Goal: Task Accomplishment & Management: Use online tool/utility

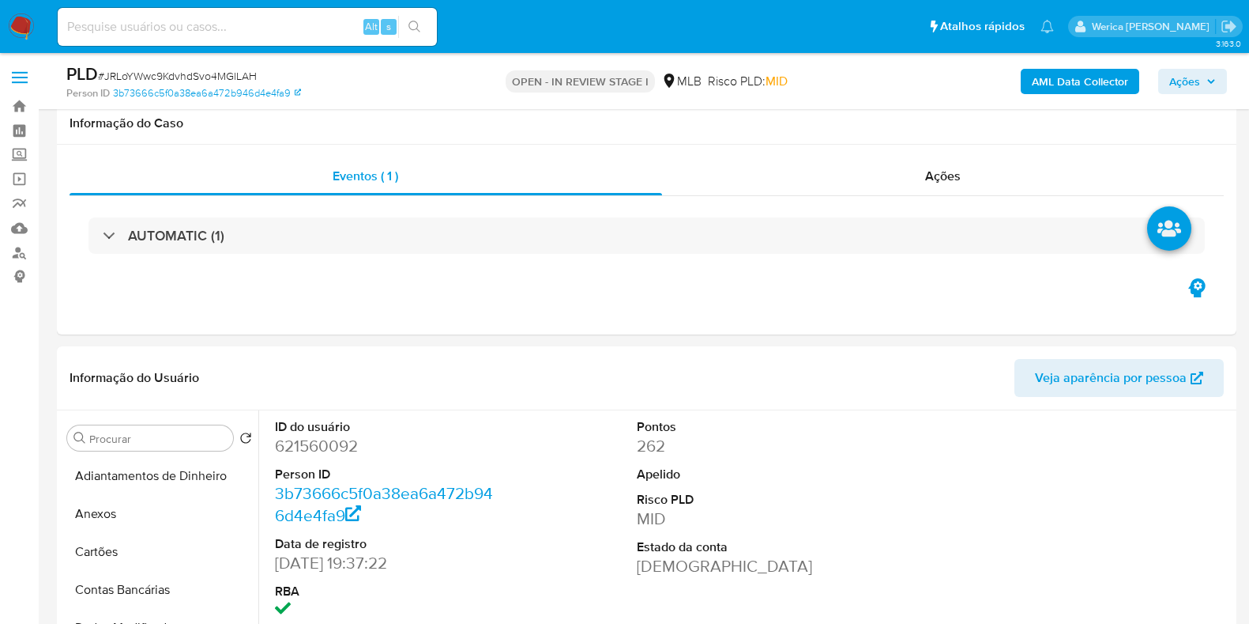
select select "10"
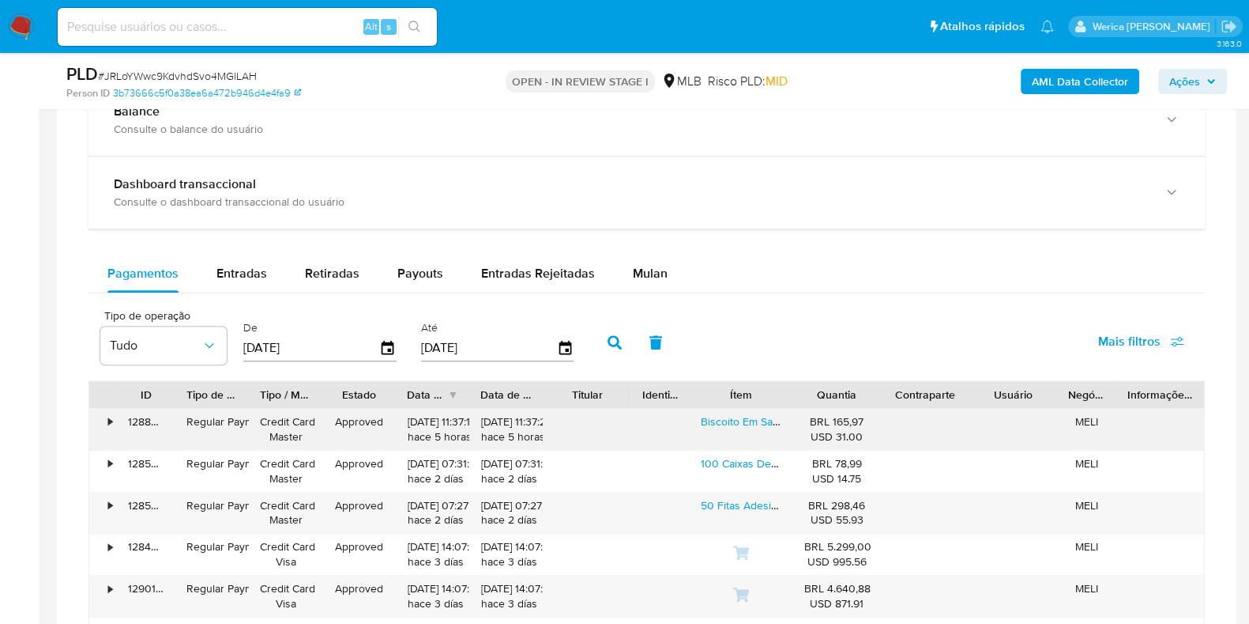
scroll to position [394, 0]
click at [335, 284] on div "Retiradas" at bounding box center [332, 273] width 55 height 38
select select "10"
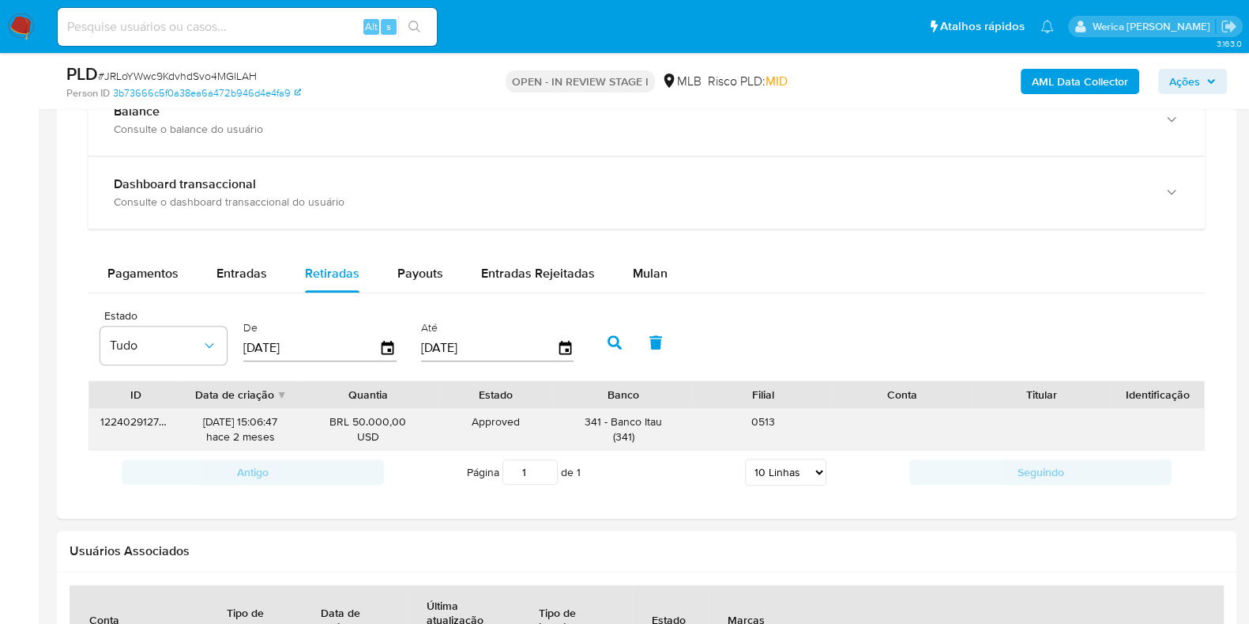
drag, startPoint x: 631, startPoint y: 424, endPoint x: 668, endPoint y: 420, distance: 37.4
click at [668, 420] on div "341 - Banco Itau ( 341 )" at bounding box center [623, 429] width 117 height 30
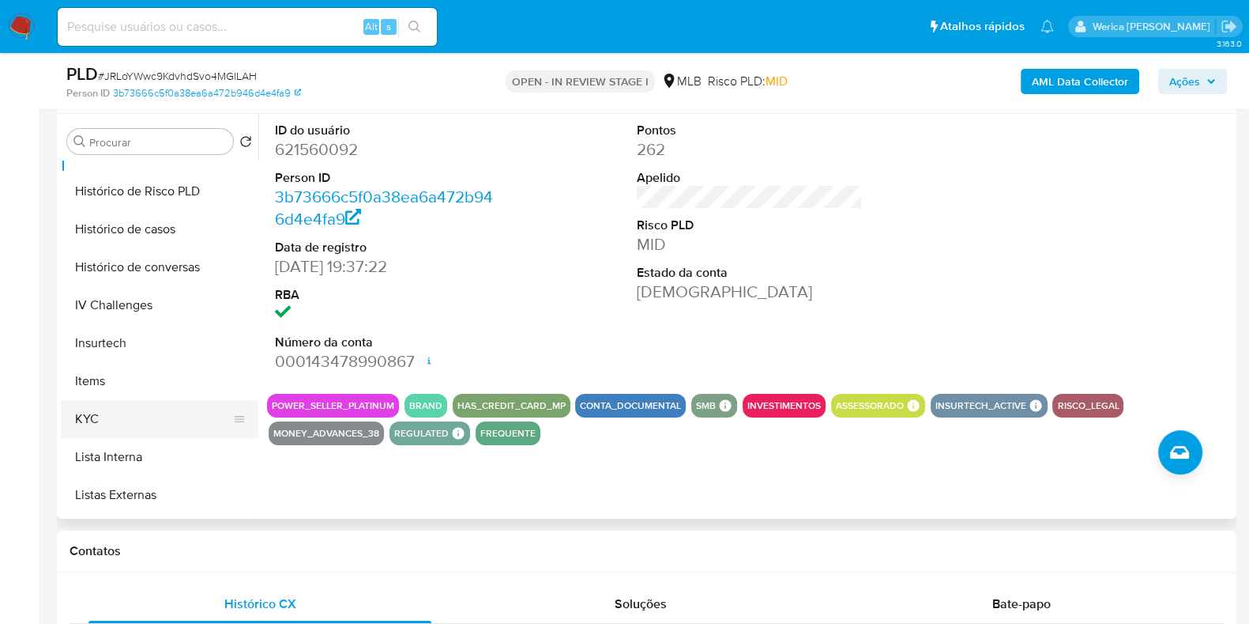
scroll to position [592, 0]
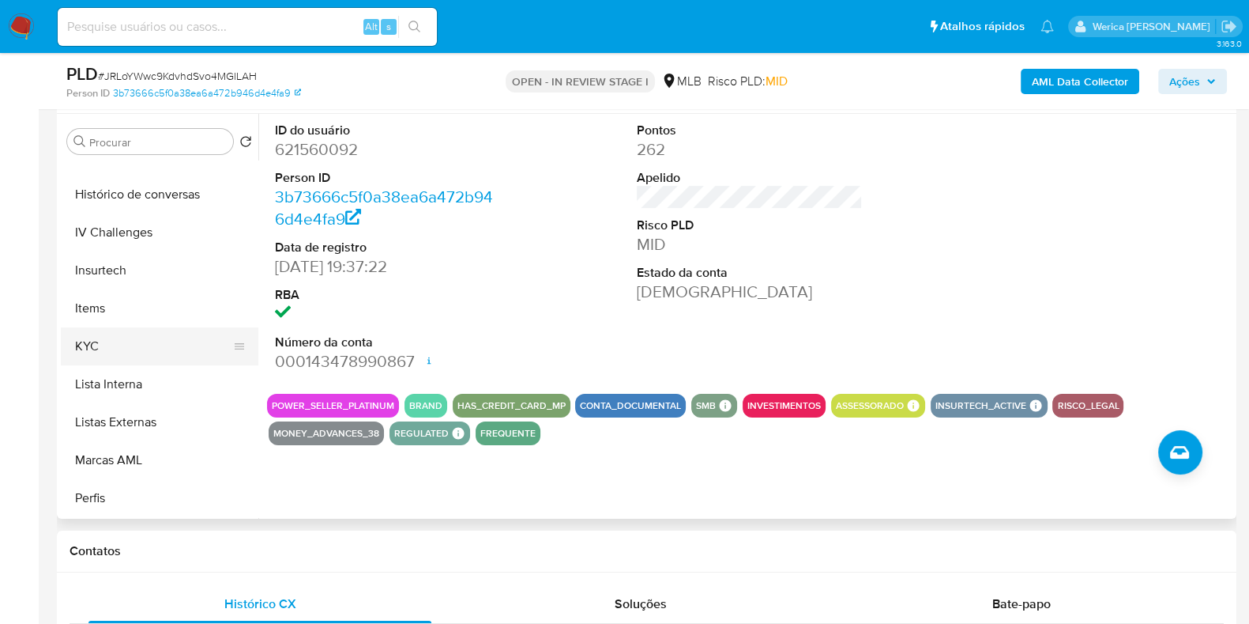
click at [150, 337] on button "KYC" at bounding box center [153, 346] width 185 height 38
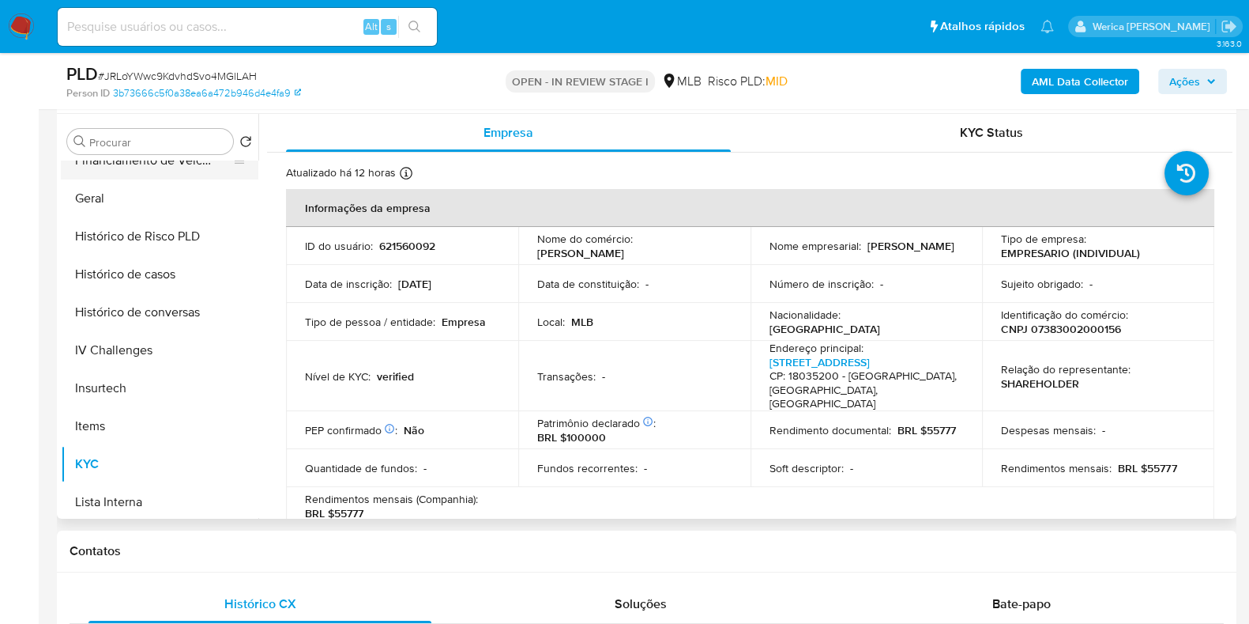
scroll to position [197, 0]
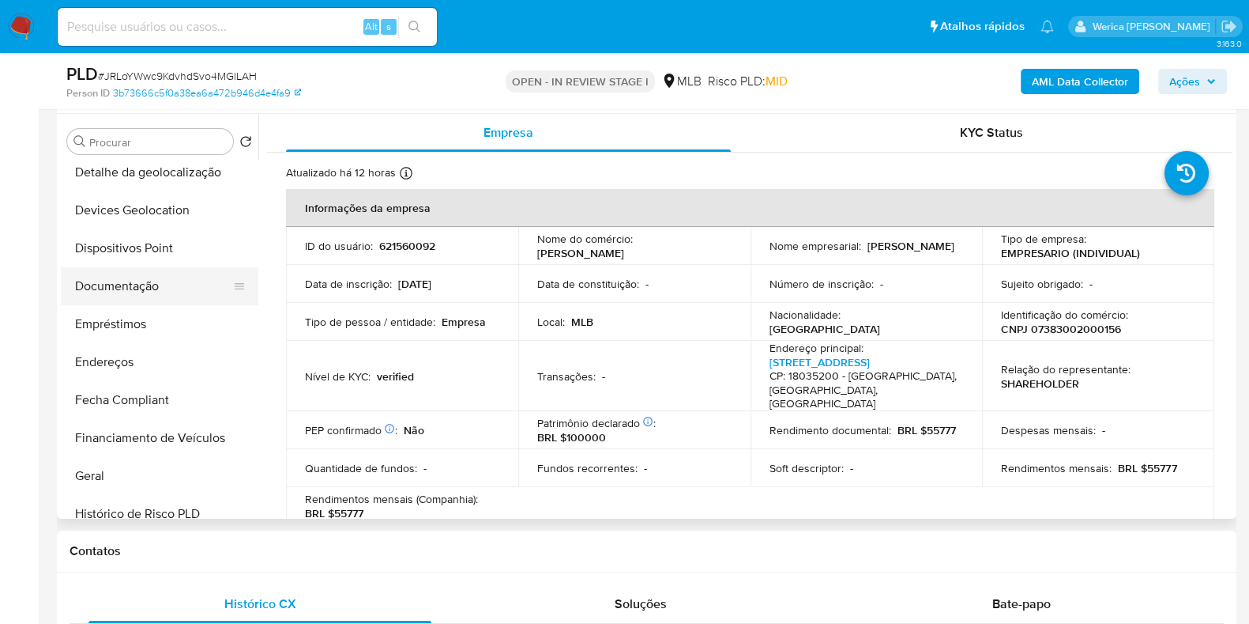
click at [156, 300] on button "Documentação" at bounding box center [153, 286] width 185 height 38
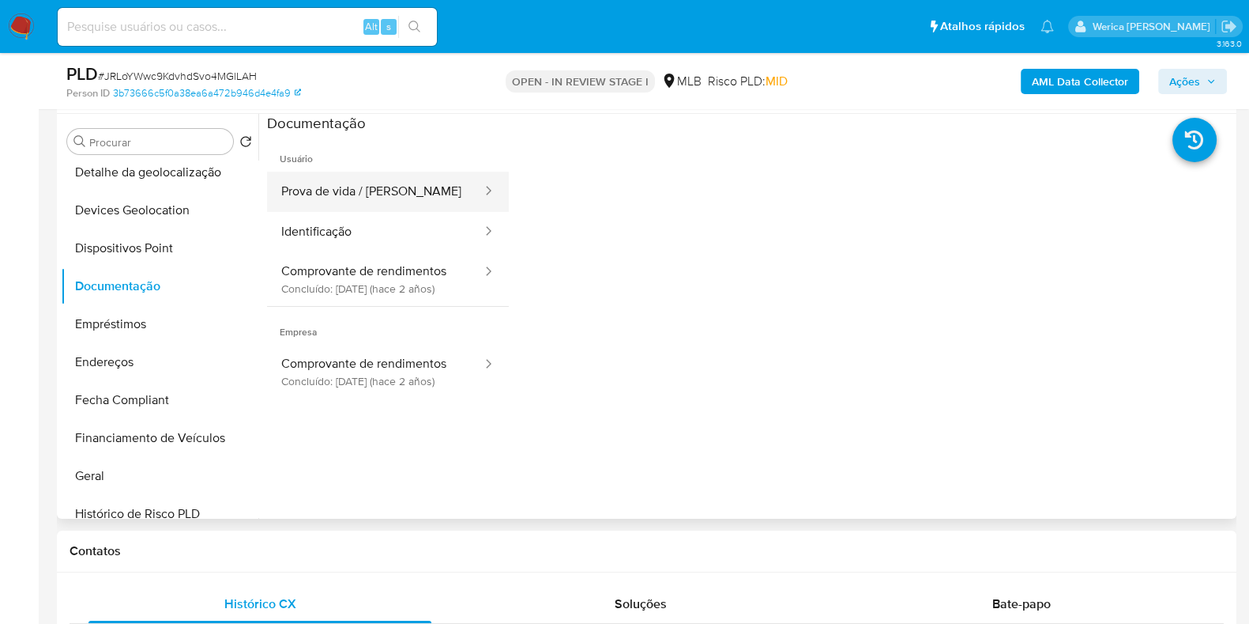
click at [332, 188] on button "Prova de vida / Selfie" at bounding box center [375, 191] width 217 height 40
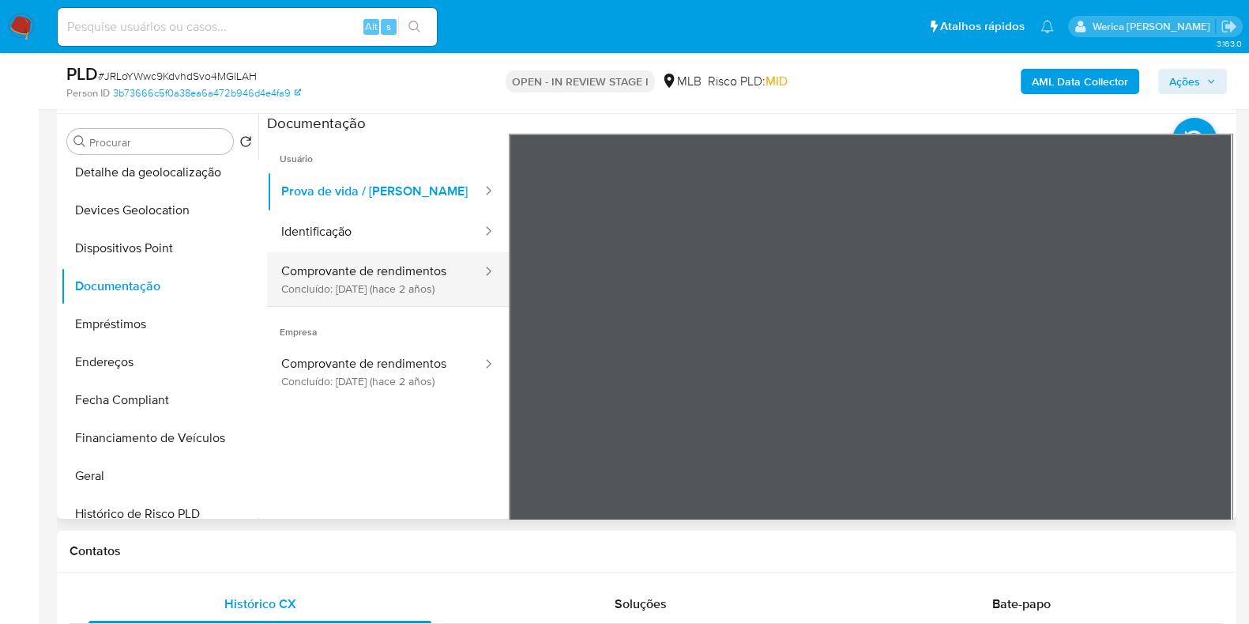
click at [435, 269] on button "Comprovante de rendimentos Concluído: 15/05/2023 (hace 2 años)" at bounding box center [375, 279] width 217 height 54
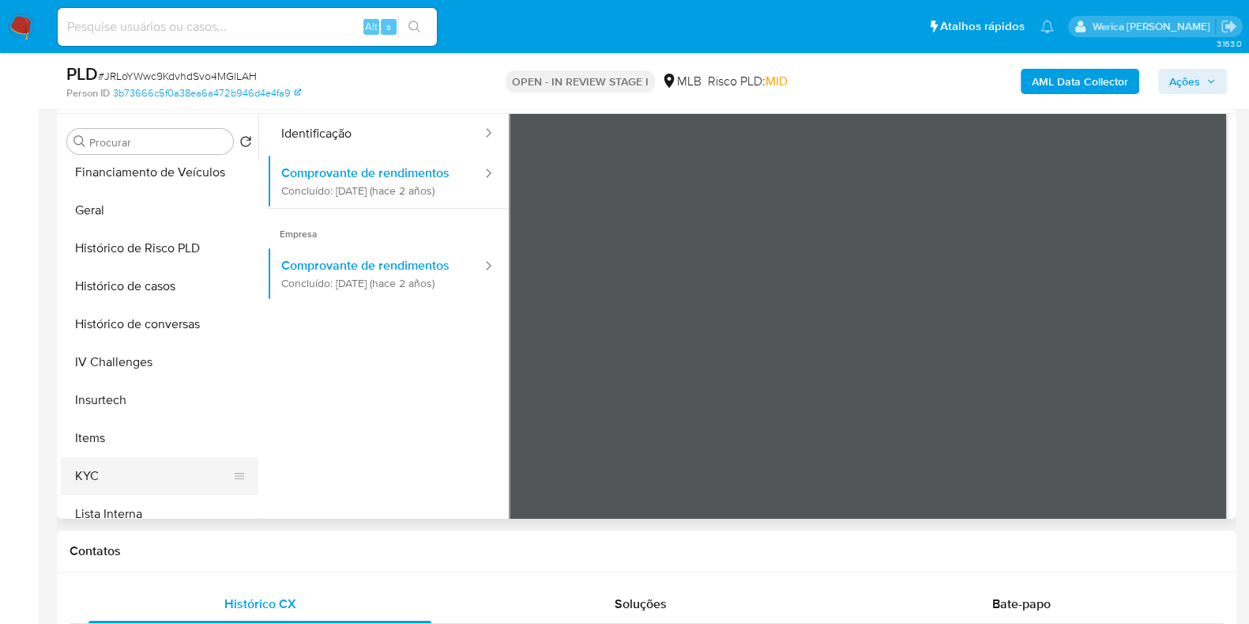
scroll to position [493, 0]
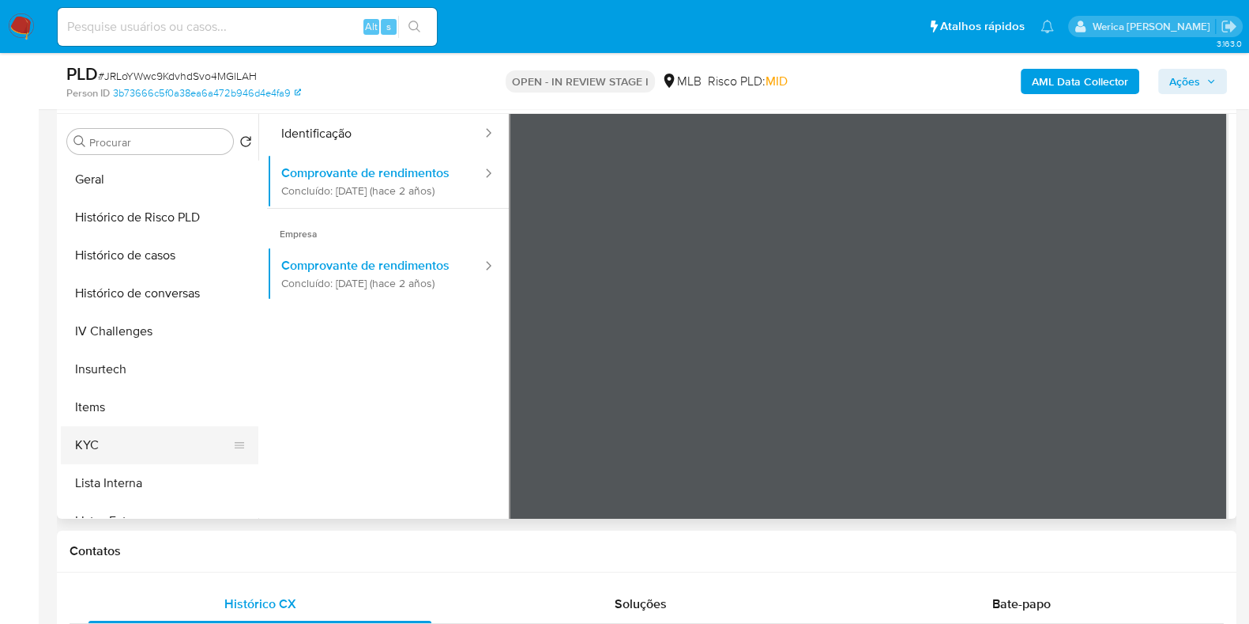
click at [149, 427] on button "KYC" at bounding box center [153, 445] width 185 height 38
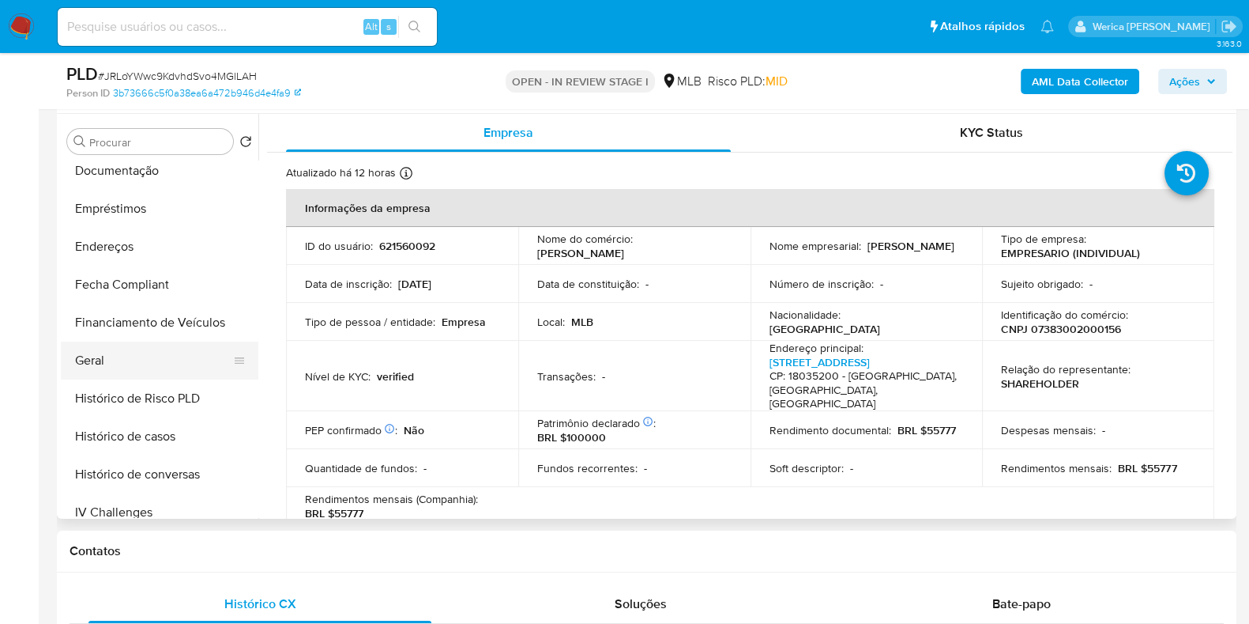
scroll to position [592, 0]
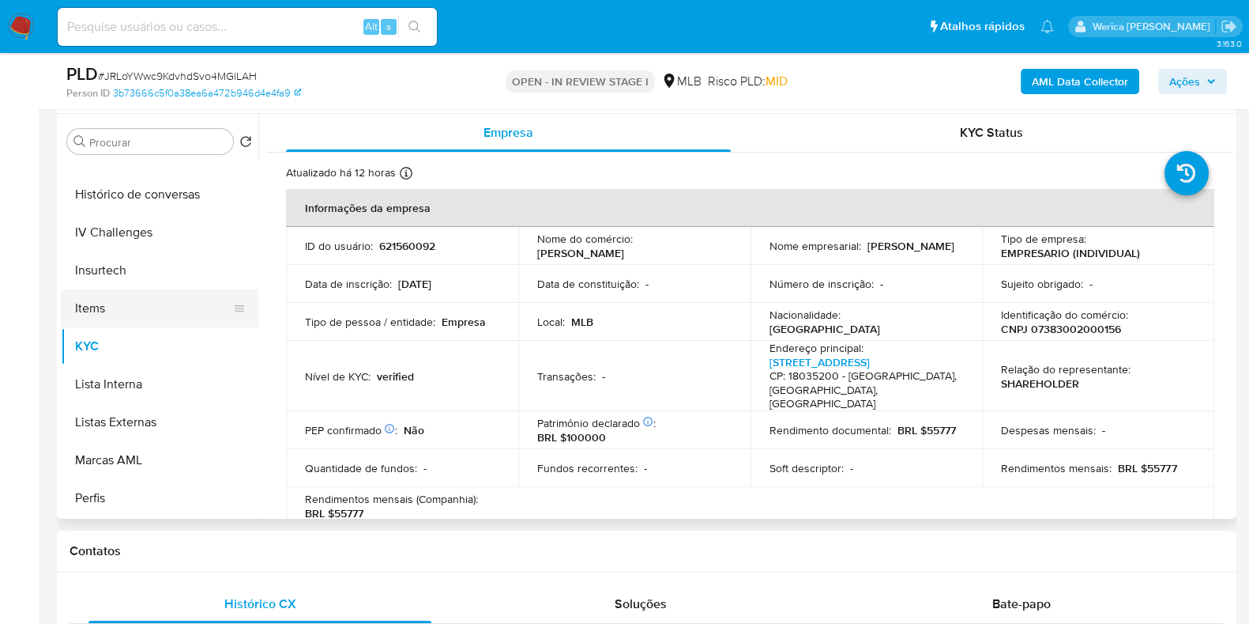
click at [179, 307] on button "Items" at bounding box center [153, 308] width 185 height 38
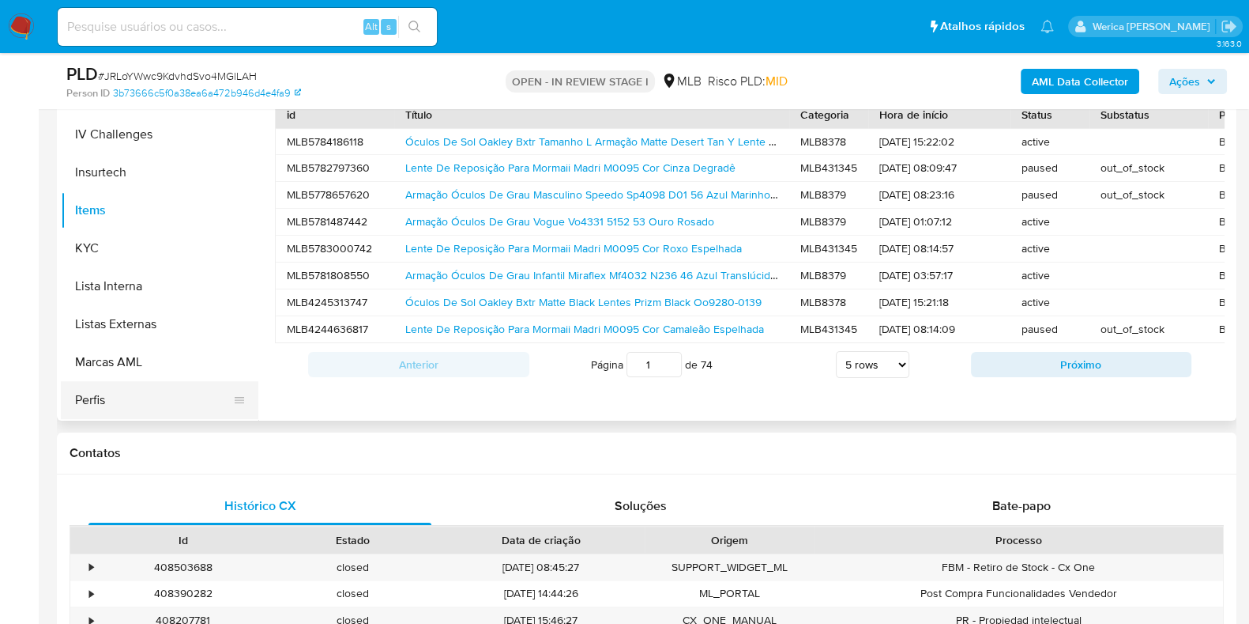
scroll to position [561, 0]
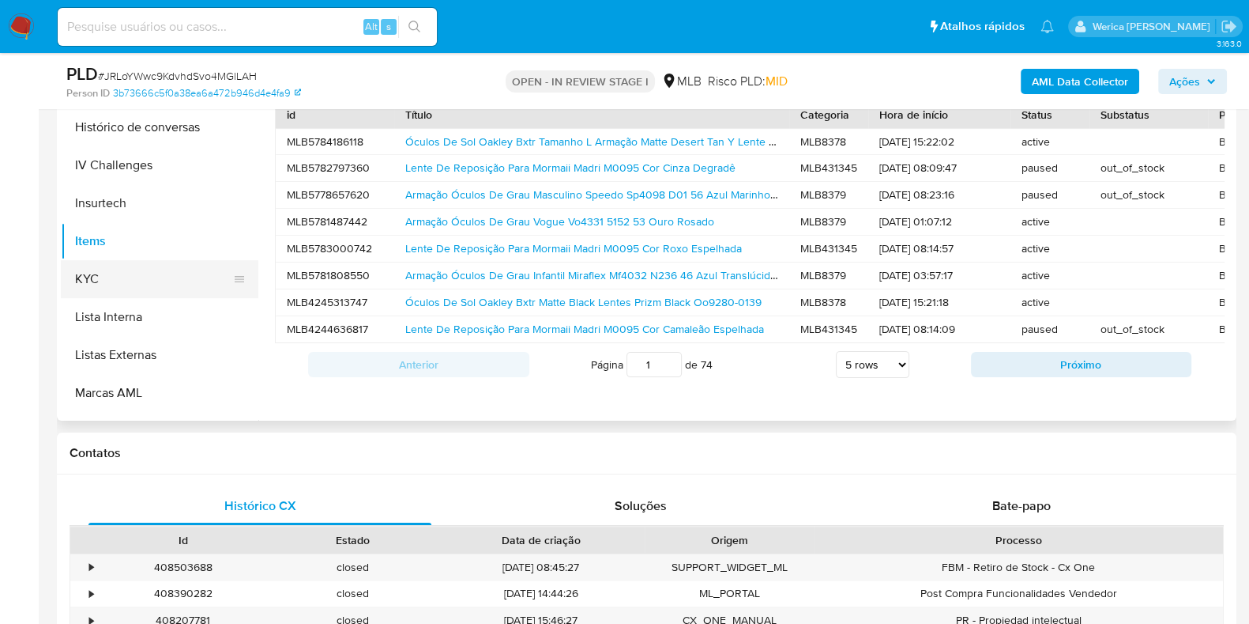
click at [143, 262] on button "KYC" at bounding box center [153, 279] width 185 height 38
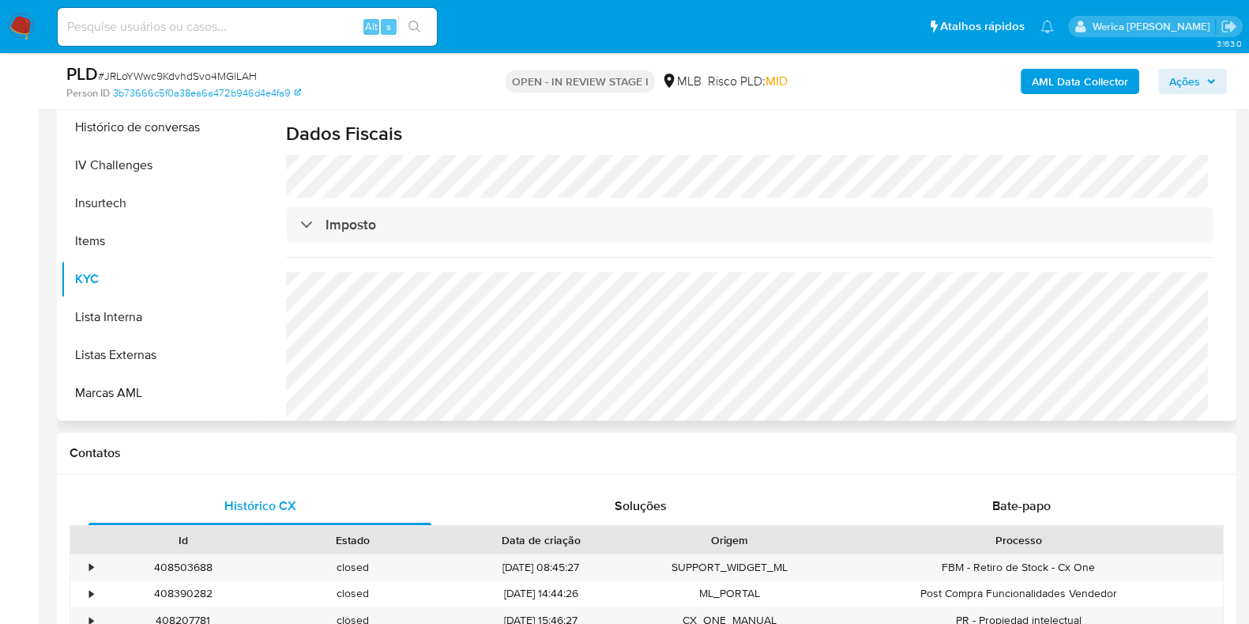
scroll to position [265, 0]
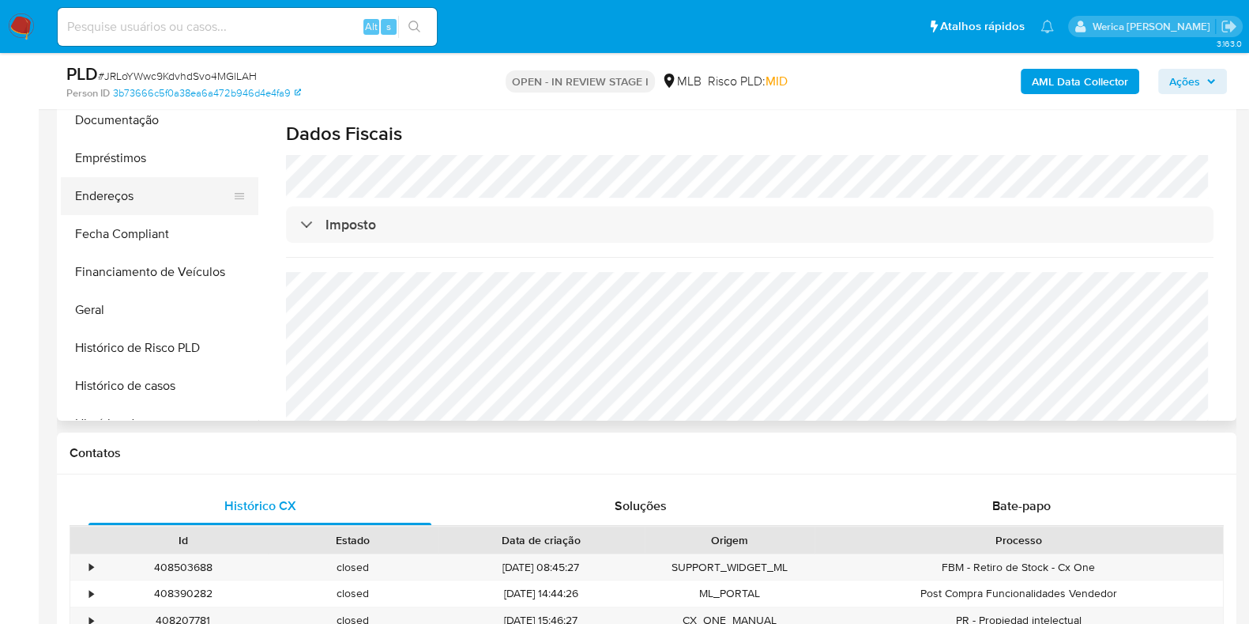
click at [133, 202] on button "Endereços" at bounding box center [153, 196] width 185 height 38
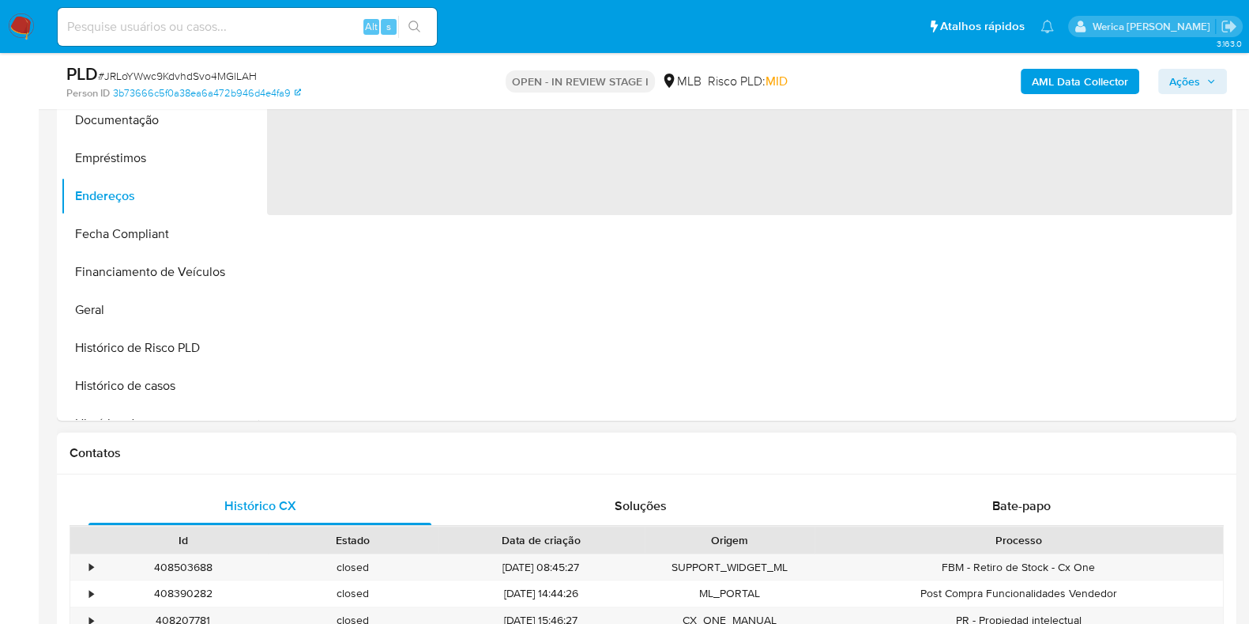
scroll to position [197, 0]
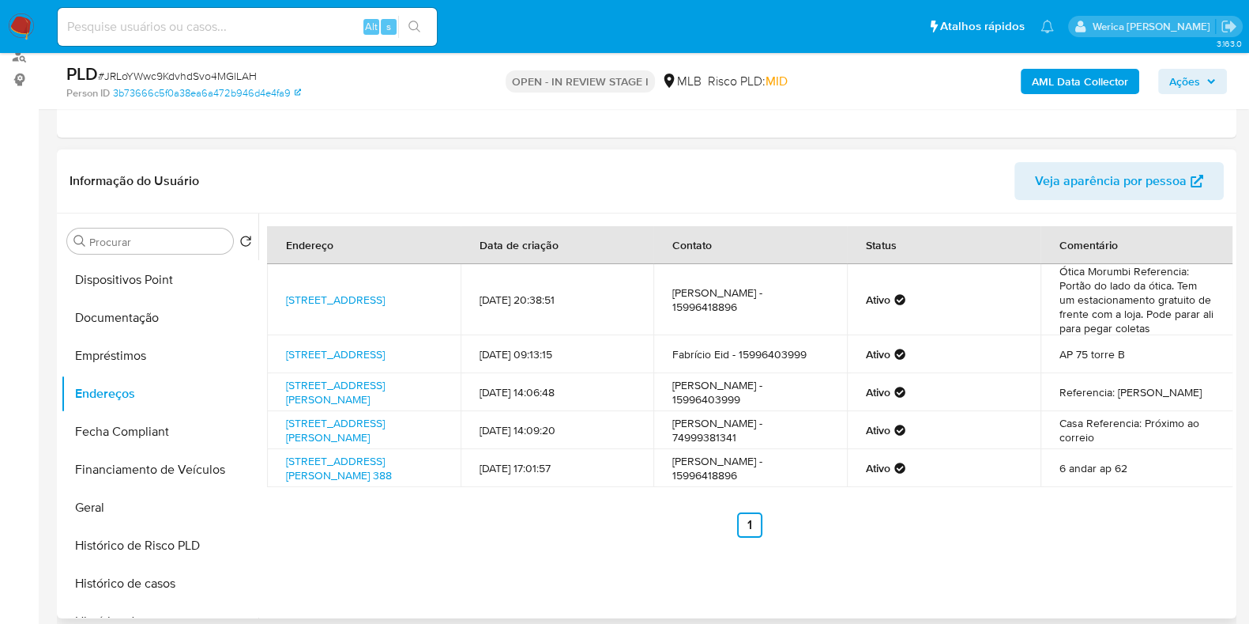
click at [1140, 436] on td "Casa Referencia: Próximo ao correio" at bounding box center [1138, 430] width 194 height 38
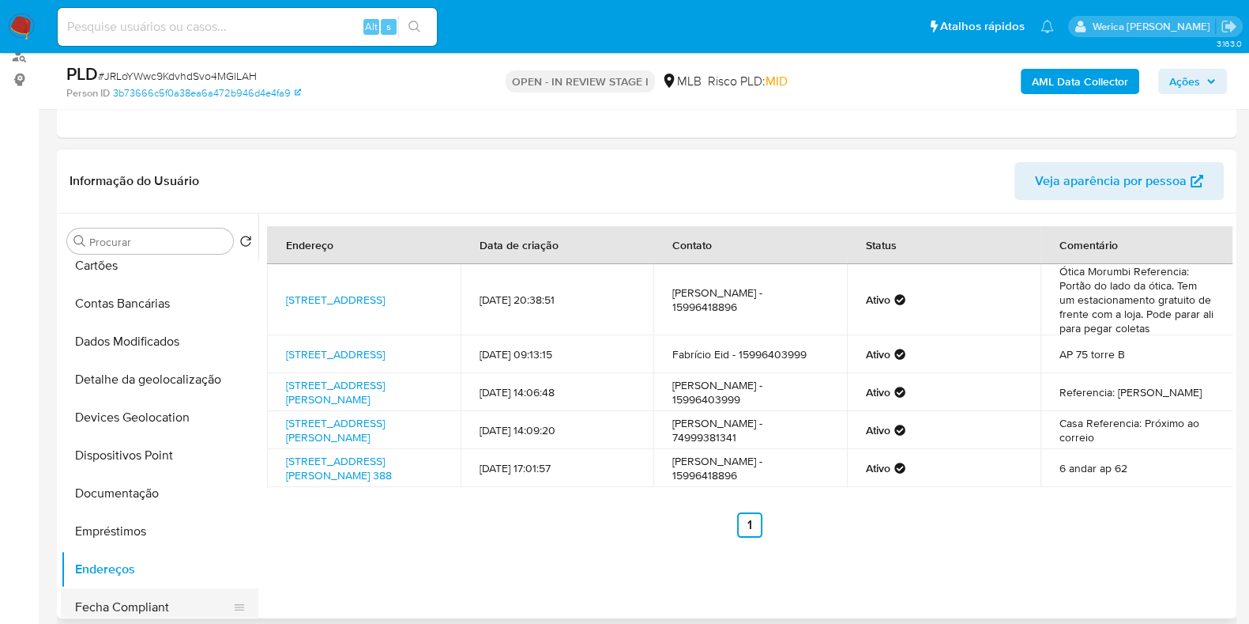
scroll to position [0, 0]
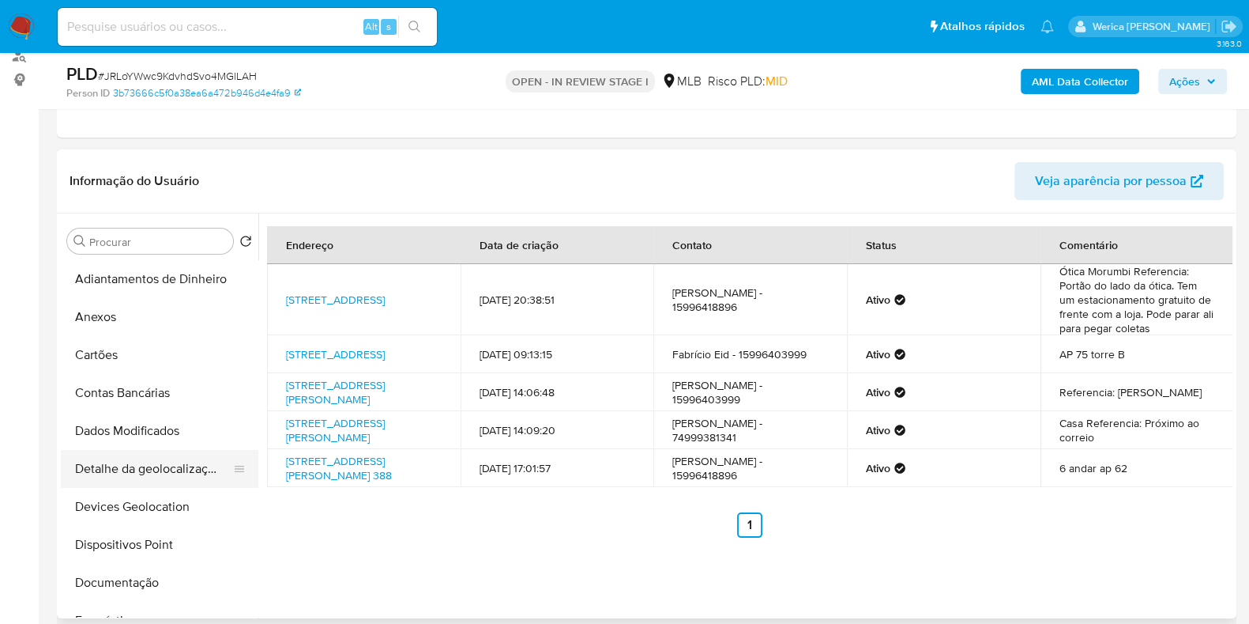
click at [177, 477] on button "Detalhe da geolocalização" at bounding box center [153, 469] width 185 height 38
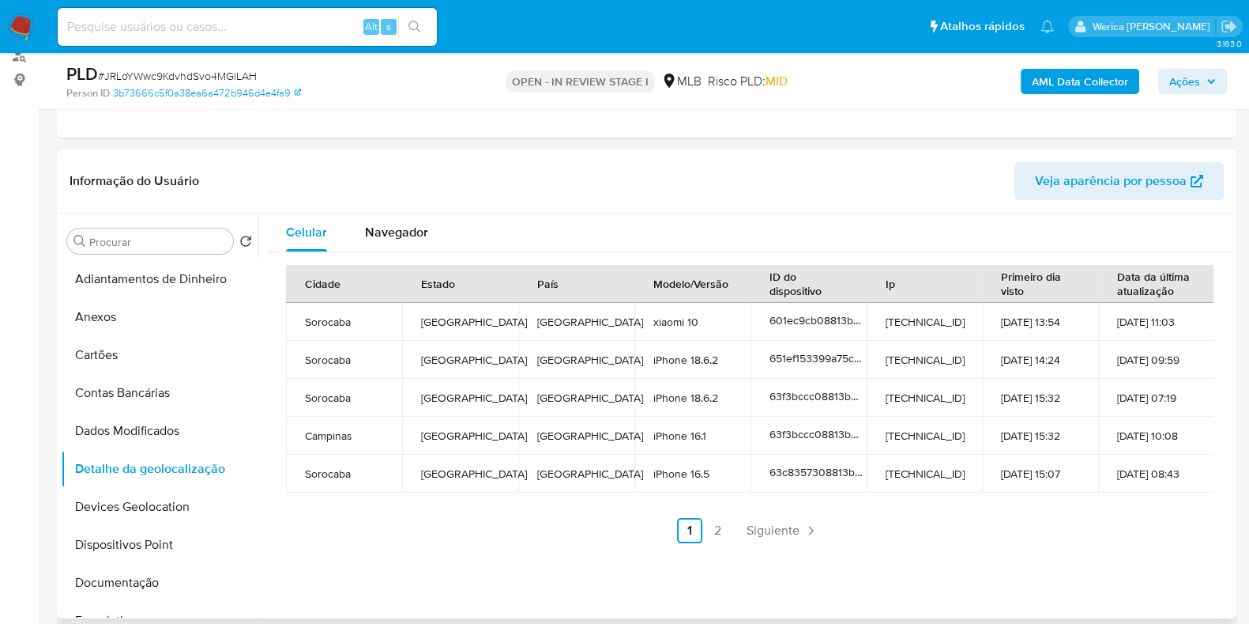
click at [1158, 422] on td "18-09-2024 10:08" at bounding box center [1156, 435] width 116 height 38
drag, startPoint x: 1158, startPoint y: 422, endPoint x: 1156, endPoint y: 410, distance: 12.0
click at [1158, 422] on td "18-09-2024 10:08" at bounding box center [1156, 435] width 116 height 38
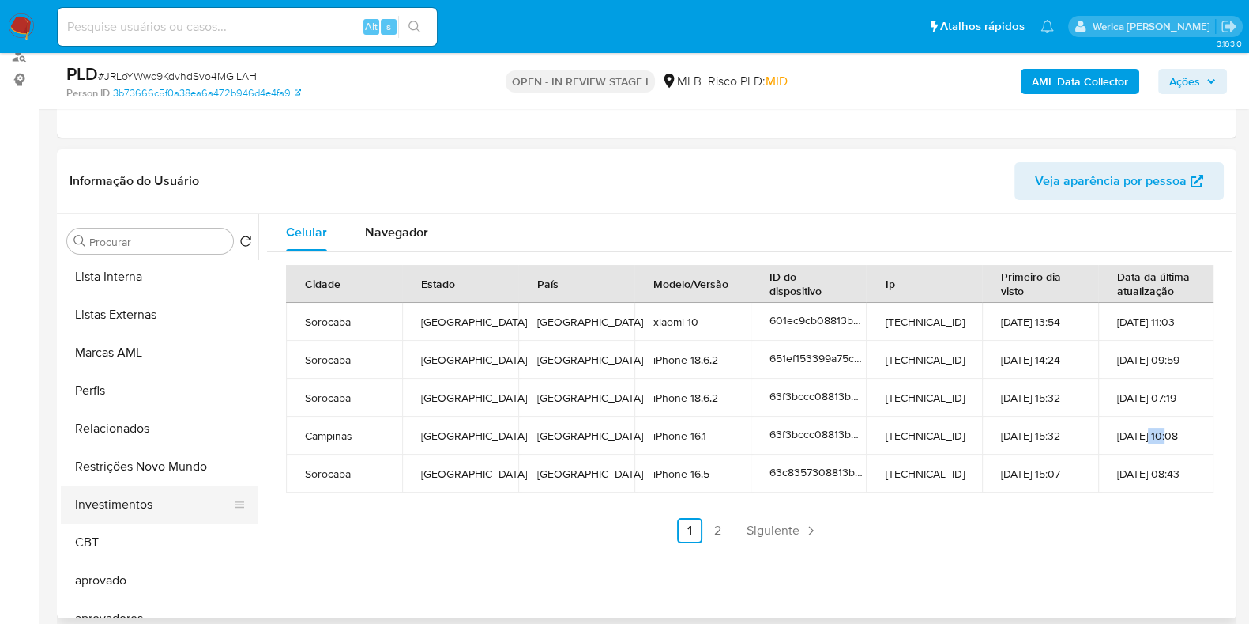
scroll to position [857, 0]
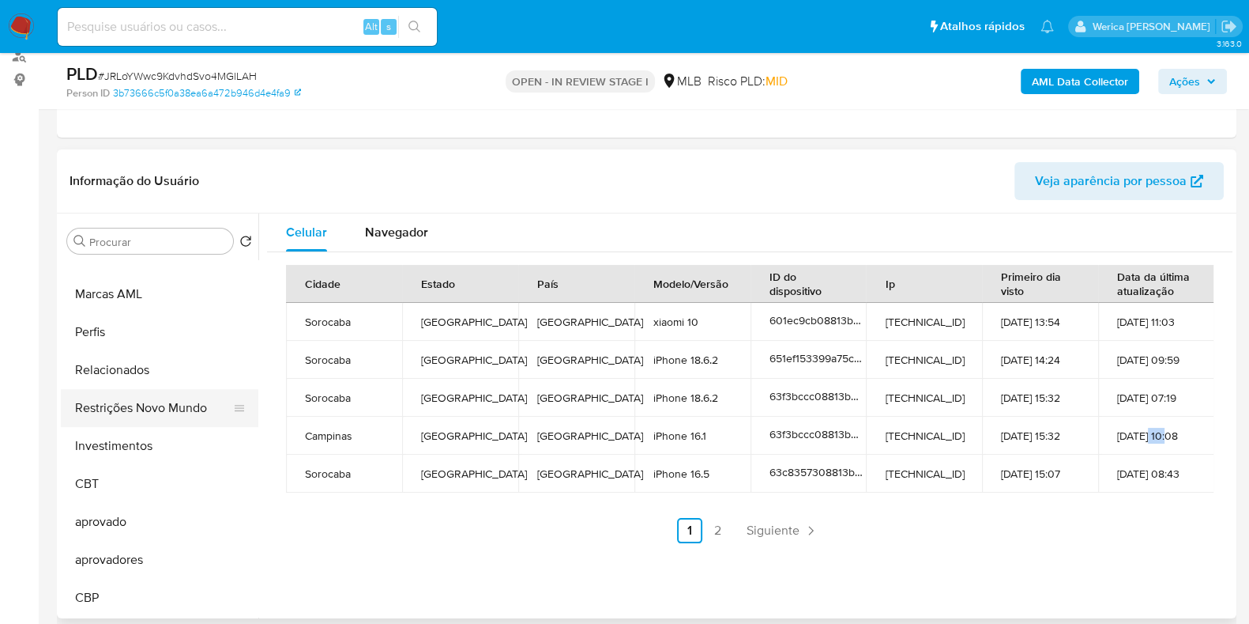
click at [172, 394] on button "Restrições Novo Mundo" at bounding box center [153, 408] width 185 height 38
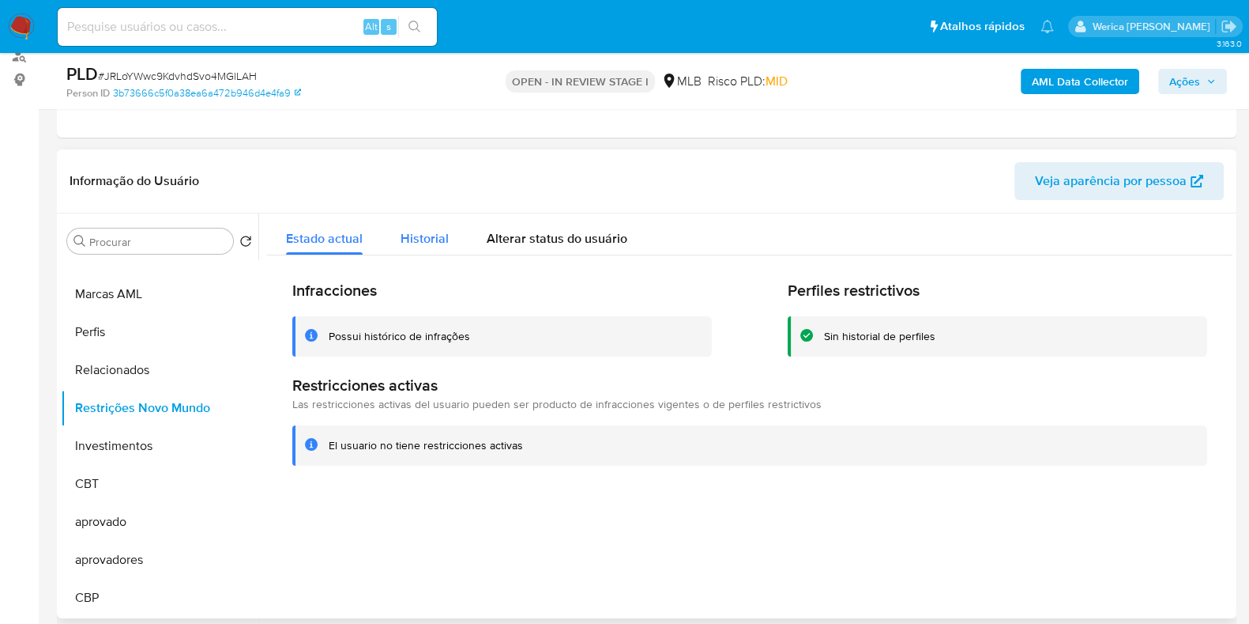
click at [446, 245] on button "Historial" at bounding box center [425, 234] width 86 height 42
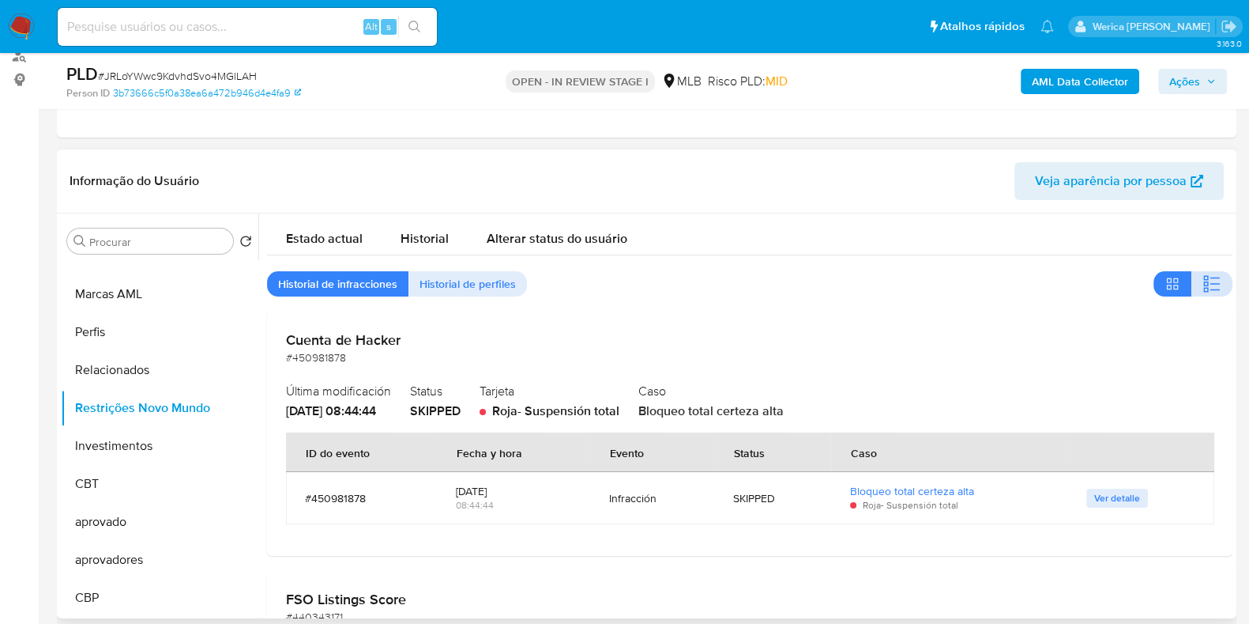
click at [1214, 293] on span "button" at bounding box center [1212, 284] width 19 height 22
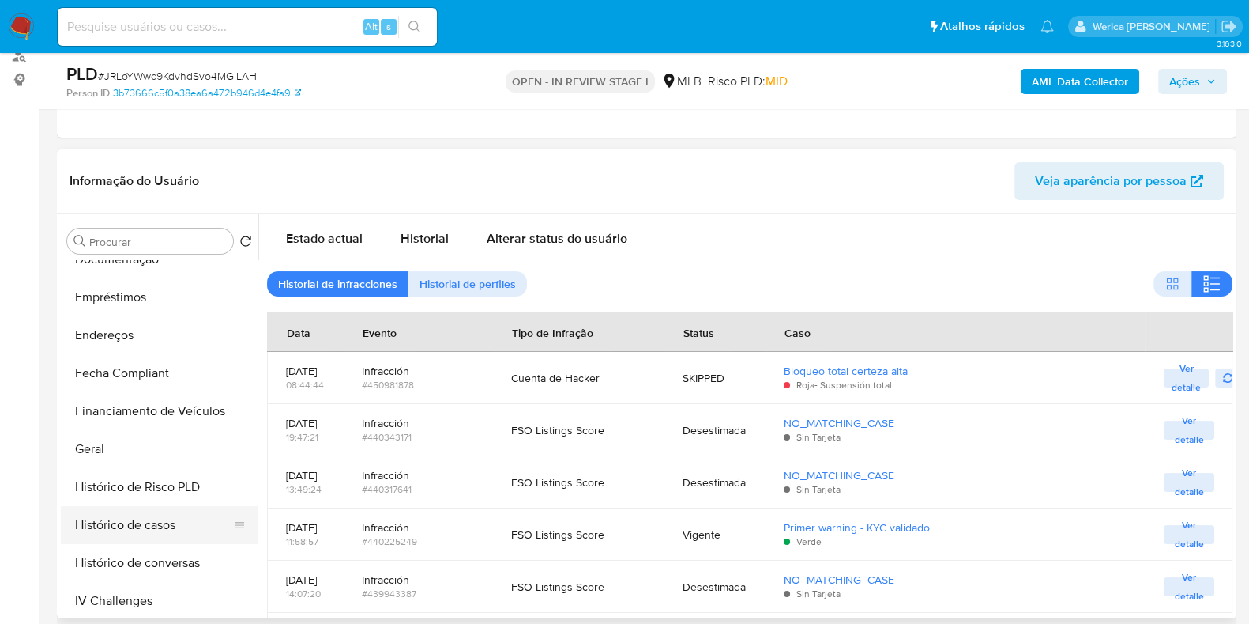
scroll to position [165, 0]
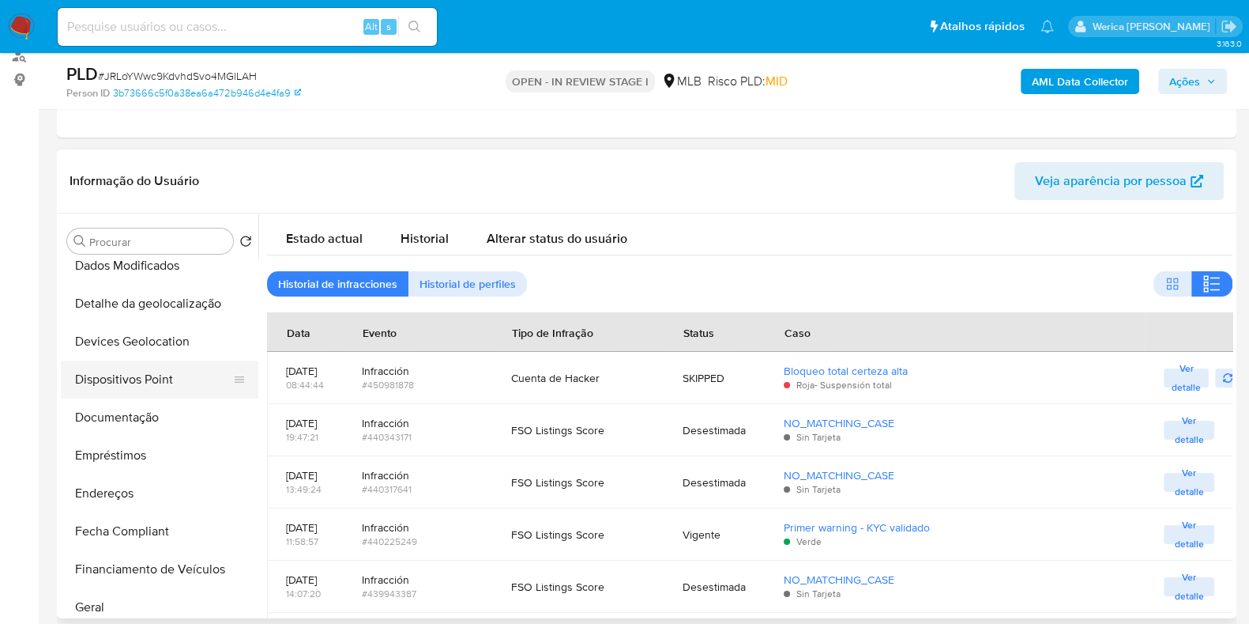
click at [155, 389] on button "Dispositivos Point" at bounding box center [153, 379] width 185 height 38
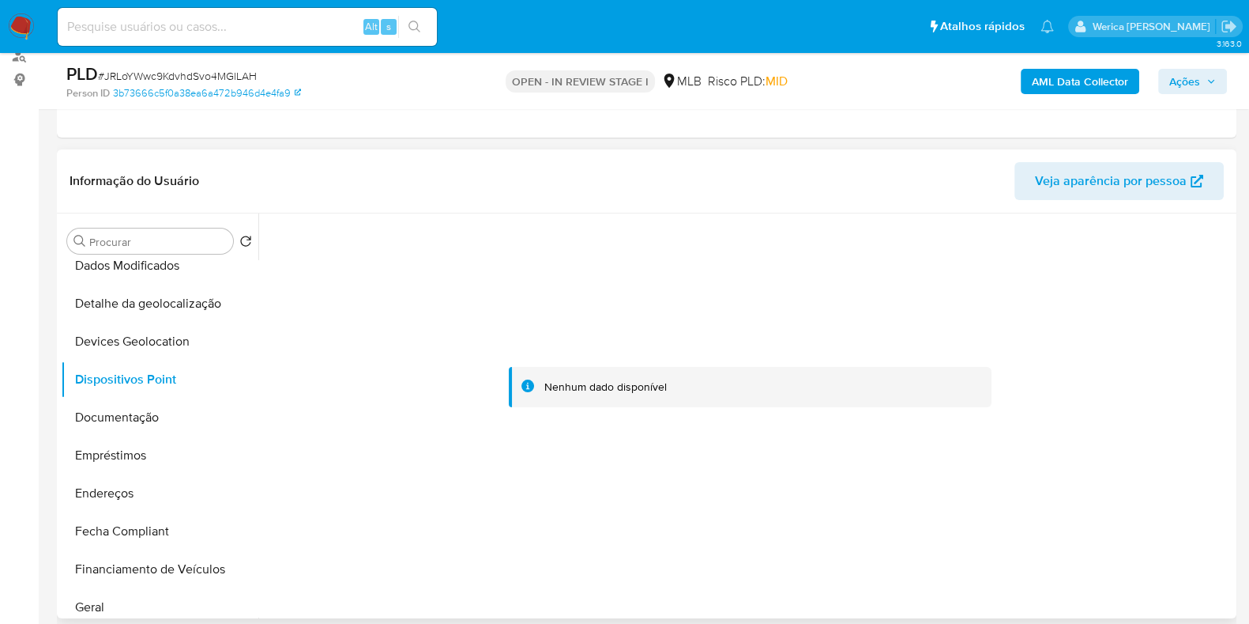
drag, startPoint x: 979, startPoint y: 356, endPoint x: 979, endPoint y: 345, distance: 11.1
click at [979, 356] on div at bounding box center [750, 387] width 966 height 348
click at [136, 612] on button "Geral" at bounding box center [153, 607] width 185 height 38
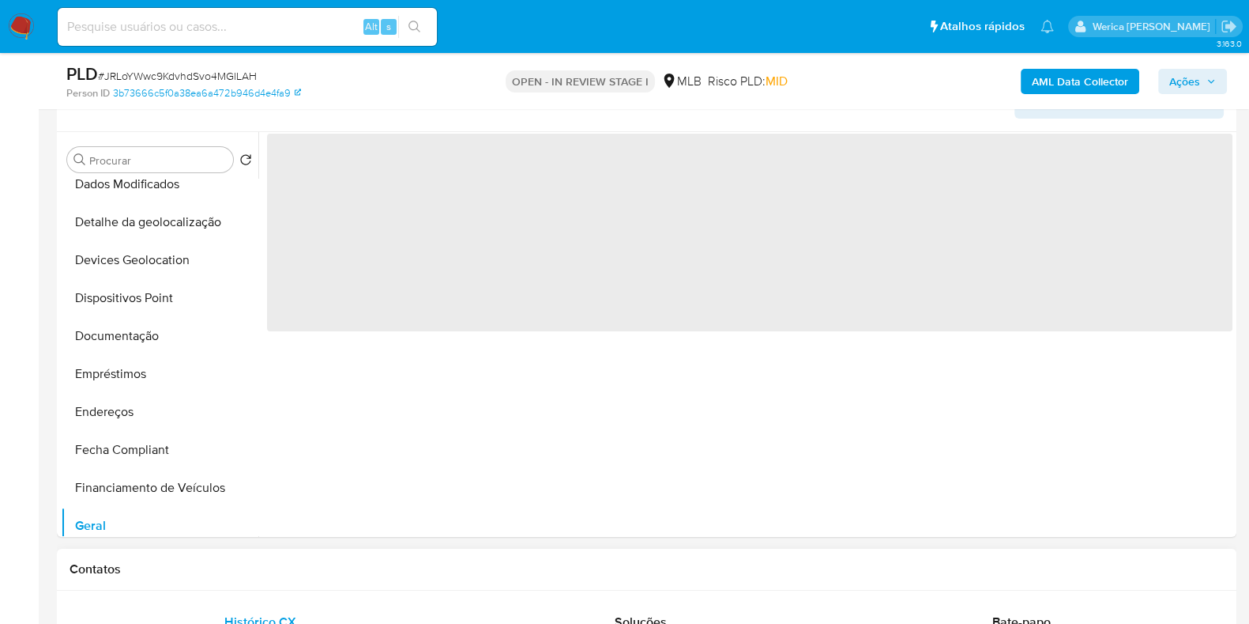
scroll to position [296, 0]
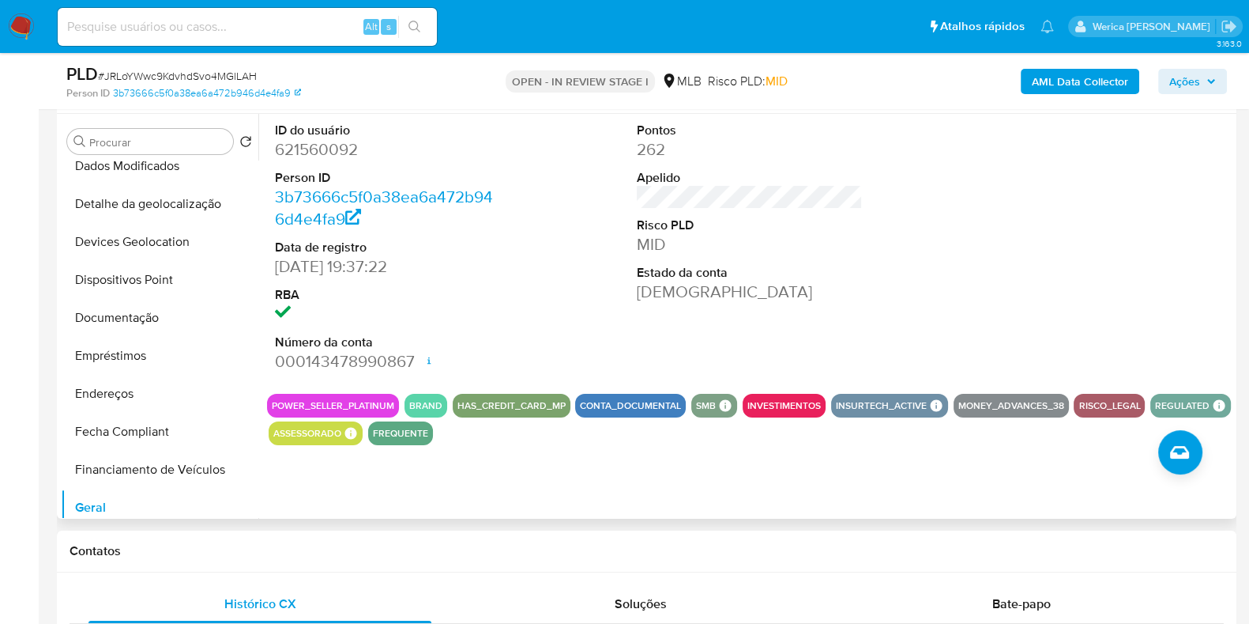
click at [1006, 300] on div at bounding box center [1113, 247] width 242 height 267
click at [1007, 300] on div at bounding box center [1113, 247] width 242 height 267
click at [146, 327] on button "Documentação" at bounding box center [153, 318] width 185 height 38
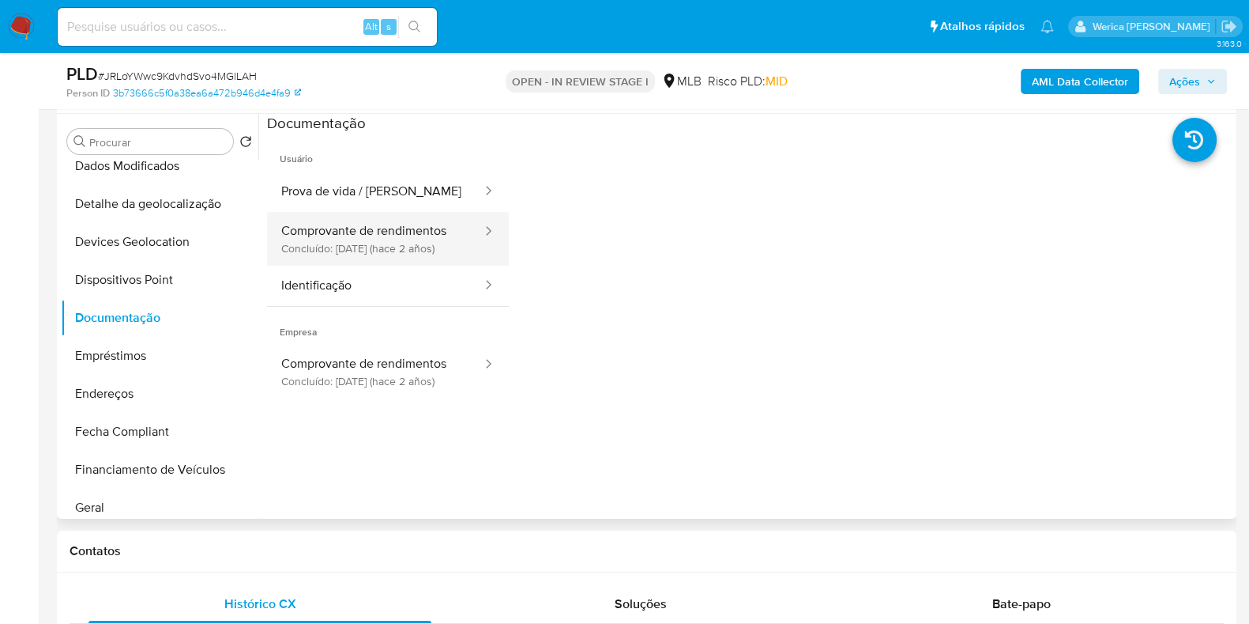
click at [370, 234] on button "Comprovante de rendimentos Concluído: 15/05/2023 (hace 2 años)" at bounding box center [375, 239] width 217 height 54
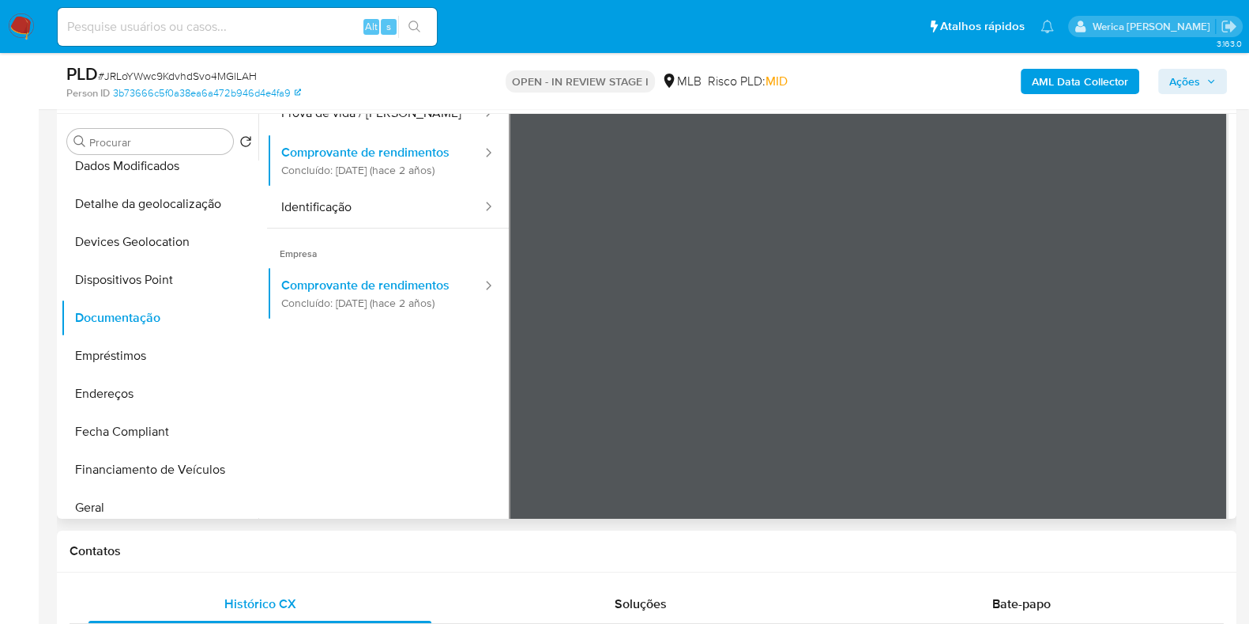
scroll to position [138, 0]
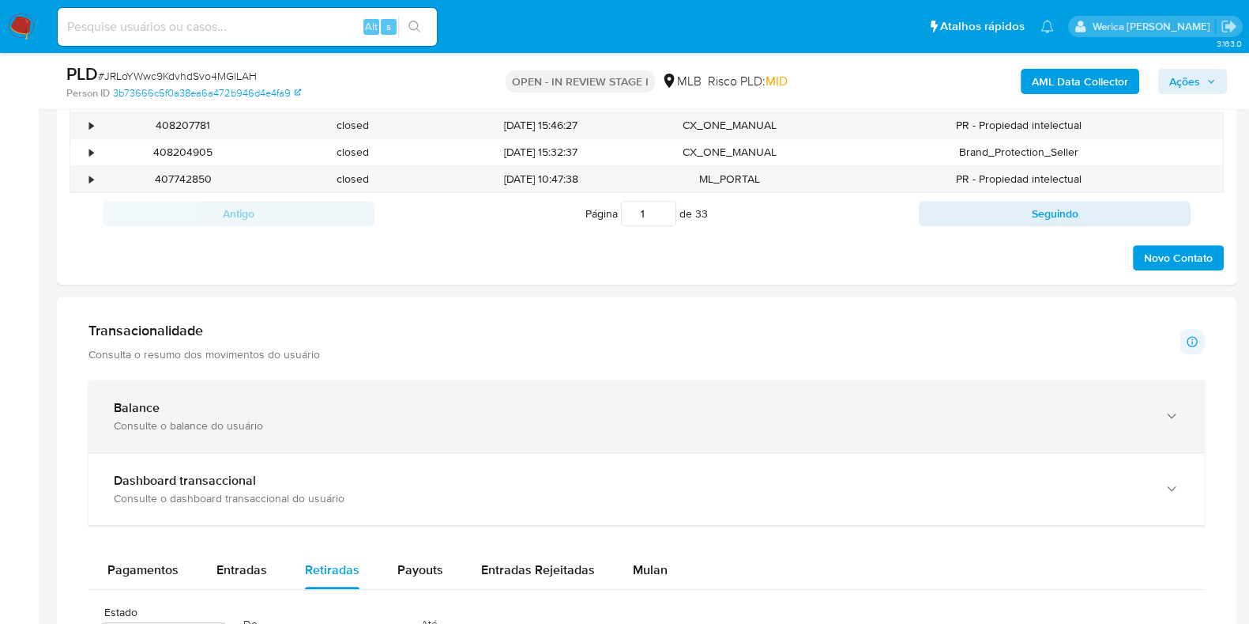
click at [307, 422] on div "Consulte o balance do usuário" at bounding box center [631, 425] width 1034 height 14
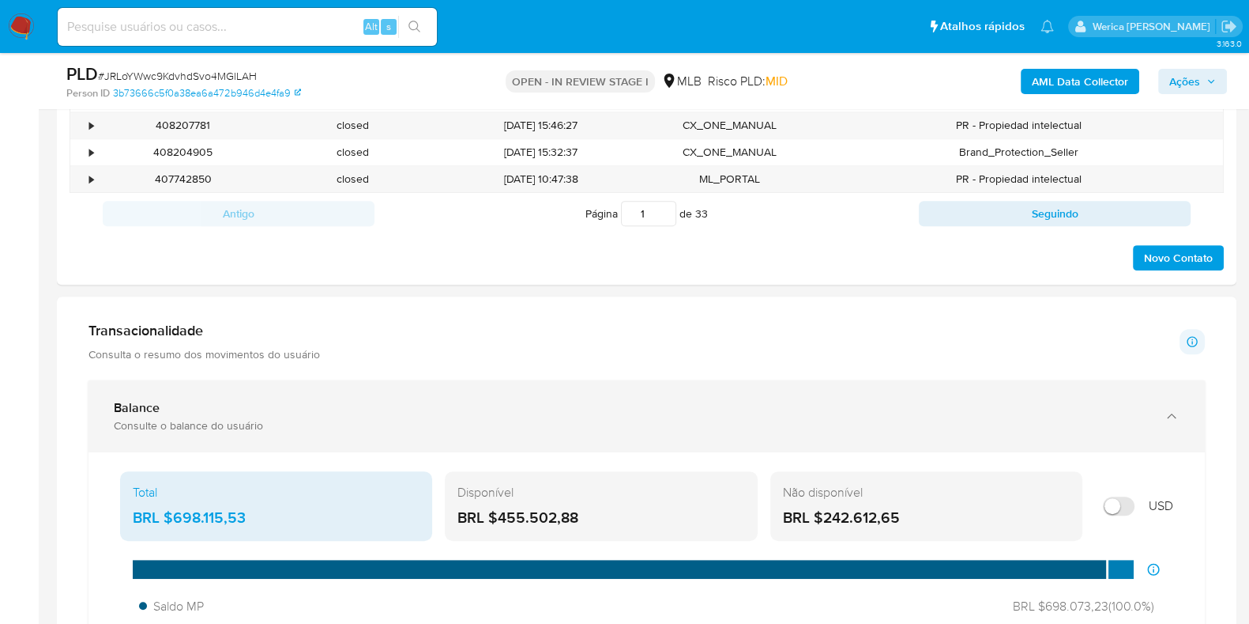
scroll to position [1087, 0]
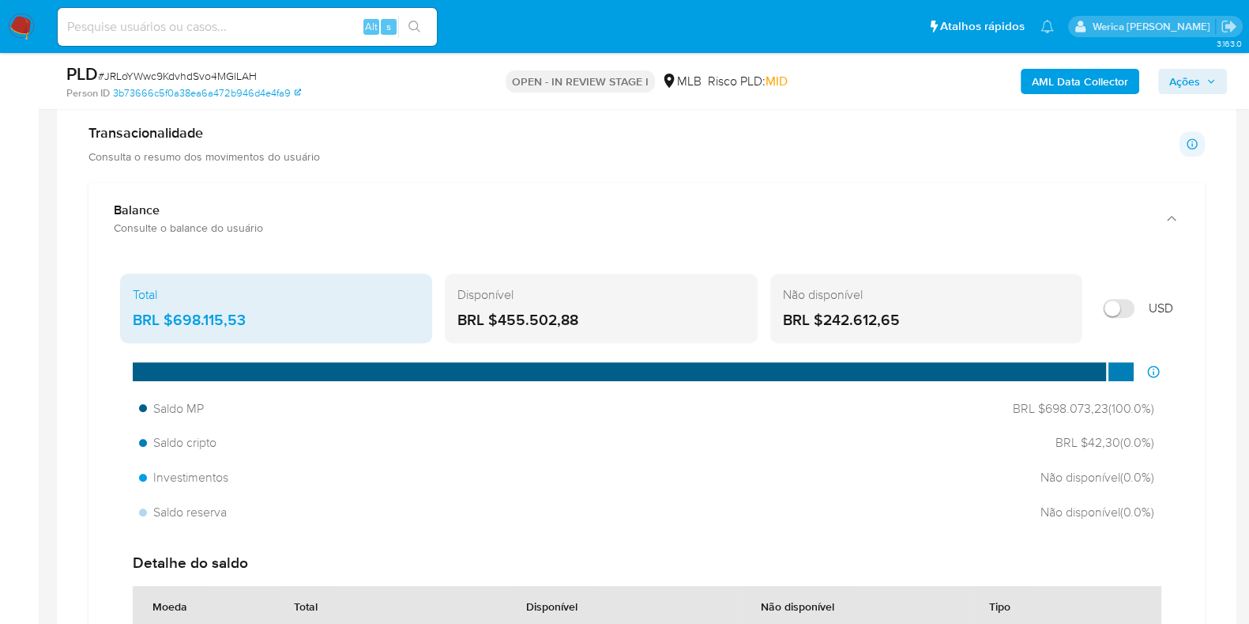
drag, startPoint x: 168, startPoint y: 313, endPoint x: 273, endPoint y: 314, distance: 105.1
click at [273, 314] on div "BRL $698.115,53" at bounding box center [276, 320] width 287 height 21
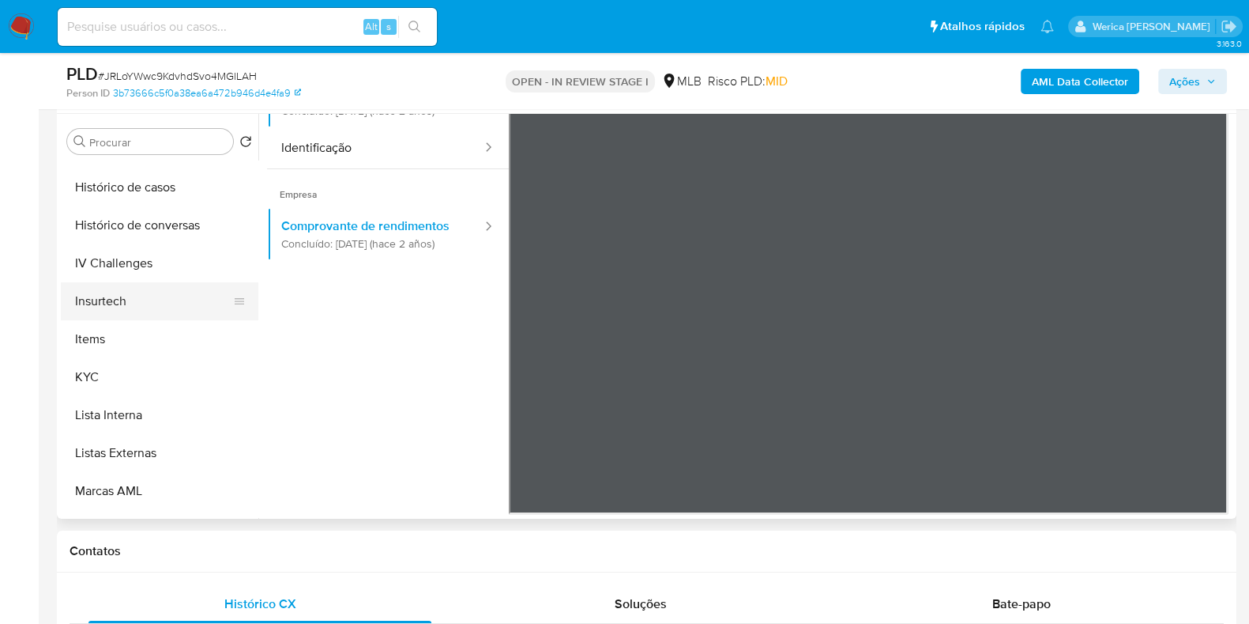
scroll to position [560, 0]
click at [158, 337] on button "Items" at bounding box center [153, 340] width 185 height 38
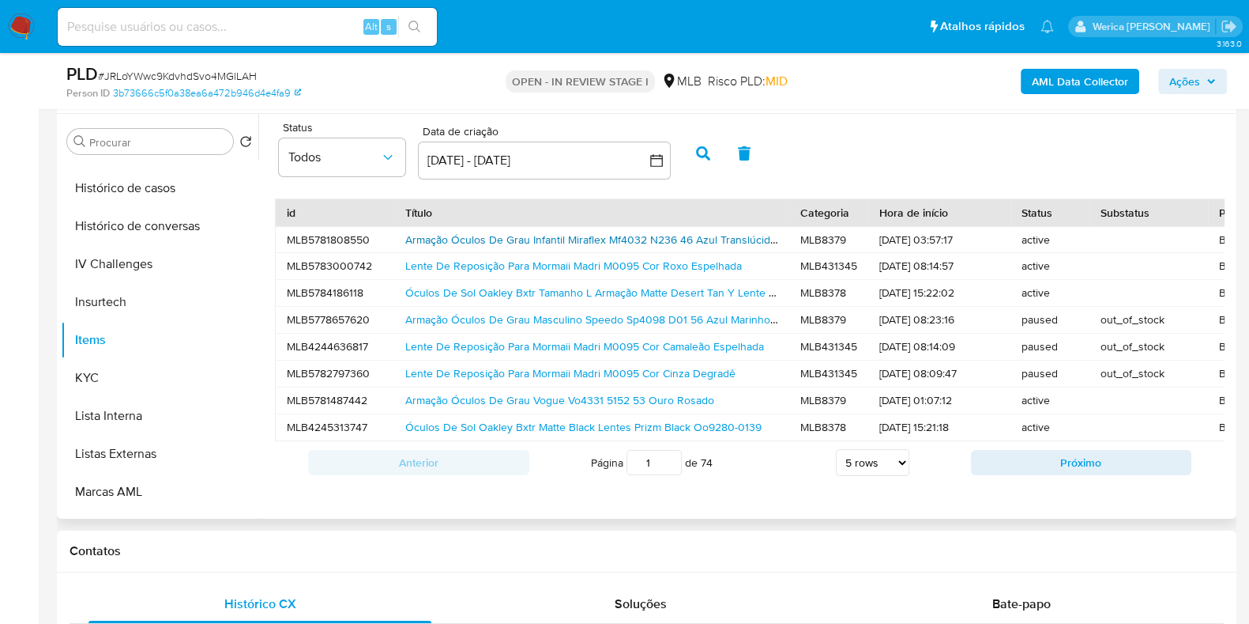
click at [484, 245] on link "Armação Óculos De Grau Infantil Miraflex Mf4032 N236 46 Azul Translúcido/azul E…" at bounding box center [639, 240] width 469 height 16
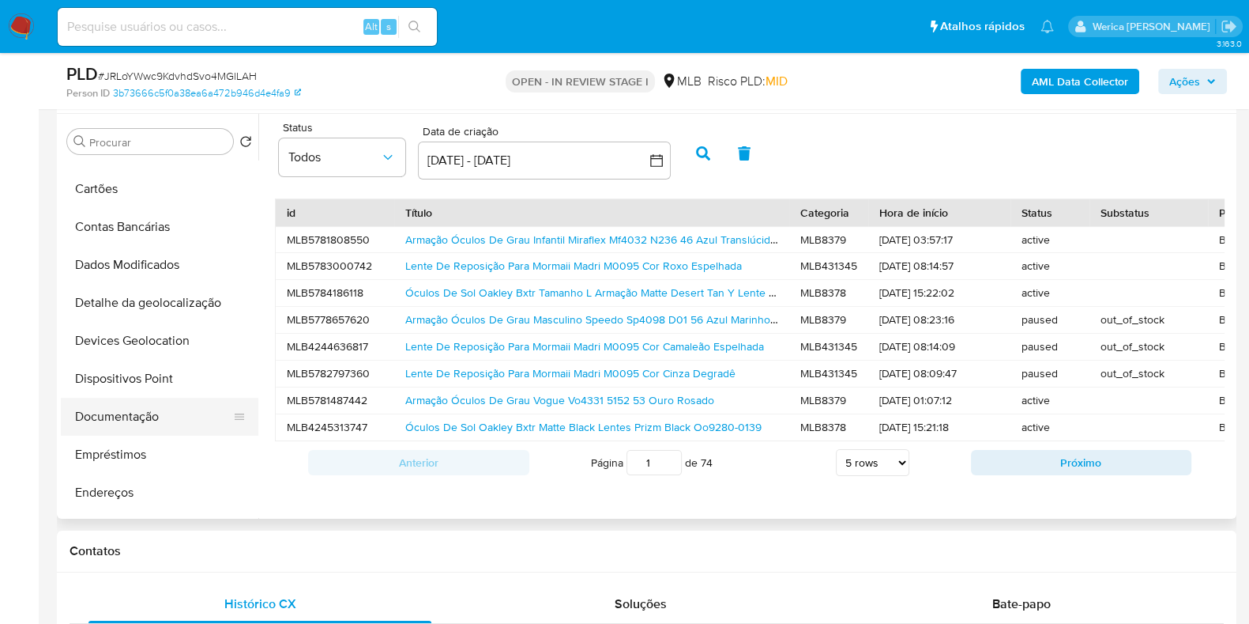
click at [188, 425] on button "Documentação" at bounding box center [153, 417] width 185 height 38
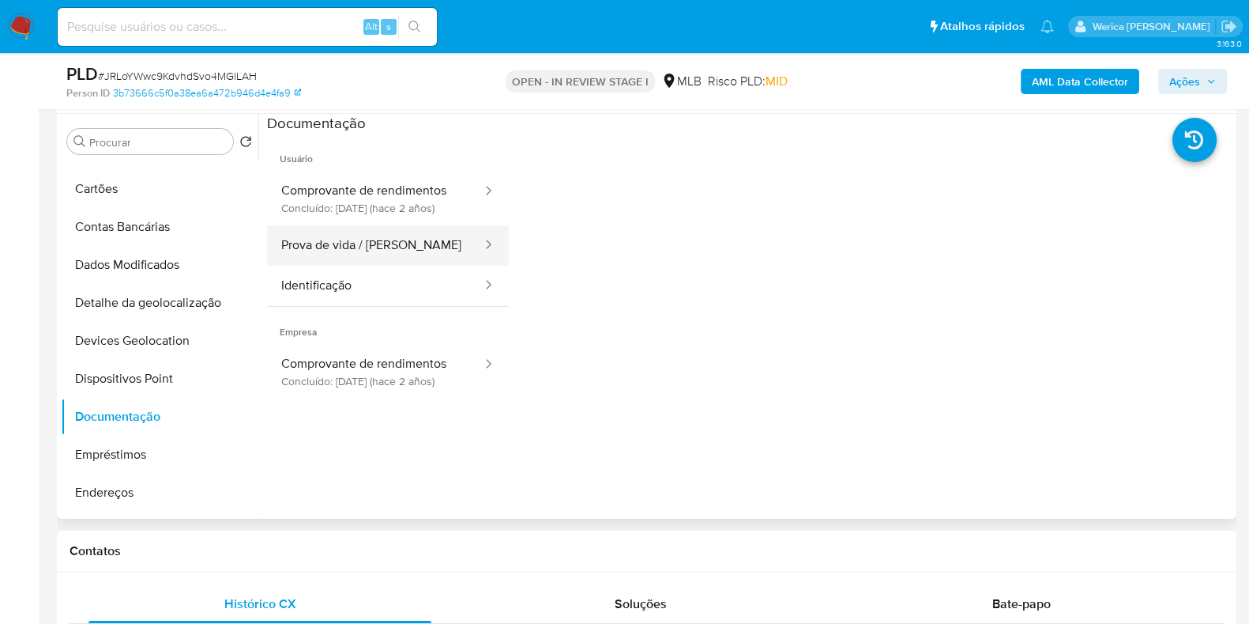
click at [383, 249] on button "Prova de vida / Selfie" at bounding box center [375, 245] width 217 height 40
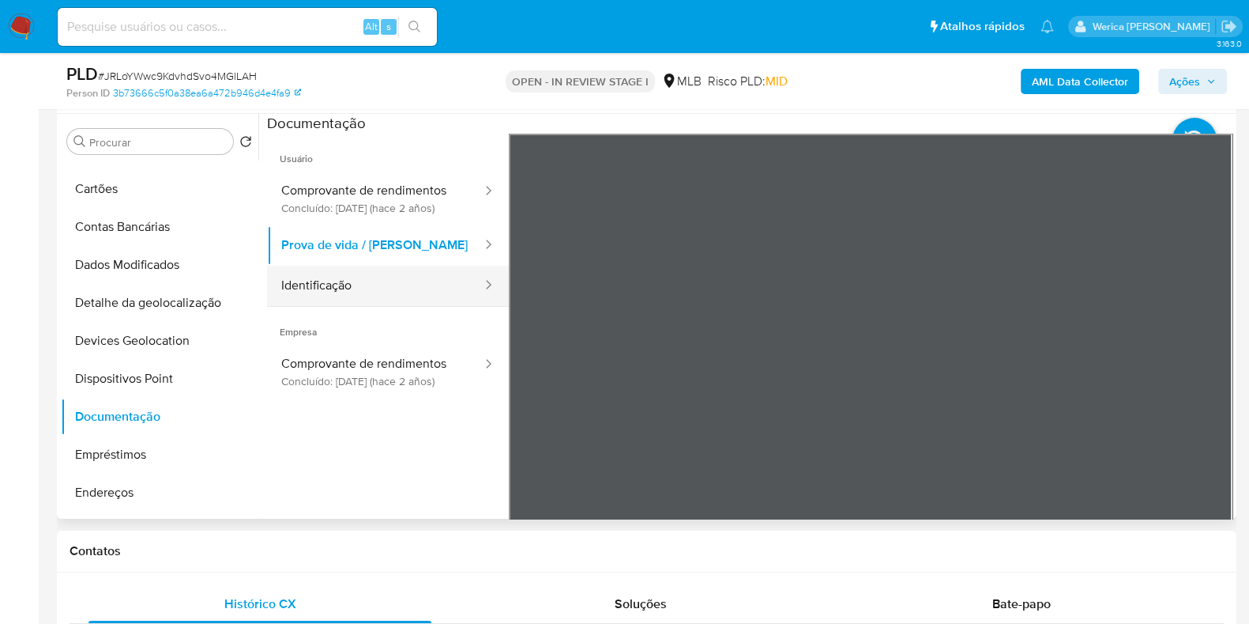
click at [391, 306] on button "Identificação" at bounding box center [375, 286] width 217 height 40
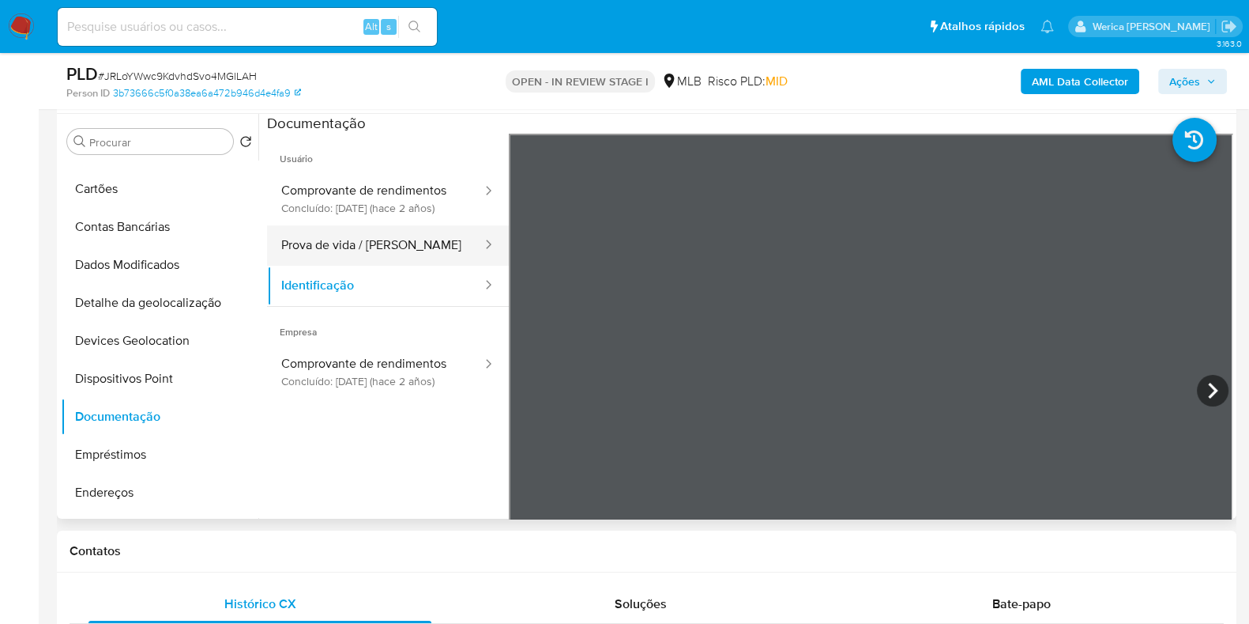
click at [358, 264] on button "Prova de vida / Selfie" at bounding box center [375, 245] width 217 height 40
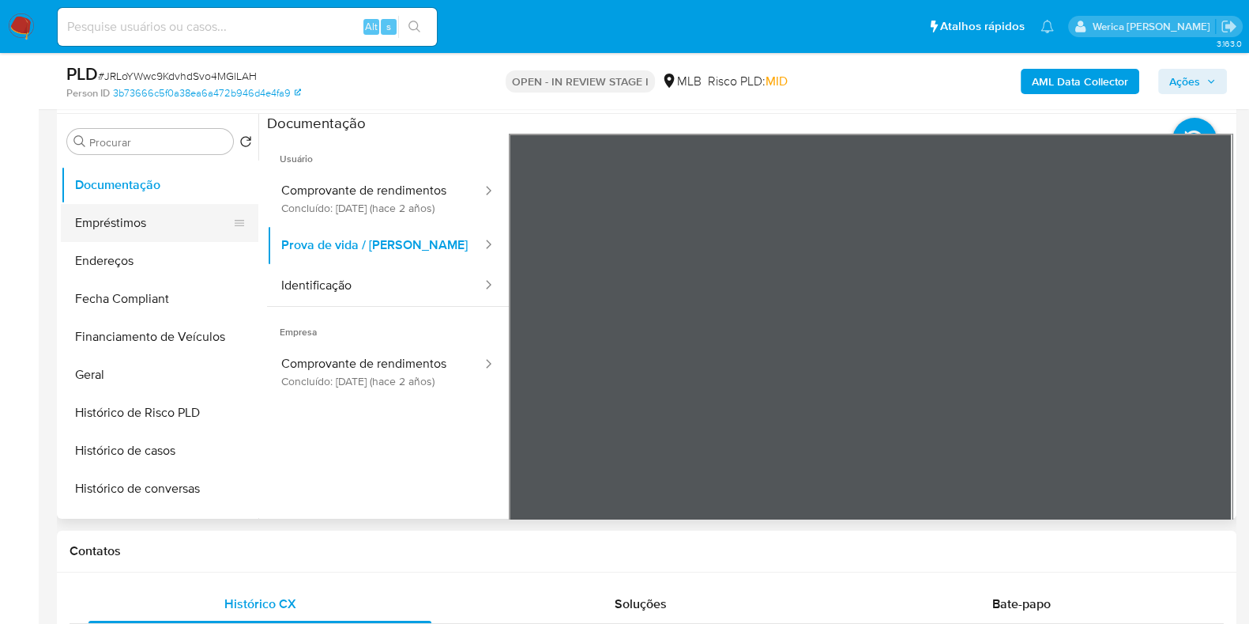
scroll to position [363, 0]
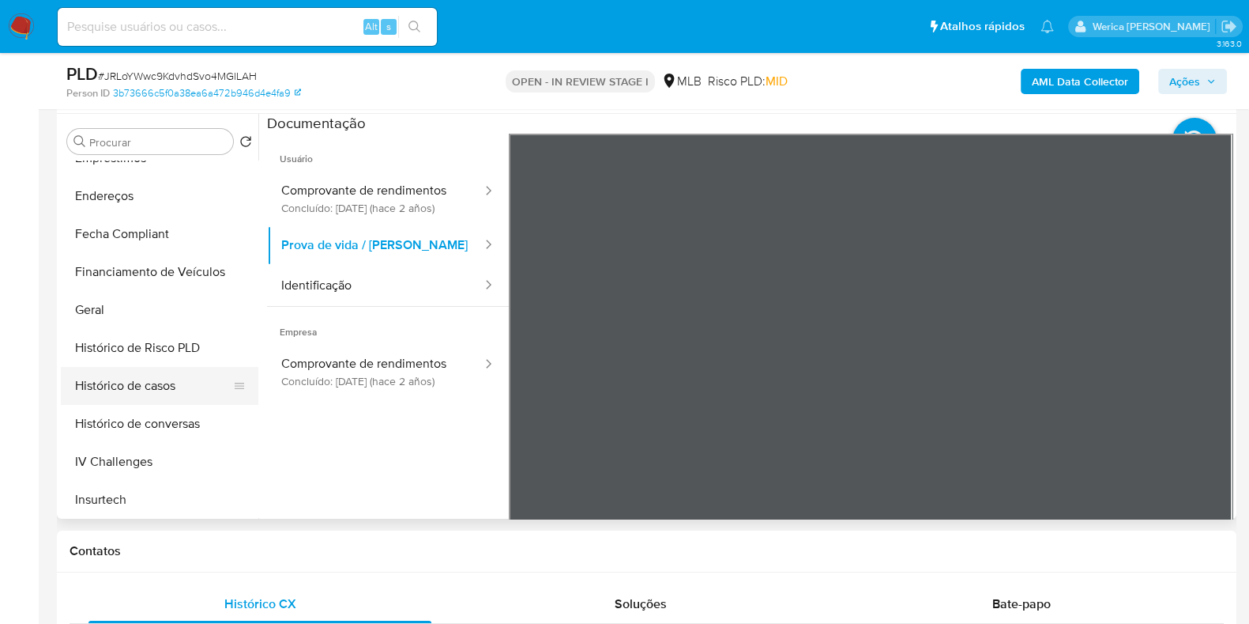
click at [217, 371] on button "Histórico de casos" at bounding box center [153, 386] width 185 height 38
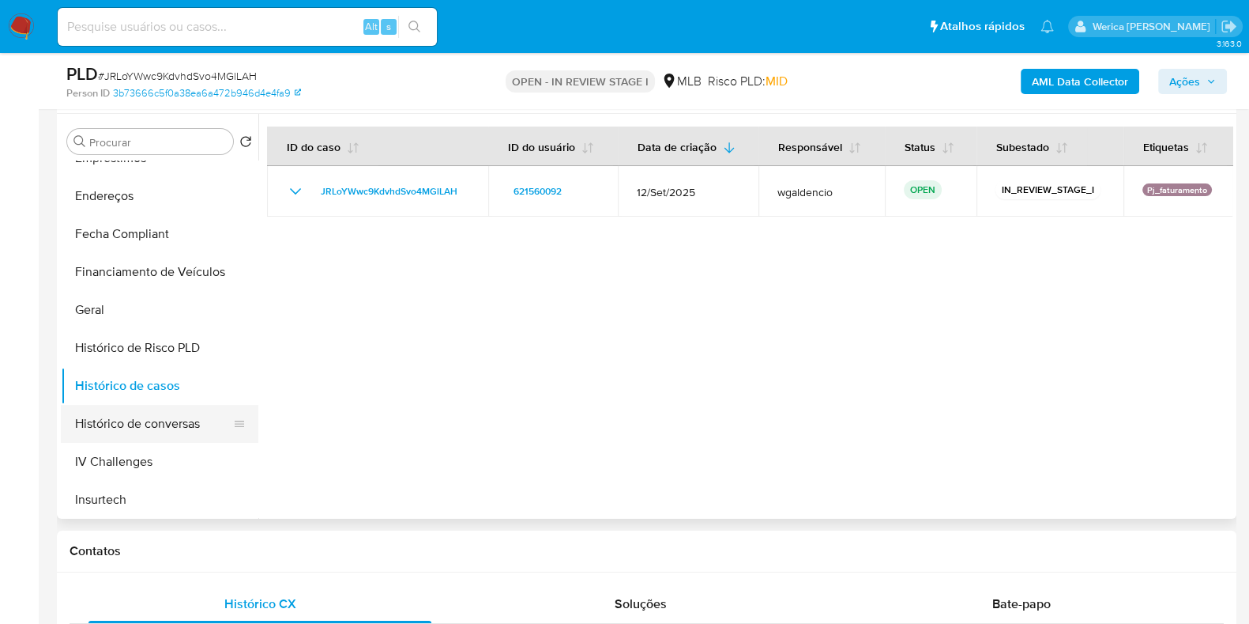
scroll to position [0, 0]
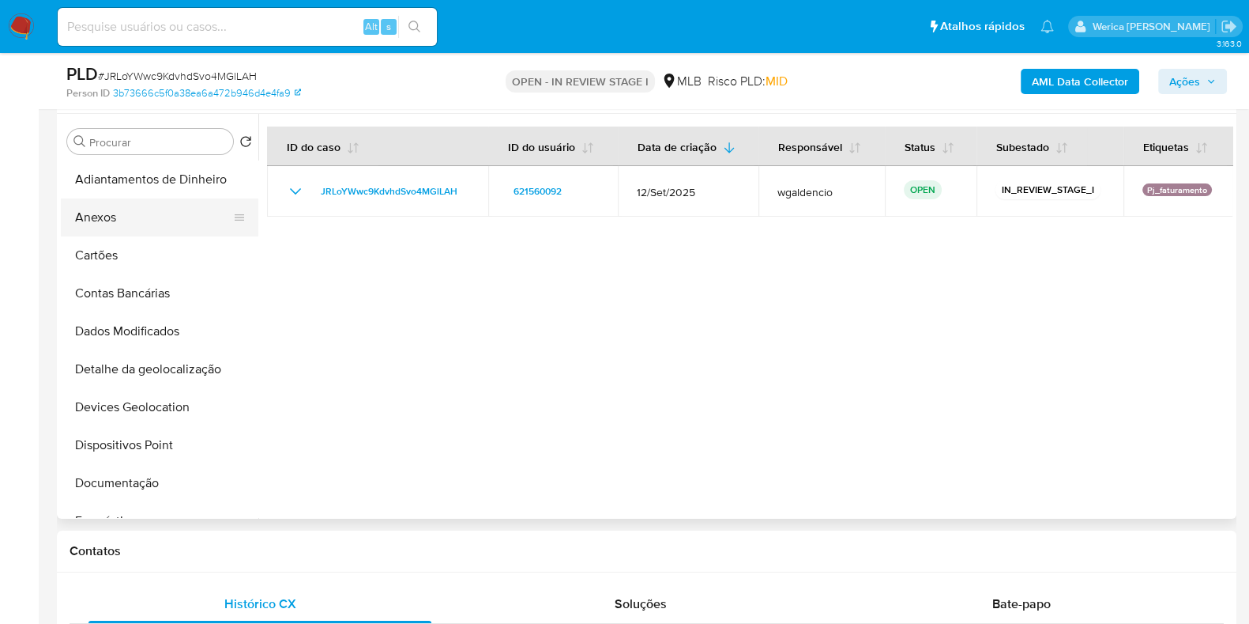
click at [125, 218] on button "Anexos" at bounding box center [153, 217] width 185 height 38
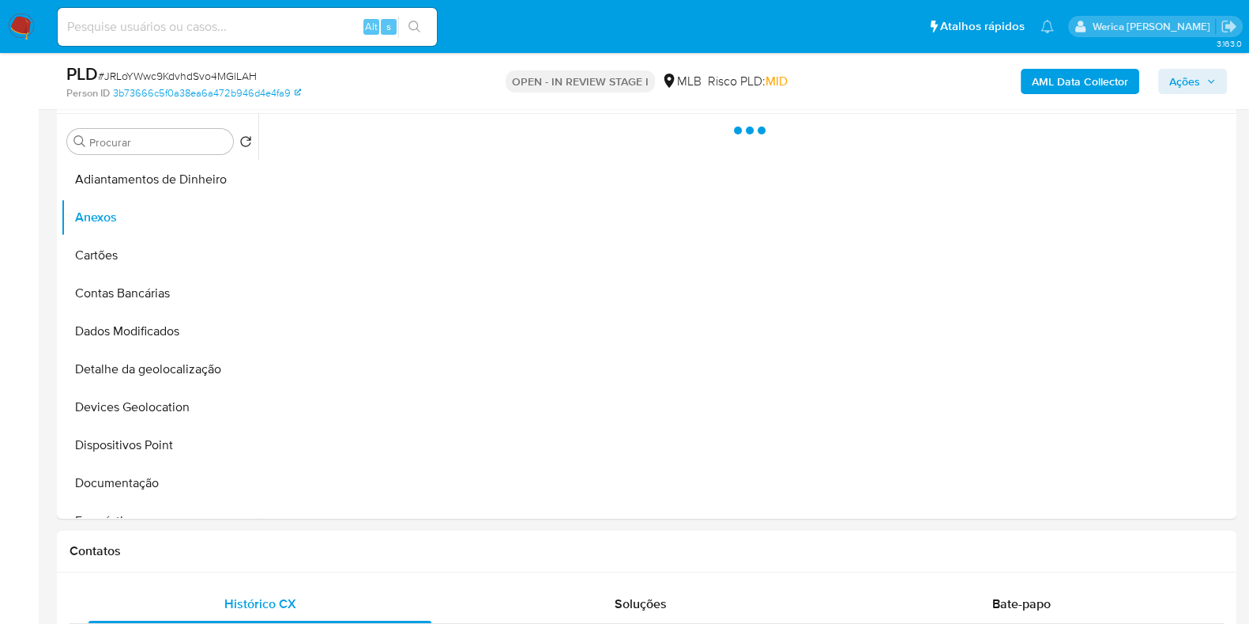
click at [1098, 81] on b "AML Data Collector" at bounding box center [1080, 81] width 96 height 25
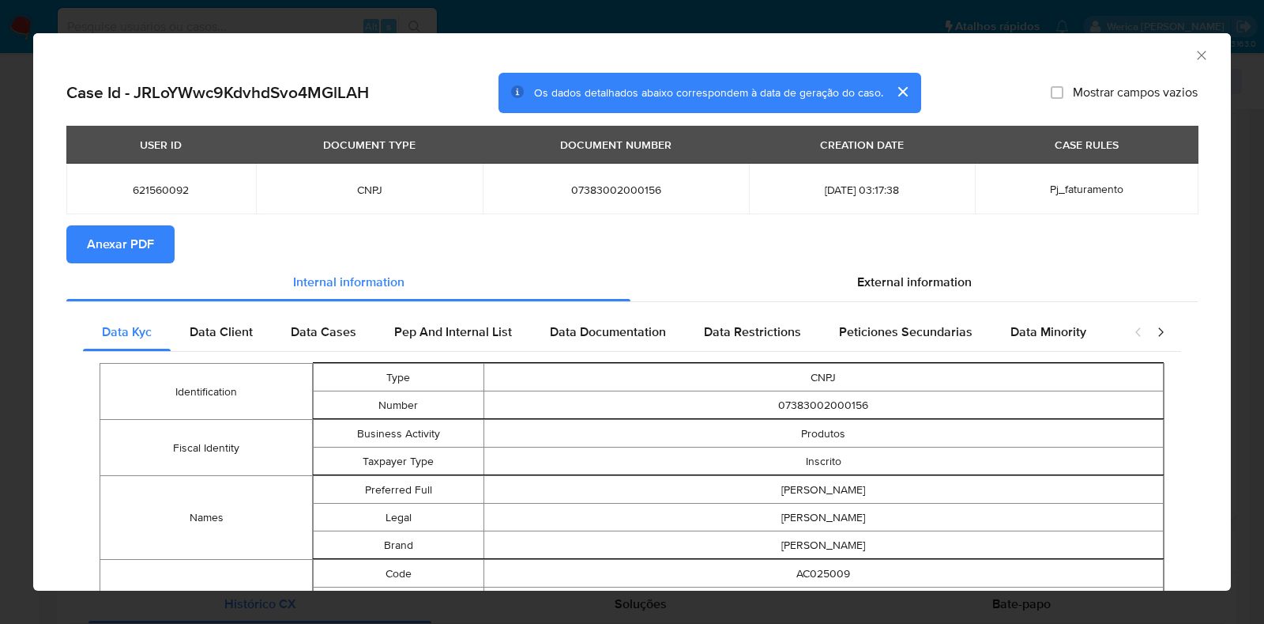
click at [126, 252] on span "Anexar PDF" at bounding box center [120, 244] width 67 height 35
click at [92, 243] on span "Anexar PDF" at bounding box center [120, 244] width 67 height 35
drag, startPoint x: 1197, startPoint y: 110, endPoint x: 1204, endPoint y: 66, distance: 43.9
click at [1194, 51] on icon "Fechar a janela" at bounding box center [1202, 55] width 16 height 16
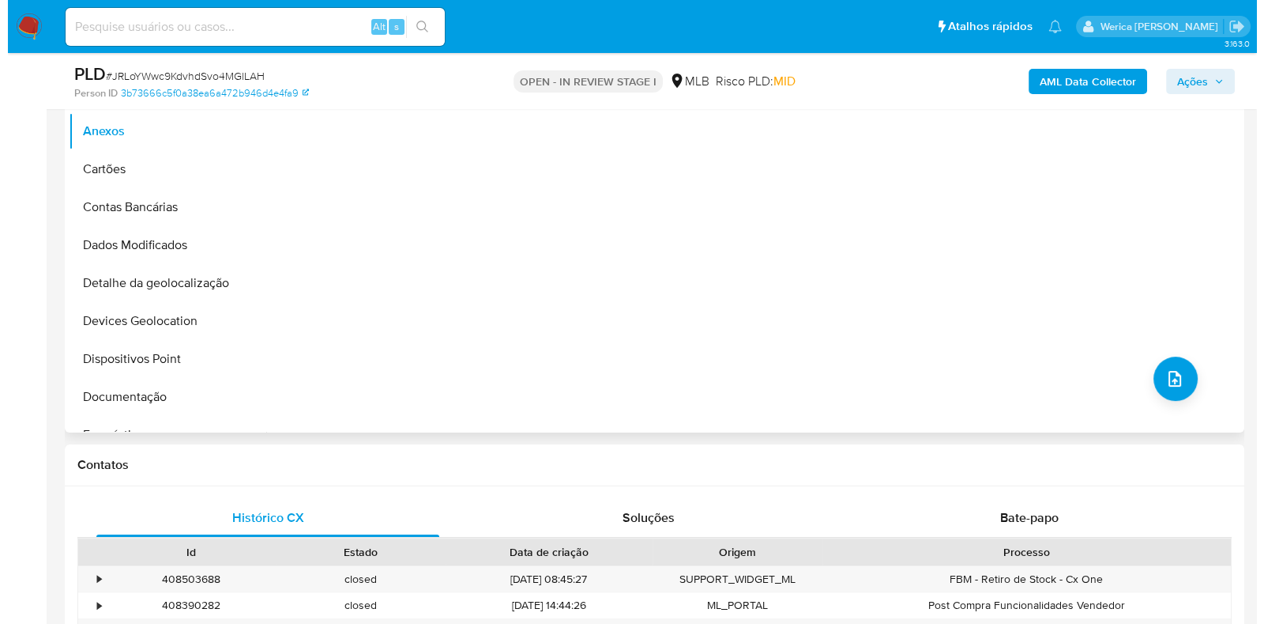
scroll to position [394, 0]
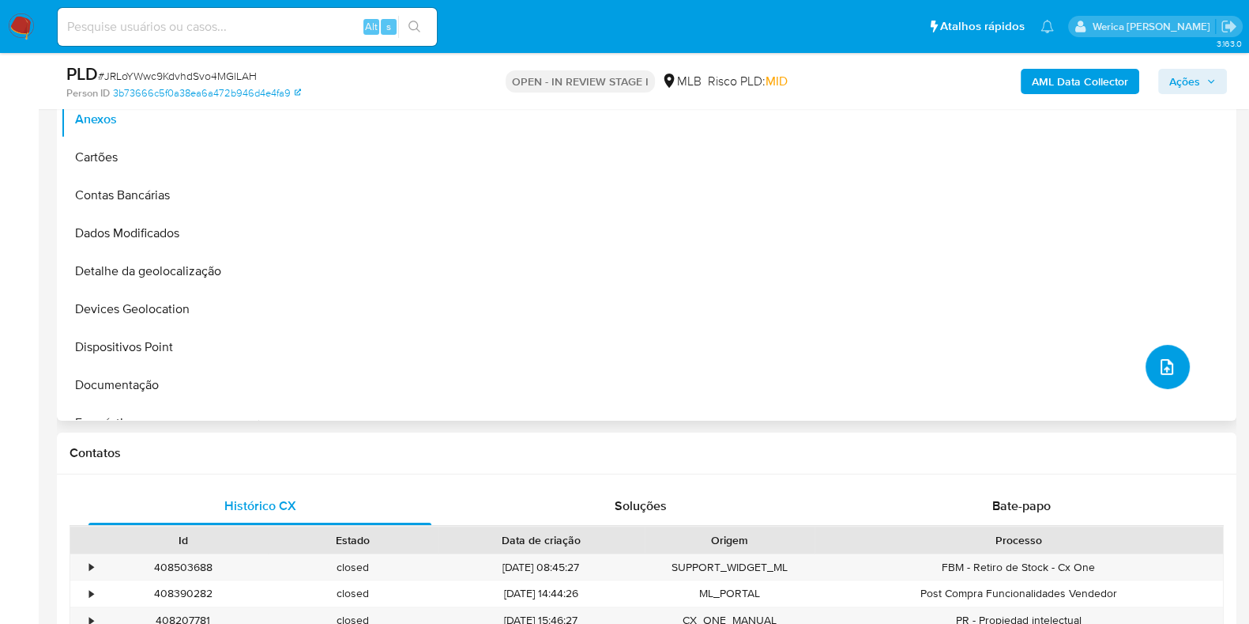
click at [1146, 365] on button "upload-file" at bounding box center [1168, 367] width 44 height 44
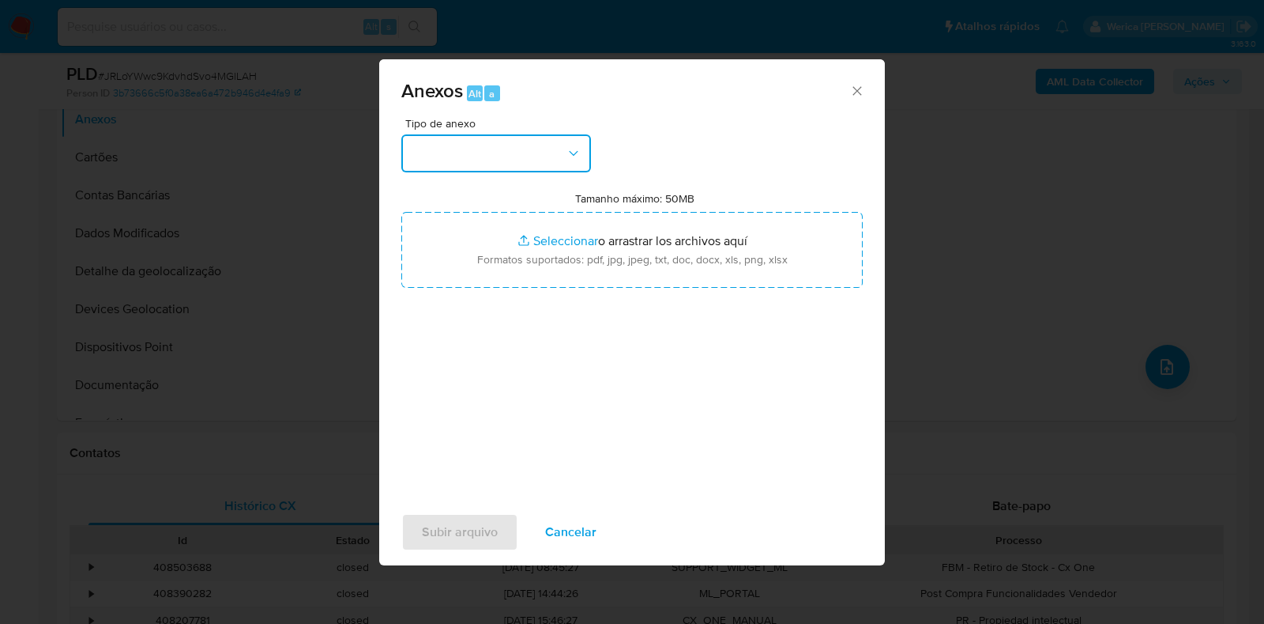
click at [522, 153] on button "button" at bounding box center [496, 153] width 190 height 38
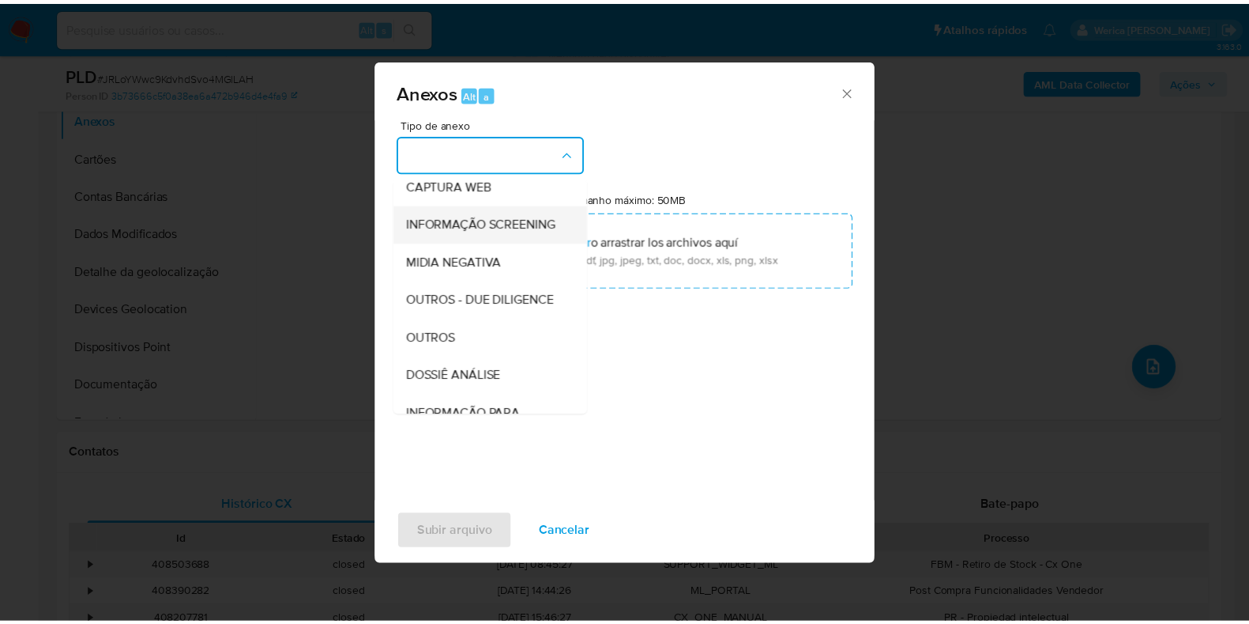
scroll to position [243, 0]
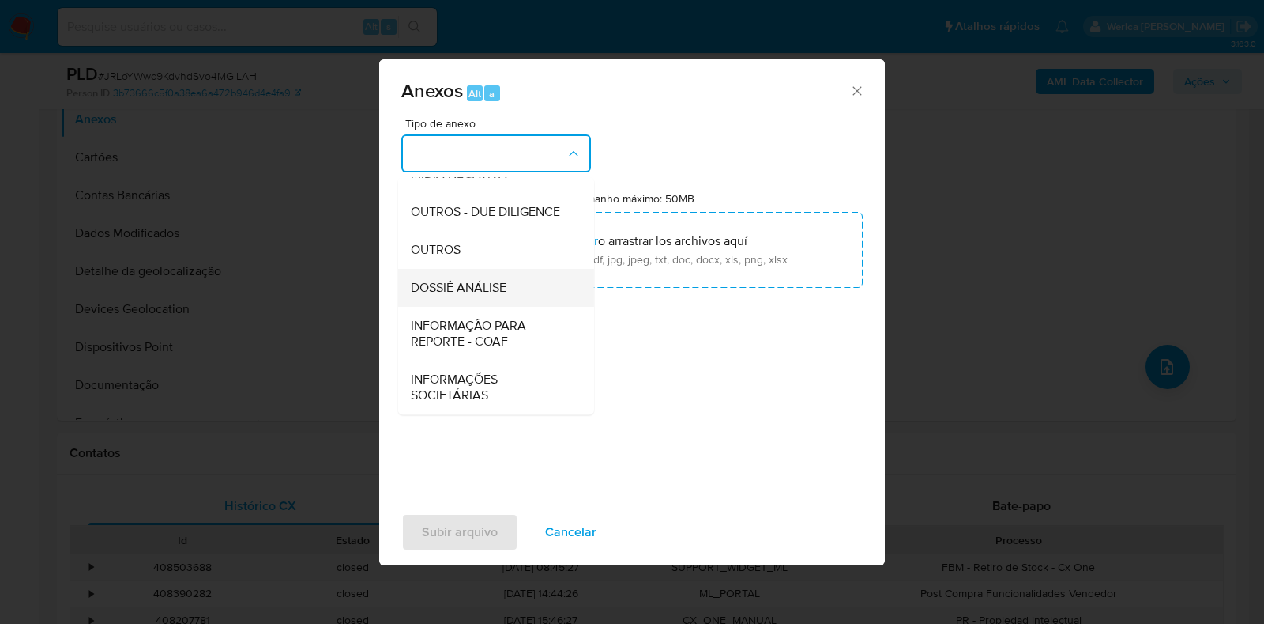
click at [469, 288] on span "DOSSIÊ ANÁLISE" at bounding box center [459, 288] width 96 height 16
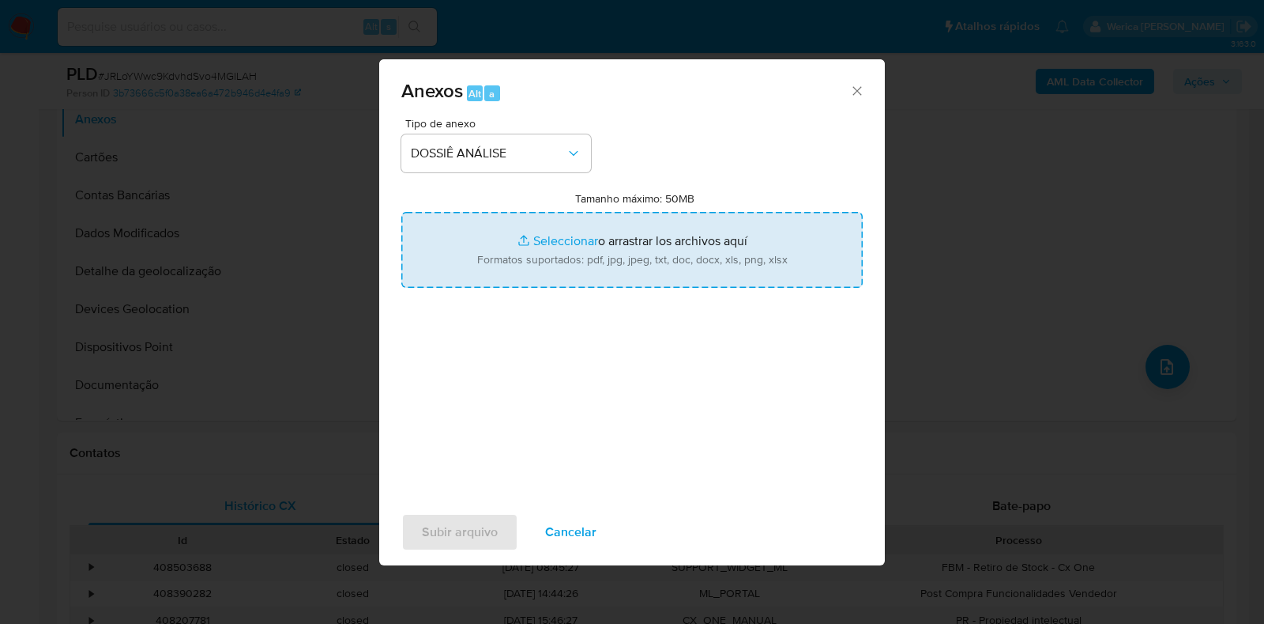
click at [641, 224] on input "Tamanho máximo: 50MB Seleccionar archivos" at bounding box center [632, 250] width 462 height 76
type input "C:\fakepath\Mulan 621560092_2025_10_10_13_55_50.xlsx"
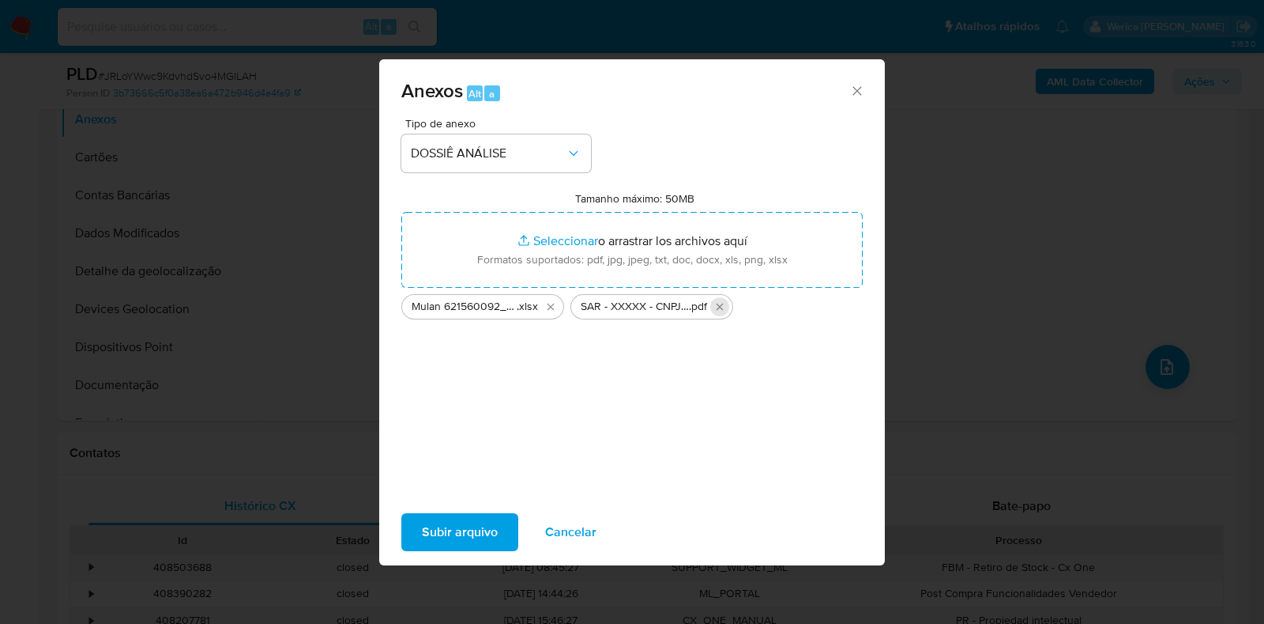
click at [720, 302] on icon "Eliminar SAR - XXXXX - CNPJ 07383002000156 - FABRICIO SOARES DA ROSA.pdf" at bounding box center [720, 306] width 13 height 13
click at [458, 523] on span "Subir arquivo" at bounding box center [460, 531] width 76 height 35
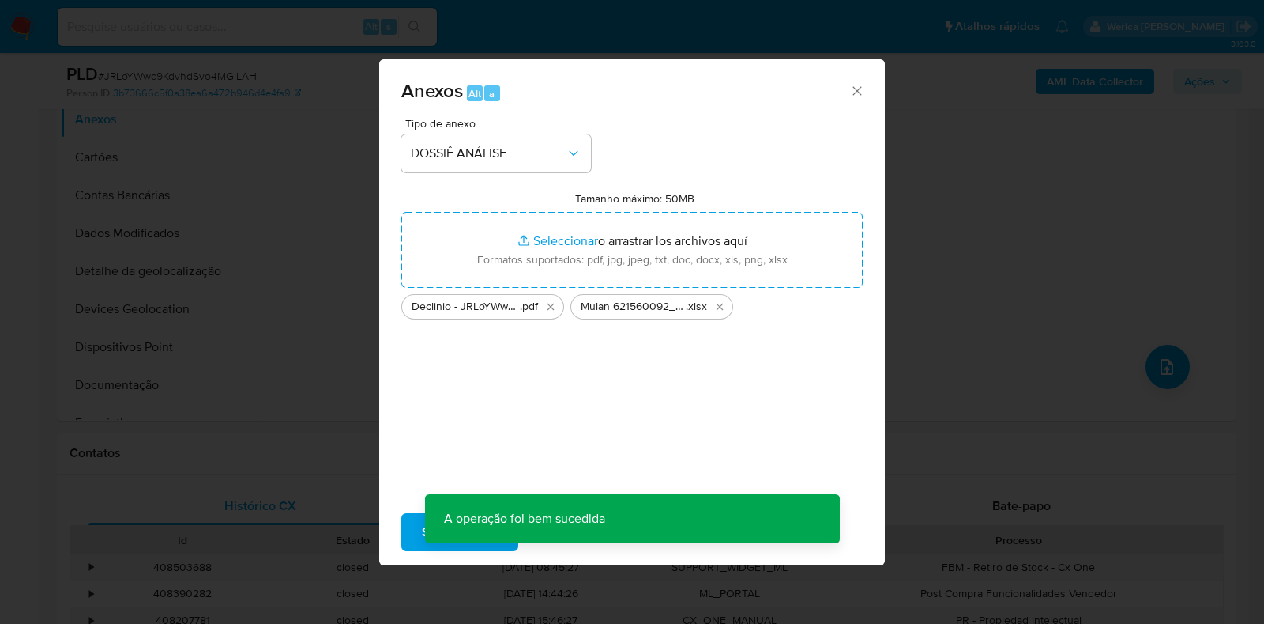
click at [1189, 96] on div "Anexos Alt a Tipo de anexo DOSSIÊ ANÁLISE Tamanho máximo: 50MB Seleccionar arch…" at bounding box center [632, 312] width 1264 height 624
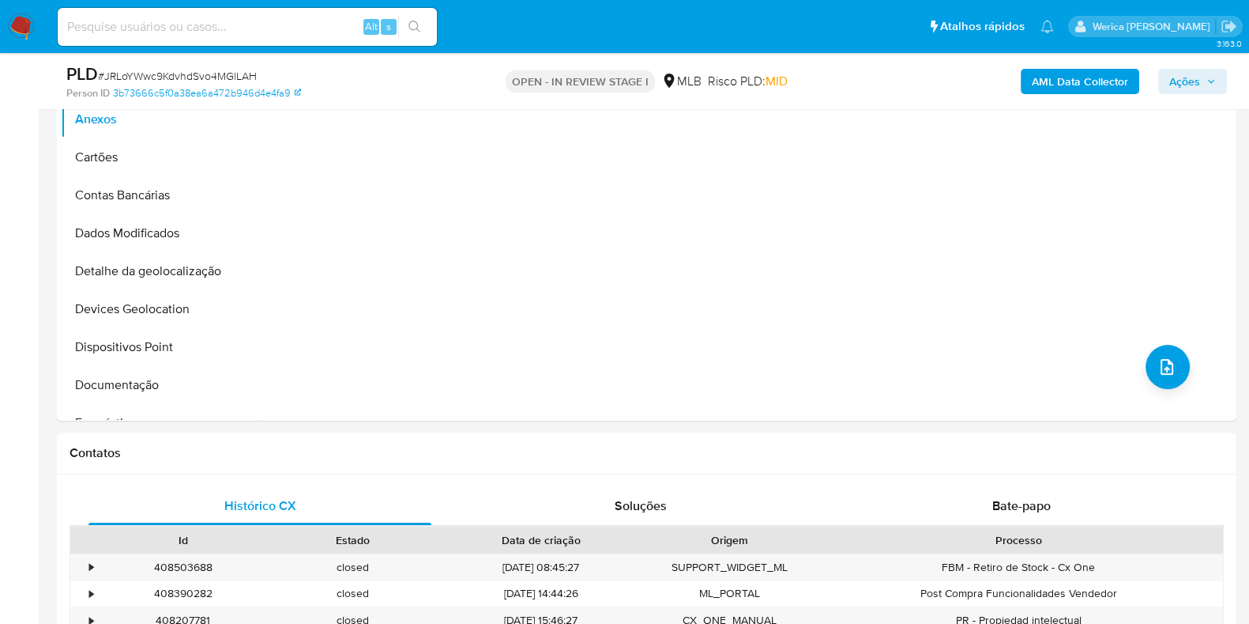
click at [1198, 76] on span "Ações" at bounding box center [1185, 81] width 31 height 25
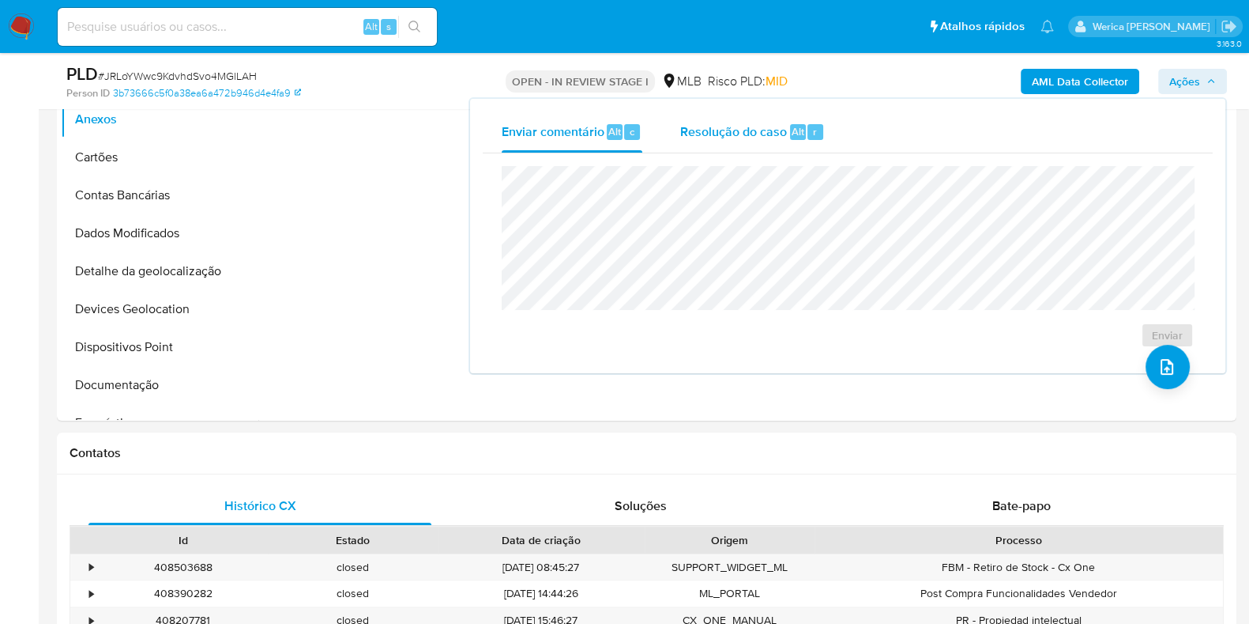
click at [750, 137] on span "Resolução do caso" at bounding box center [733, 131] width 107 height 18
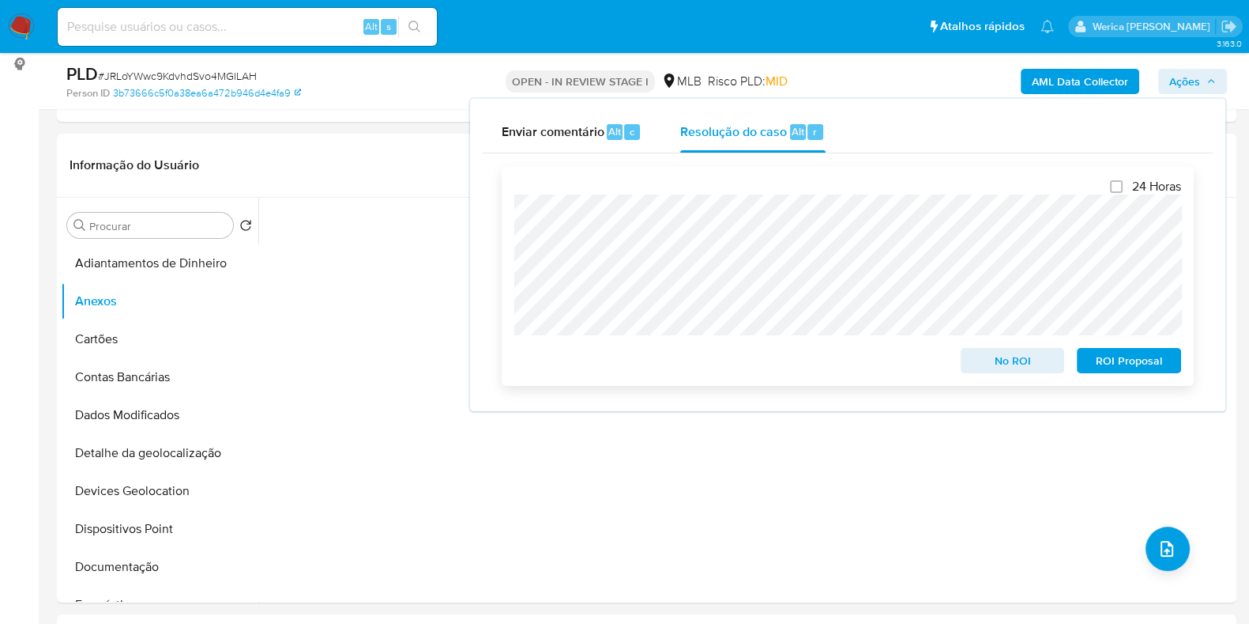
scroll to position [98, 0]
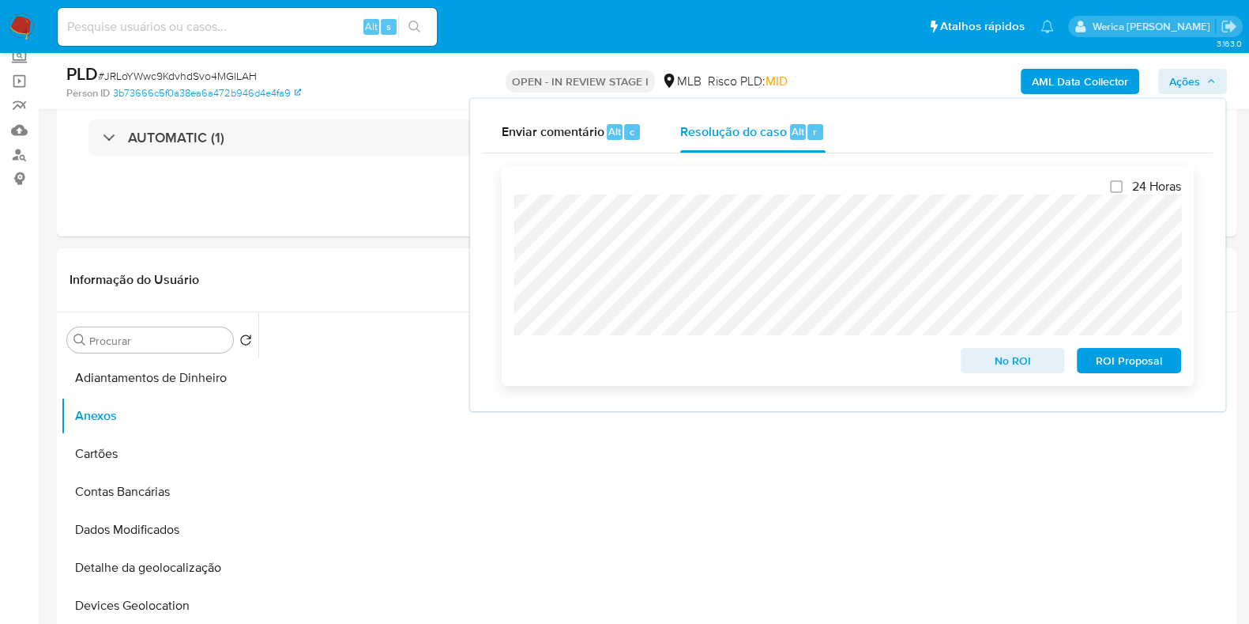
click at [1006, 371] on span "No ROI" at bounding box center [1013, 360] width 82 height 22
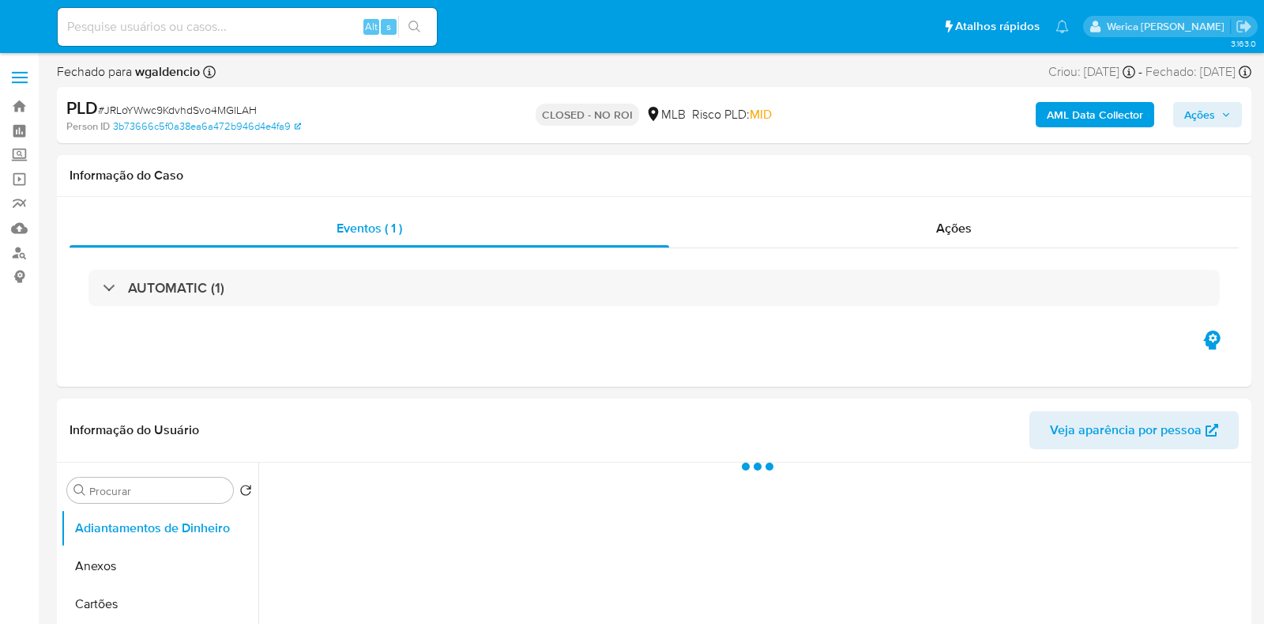
select select "10"
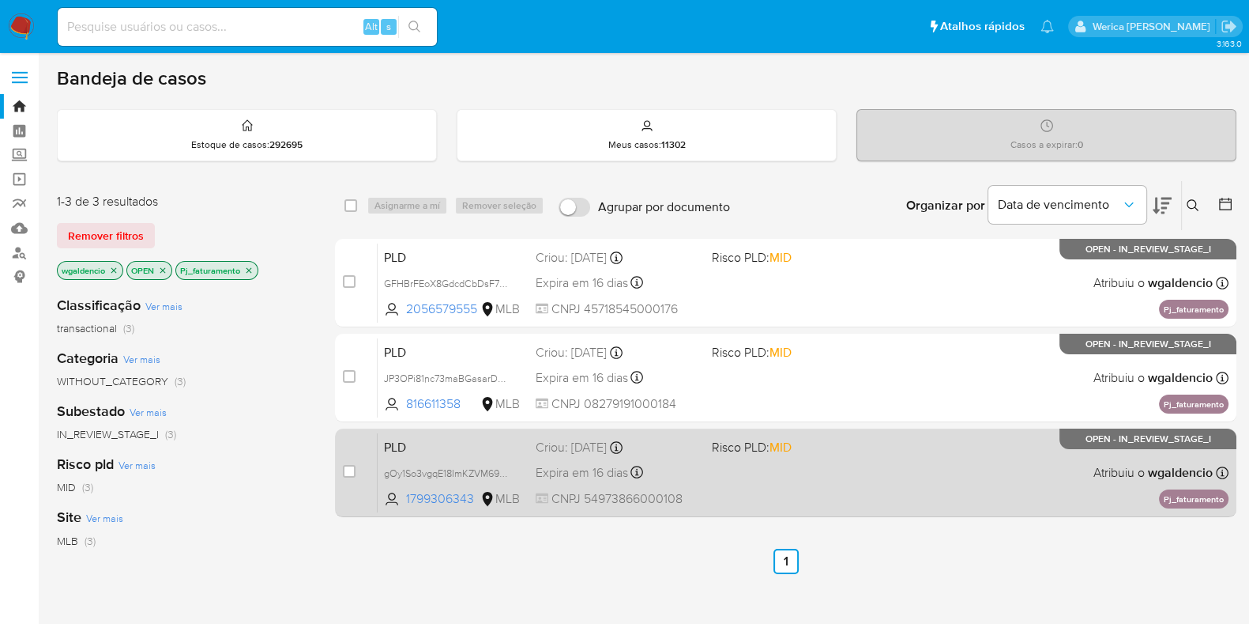
click at [936, 472] on div "PLD gOy1So3vgqE18ImKZVM69qJ8 1799306343 MLB Risco PLD: MID Criou: 12/09/2025 Cr…" at bounding box center [803, 472] width 851 height 80
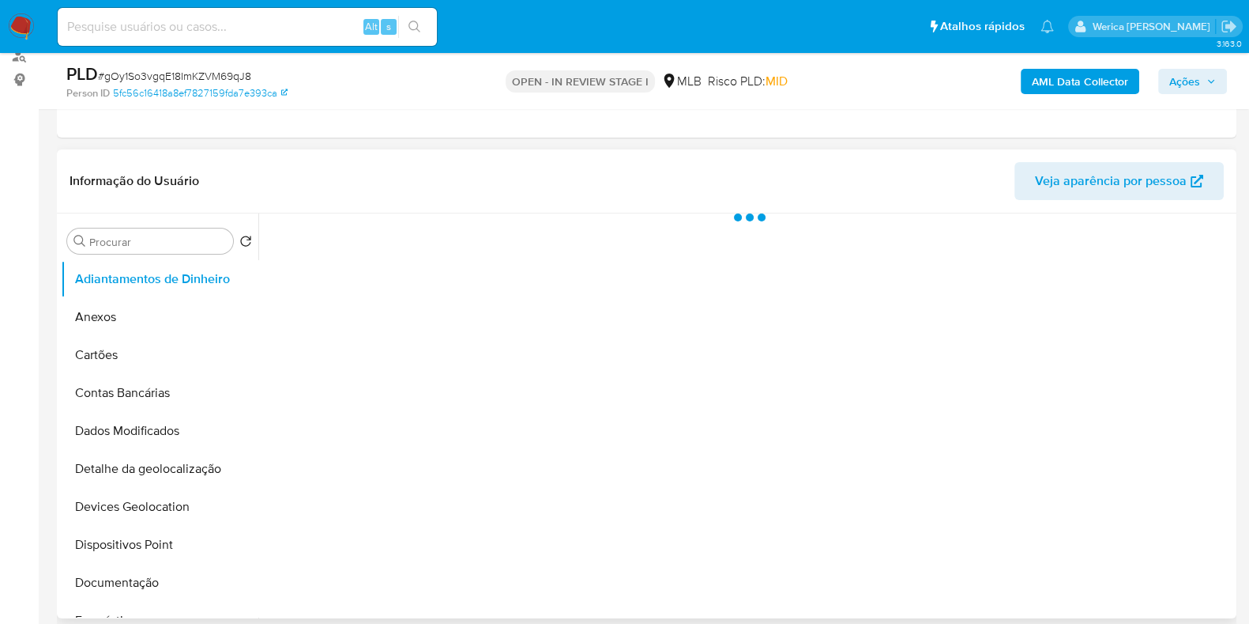
select select "10"
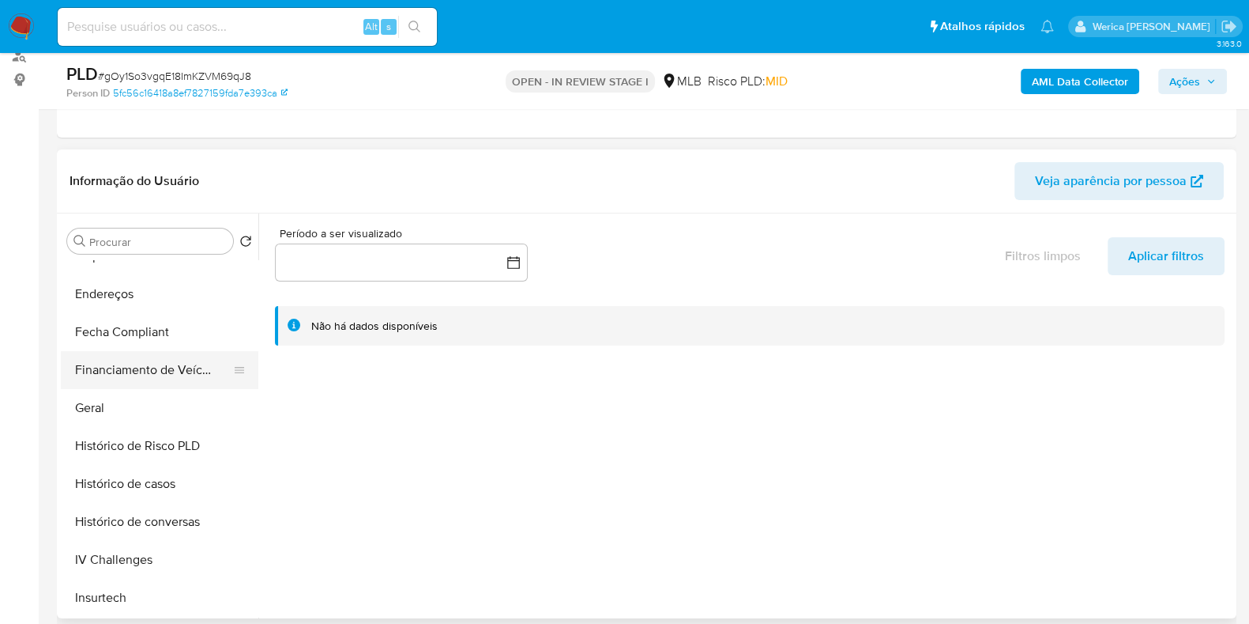
scroll to position [394, 0]
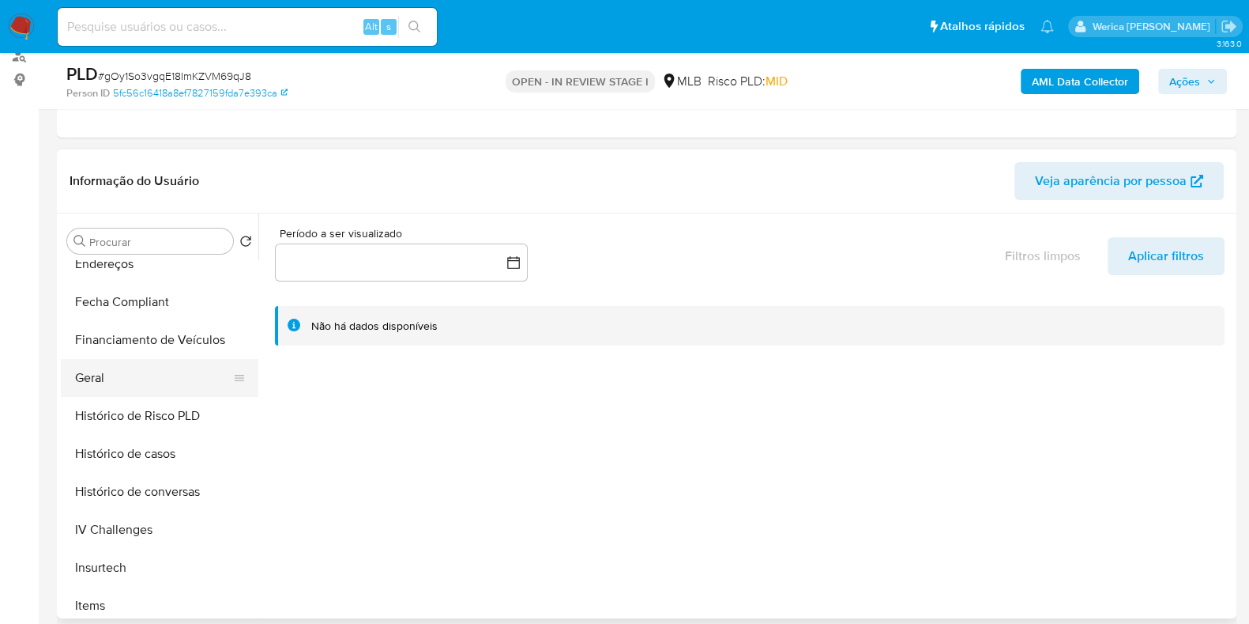
click at [149, 365] on button "Geral" at bounding box center [153, 378] width 185 height 38
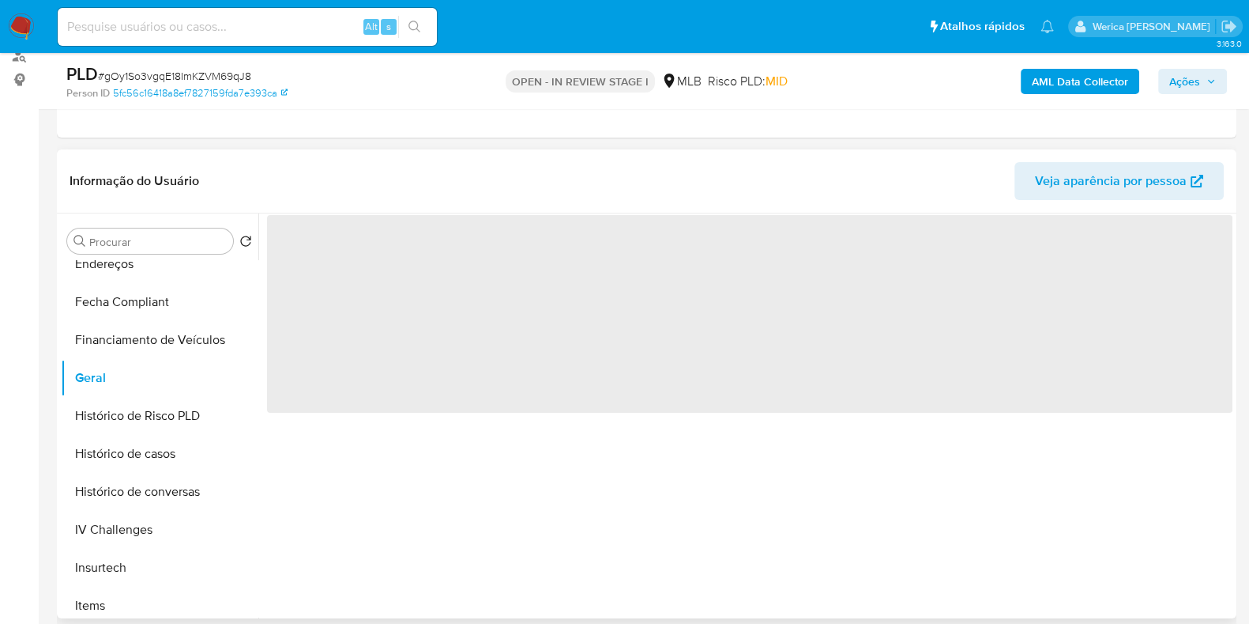
click at [555, 337] on span "‌" at bounding box center [750, 314] width 966 height 198
click at [523, 165] on header "Informação do Usuário Veja aparência por pessoa" at bounding box center [647, 181] width 1155 height 38
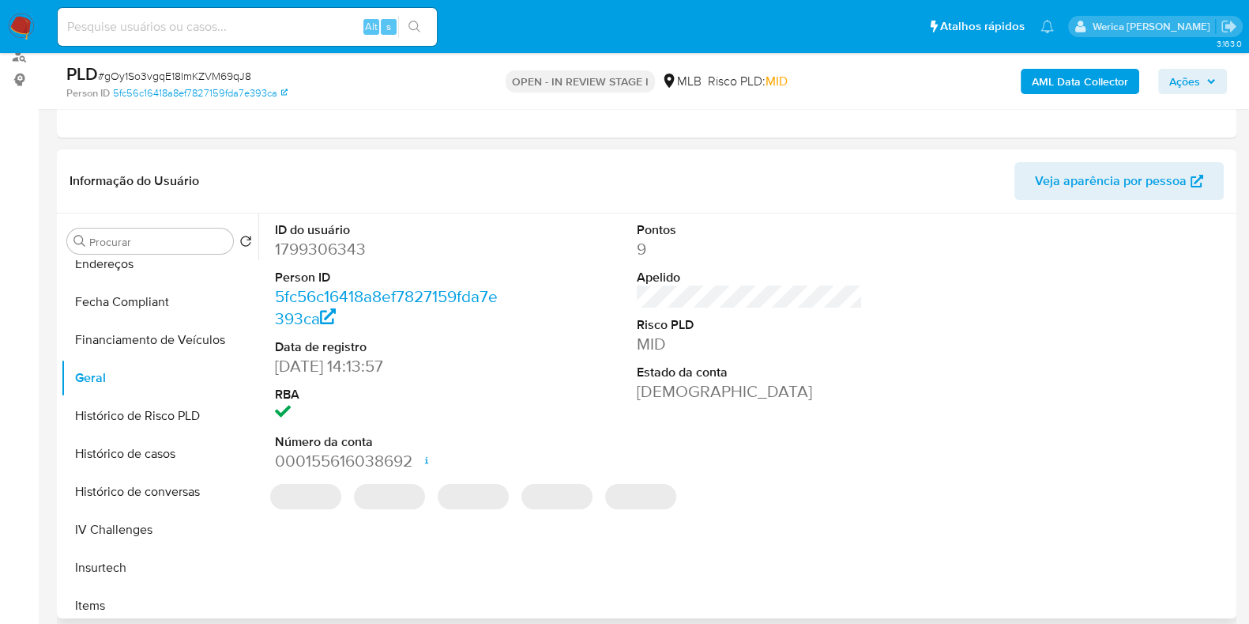
click at [331, 239] on dd "1799306343" at bounding box center [388, 249] width 226 height 22
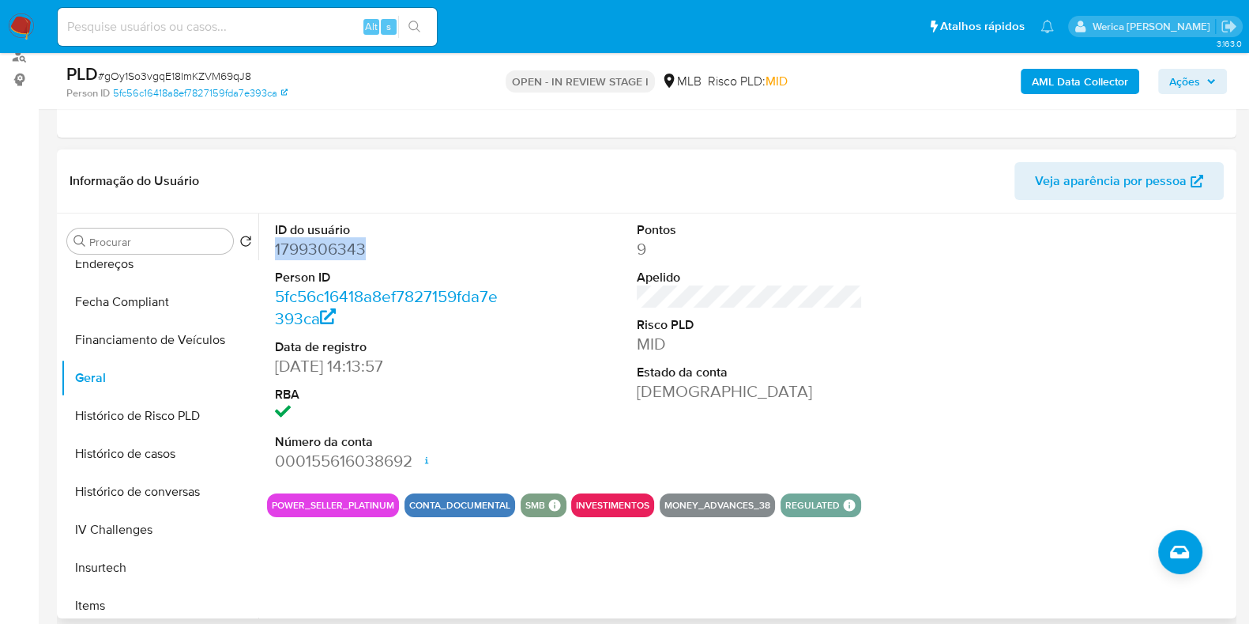
copy dd "1799306343"
click at [175, 433] on ul "Adiantamentos de Dinheiro Anexos Cartões Contas Bancárias Dados Modificados Det…" at bounding box center [160, 438] width 198 height 356
click at [190, 444] on button "Histórico de casos" at bounding box center [153, 454] width 185 height 38
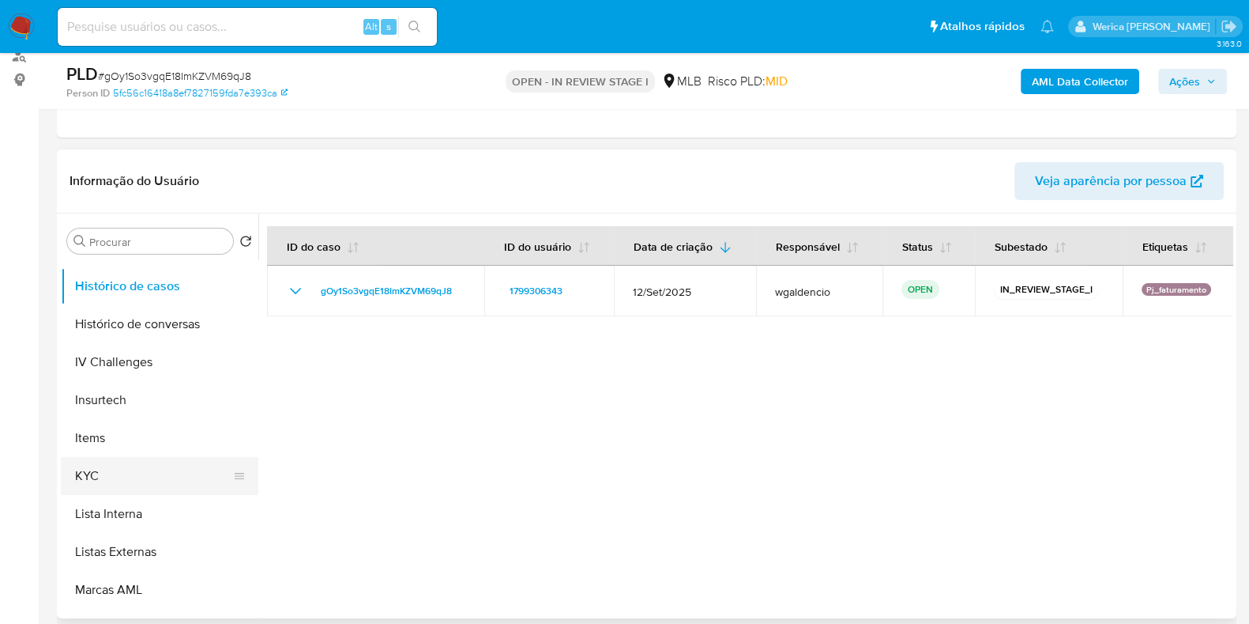
scroll to position [593, 0]
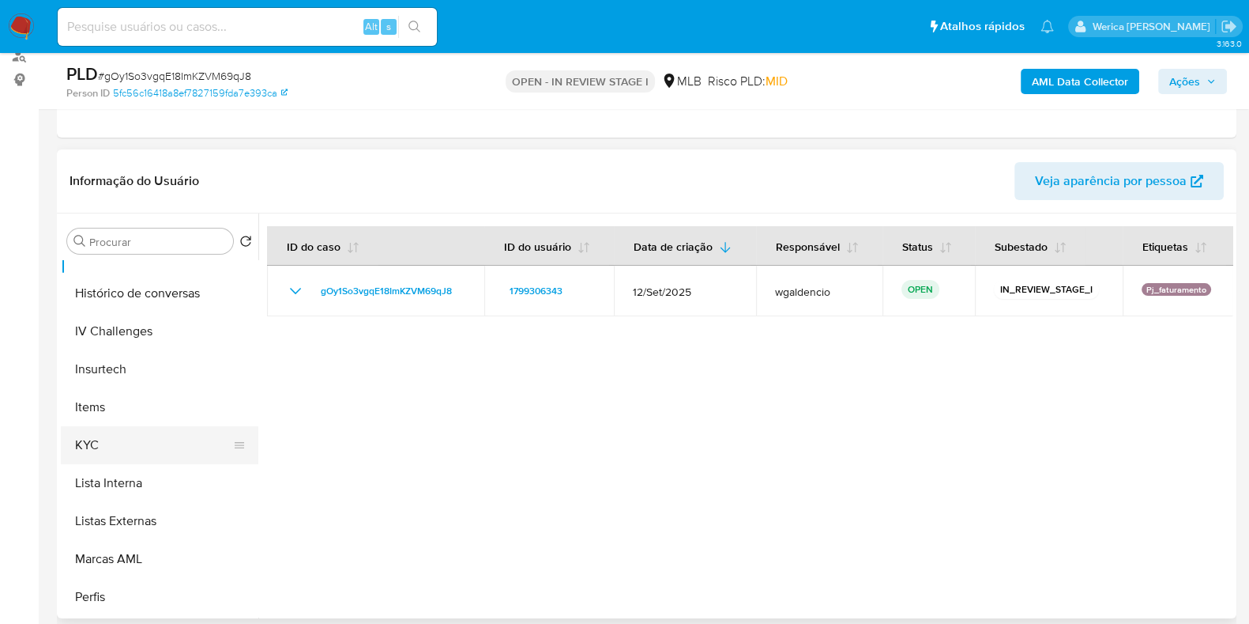
click at [130, 431] on button "KYC" at bounding box center [153, 445] width 185 height 38
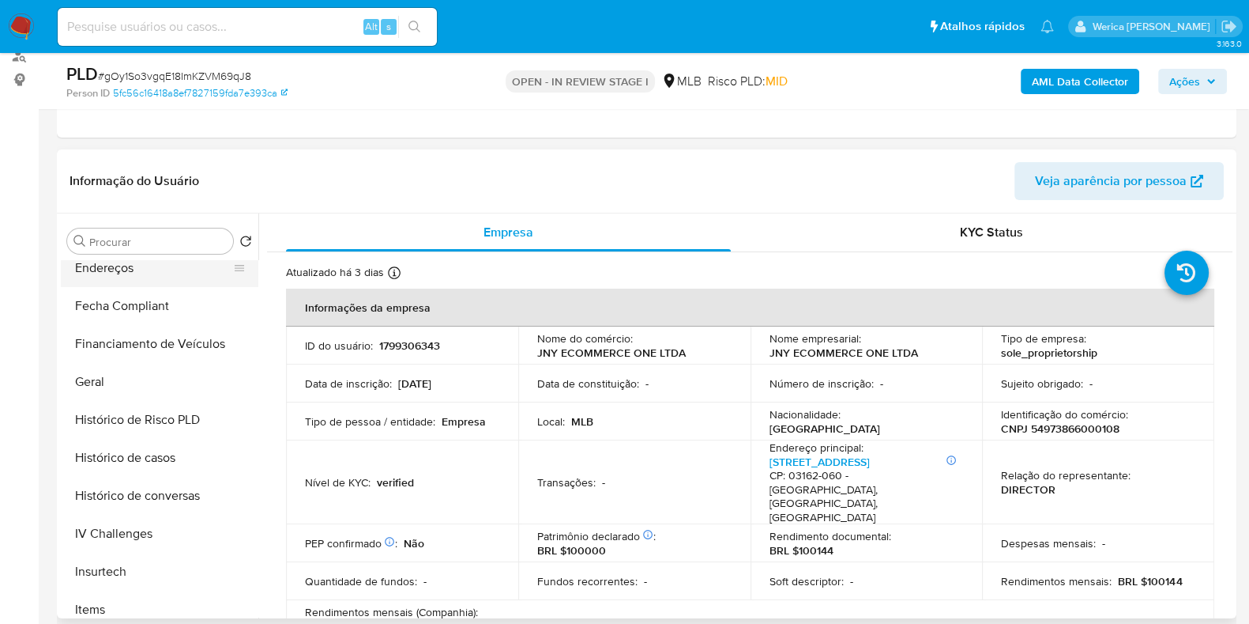
scroll to position [296, 0]
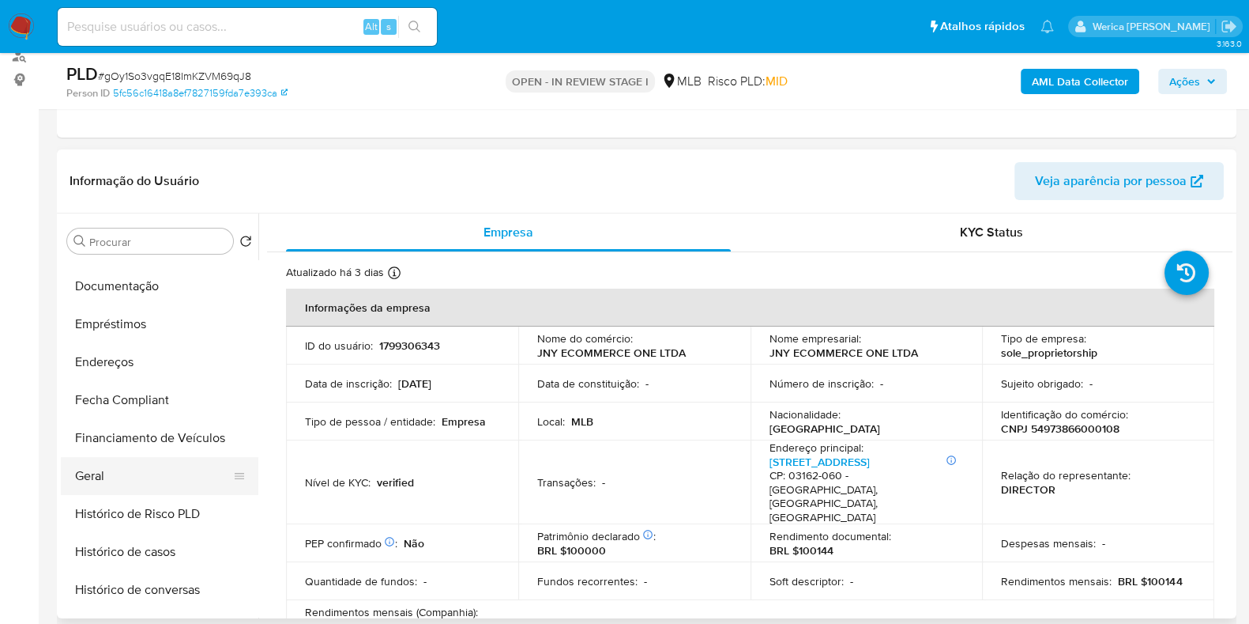
click at [134, 474] on button "Geral" at bounding box center [153, 476] width 185 height 38
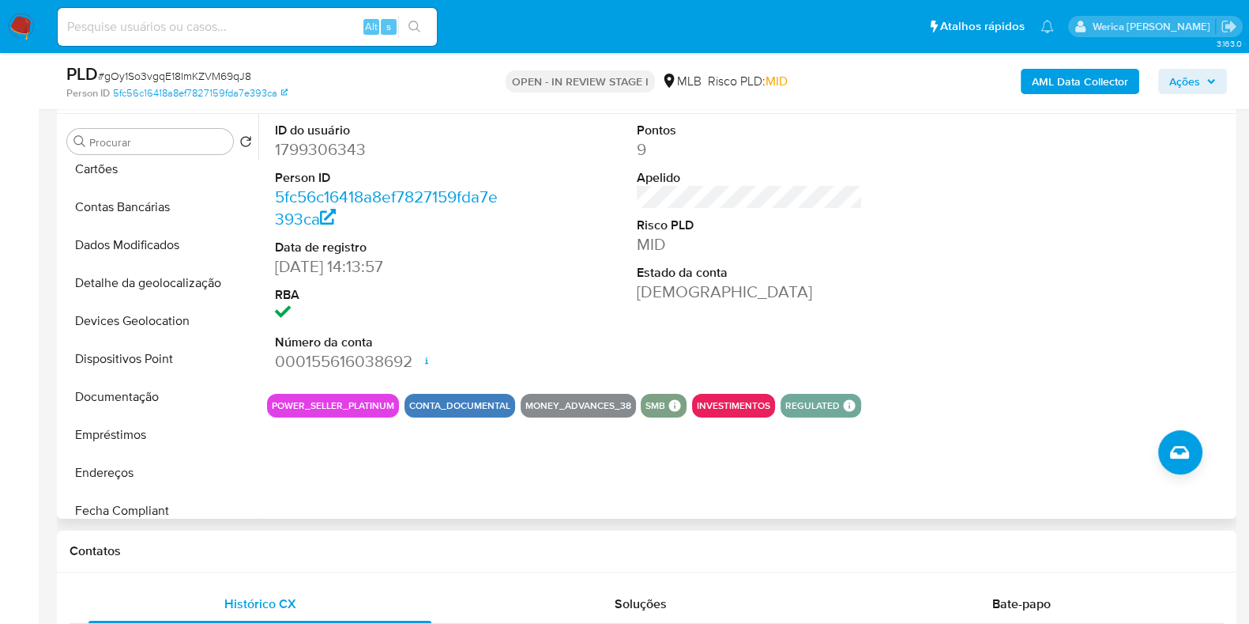
scroll to position [0, 0]
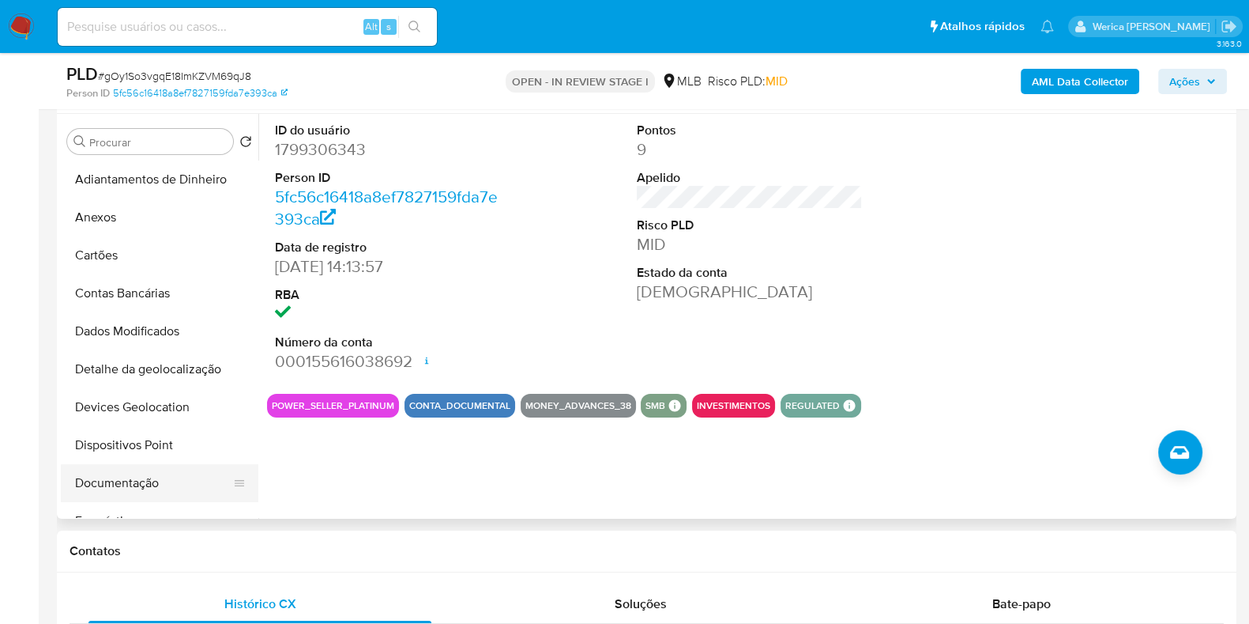
click at [112, 477] on button "Documentação" at bounding box center [153, 483] width 185 height 38
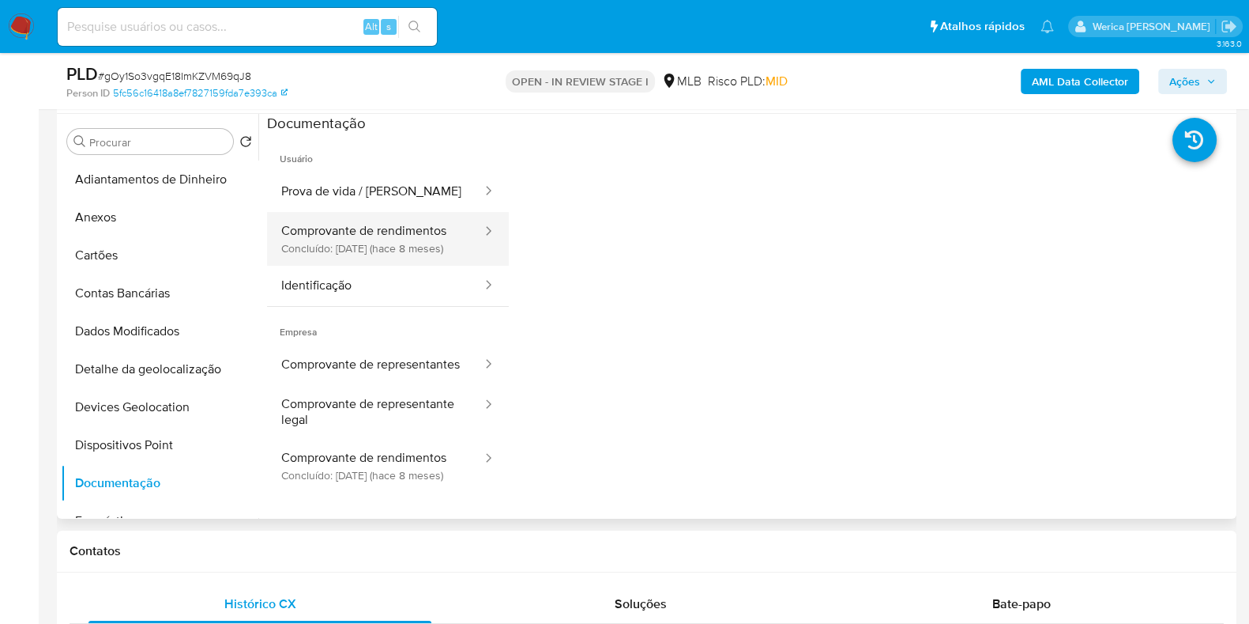
click at [340, 245] on button "Comprovante de rendimentos Concluído: 21/02/2025 (hace 8 meses)" at bounding box center [375, 239] width 217 height 54
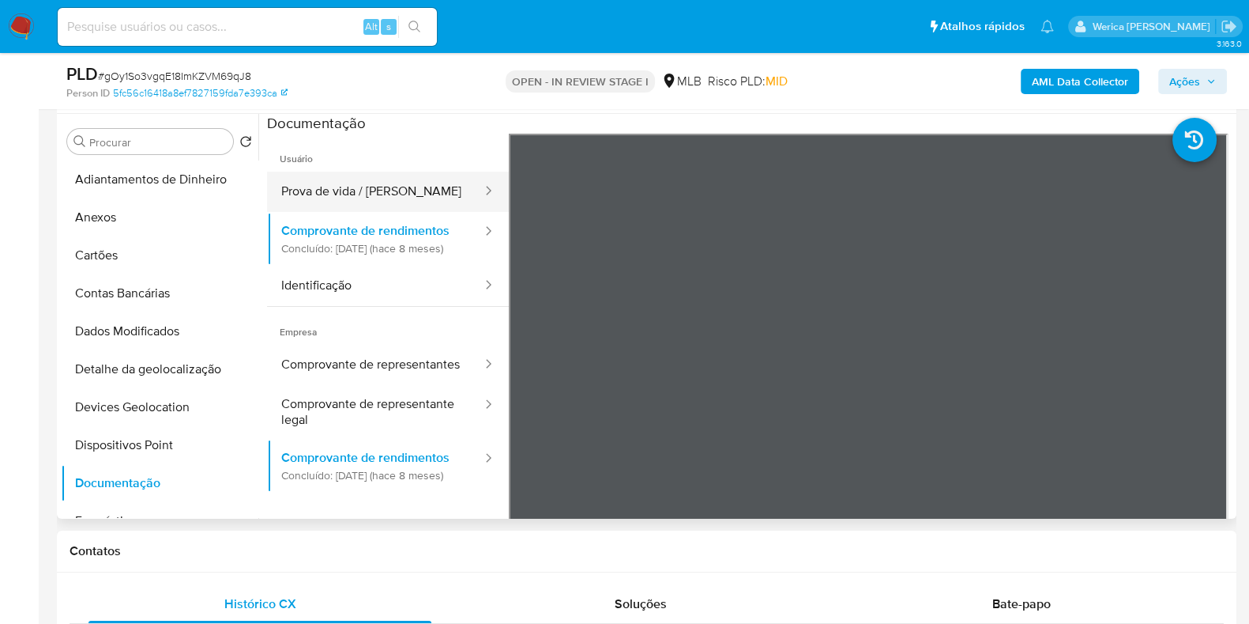
click at [450, 171] on li "Usuário Prova de vida / Selfie Comprovante de rendimentos Concluído: 21/02/2025…" at bounding box center [388, 220] width 242 height 172
click at [450, 172] on button "Prova de vida / Selfie" at bounding box center [375, 191] width 217 height 40
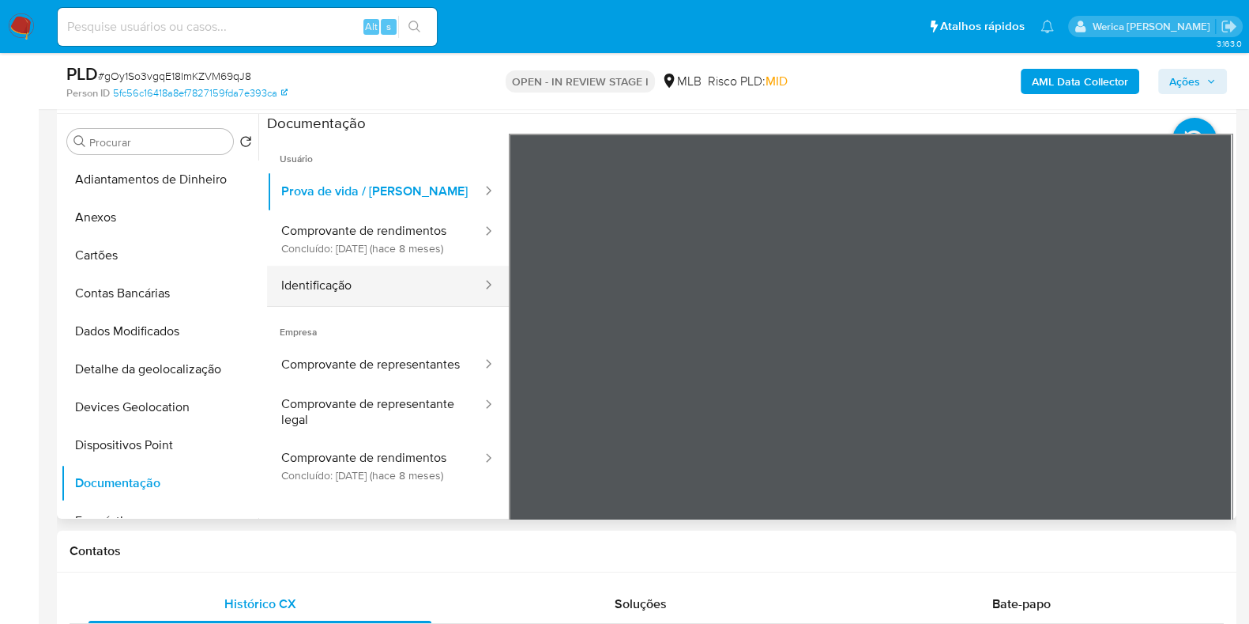
click at [430, 299] on button "Identificação" at bounding box center [375, 286] width 217 height 40
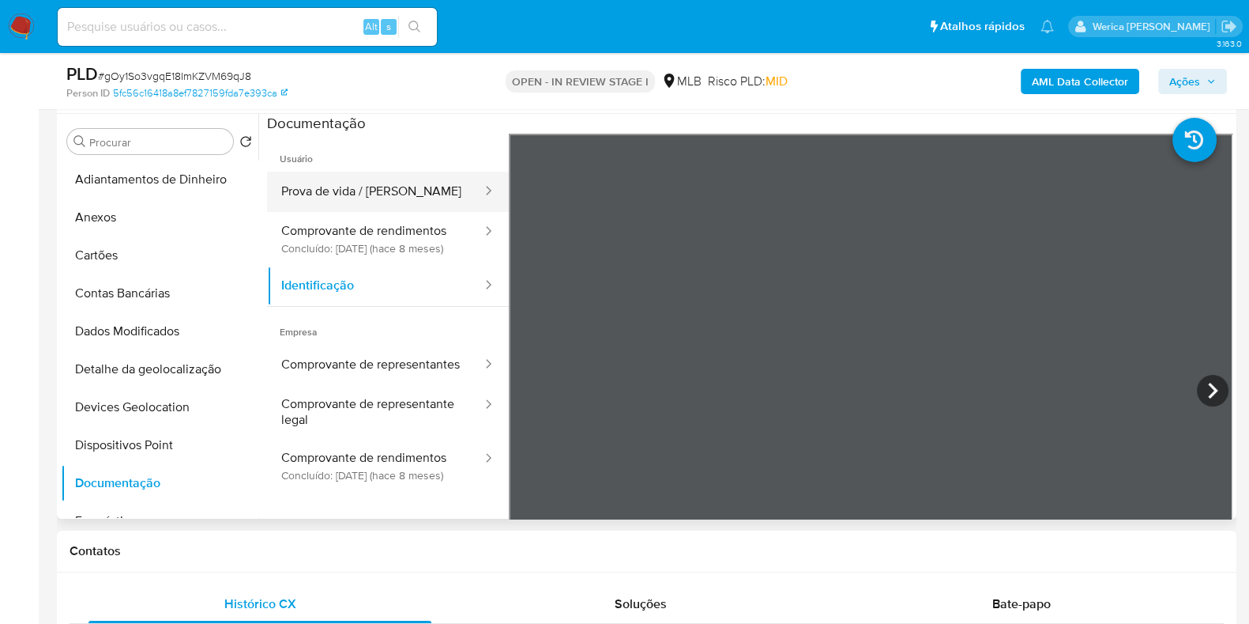
click at [418, 194] on button "Prova de vida / Selfie" at bounding box center [375, 191] width 217 height 40
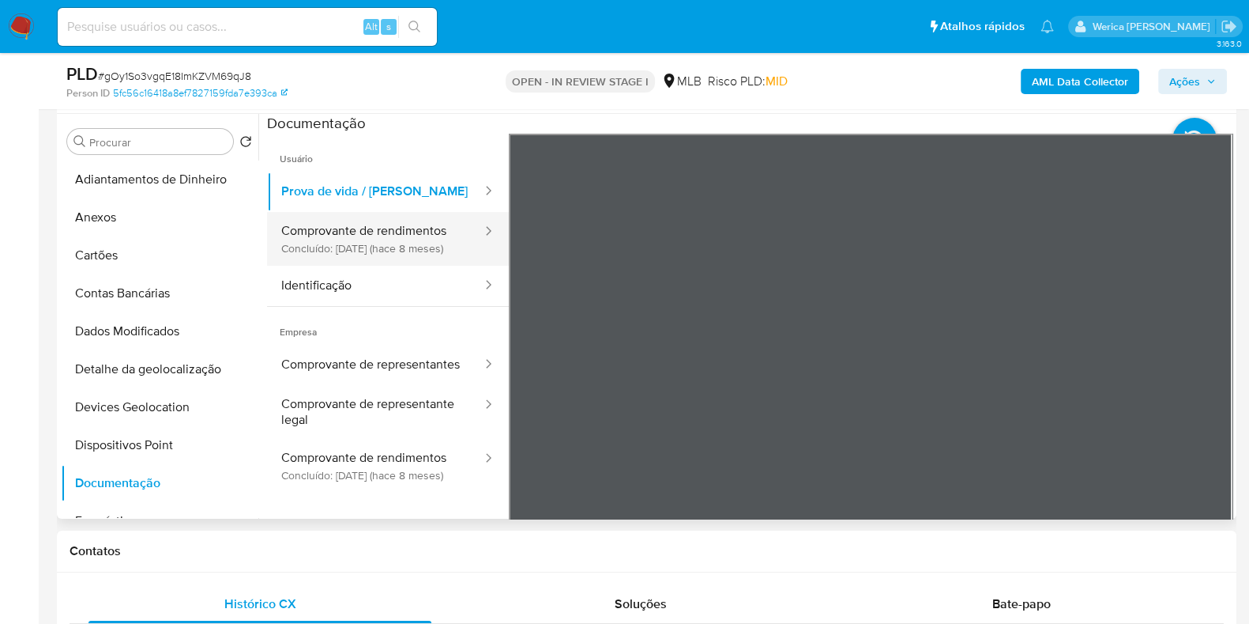
click at [379, 264] on button "Comprovante de rendimentos Concluído: 21/02/2025 (hace 8 meses)" at bounding box center [375, 239] width 217 height 54
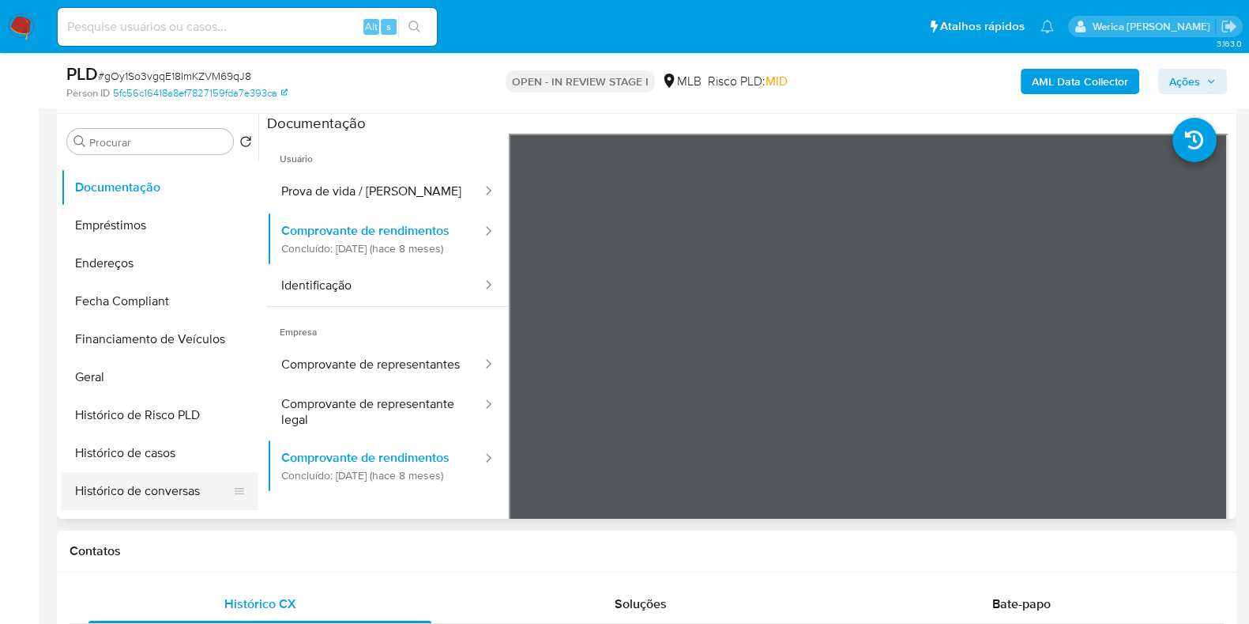
scroll to position [592, 0]
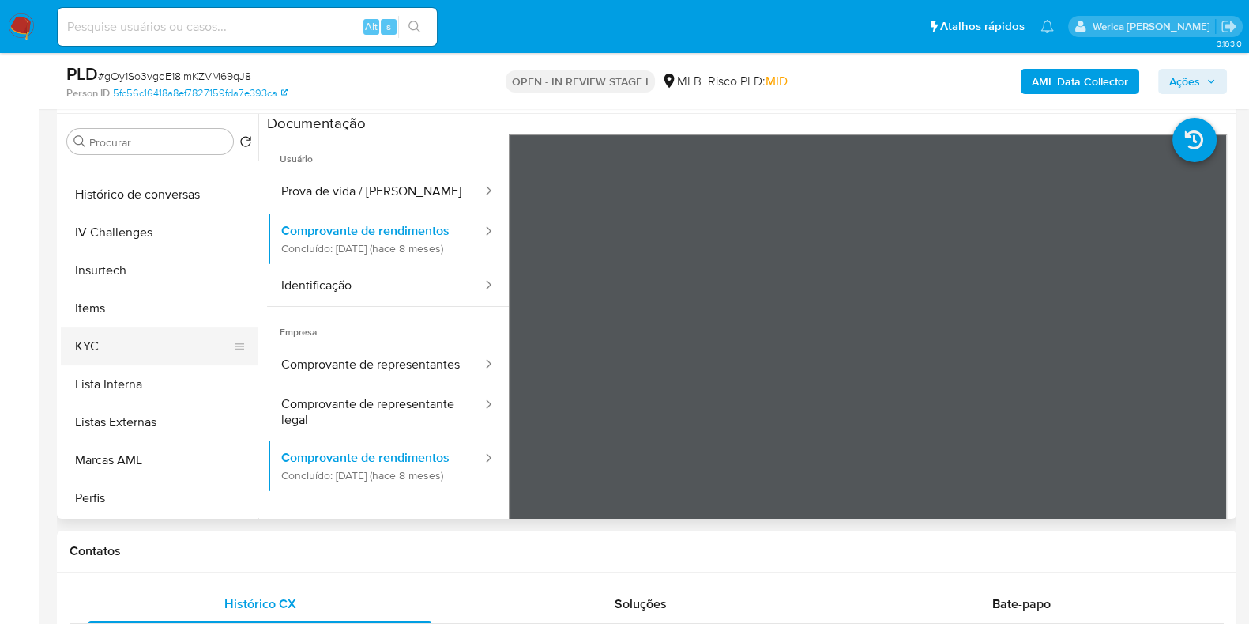
click at [145, 337] on button "KYC" at bounding box center [153, 346] width 185 height 38
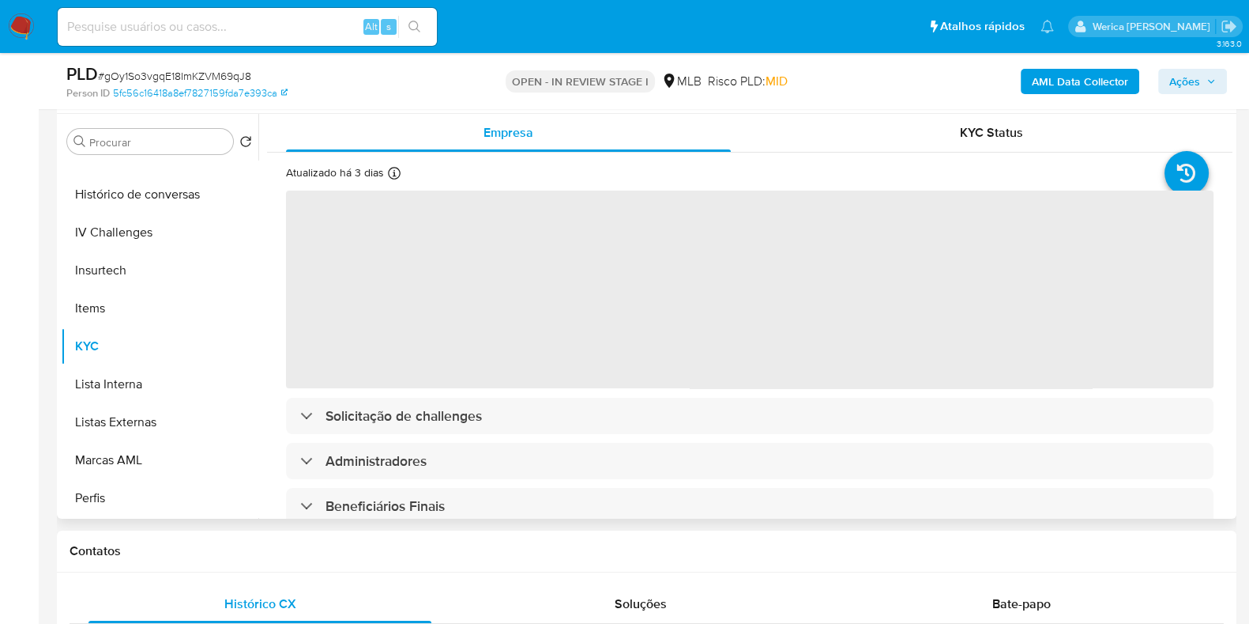
click at [919, 330] on span "‌" at bounding box center [750, 289] width 928 height 198
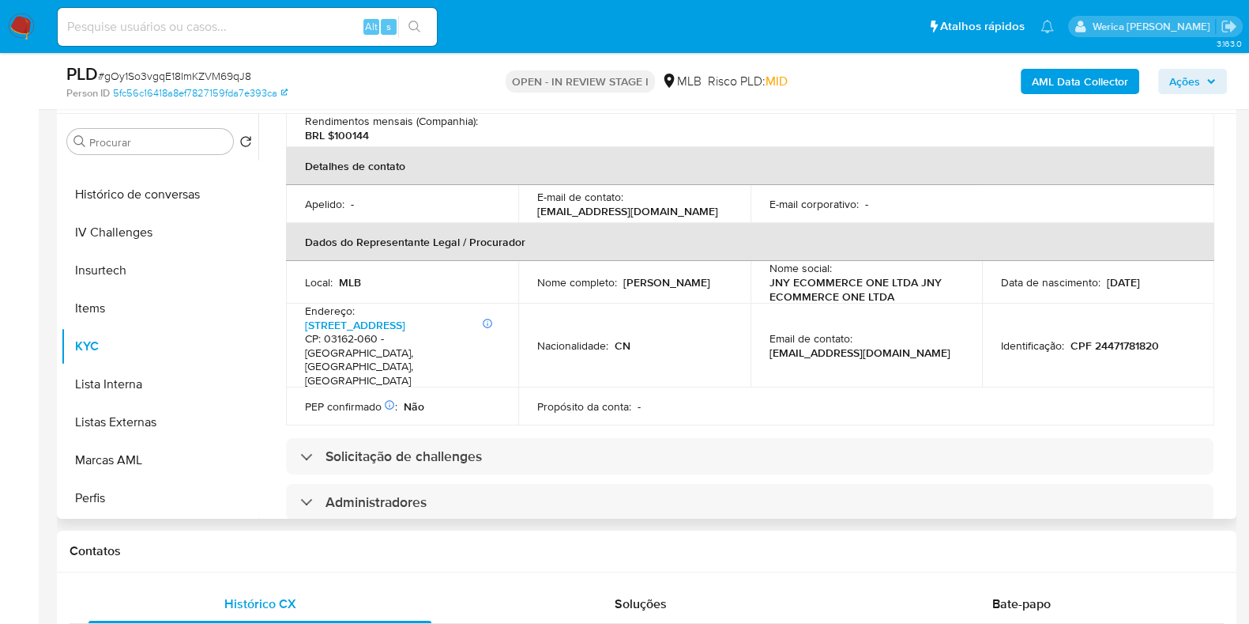
scroll to position [494, 0]
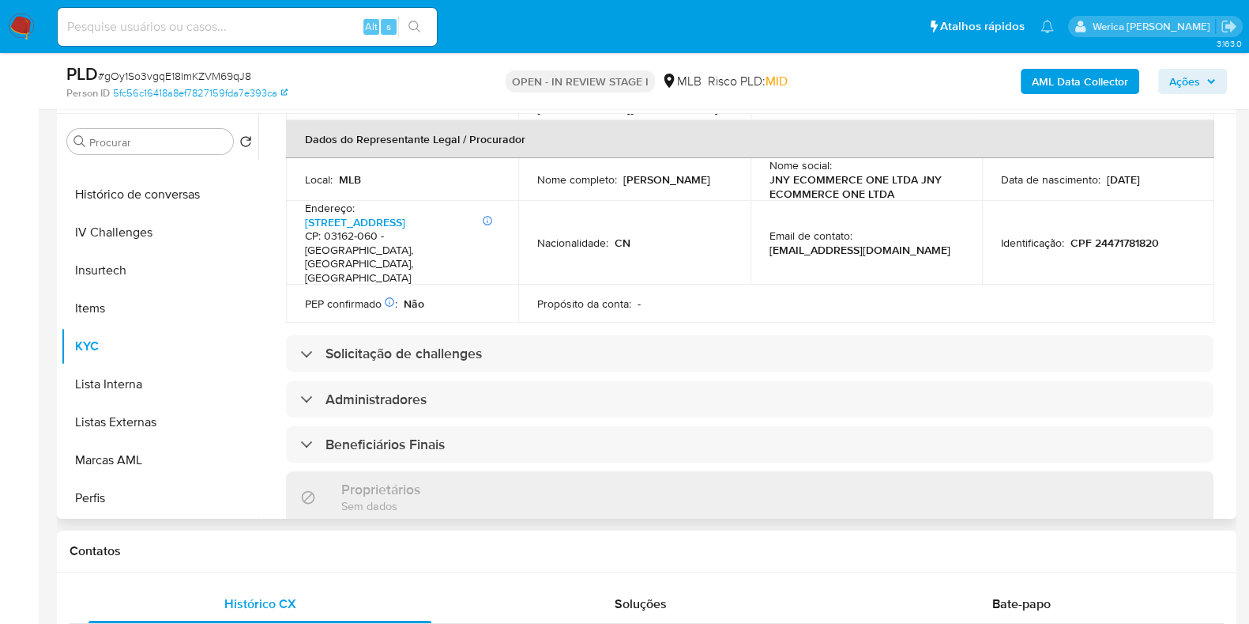
click at [1112, 235] on p "CPF 24471781820" at bounding box center [1115, 242] width 89 height 14
drag, startPoint x: 621, startPoint y: 152, endPoint x: 664, endPoint y: 153, distance: 42.7
click at [664, 172] on div "Nome completo : Jiani Ye" at bounding box center [634, 179] width 194 height 14
copy p "Jiani Ye"
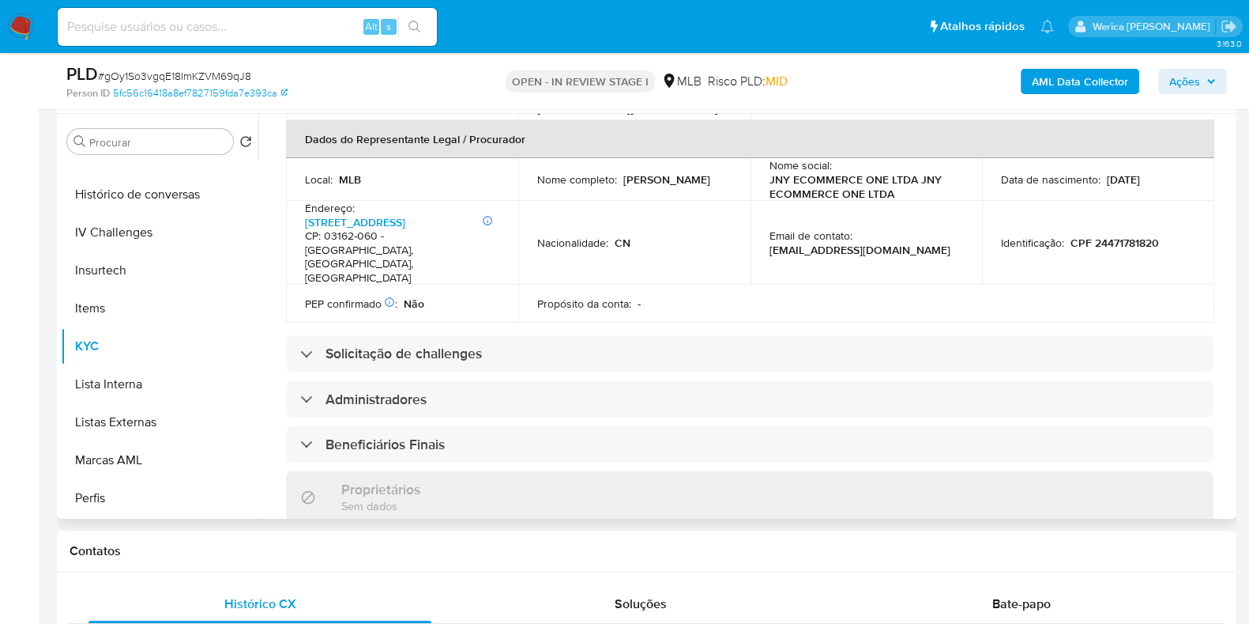
click at [1120, 211] on td "Identificação : CPF 24471781820" at bounding box center [1098, 243] width 232 height 84
click at [1116, 235] on p "CPF 24471781820" at bounding box center [1115, 242] width 89 height 14
copy p "24471781820"
click at [1079, 235] on p "CPF 24471781820" at bounding box center [1115, 242] width 89 height 14
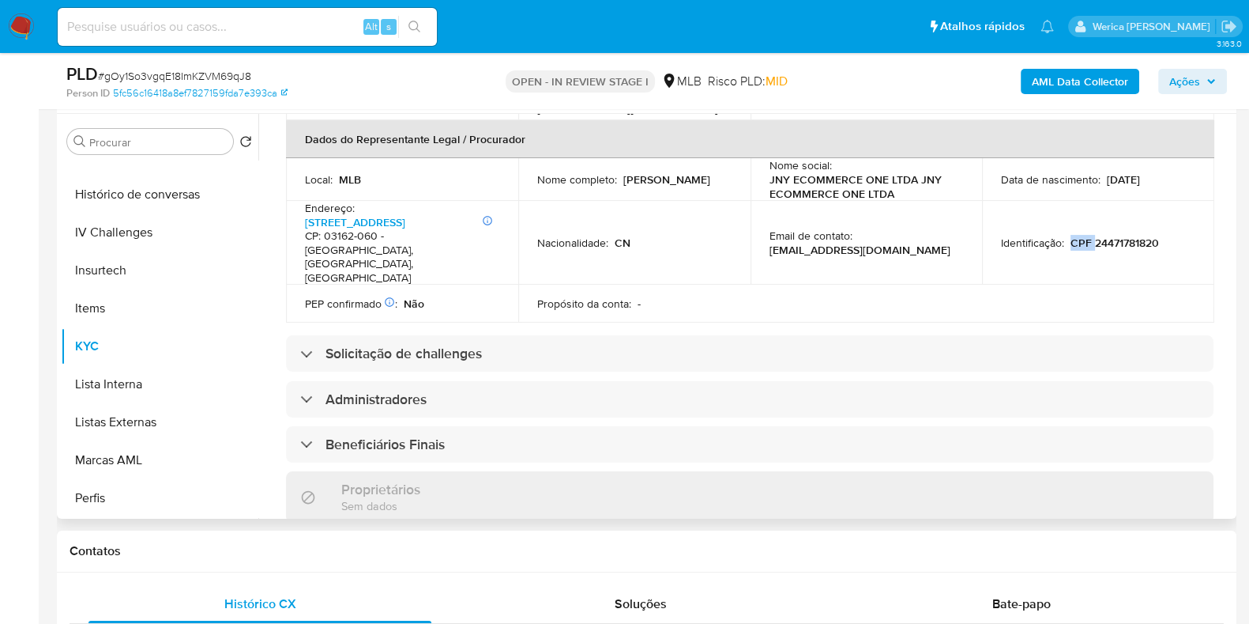
click at [1079, 235] on p "CPF 24471781820" at bounding box center [1115, 242] width 89 height 14
copy div "Identificação : CPF 24471781820"
click at [1059, 214] on td "Identificação : CPF 24471781820" at bounding box center [1098, 243] width 232 height 84
drag, startPoint x: 1071, startPoint y: 203, endPoint x: 1164, endPoint y: 203, distance: 93.3
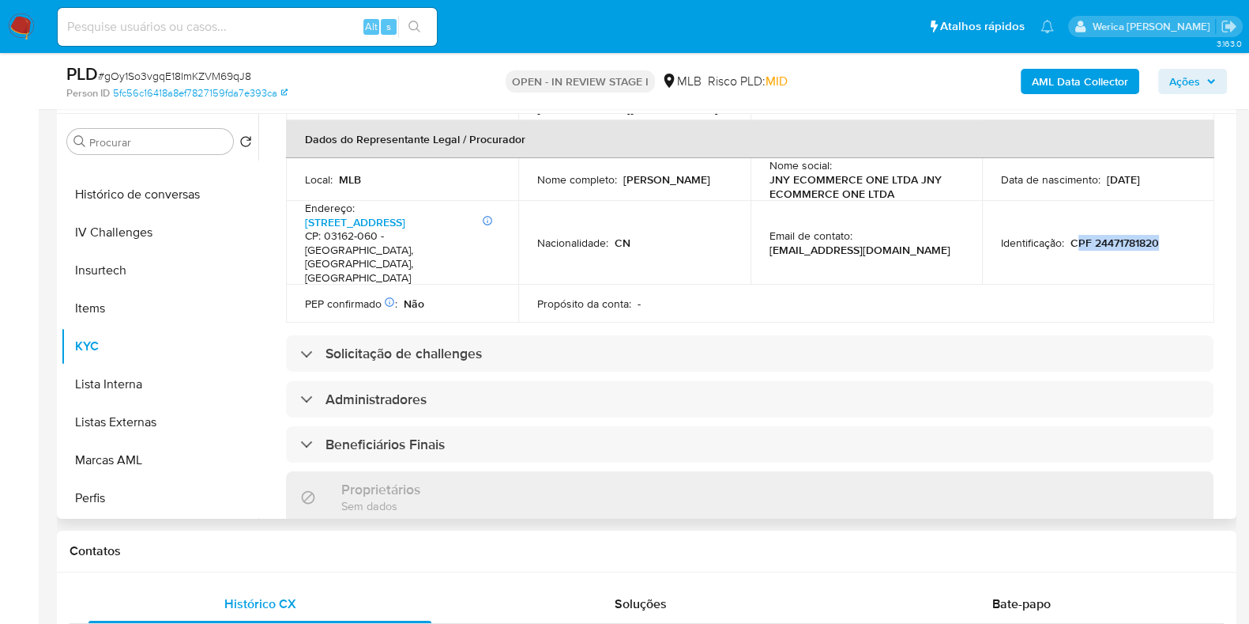
click at [1164, 235] on div "Identificação : CPF 24471781820" at bounding box center [1098, 242] width 194 height 14
copy p "PF 24471781820"
drag, startPoint x: 1066, startPoint y: 203, endPoint x: 1162, endPoint y: 212, distance: 96.0
click at [1162, 212] on td "Identificação : CPF 24471781820" at bounding box center [1098, 243] width 232 height 84
copy p "CPF 24471781820"
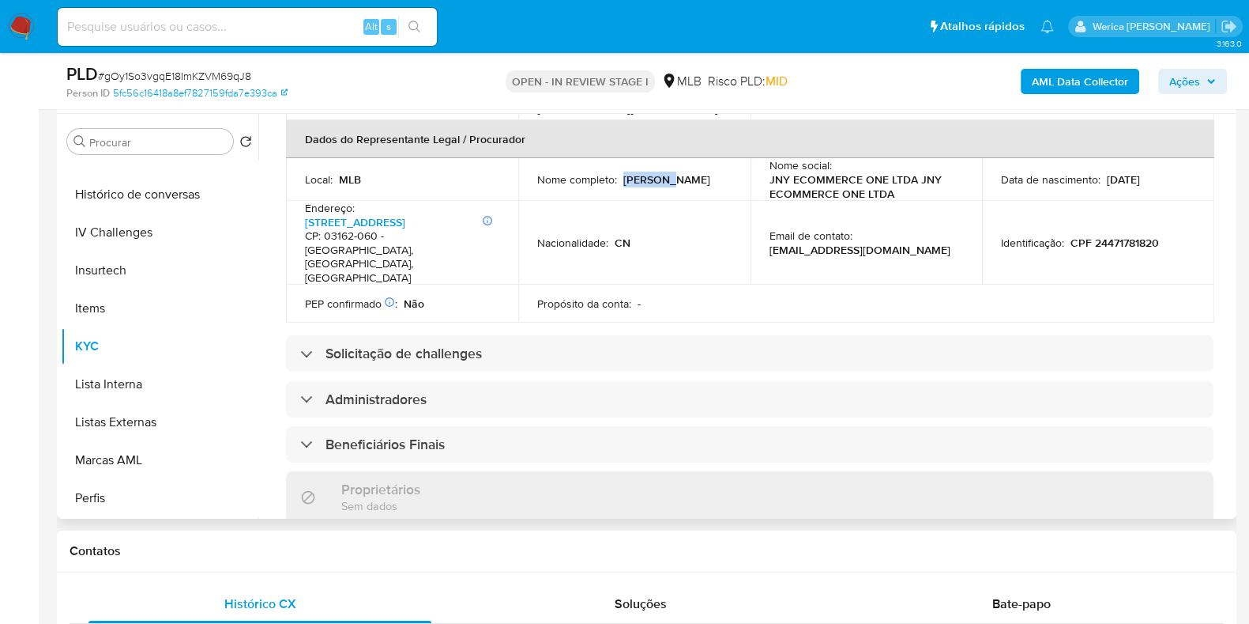
drag, startPoint x: 622, startPoint y: 156, endPoint x: 725, endPoint y: 130, distance: 106.0
click at [666, 160] on td "Nome completo : Jiani Ye" at bounding box center [634, 179] width 232 height 43
copy p "Jiani Ye"
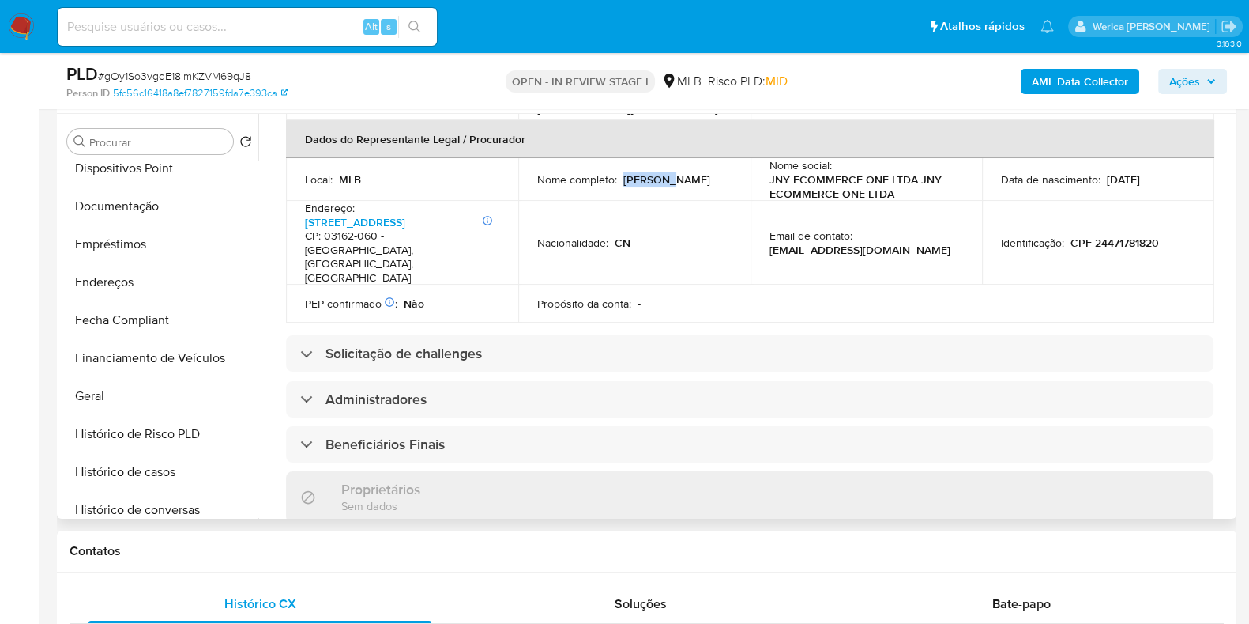
scroll to position [197, 0]
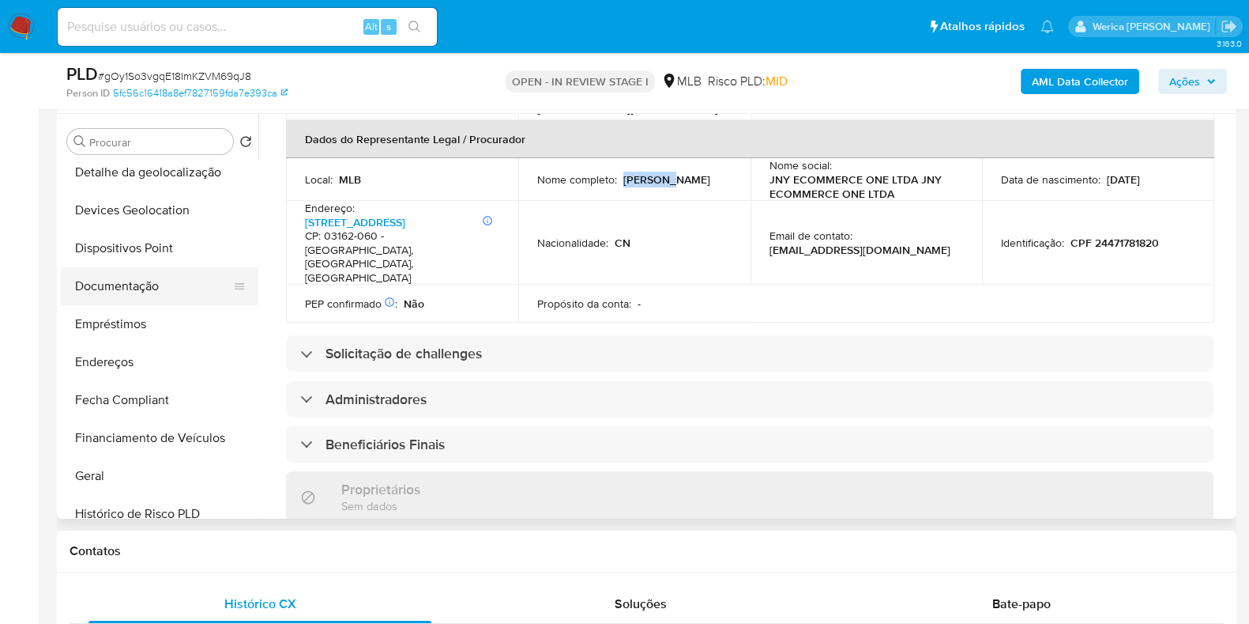
drag, startPoint x: 107, startPoint y: 291, endPoint x: 141, endPoint y: 282, distance: 35.1
click at [109, 291] on button "Documentação" at bounding box center [153, 286] width 185 height 38
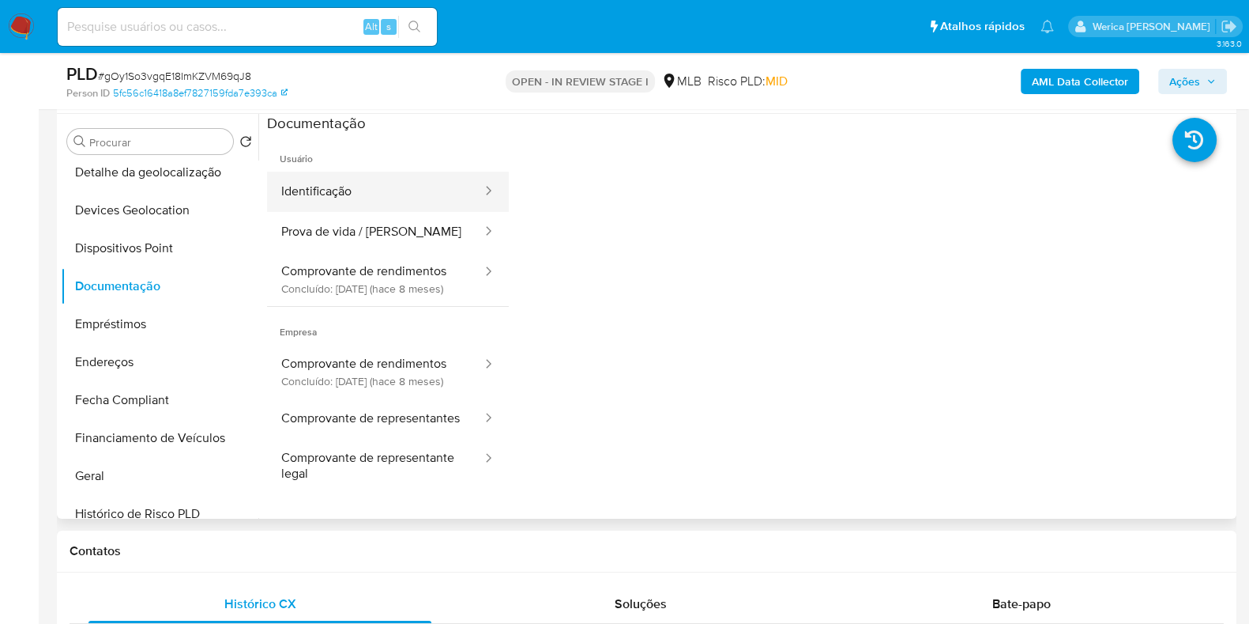
click at [356, 200] on button "Identificação" at bounding box center [375, 191] width 217 height 40
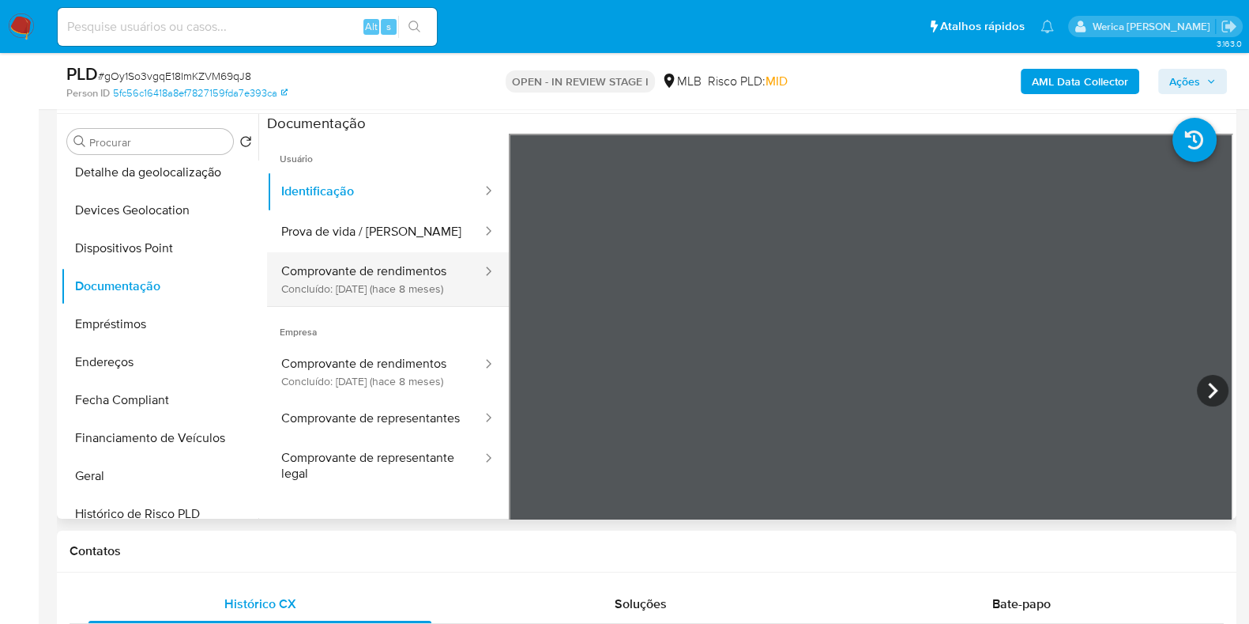
click at [403, 255] on button "Comprovante de rendimentos Concluído: 21/02/2025 (hace 8 meses)" at bounding box center [375, 279] width 217 height 54
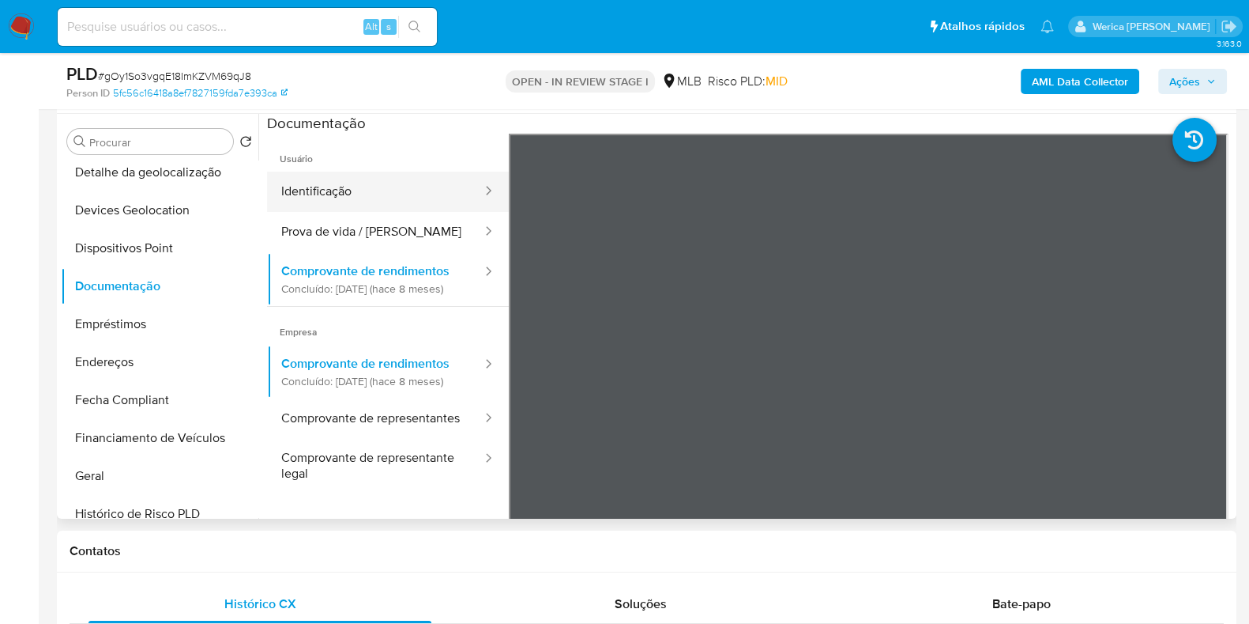
click at [406, 198] on button "Identificação" at bounding box center [375, 191] width 217 height 40
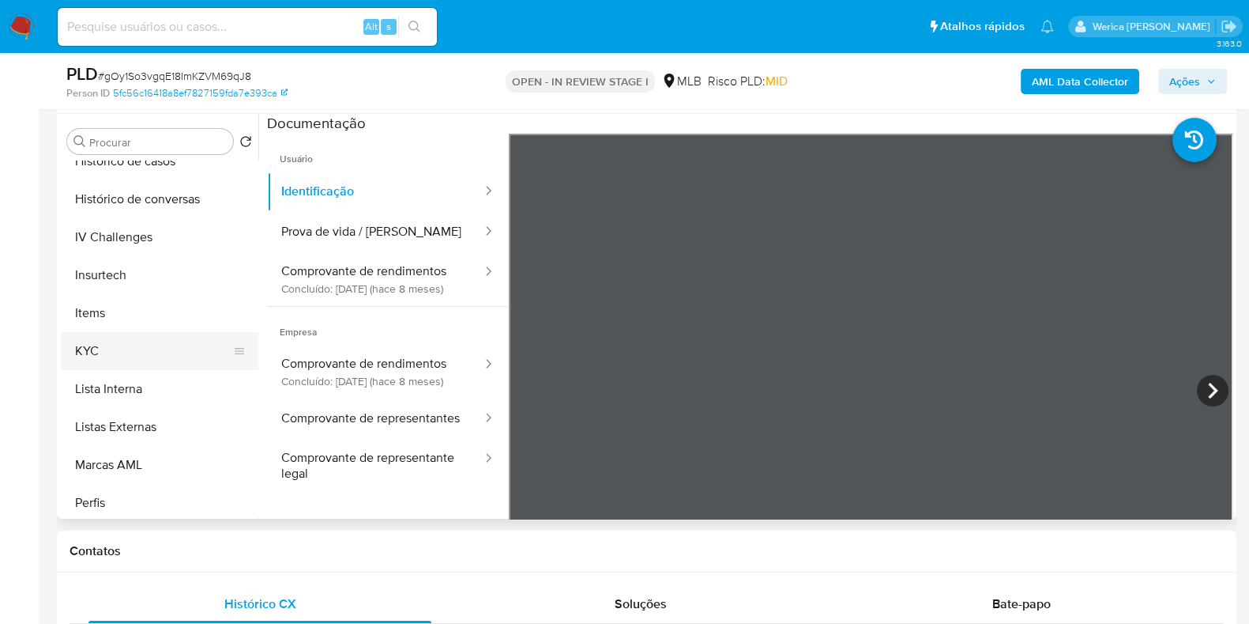
scroll to position [592, 0]
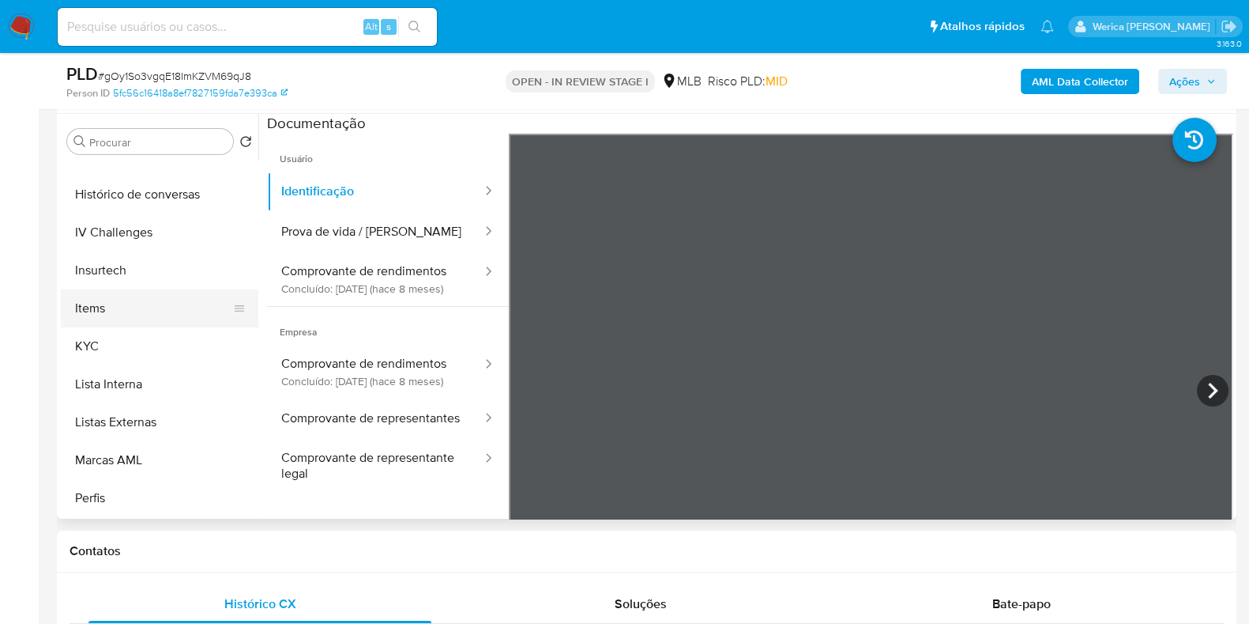
click at [177, 295] on button "Items" at bounding box center [153, 308] width 185 height 38
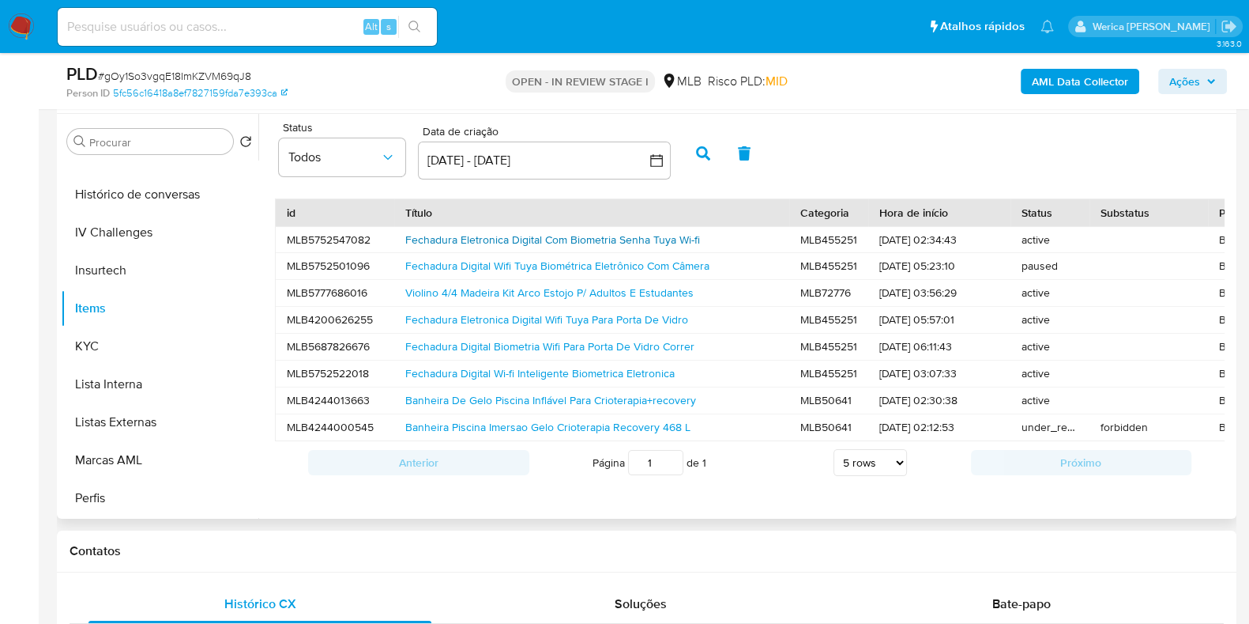
click at [650, 237] on link "Fechadura Eletronica Digital Com Biometria Senha Tuya Wi-fi" at bounding box center [552, 240] width 295 height 16
click at [594, 398] on link "Banheira De Gelo Piscina Inflável Para Crioterapia+recovery" at bounding box center [550, 400] width 291 height 16
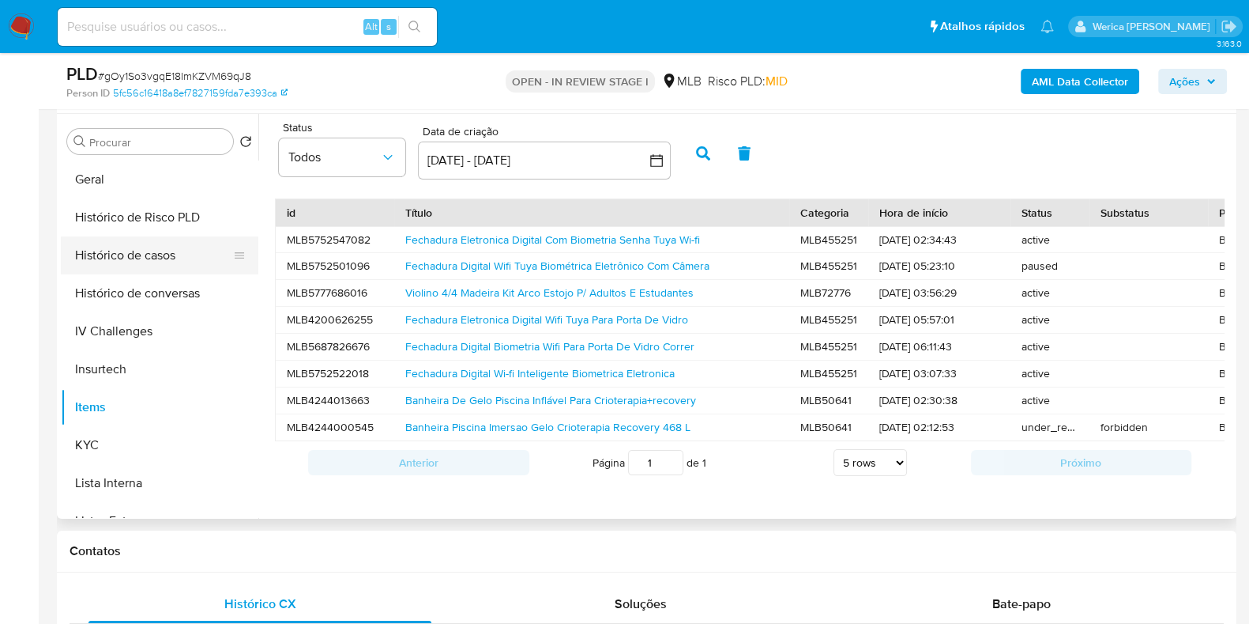
click at [134, 257] on button "Histórico de casos" at bounding box center [153, 255] width 185 height 38
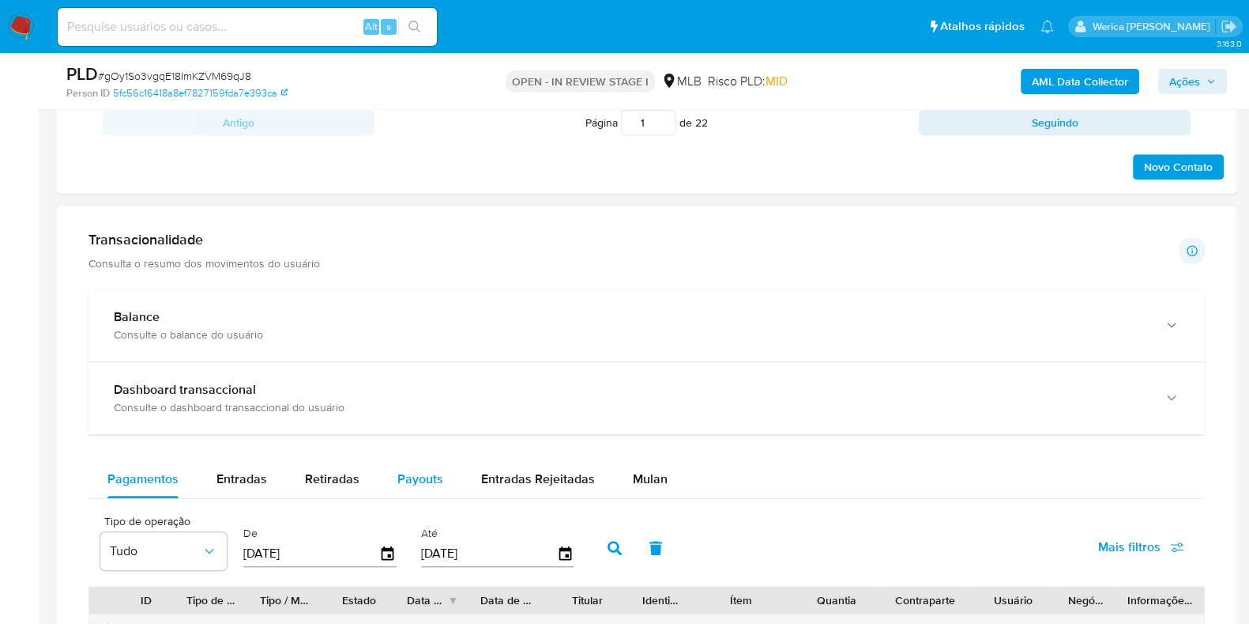
scroll to position [1043, 0]
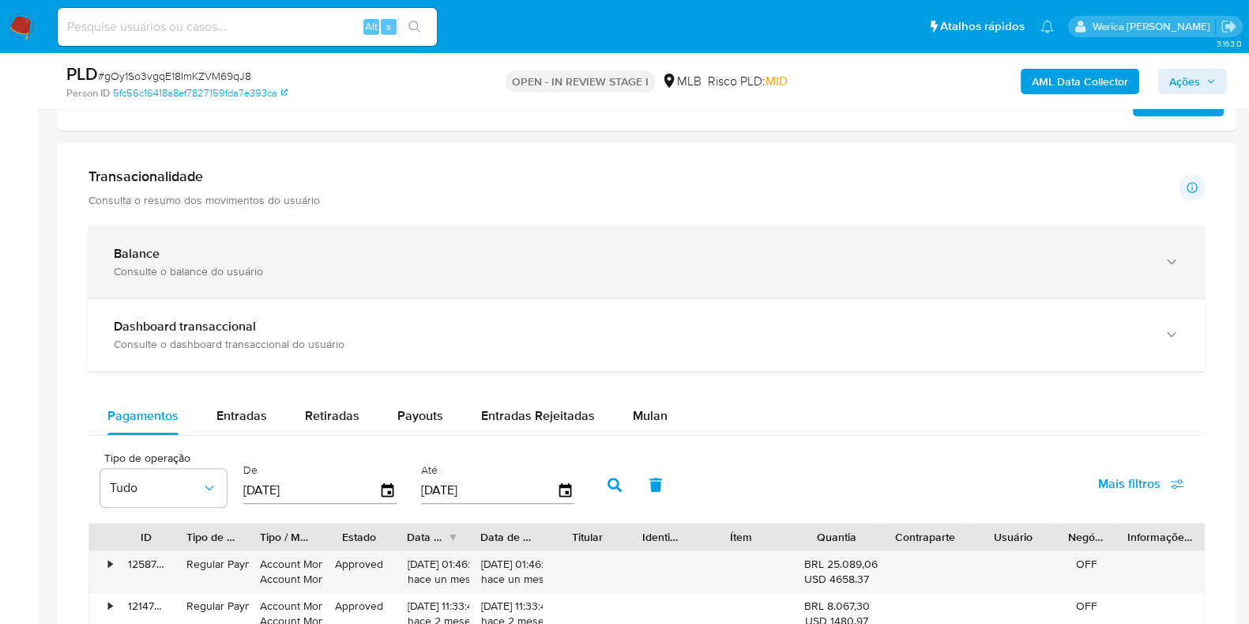
click at [270, 246] on div "Balance" at bounding box center [631, 254] width 1034 height 16
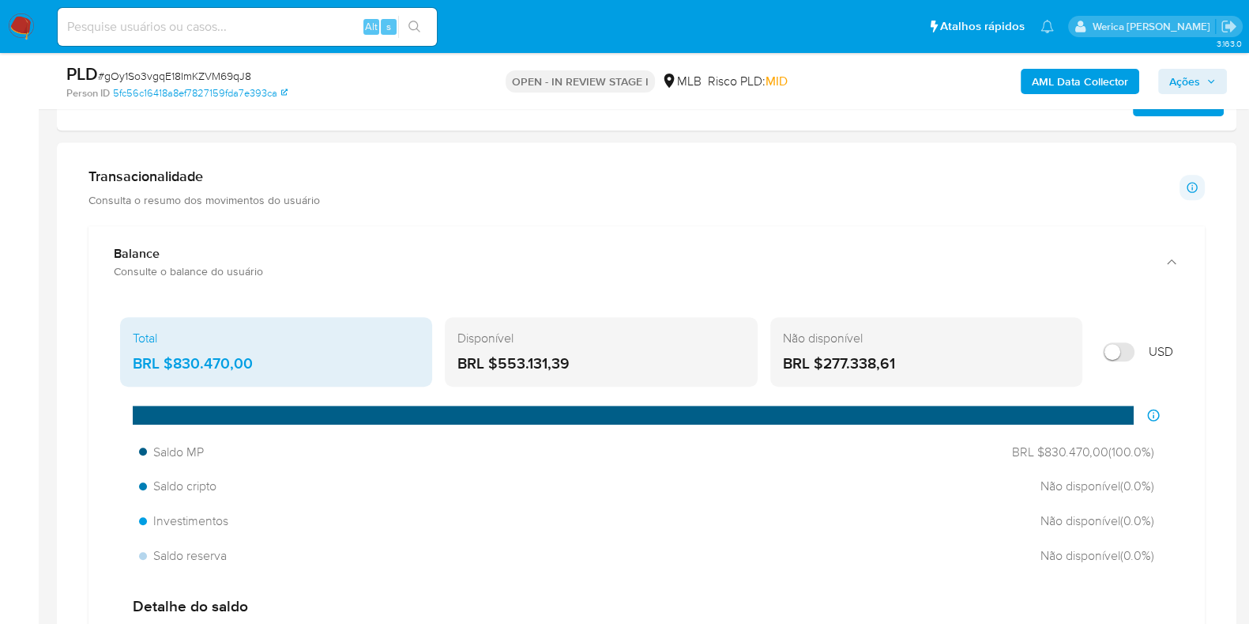
drag, startPoint x: 166, startPoint y: 362, endPoint x: 276, endPoint y: 366, distance: 109.9
click at [276, 366] on div "BRL $830.470,00" at bounding box center [276, 363] width 287 height 21
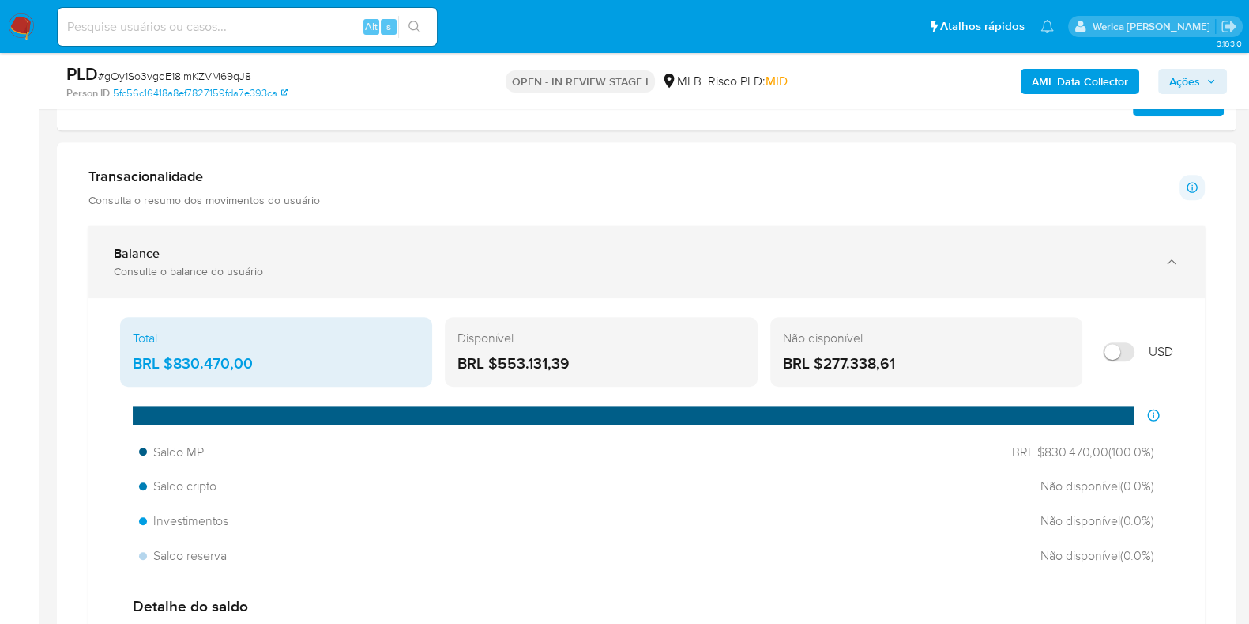
drag, startPoint x: 965, startPoint y: 195, endPoint x: 966, endPoint y: 259, distance: 64.0
click at [966, 195] on div "Transacionalidade Consulta o resumo dos movimentos do usuário Informações trans…" at bounding box center [647, 188] width 1117 height 40
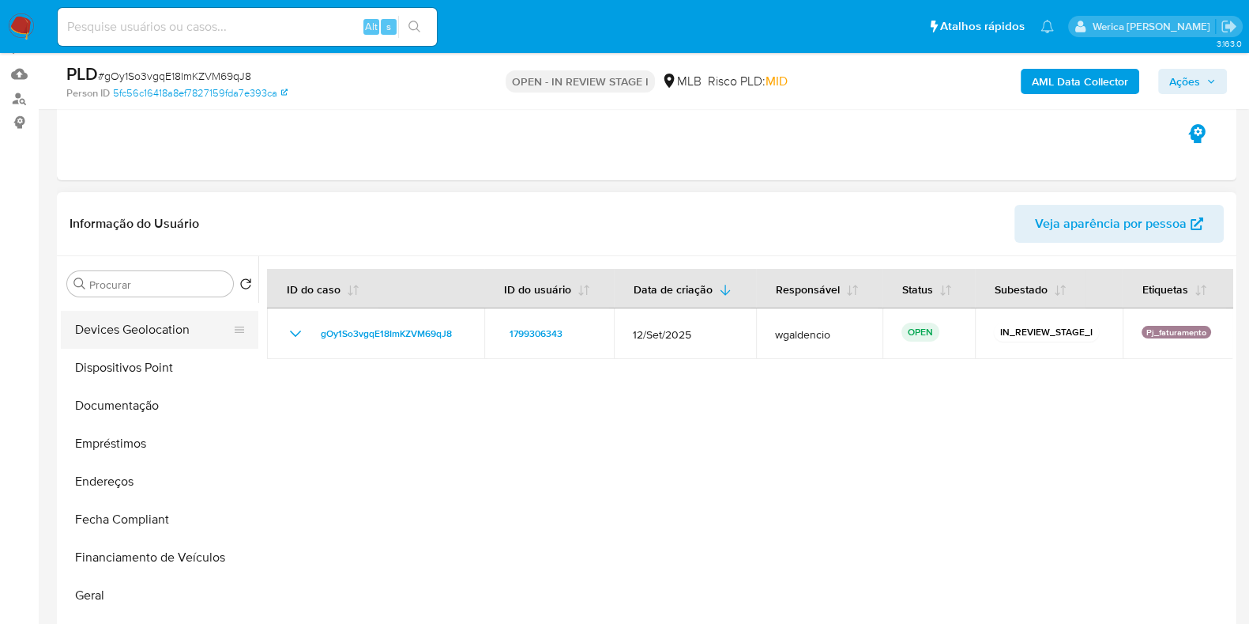
scroll to position [98, 0]
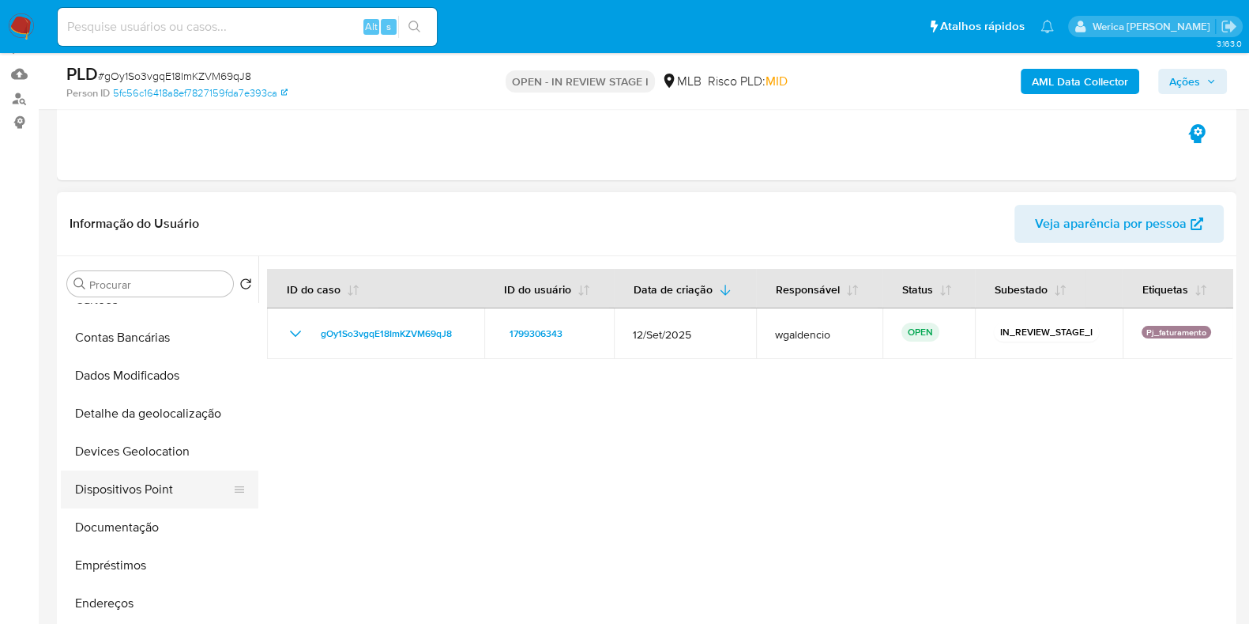
click at [155, 499] on button "Dispositivos Point" at bounding box center [153, 489] width 185 height 38
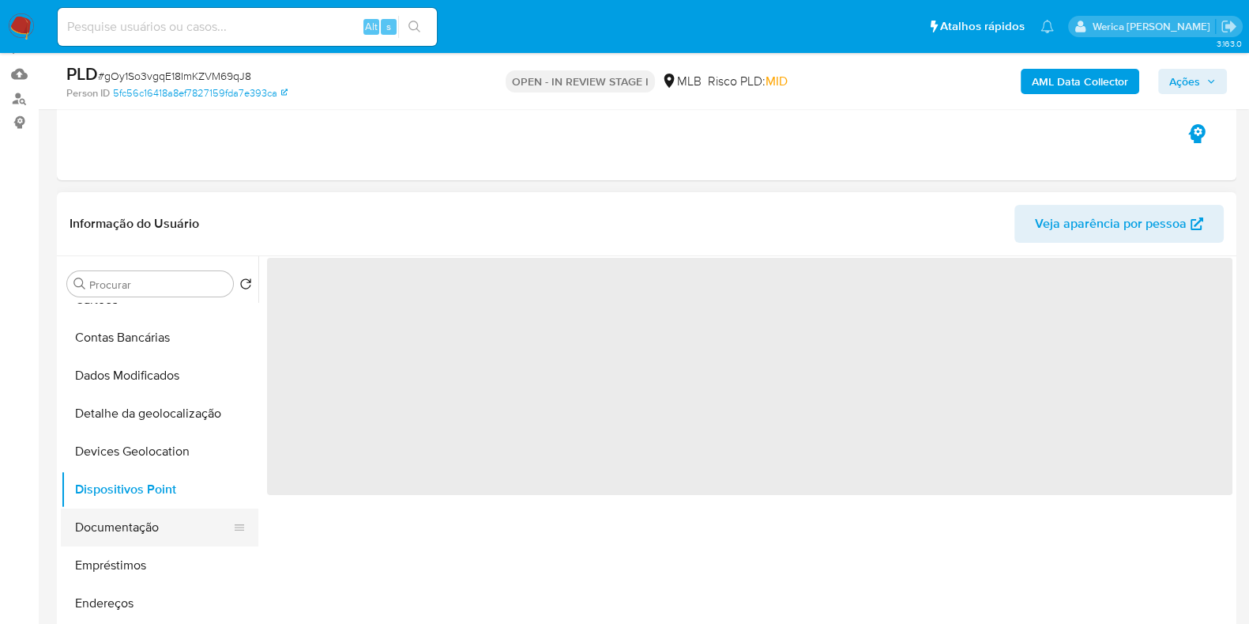
click at [162, 523] on button "Documentação" at bounding box center [153, 527] width 185 height 38
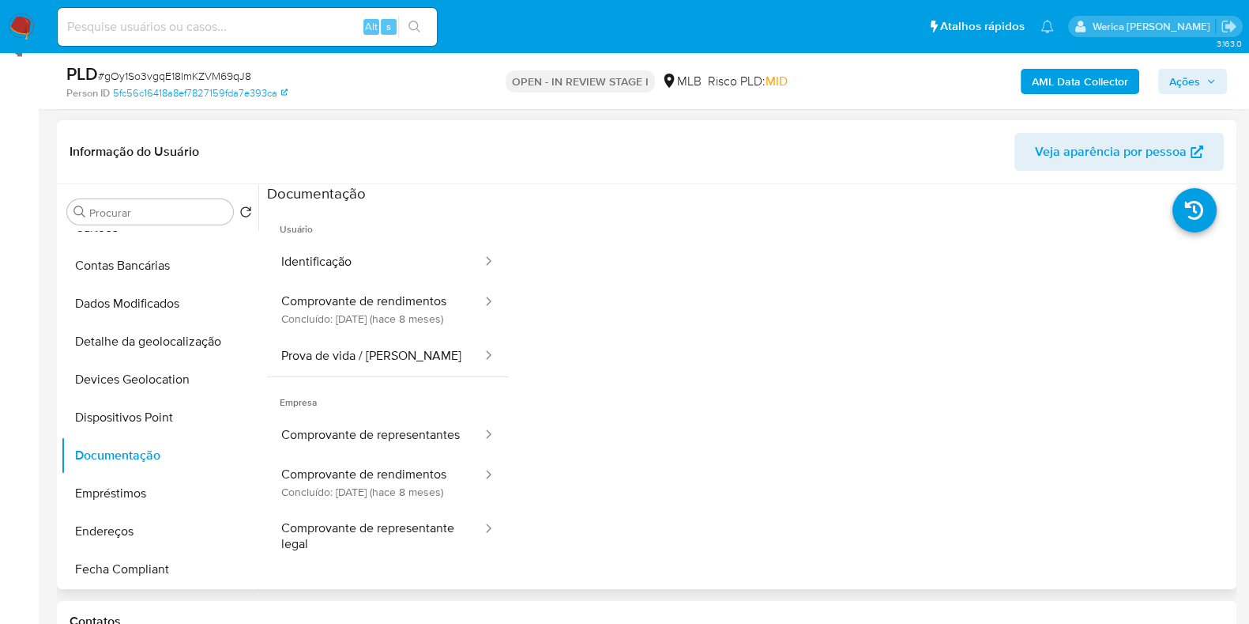
scroll to position [253, 0]
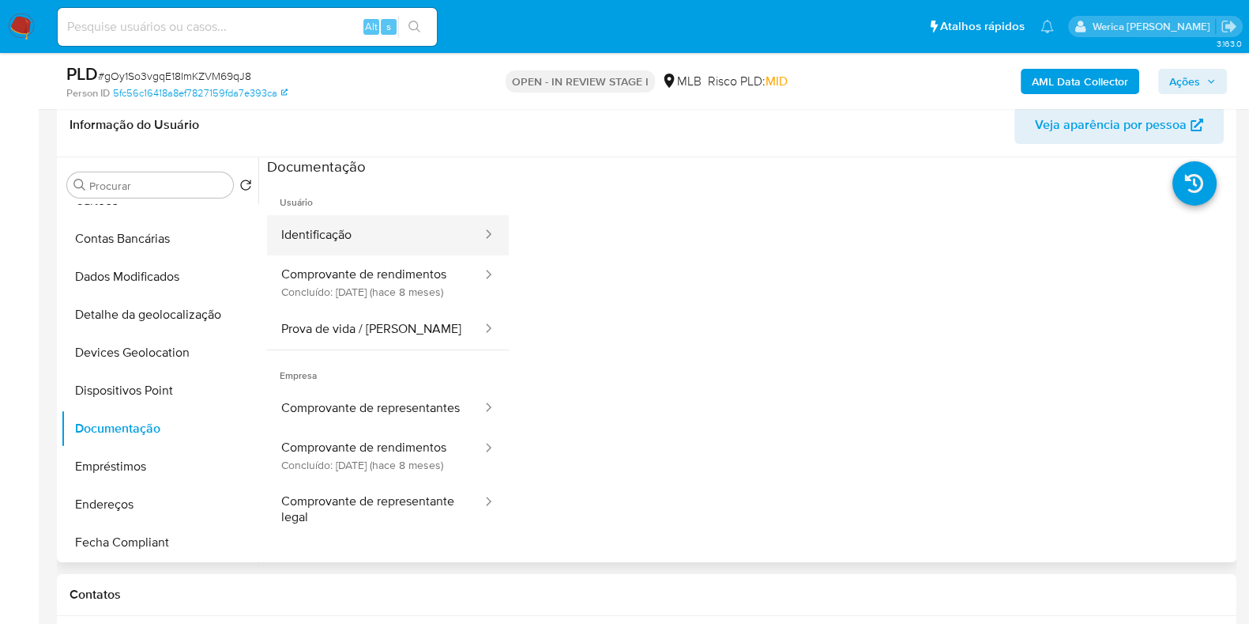
click at [402, 243] on button "Identificação" at bounding box center [375, 235] width 217 height 40
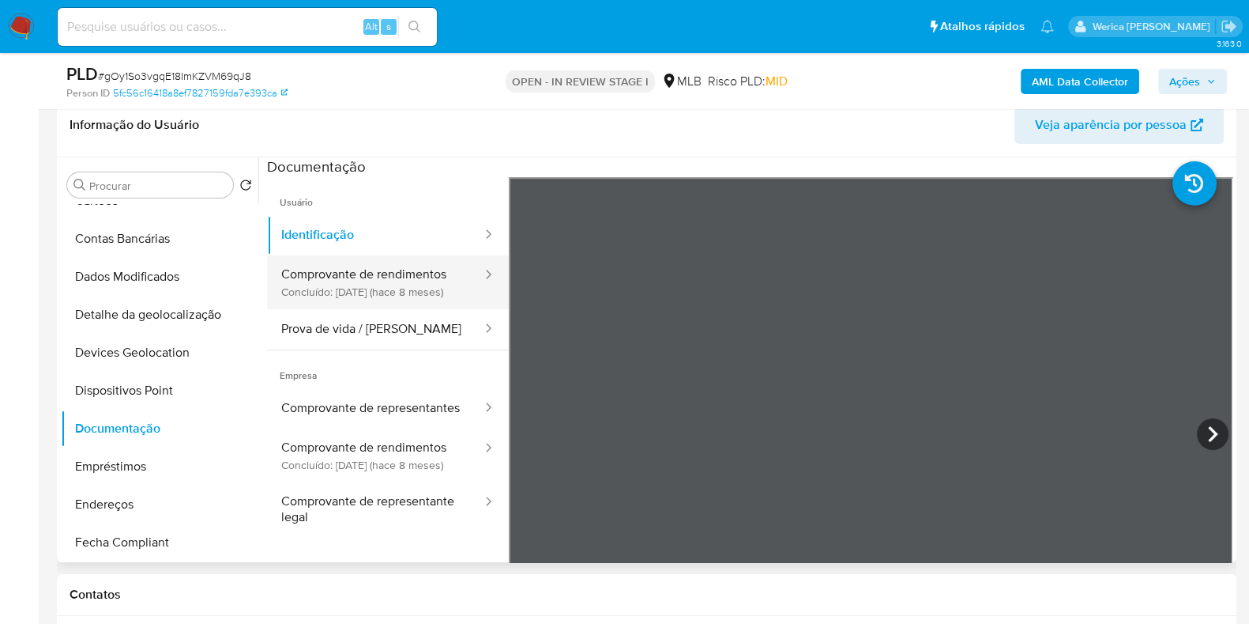
click at [422, 286] on button "Comprovante de rendimentos Concluído: 21/02/2025 (hace 8 meses)" at bounding box center [375, 282] width 217 height 54
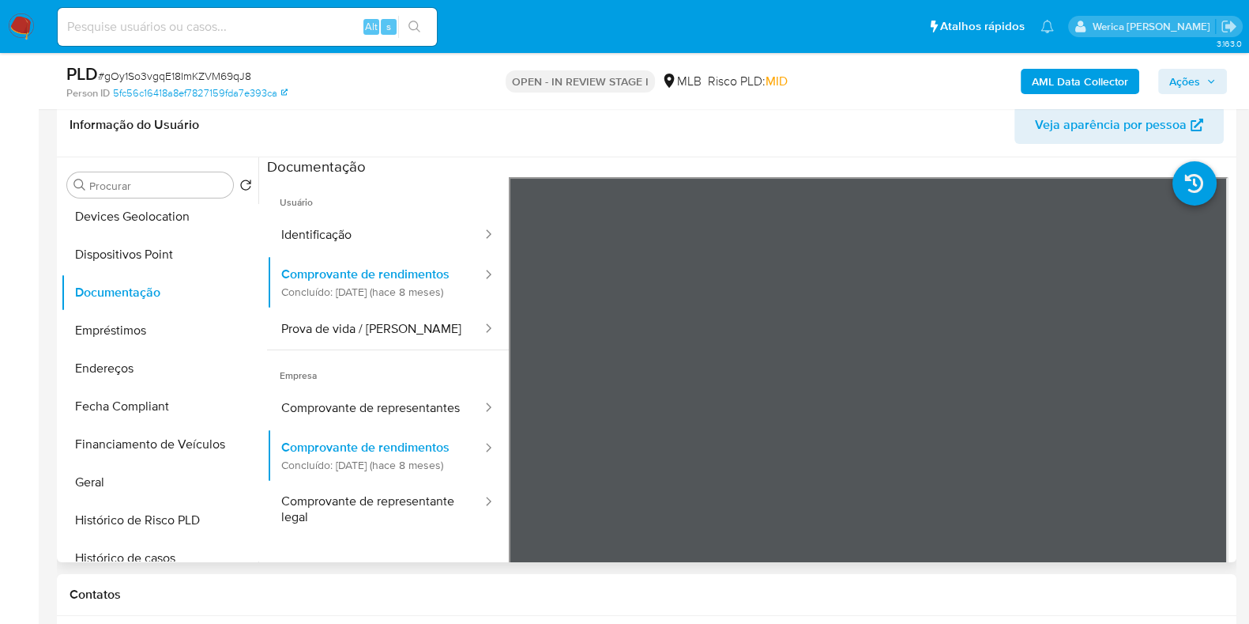
scroll to position [493, 0]
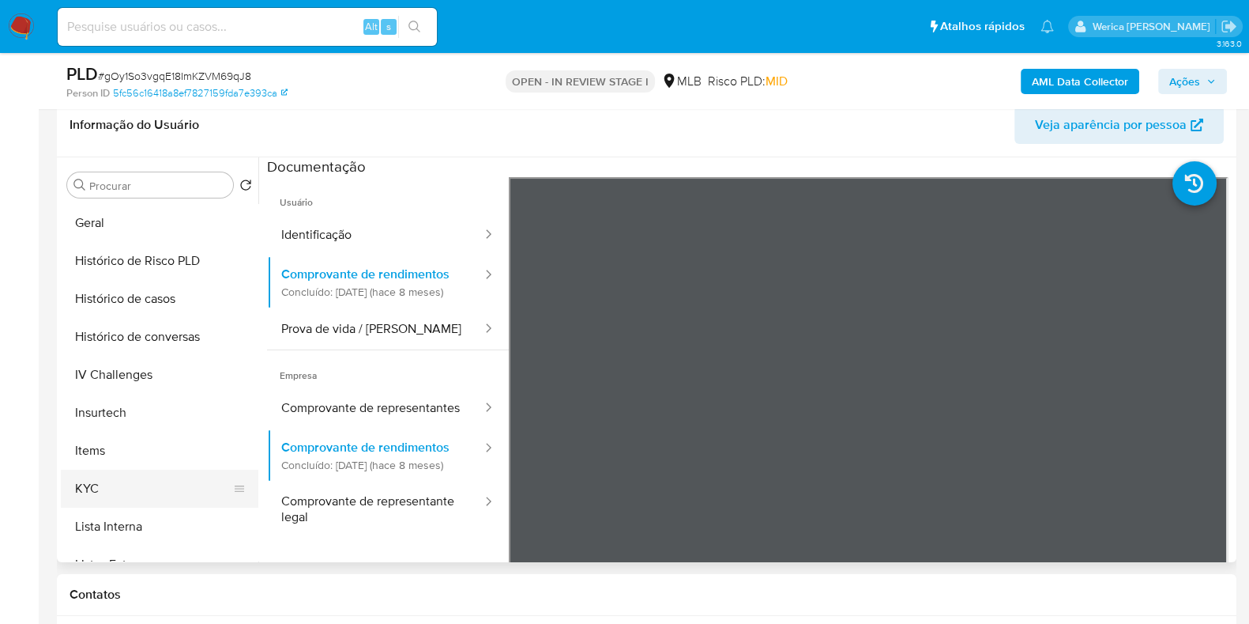
click at [130, 477] on button "KYC" at bounding box center [153, 488] width 185 height 38
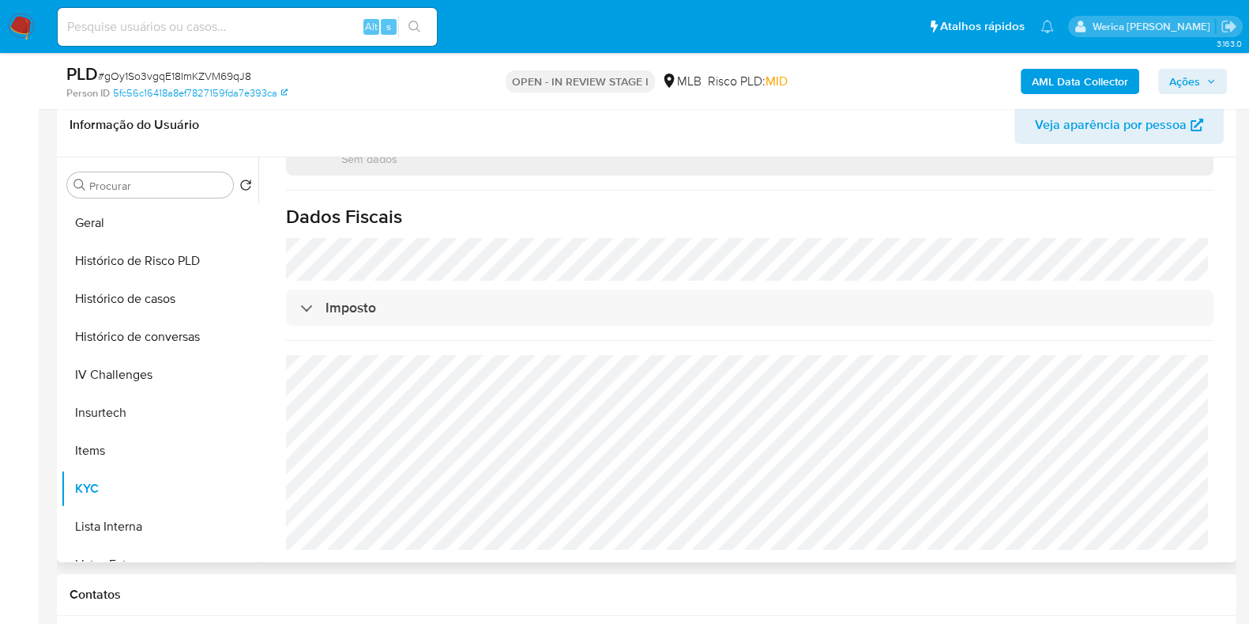
scroll to position [936, 0]
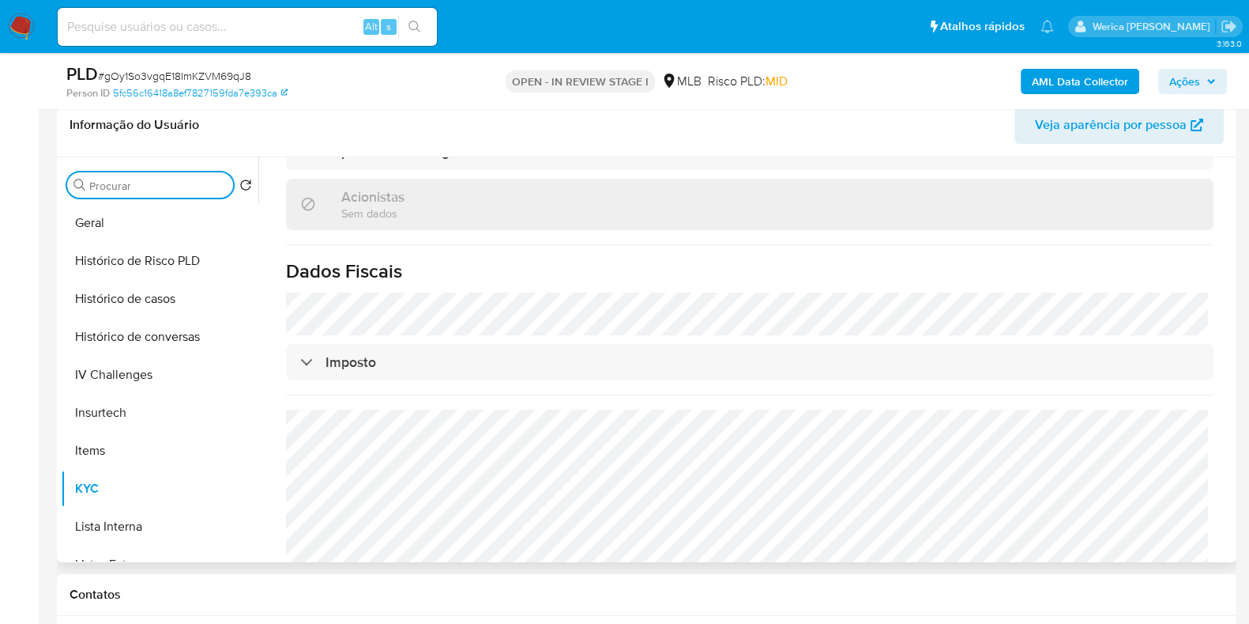
click at [119, 199] on div "Procurar Retornar ao pedido padrão Adiantamentos de Dinheiro Anexos Cartões Con…" at bounding box center [160, 361] width 198 height 402
click at [125, 213] on button "Geral" at bounding box center [153, 223] width 185 height 38
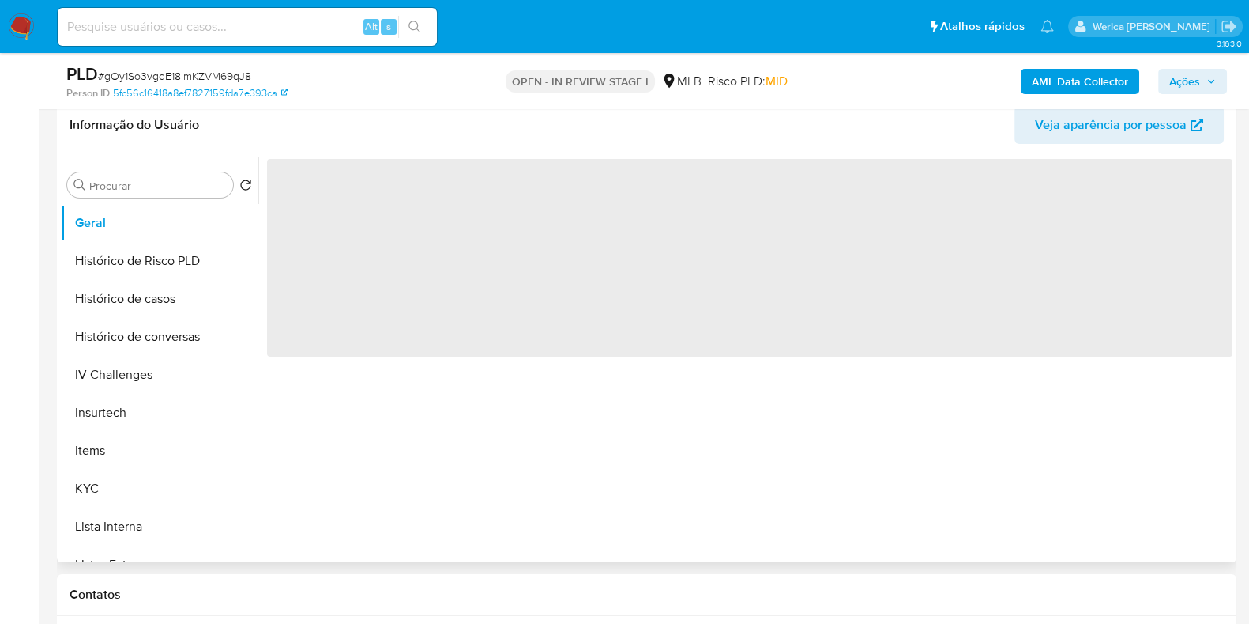
scroll to position [0, 0]
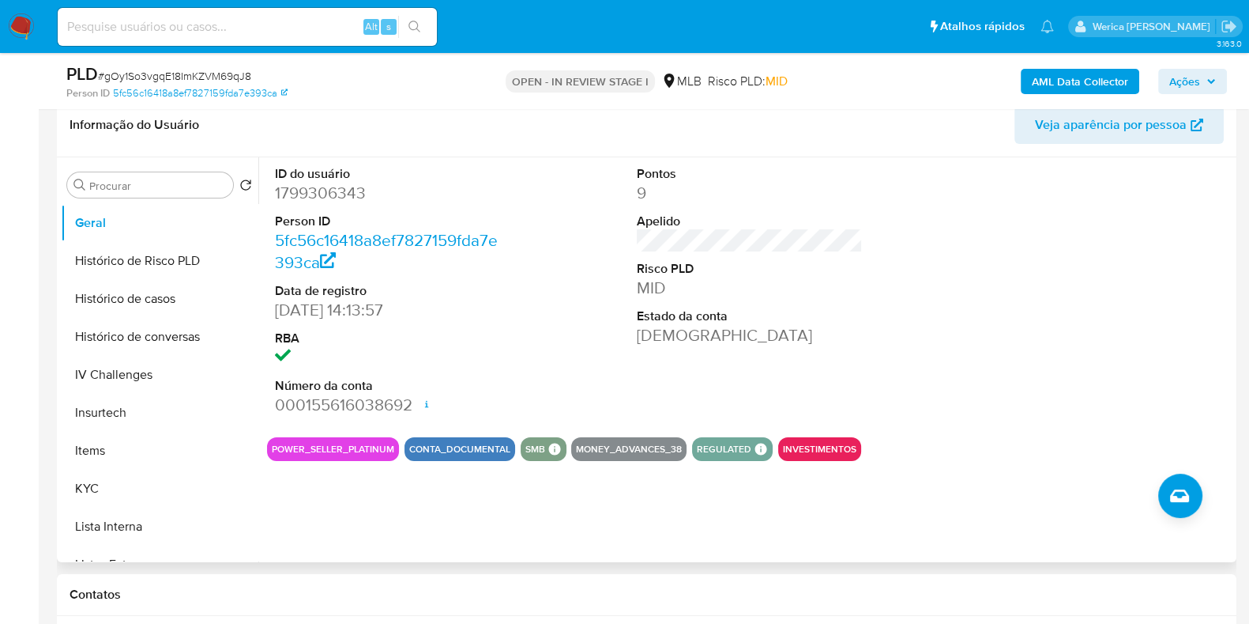
click at [1125, 349] on div at bounding box center [1113, 290] width 242 height 267
click at [1126, 349] on div at bounding box center [1113, 290] width 242 height 267
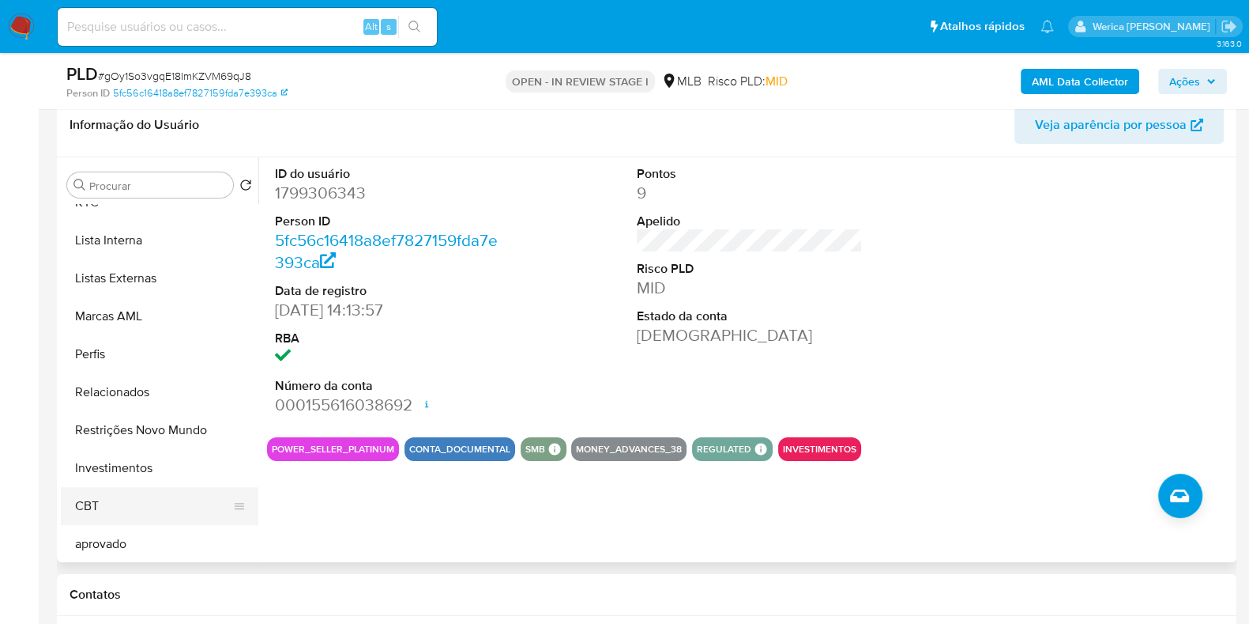
scroll to position [659, 0]
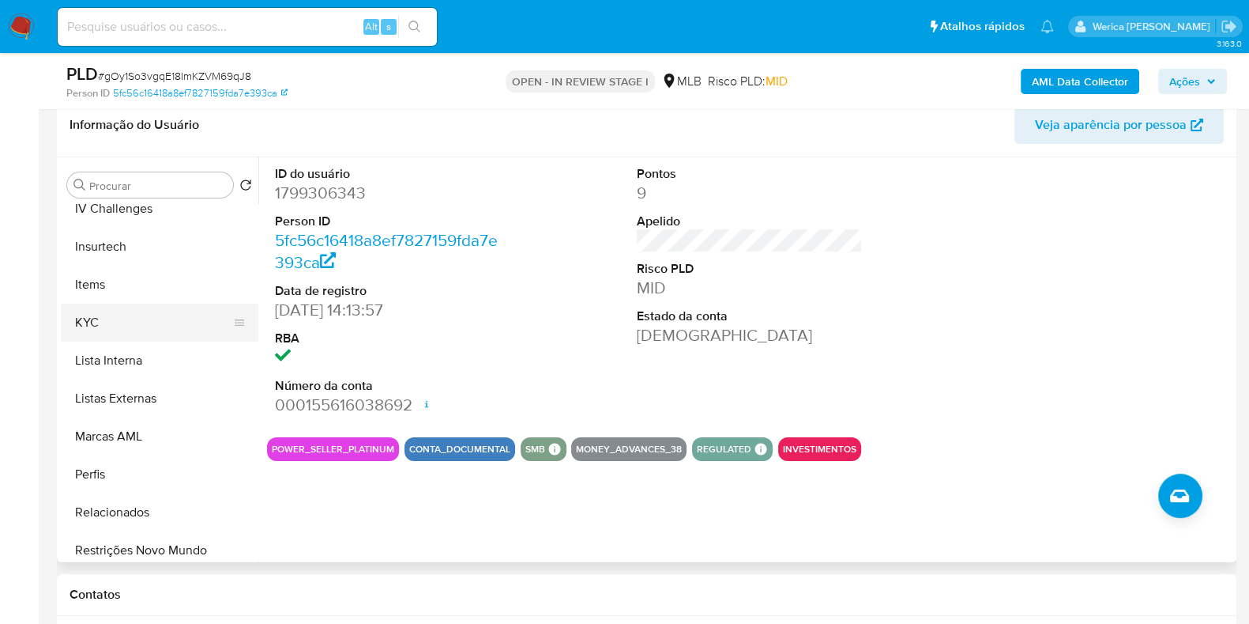
click at [143, 304] on button "KYC" at bounding box center [153, 322] width 185 height 38
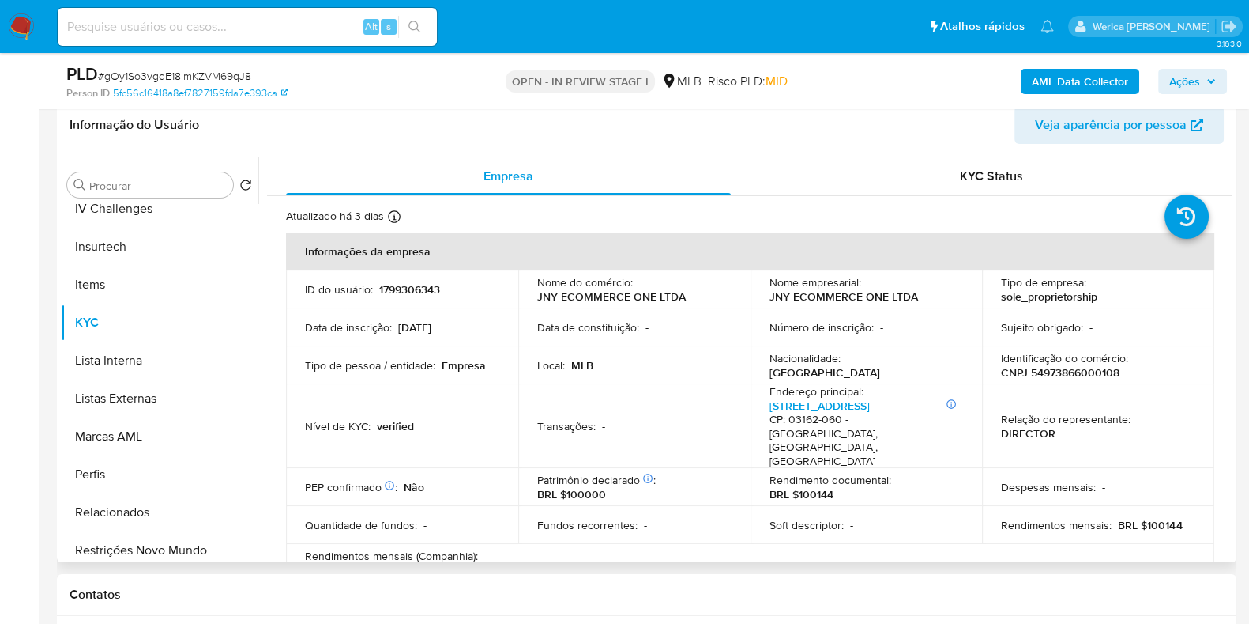
click at [917, 473] on div "Rendimento documental : BRL $100144" at bounding box center [867, 487] width 194 height 28
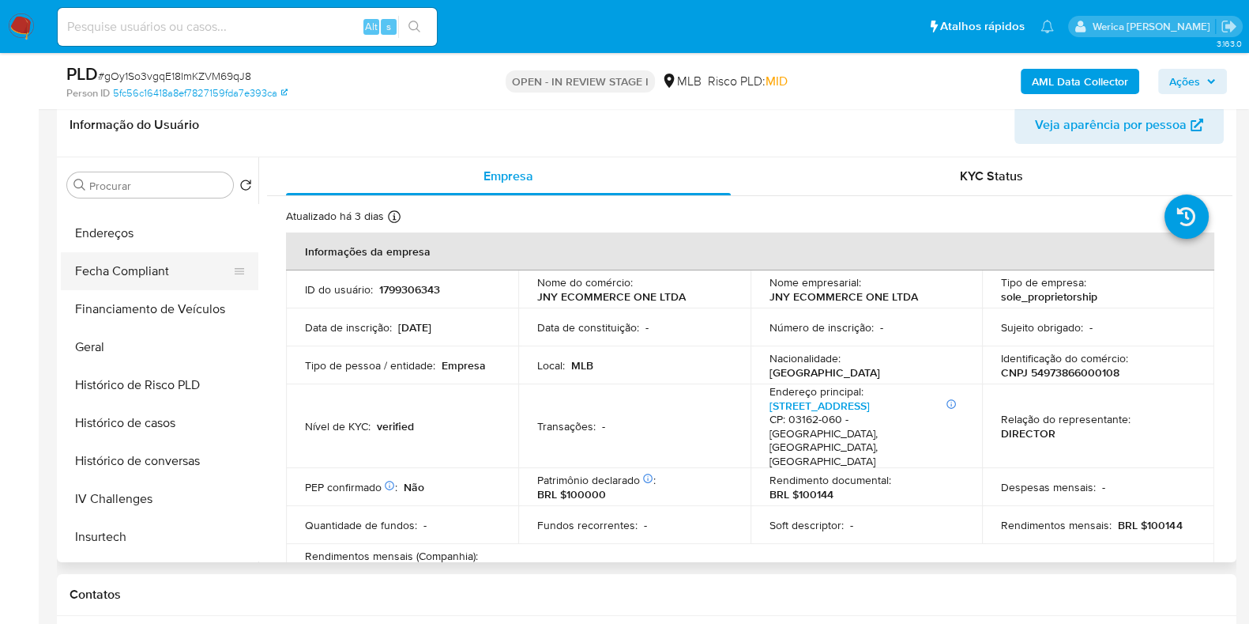
scroll to position [265, 0]
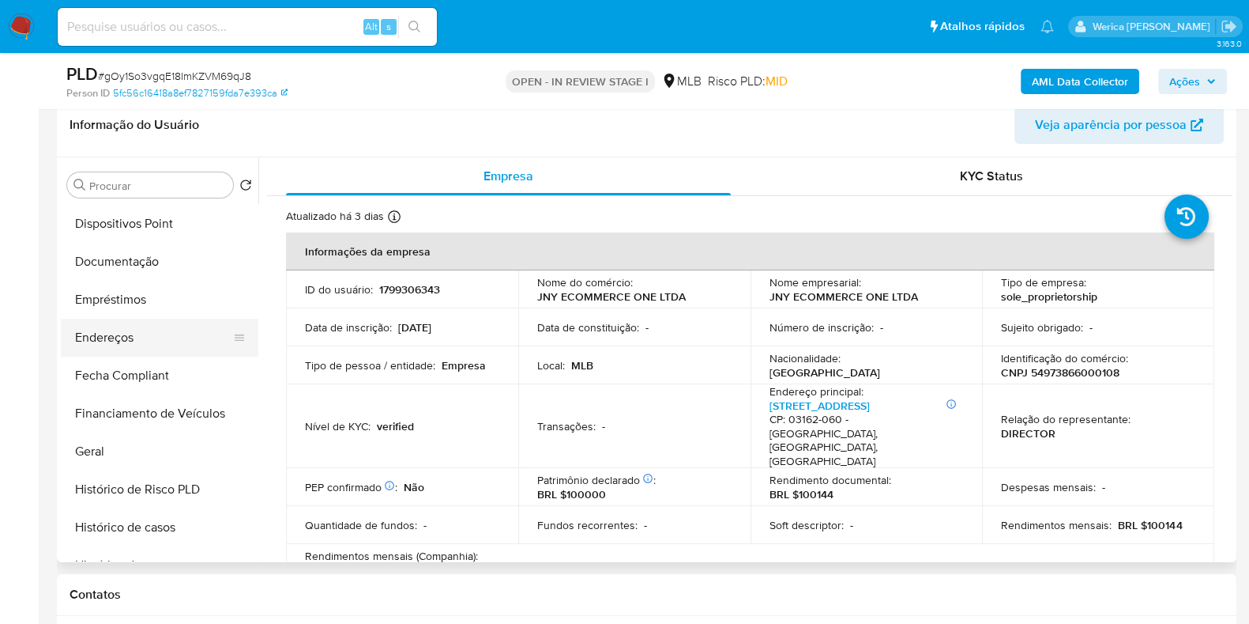
click at [149, 341] on button "Endereços" at bounding box center [153, 337] width 185 height 38
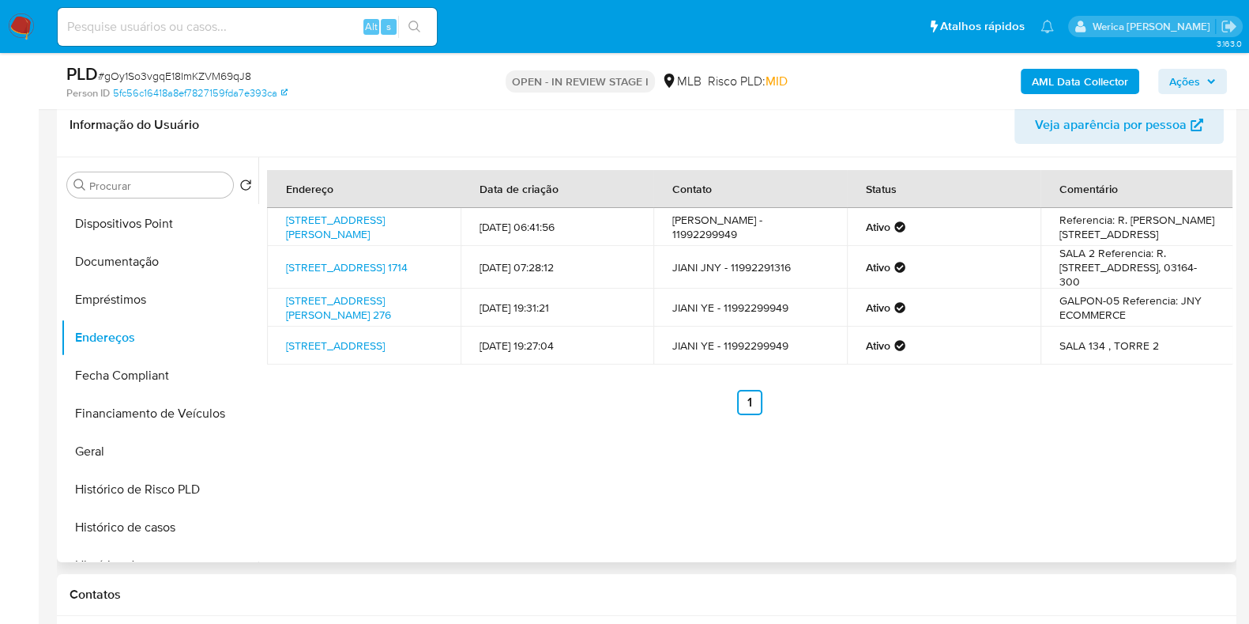
click at [1058, 475] on div "Endereço Data de criação Contato Status Comentário Rua Saldanha Marinho 161, Sã…" at bounding box center [745, 359] width 974 height 405
click at [1091, 451] on div "Endereço Data de criação Contato Status Comentário Rua Saldanha Marinho 161, Sã…" at bounding box center [745, 359] width 974 height 405
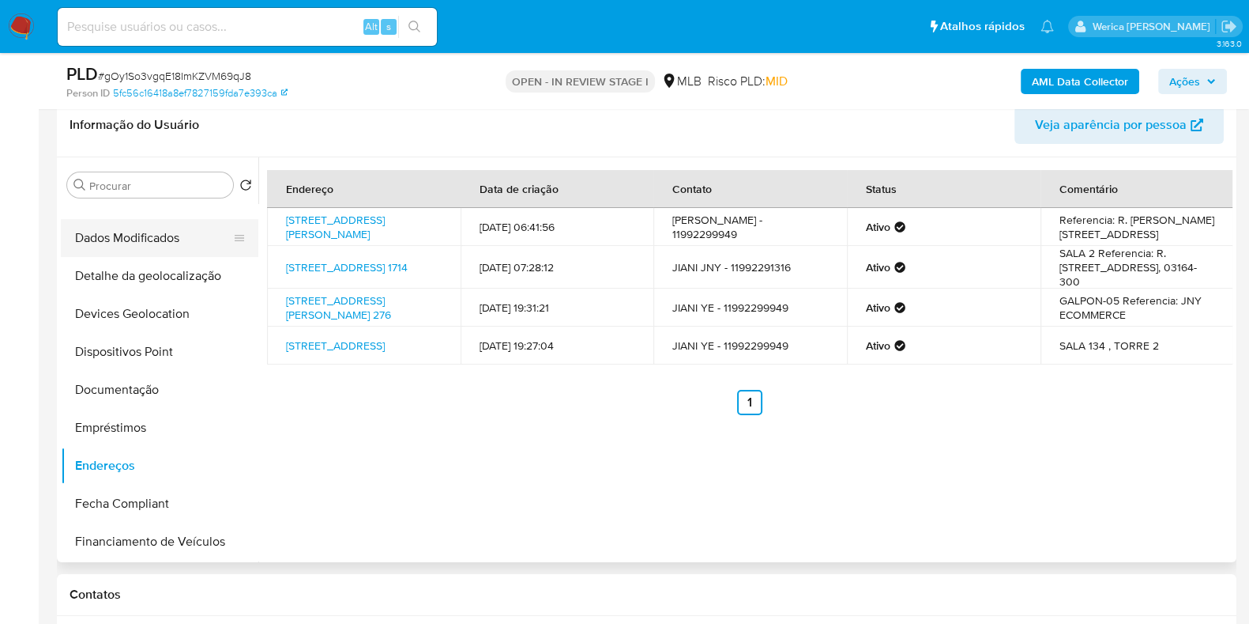
scroll to position [0, 0]
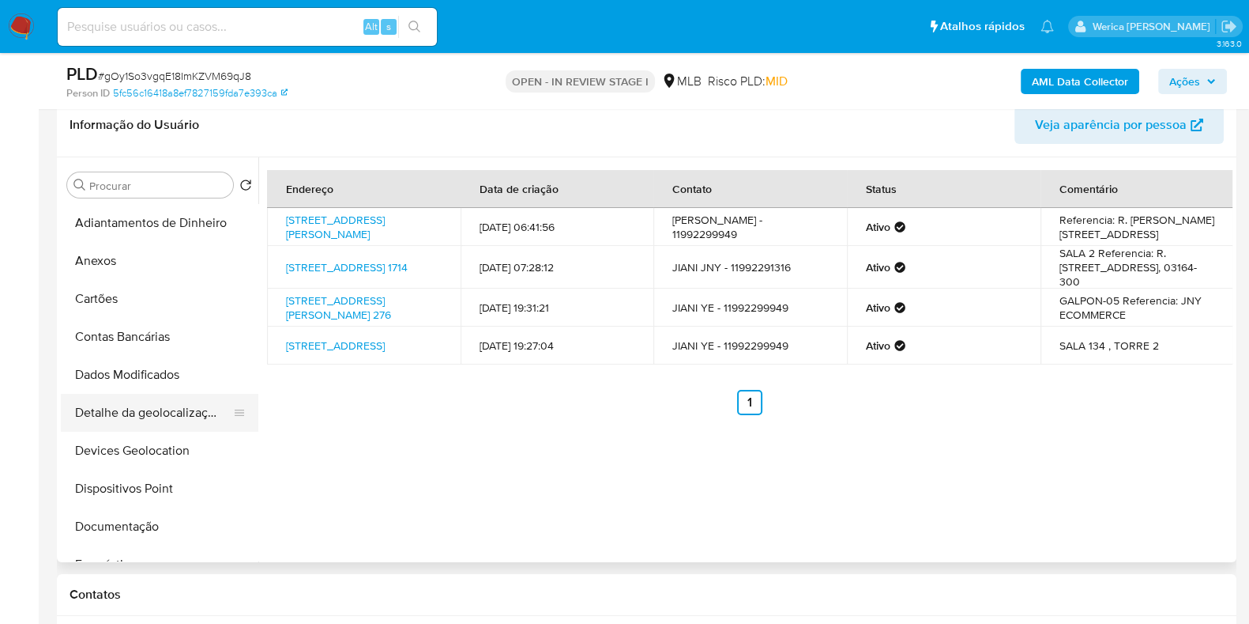
click at [190, 409] on button "Detalhe da geolocalização" at bounding box center [153, 413] width 185 height 38
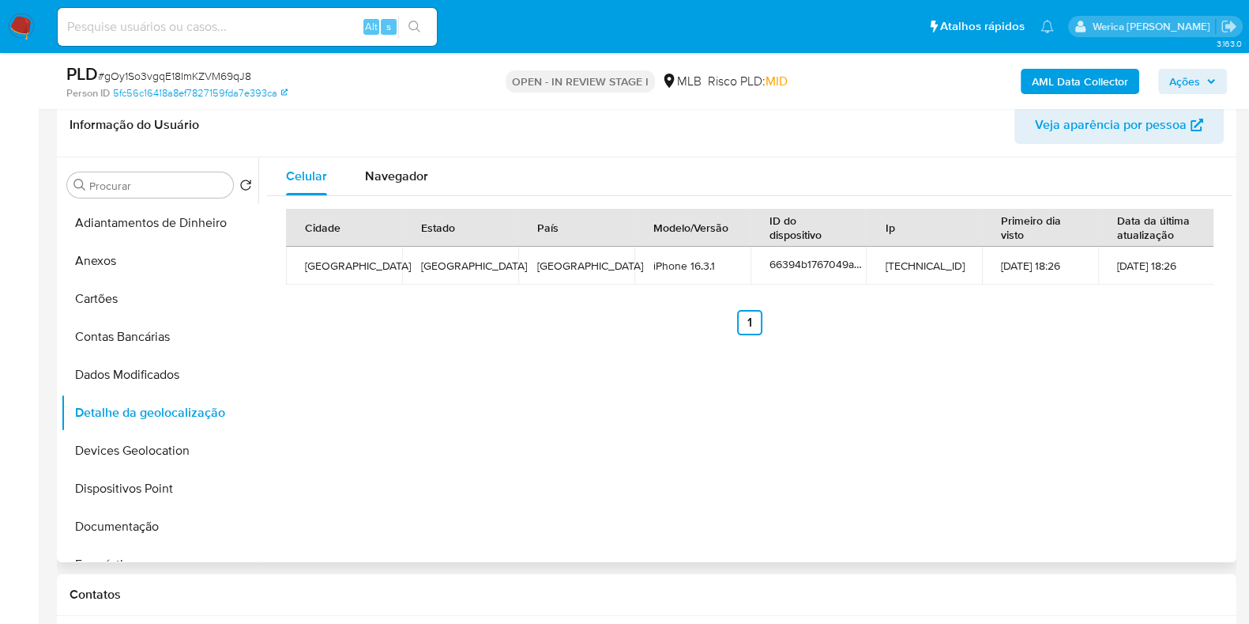
click at [1204, 373] on div "Celular Navegador Cidade Estado País Modelo/Versão ID do dispositivo Ip Primeir…" at bounding box center [745, 359] width 974 height 405
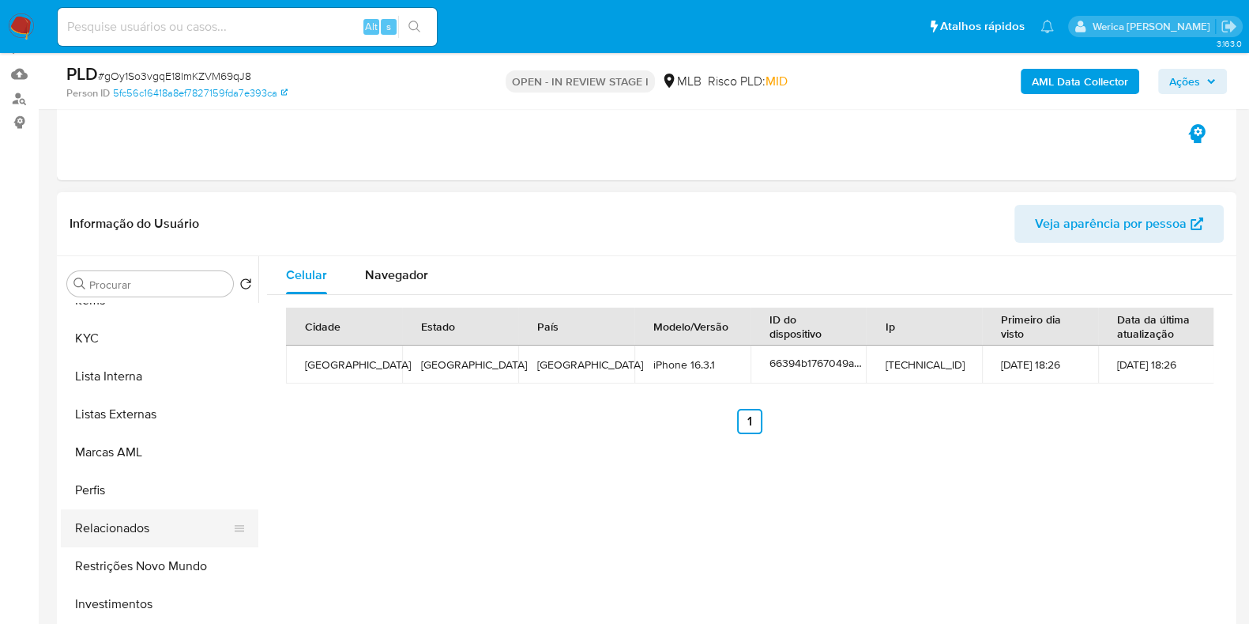
scroll to position [857, 0]
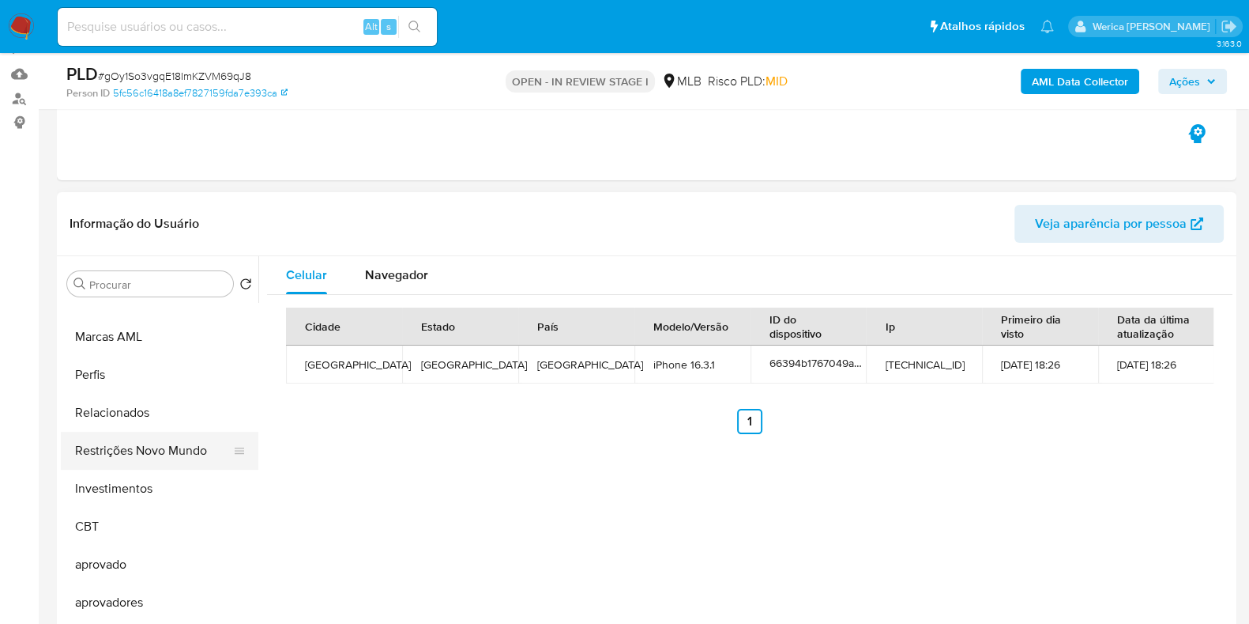
drag, startPoint x: 163, startPoint y: 459, endPoint x: 175, endPoint y: 451, distance: 14.2
click at [163, 456] on button "Restrições Novo Mundo" at bounding box center [153, 450] width 185 height 38
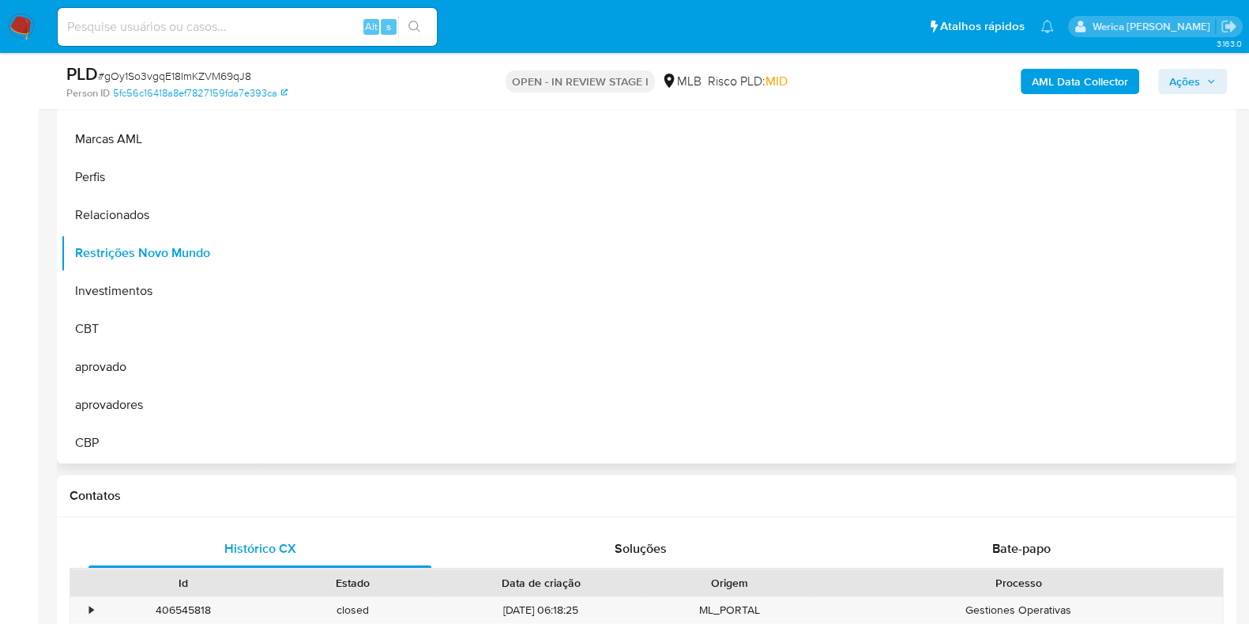
scroll to position [253, 0]
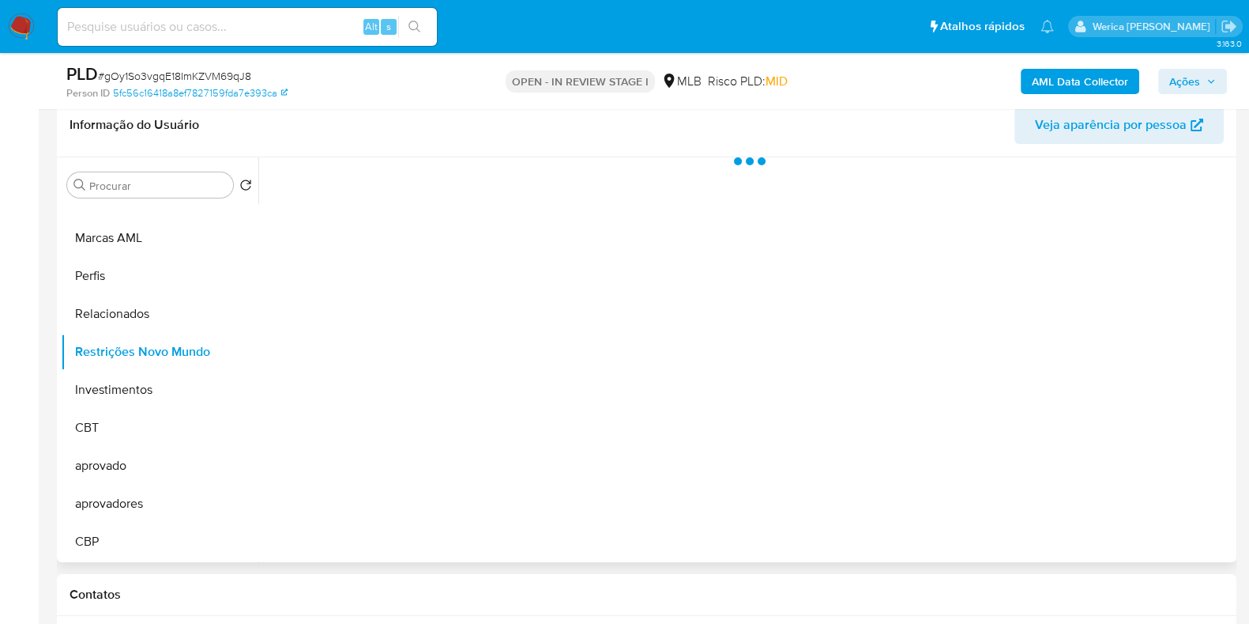
click at [391, 186] on div at bounding box center [745, 359] width 974 height 405
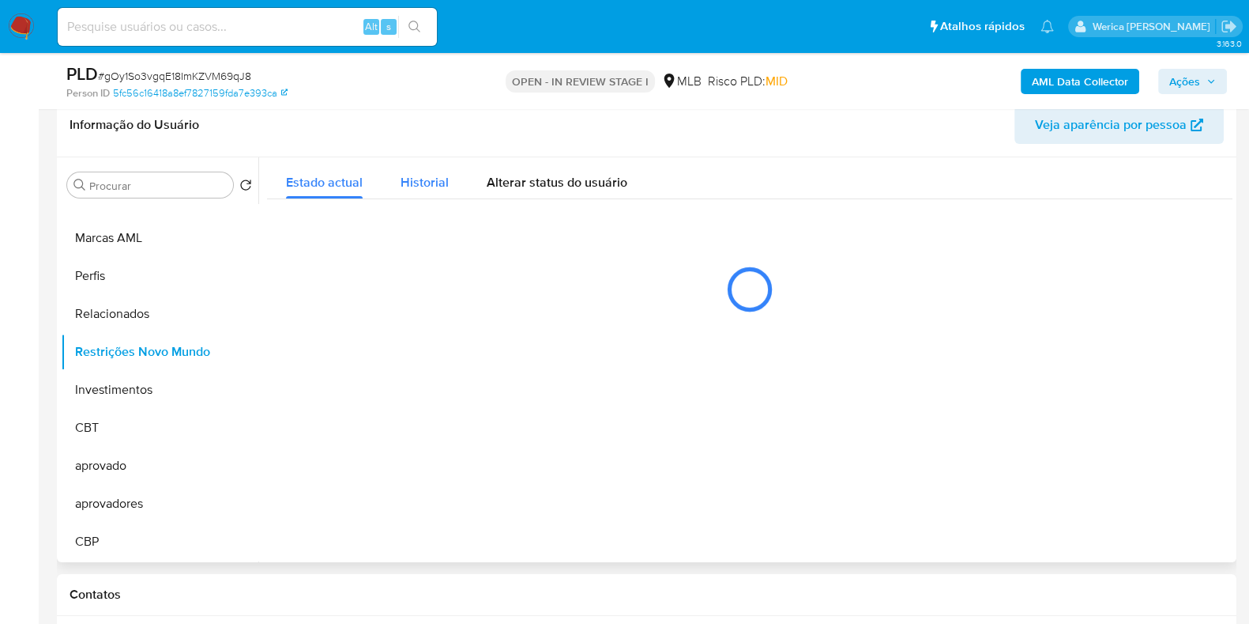
click at [410, 164] on div "Historial" at bounding box center [425, 178] width 48 height 42
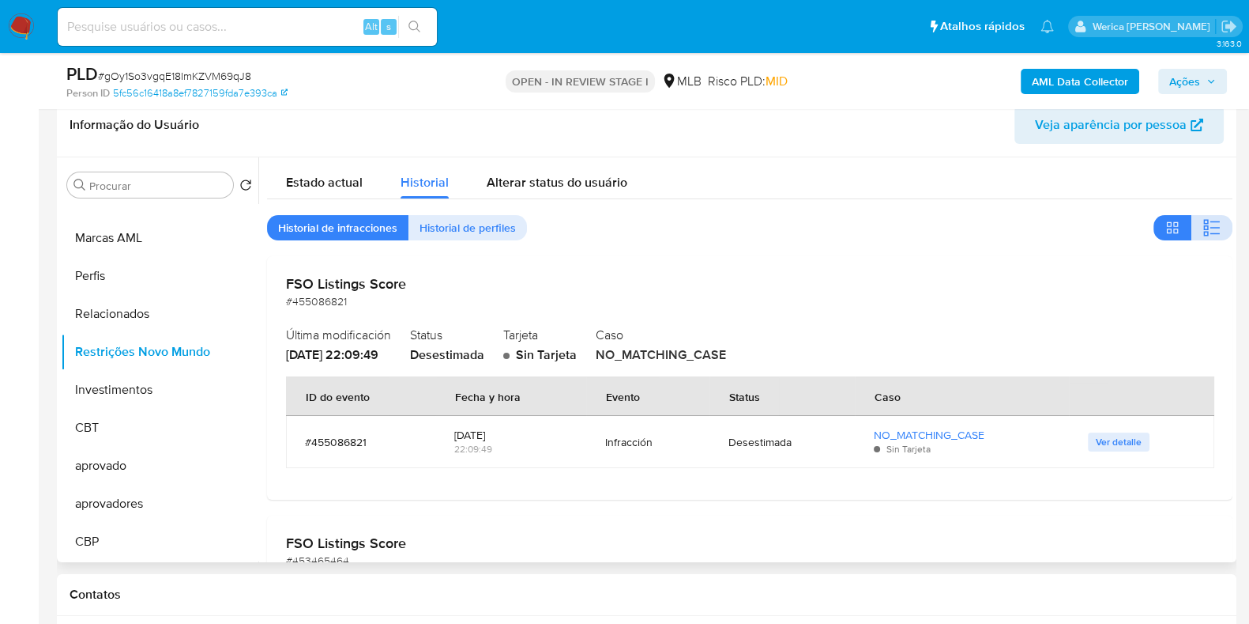
click at [1203, 227] on icon "button" at bounding box center [1212, 227] width 19 height 19
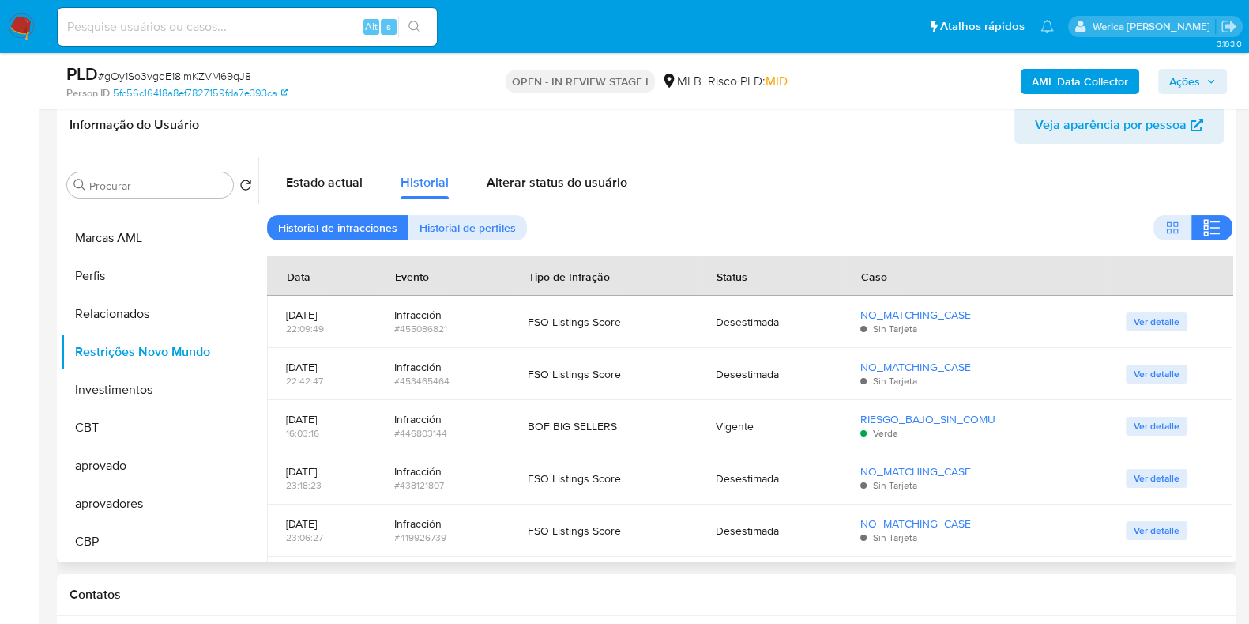
click at [1096, 192] on div "Estado actual Historial Alterar status do usuário" at bounding box center [750, 178] width 966 height 42
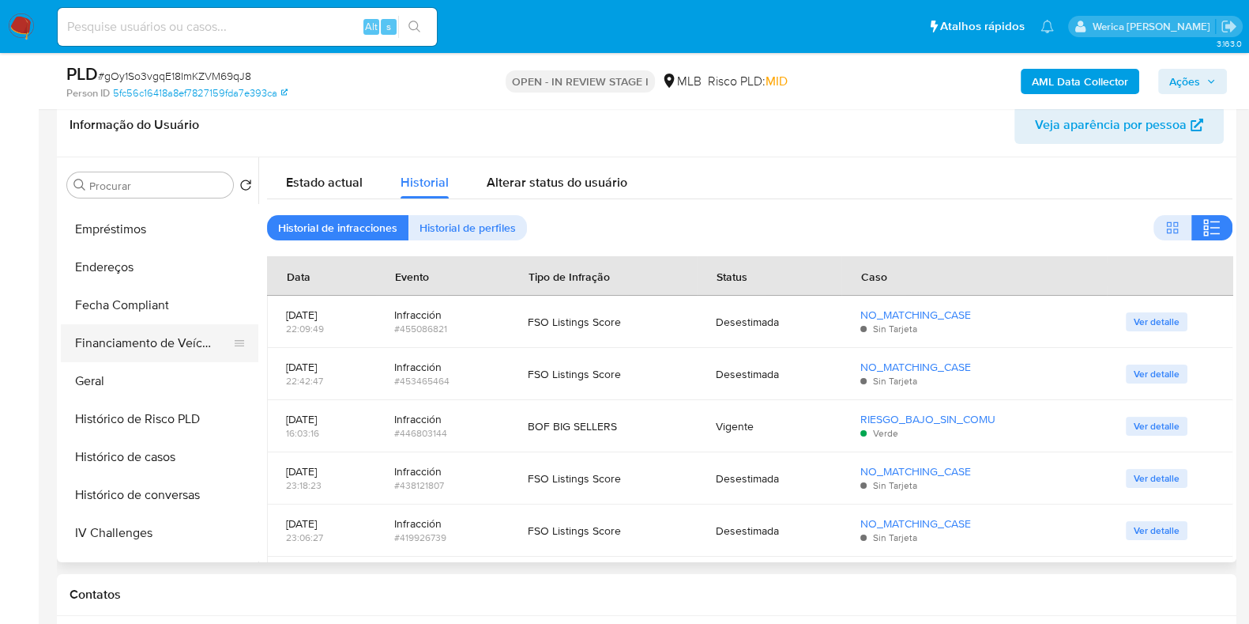
scroll to position [265, 0]
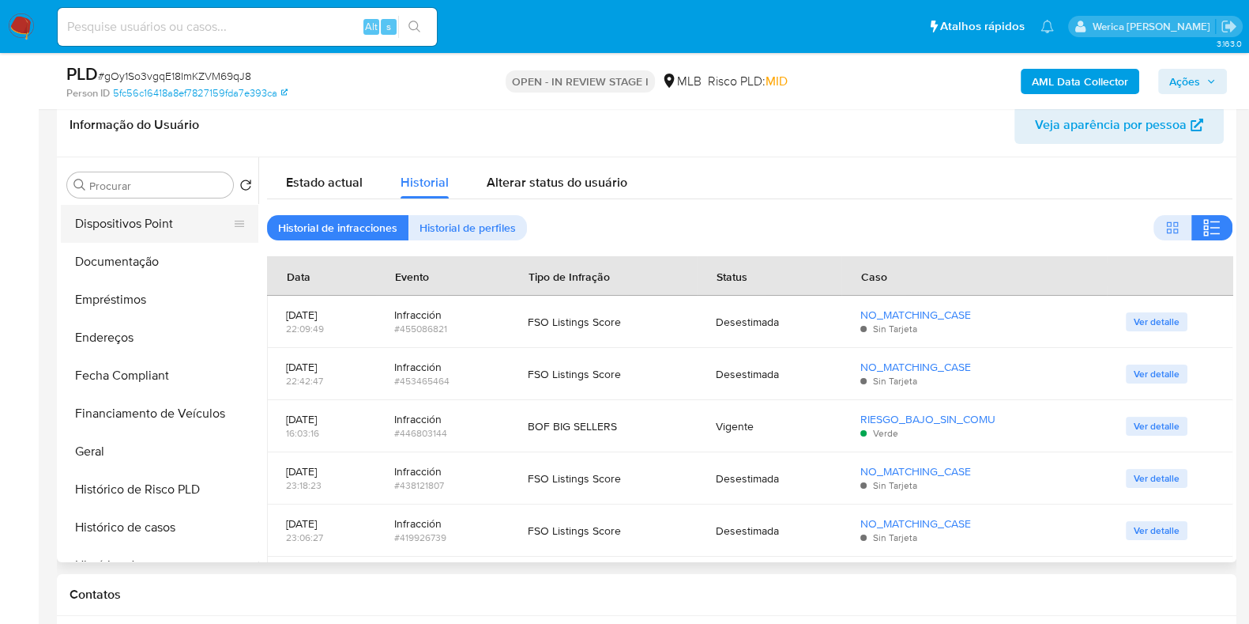
click at [179, 229] on button "Dispositivos Point" at bounding box center [153, 224] width 185 height 38
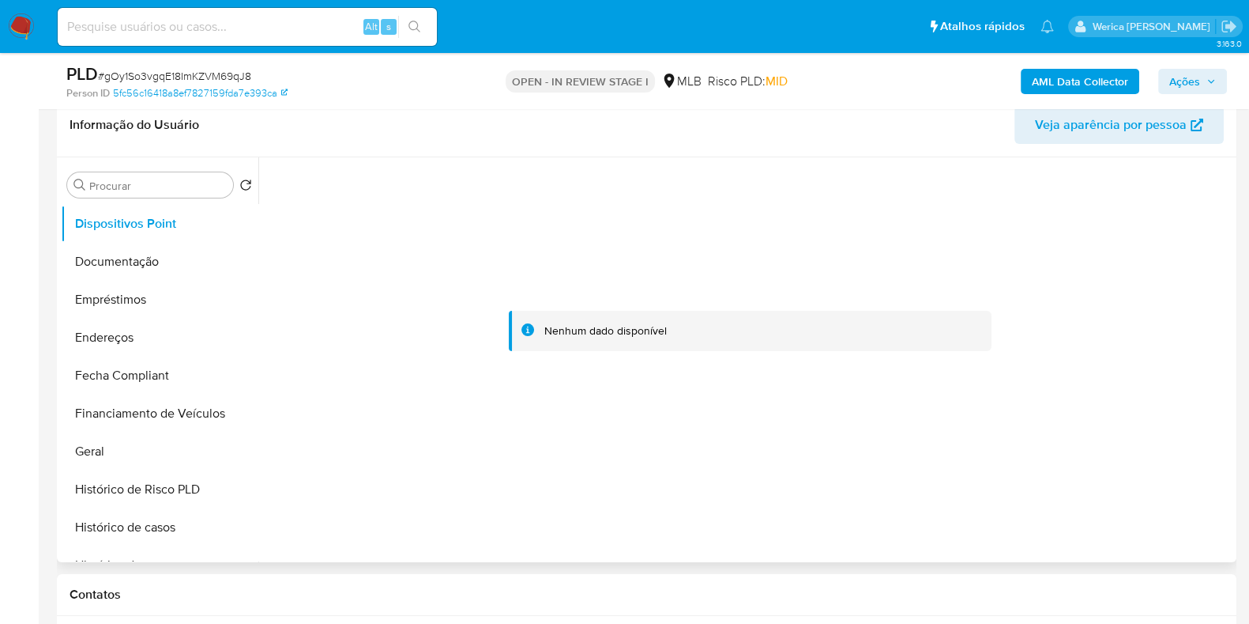
drag, startPoint x: 1162, startPoint y: 448, endPoint x: 1153, endPoint y: 448, distance: 8.7
click at [1160, 448] on div at bounding box center [750, 331] width 966 height 348
click at [1153, 448] on div at bounding box center [750, 331] width 966 height 348
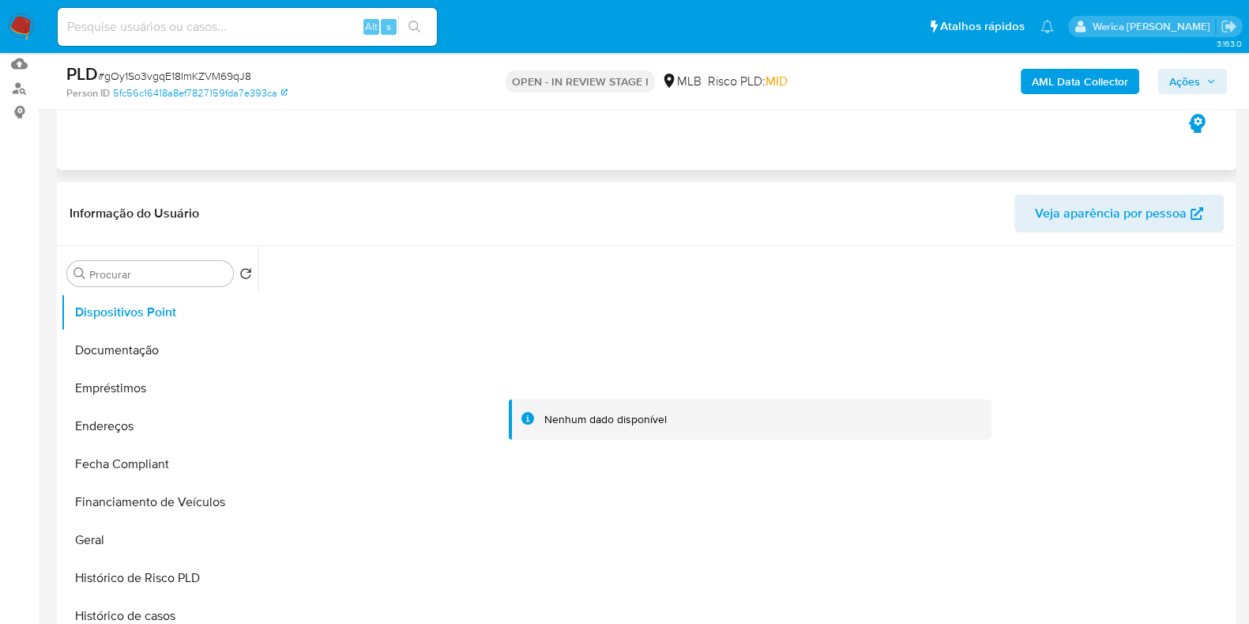
scroll to position [55, 0]
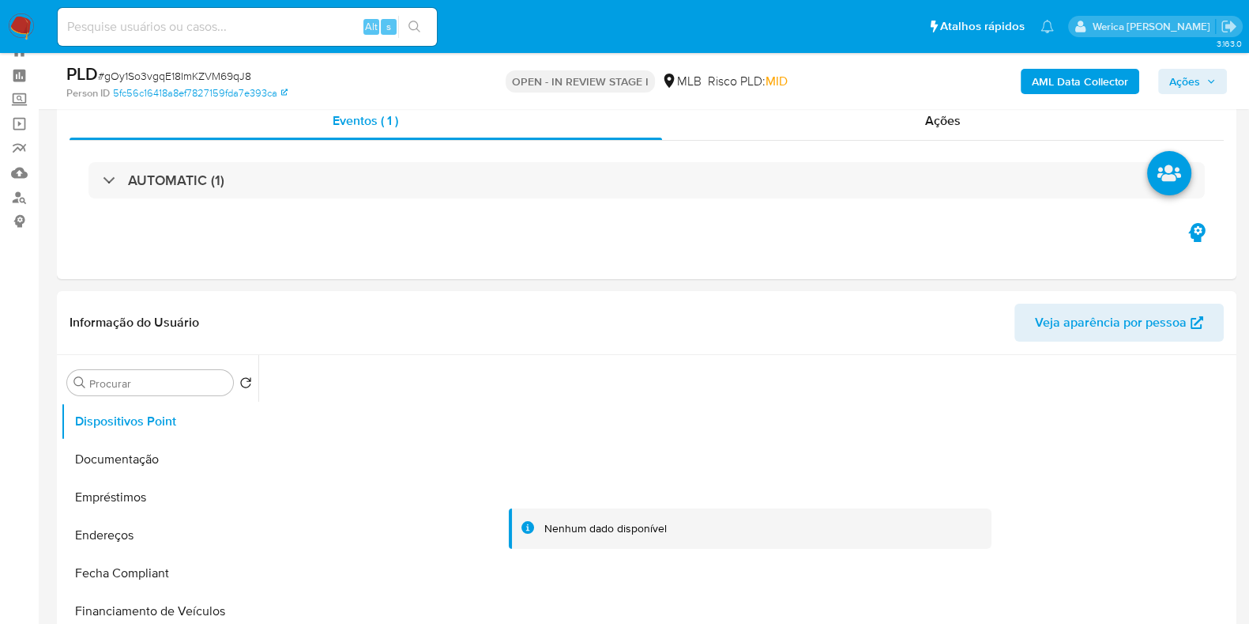
click at [1061, 94] on div "AML Data Collector Ações" at bounding box center [1036, 80] width 382 height 37
click at [1060, 89] on b "AML Data Collector" at bounding box center [1080, 81] width 96 height 25
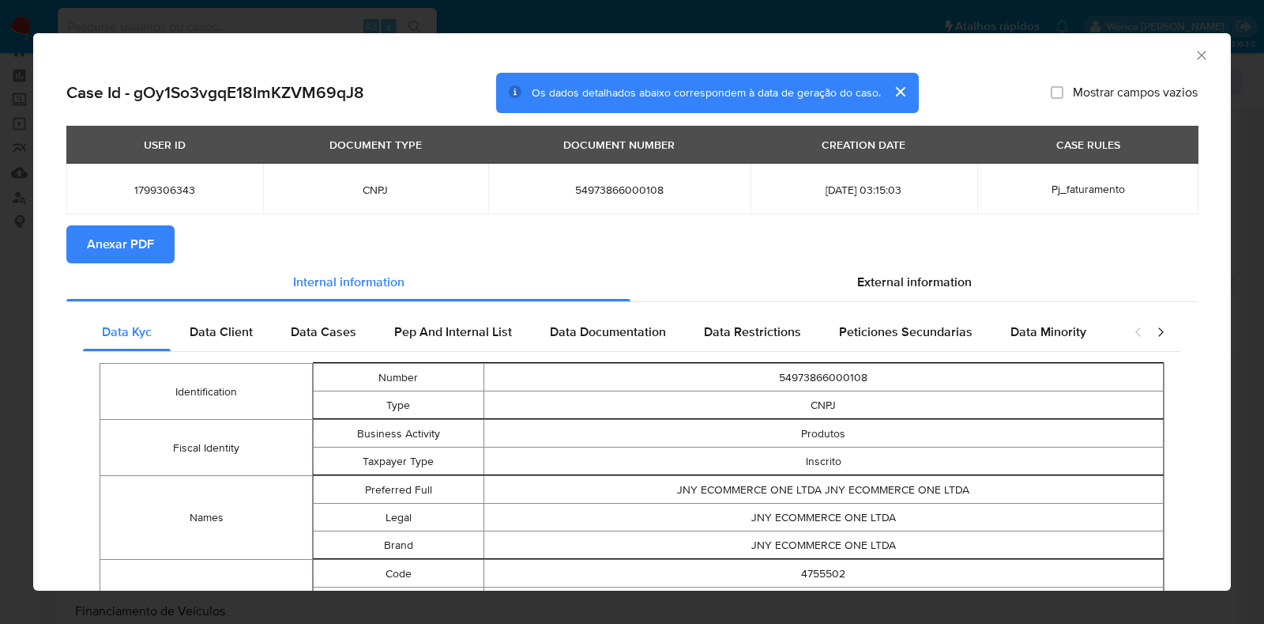
click at [148, 242] on span "Anexar PDF" at bounding box center [120, 244] width 67 height 35
click at [1193, 51] on div "AML Data Collector" at bounding box center [632, 53] width 1198 height 40
click at [1194, 51] on icon "Fechar a janela" at bounding box center [1202, 55] width 16 height 16
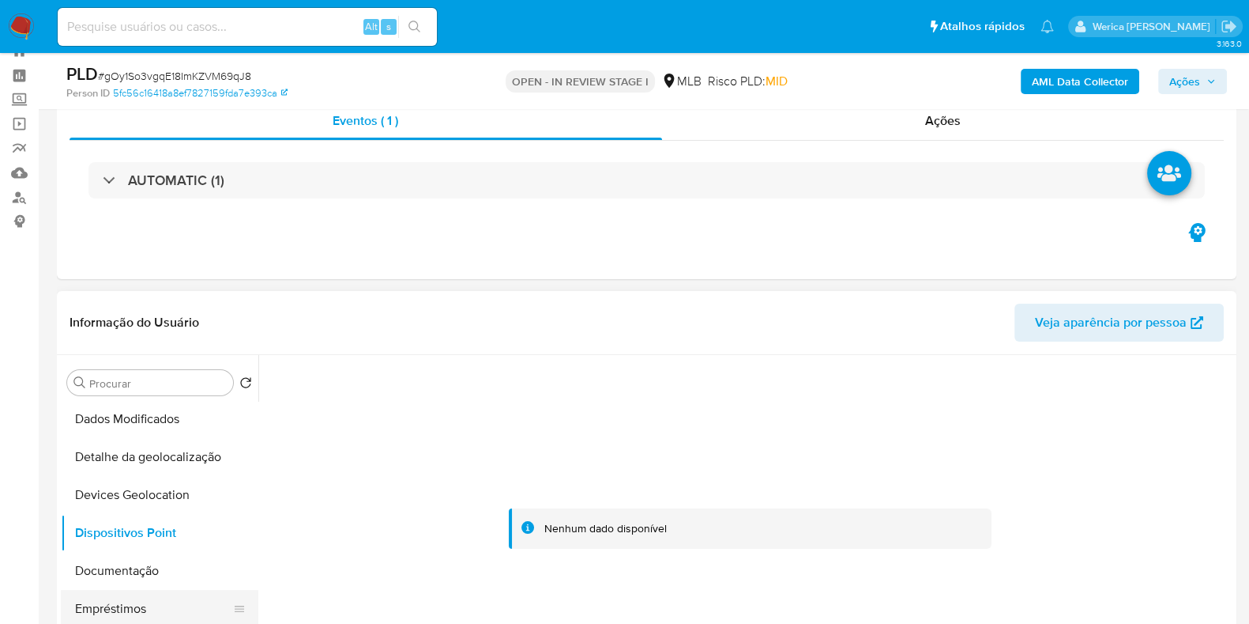
scroll to position [0, 0]
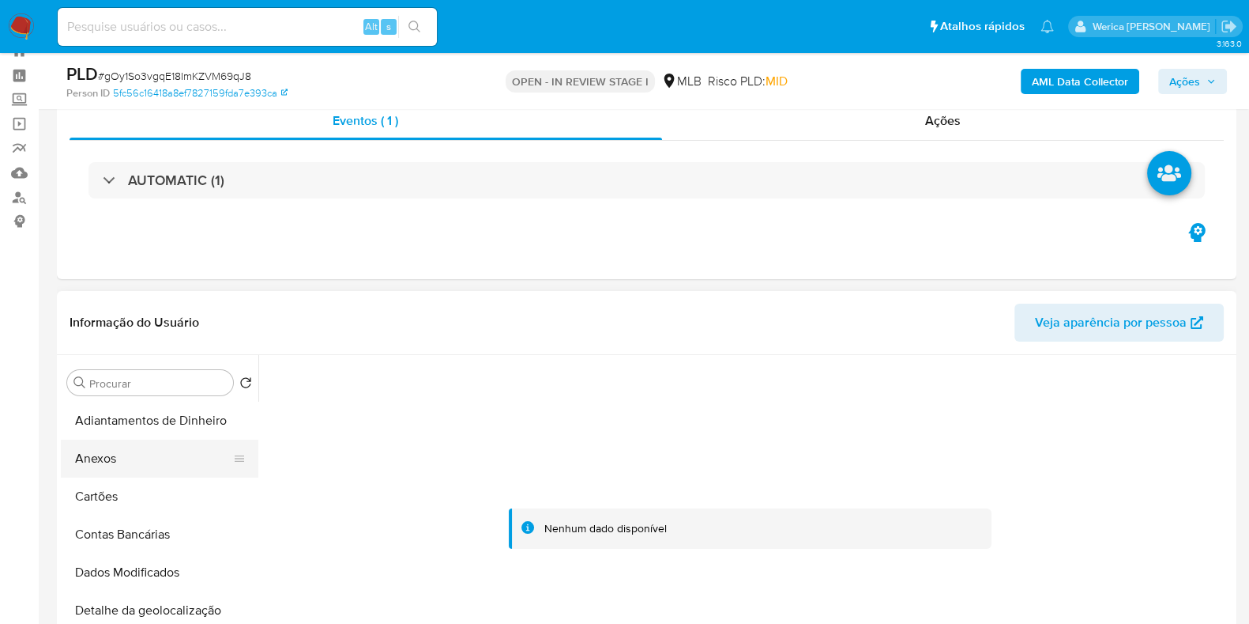
click at [141, 467] on button "Anexos" at bounding box center [153, 458] width 185 height 38
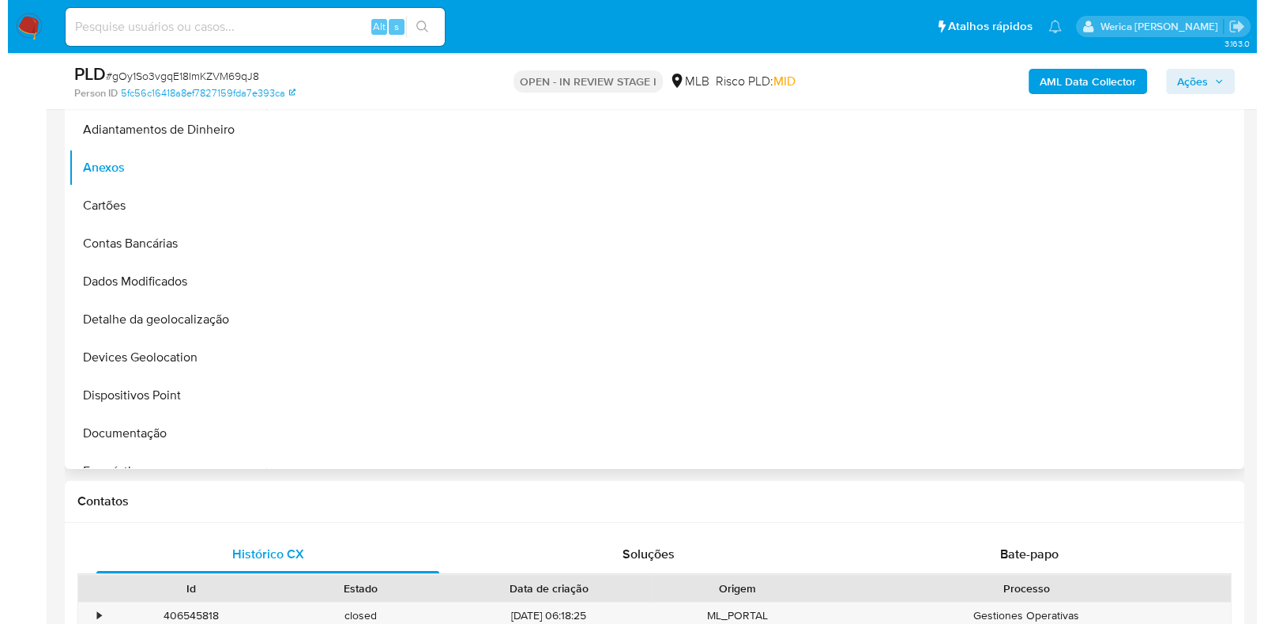
scroll to position [352, 0]
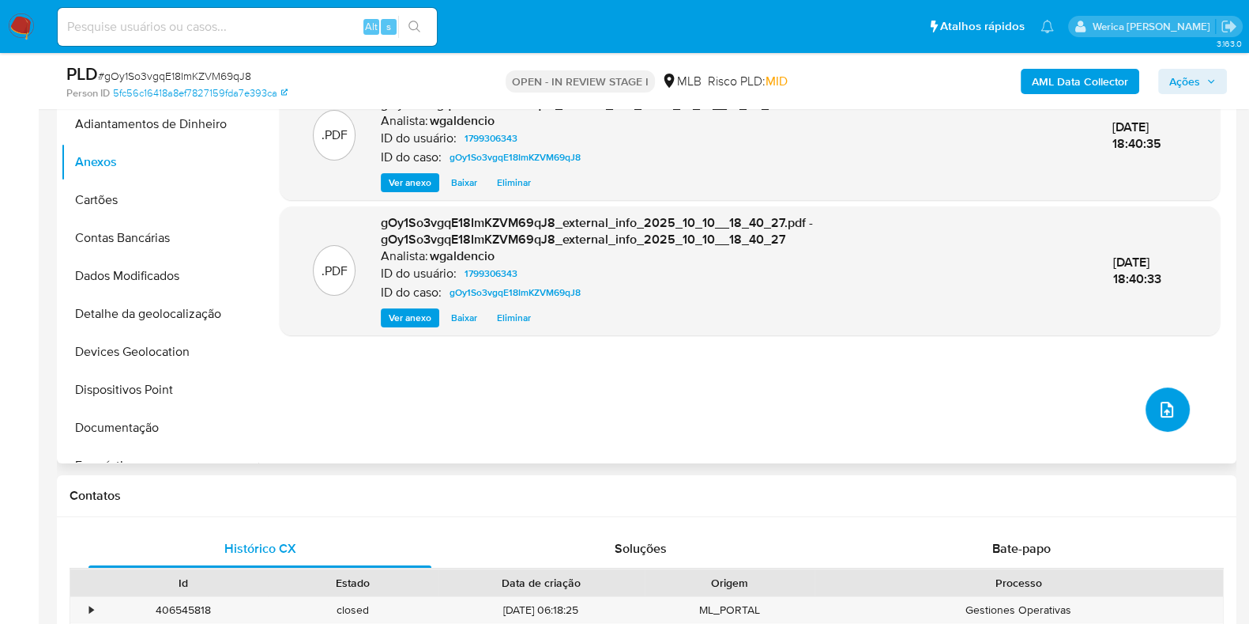
click at [1147, 398] on button "upload-file" at bounding box center [1168, 409] width 44 height 44
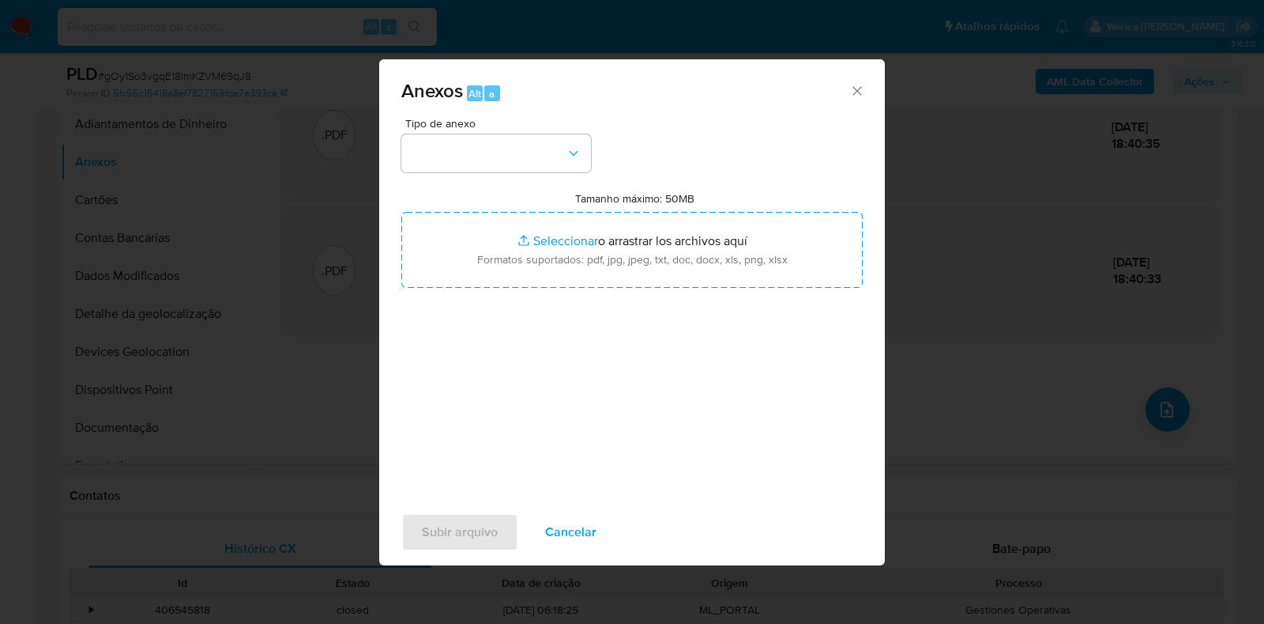
click at [563, 132] on div "Tipo de anexo" at bounding box center [496, 145] width 190 height 55
click at [538, 156] on button "button" at bounding box center [496, 153] width 190 height 38
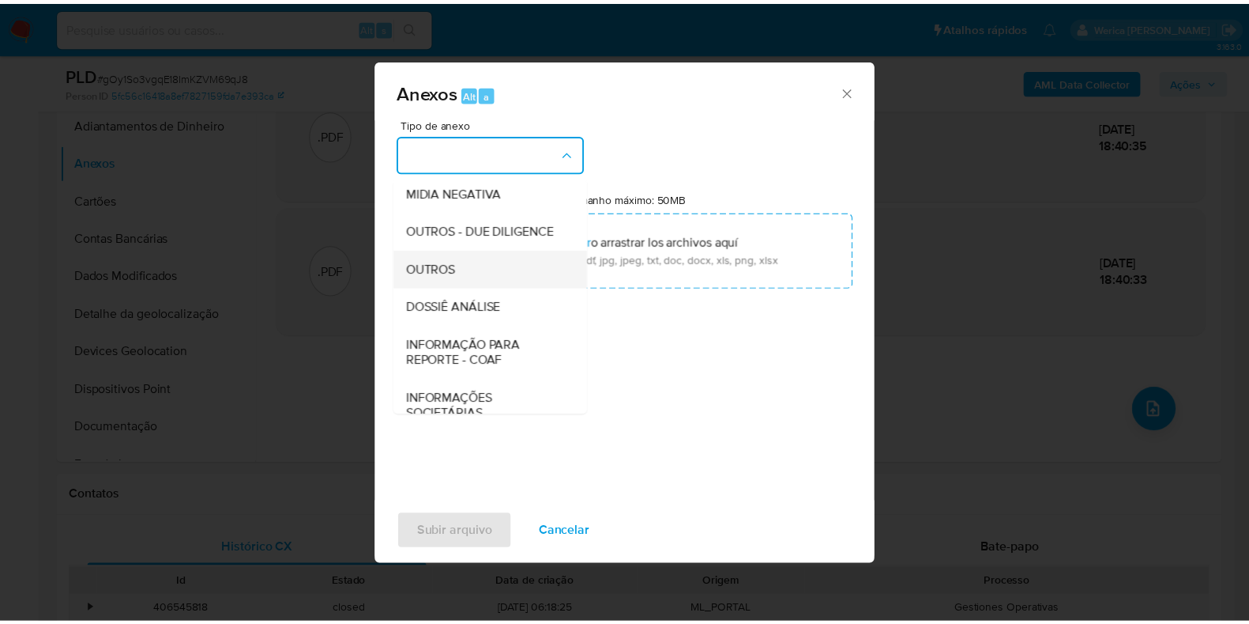
scroll to position [197, 0]
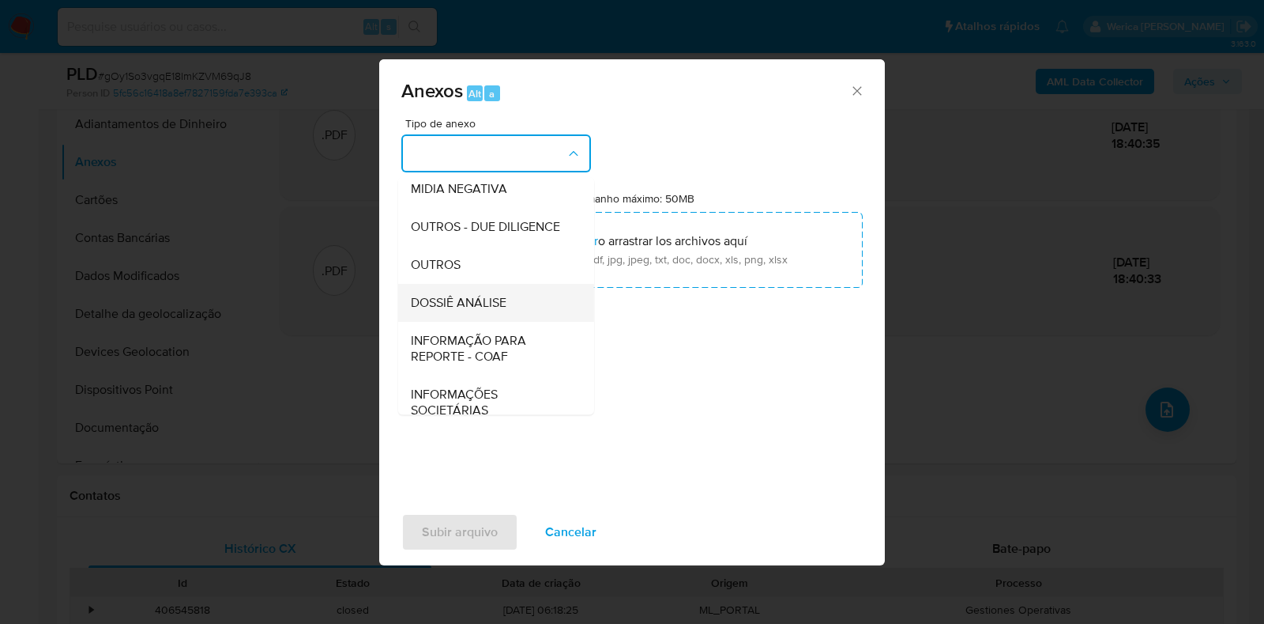
click at [480, 322] on div "DOSSIÊ ANÁLISE" at bounding box center [491, 303] width 161 height 38
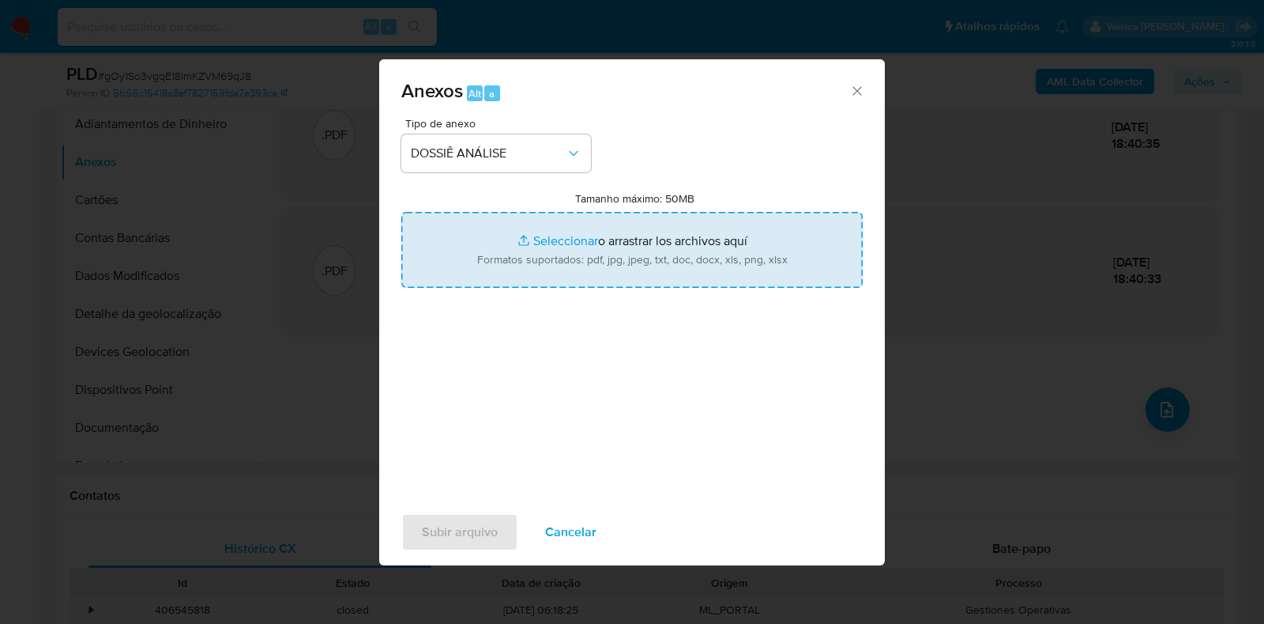
click at [518, 251] on input "Tamanho máximo: 50MB Seleccionar archivos" at bounding box center [632, 250] width 462 height 76
type input "C:\fakepath\Mulan 1799306343_2025_10_10_13_56_38.xlsx"
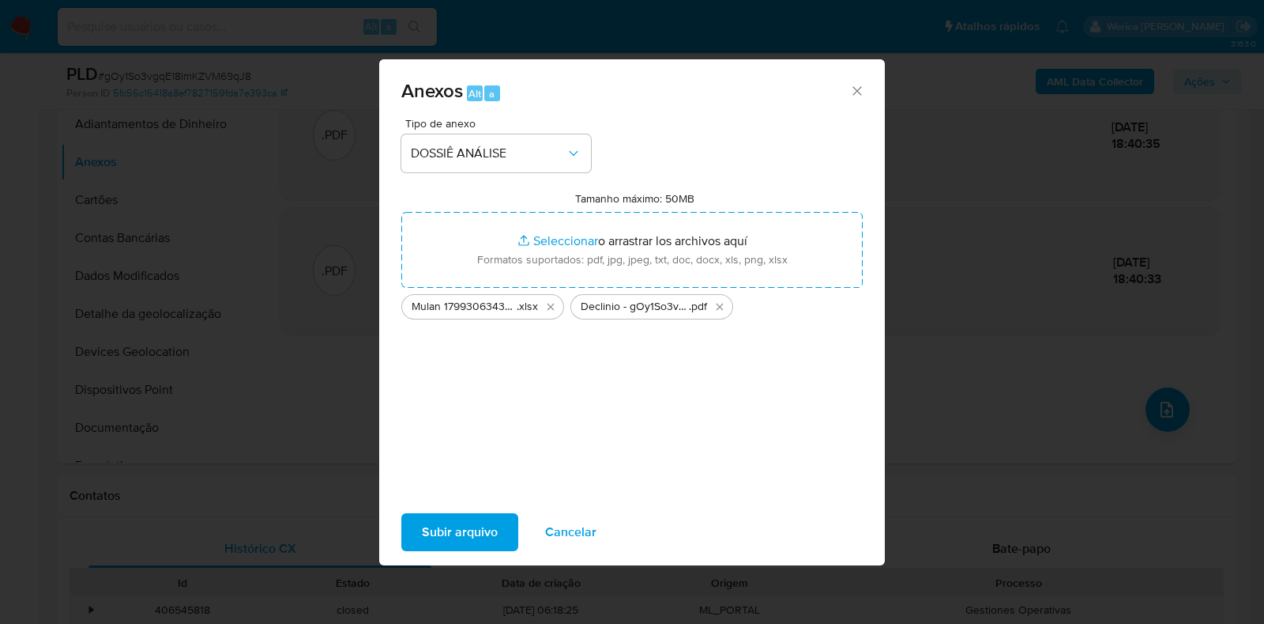
click at [458, 540] on span "Subir arquivo" at bounding box center [460, 531] width 76 height 35
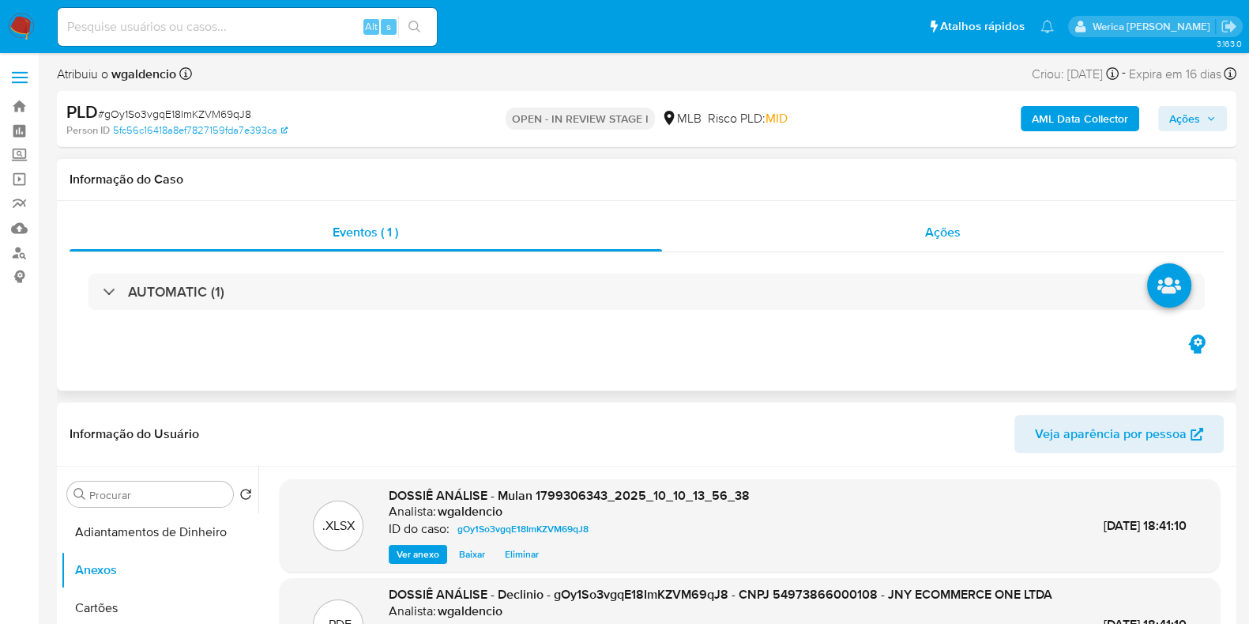
scroll to position [0, 0]
click at [951, 239] on span "Ações" at bounding box center [943, 232] width 36 height 18
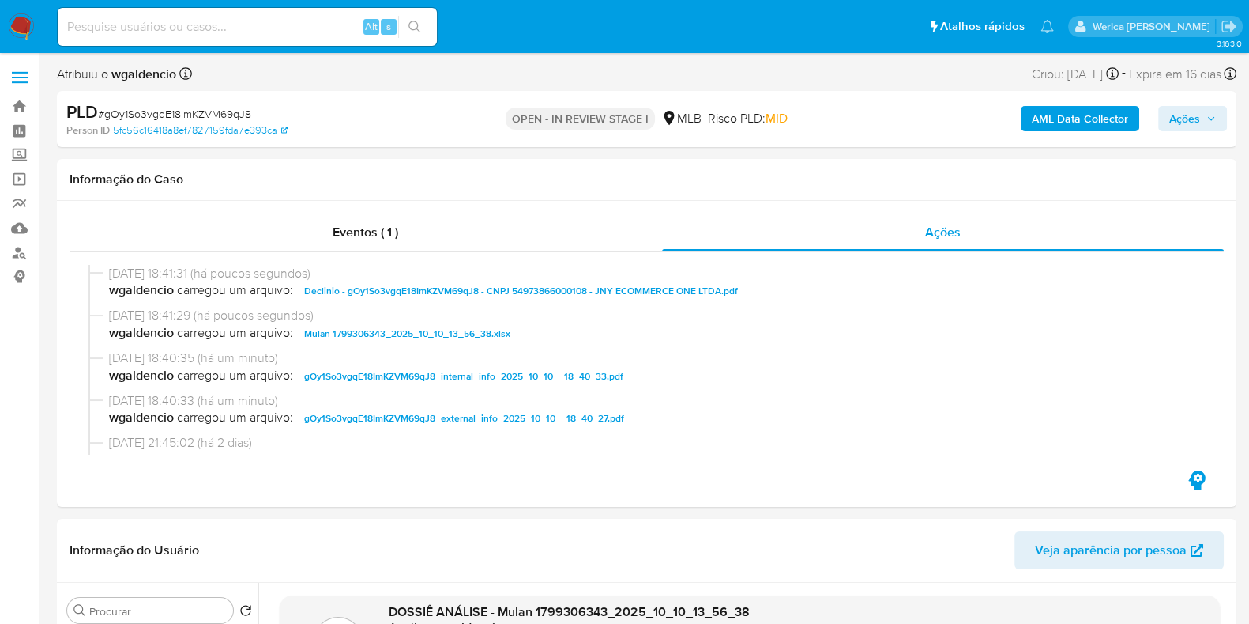
click at [1216, 111] on span "Ações" at bounding box center [1193, 118] width 47 height 22
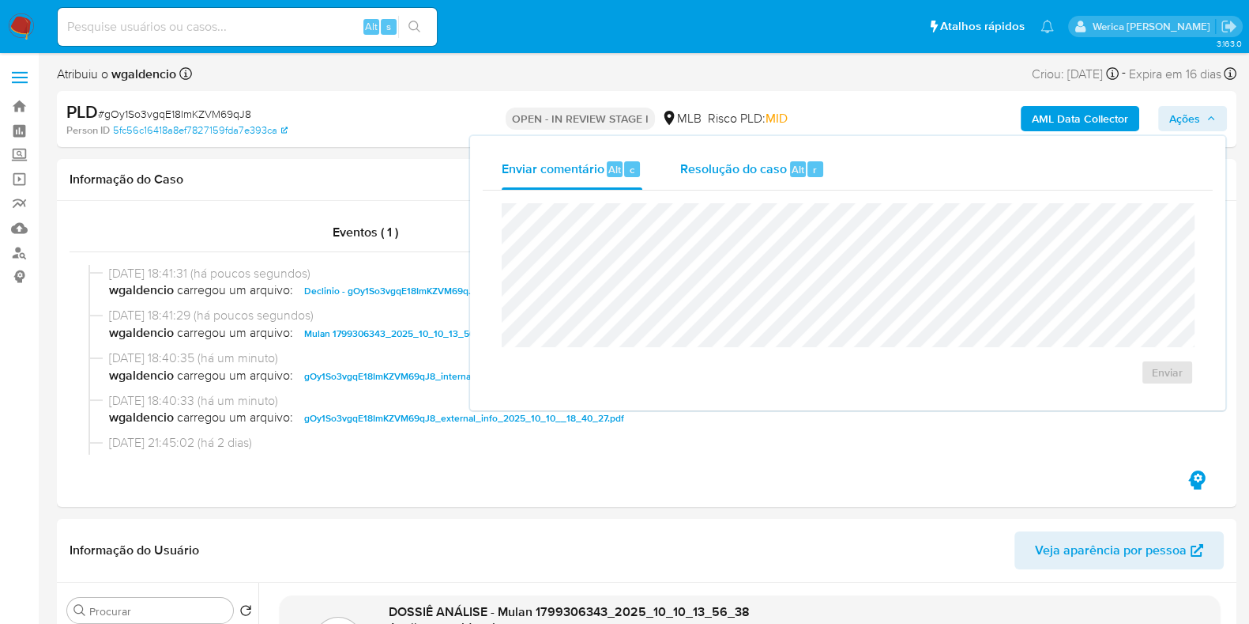
click at [752, 175] on span "Resolução do caso" at bounding box center [733, 169] width 107 height 18
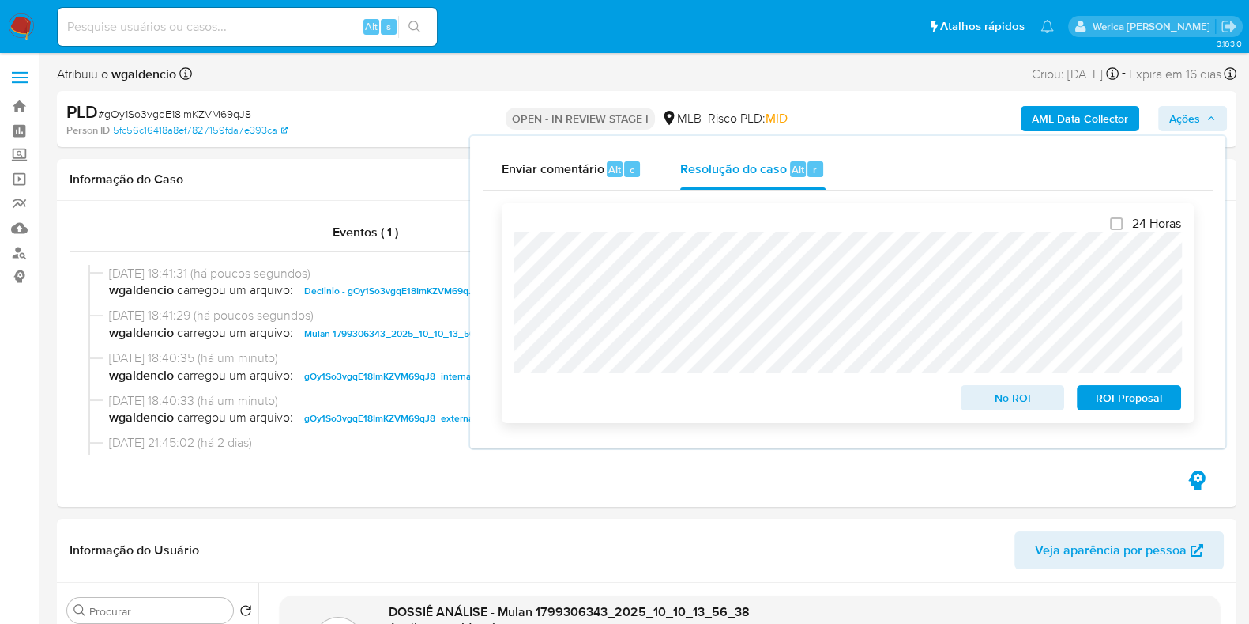
click at [993, 397] on span "No ROI" at bounding box center [1013, 397] width 82 height 22
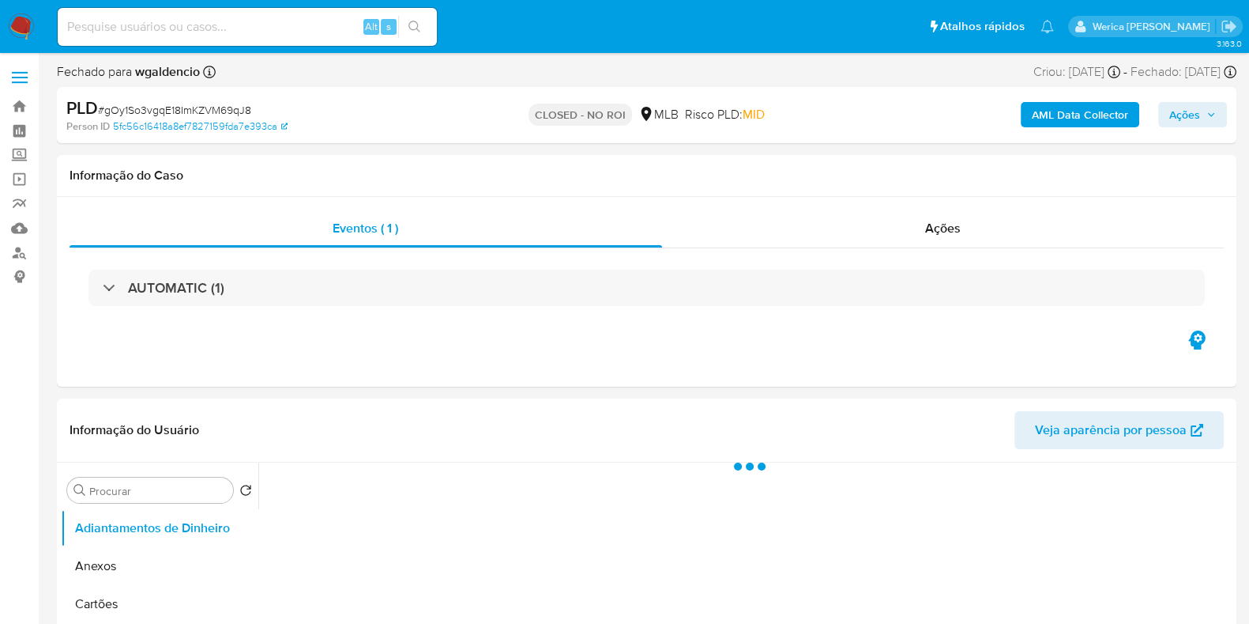
select select "10"
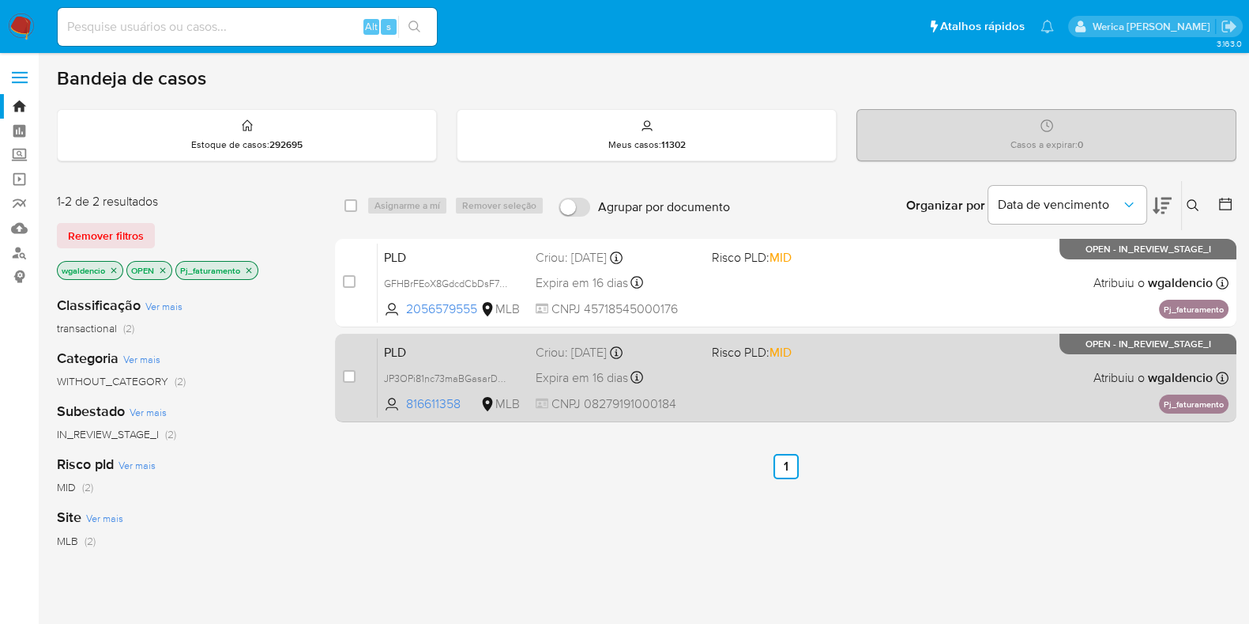
click at [872, 379] on div "PLD JP3OPi81nc73maBGasarD2PX 816611358 MLB Risco PLD: MID Criou: 12/09/2025 Cri…" at bounding box center [803, 377] width 851 height 80
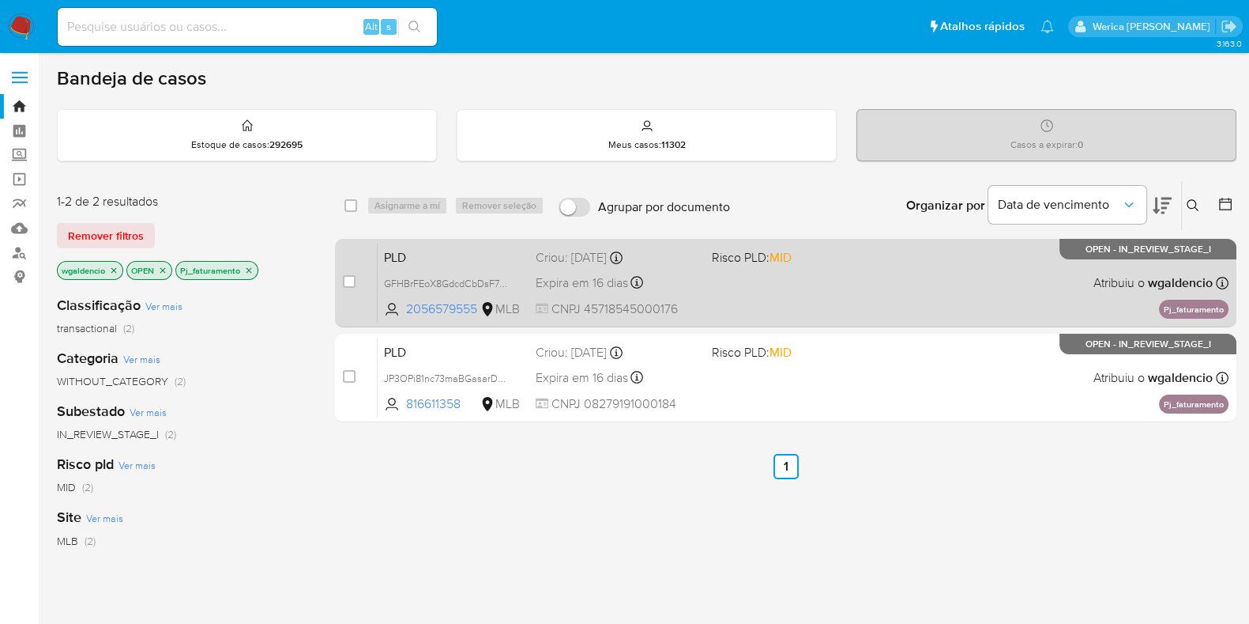
click at [881, 276] on div "PLD GFHBrFEoX8GdcdCbDsF71CI6 2056579555 MLB Risco PLD: MID Criou: 12/09/2025 Cr…" at bounding box center [803, 283] width 851 height 80
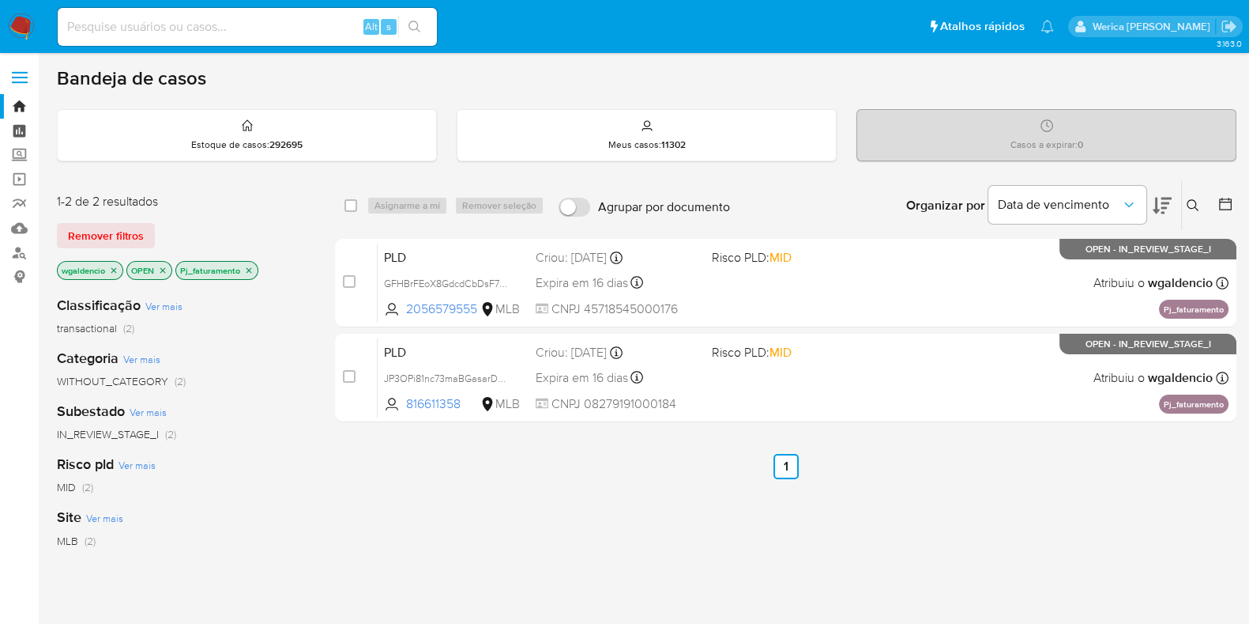
click at [17, 128] on link "Painel" at bounding box center [94, 131] width 188 height 24
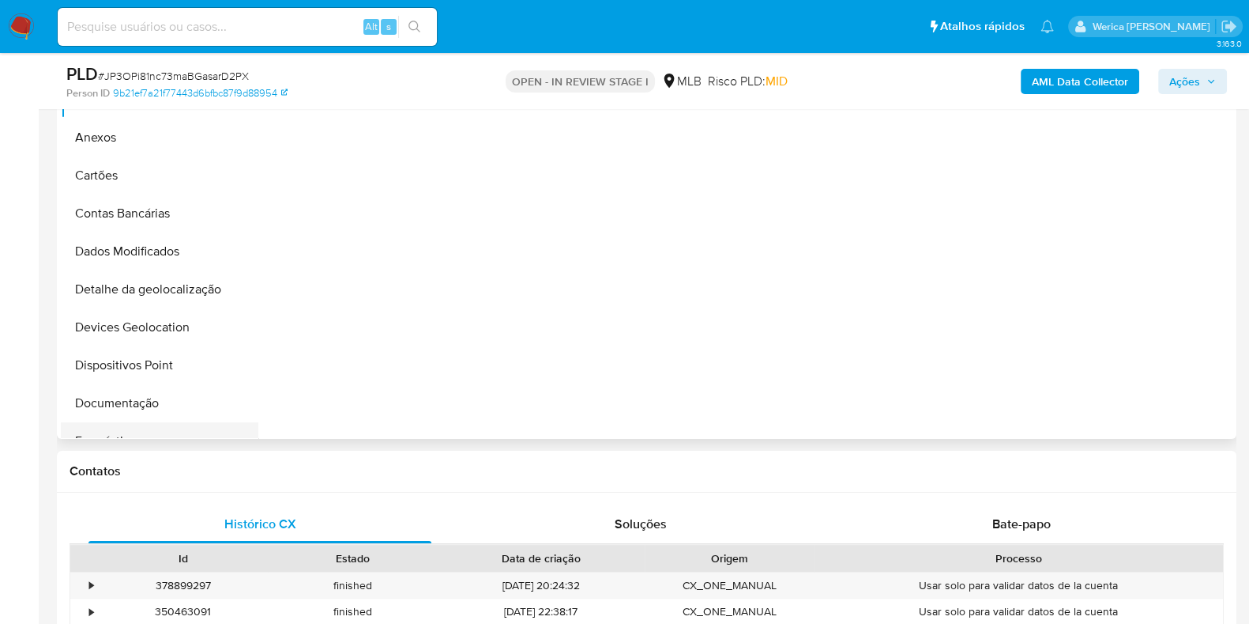
scroll to position [394, 0]
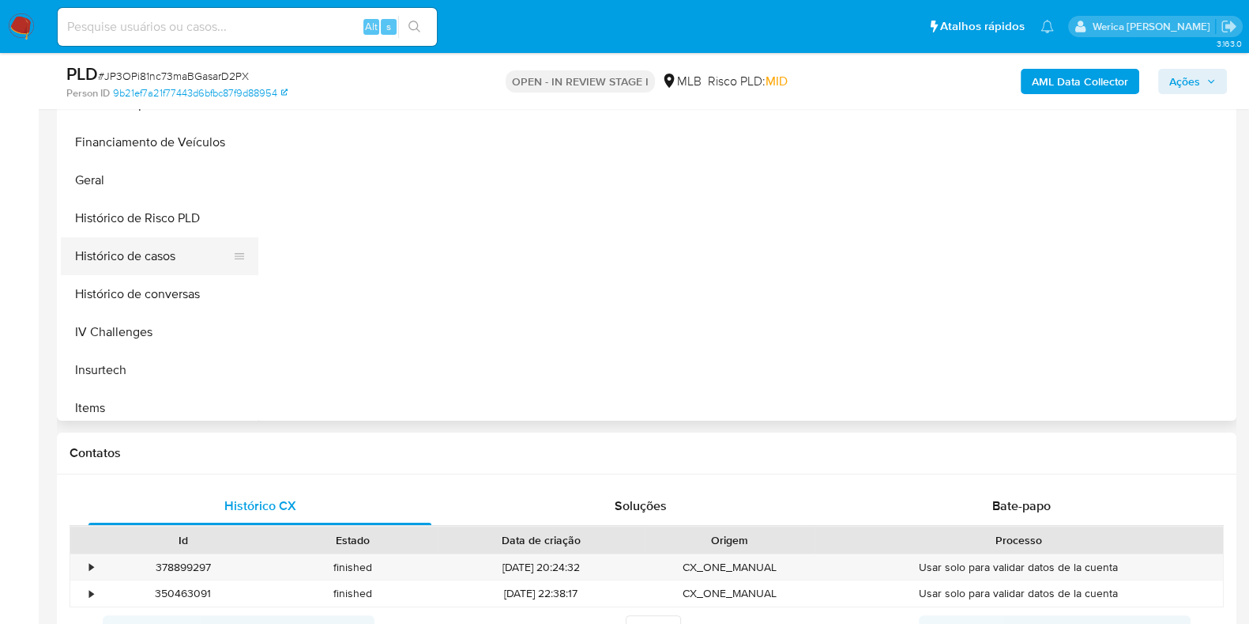
select select "10"
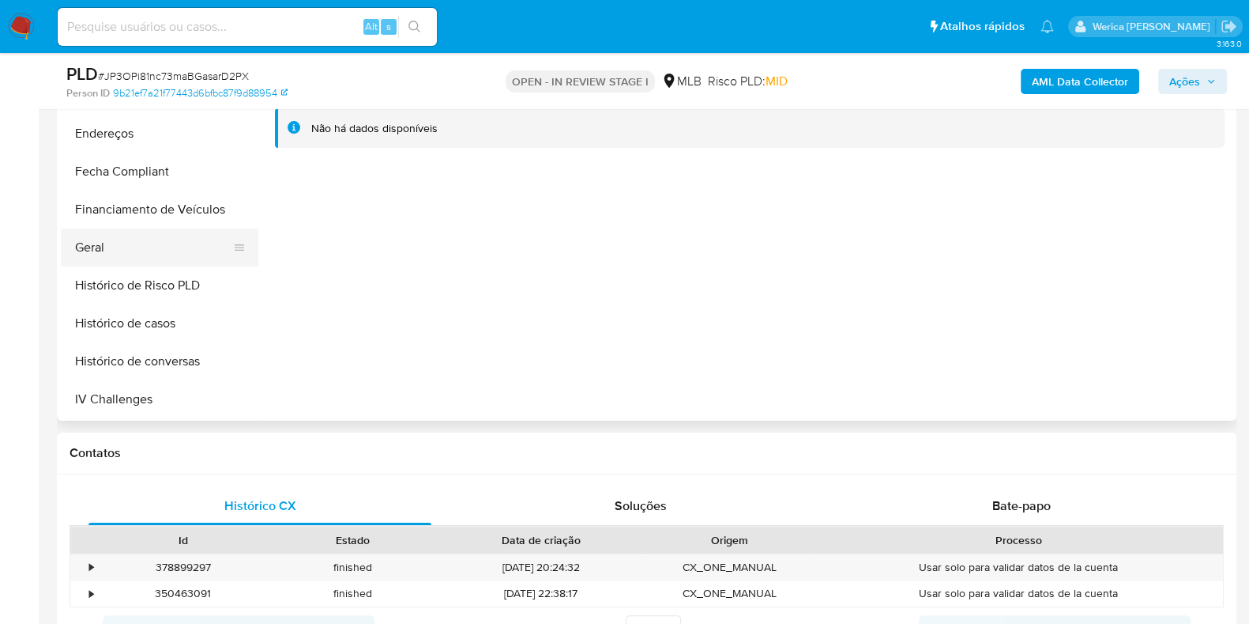
scroll to position [296, 0]
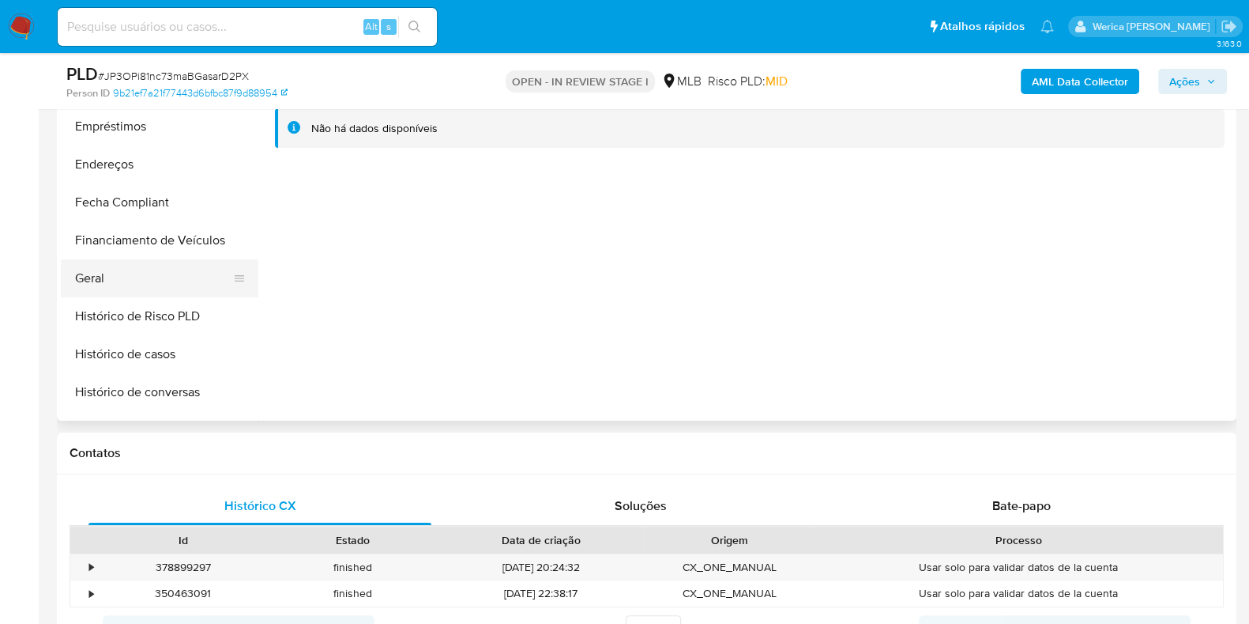
click at [144, 282] on button "Geral" at bounding box center [153, 278] width 185 height 38
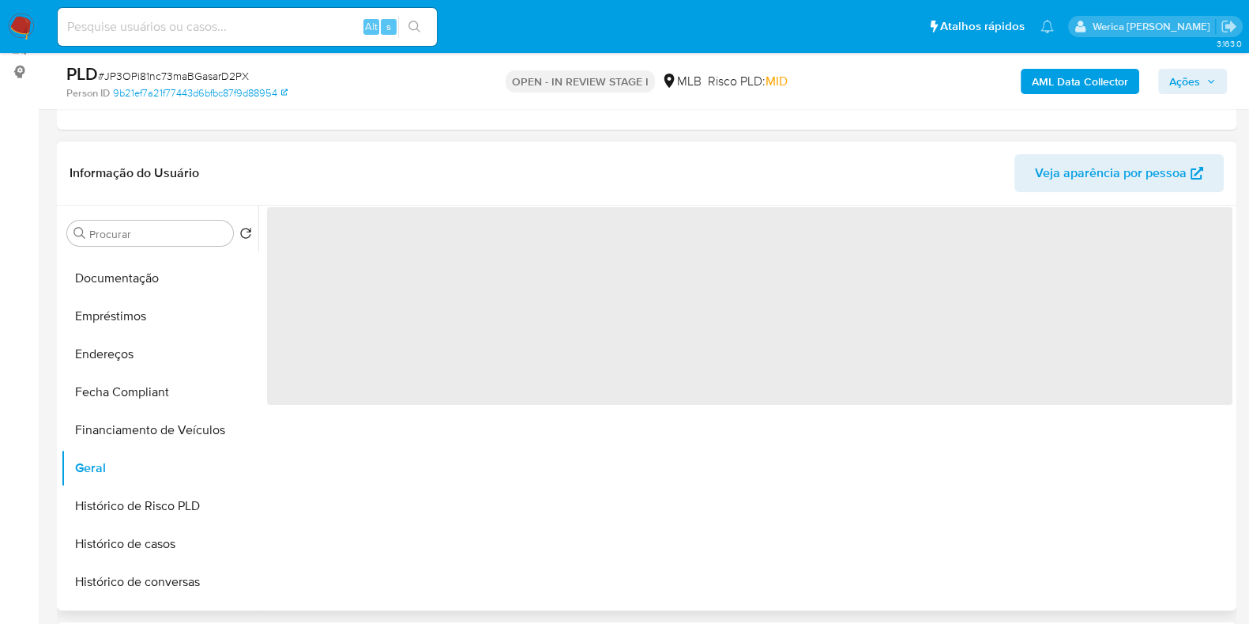
scroll to position [197, 0]
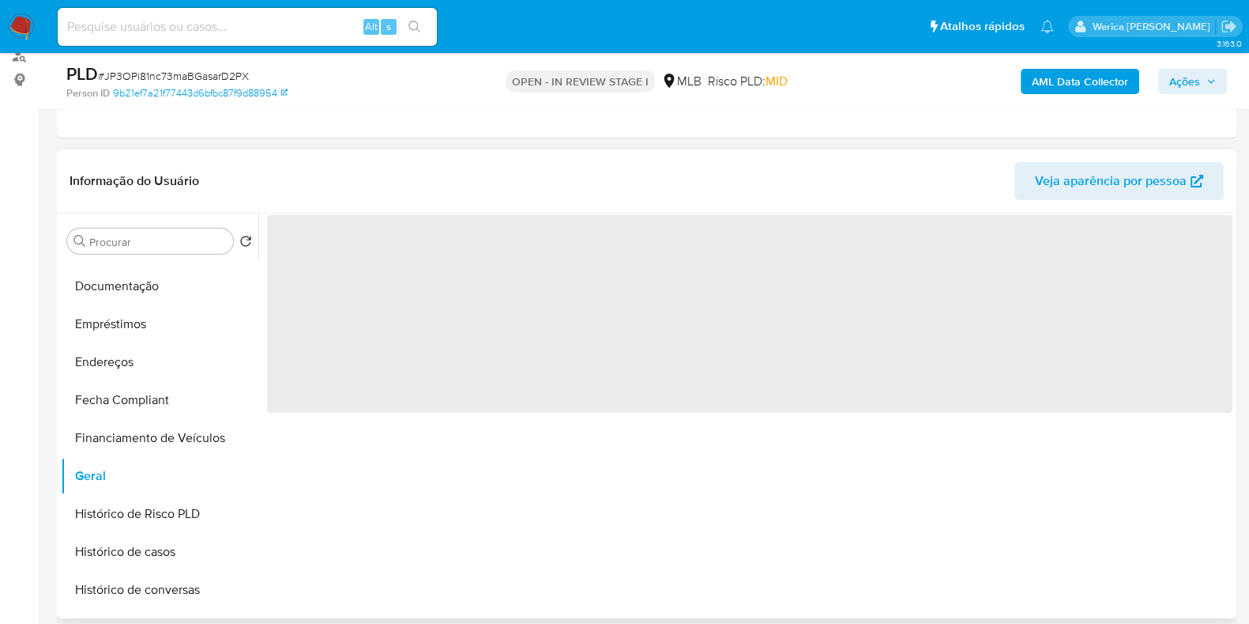
click at [391, 254] on span "‌" at bounding box center [750, 314] width 966 height 198
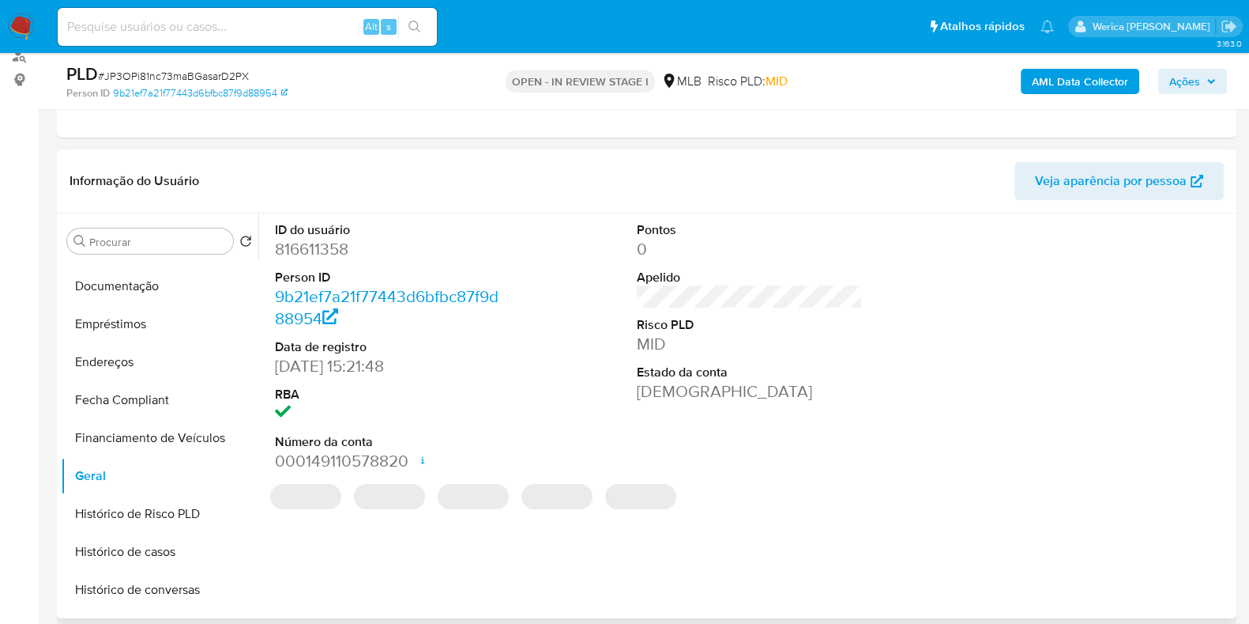
click at [311, 251] on dd "816611358" at bounding box center [388, 249] width 226 height 22
copy dd "816611358"
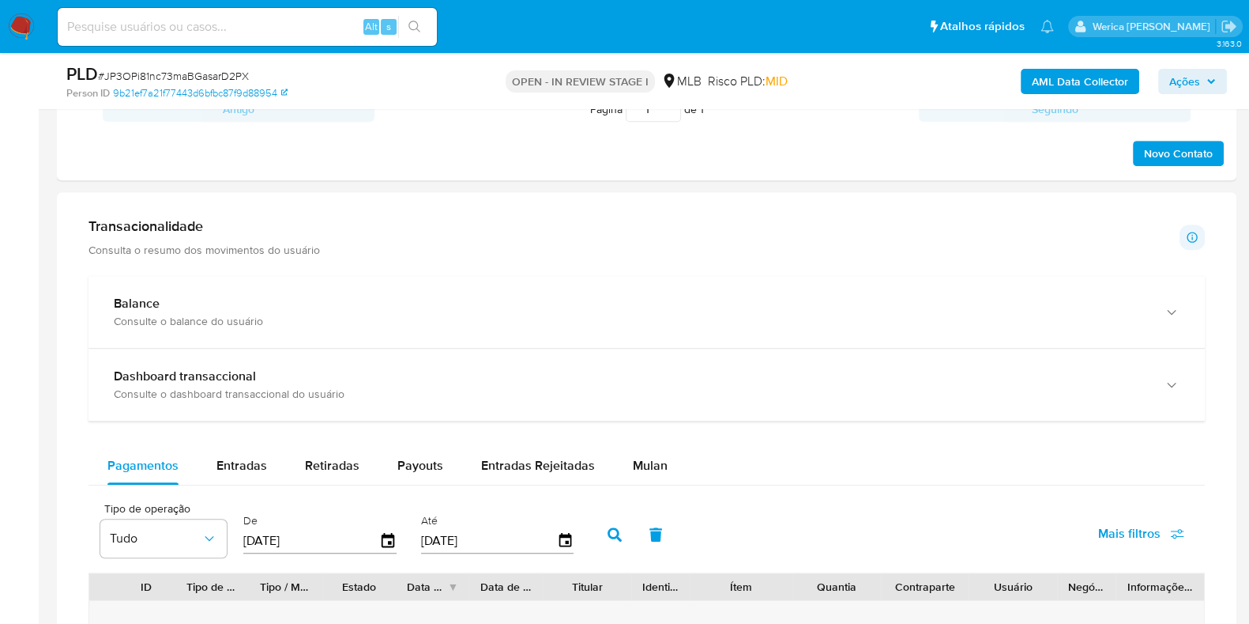
scroll to position [1185, 0]
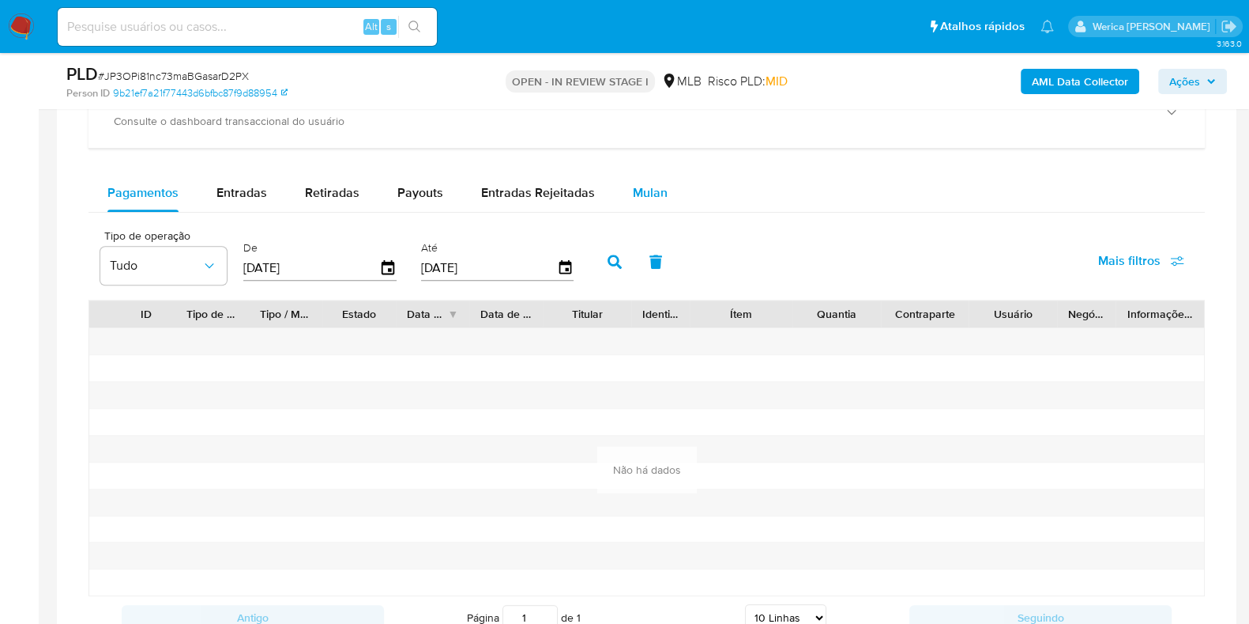
click at [644, 184] on span "Mulan" at bounding box center [650, 192] width 35 height 18
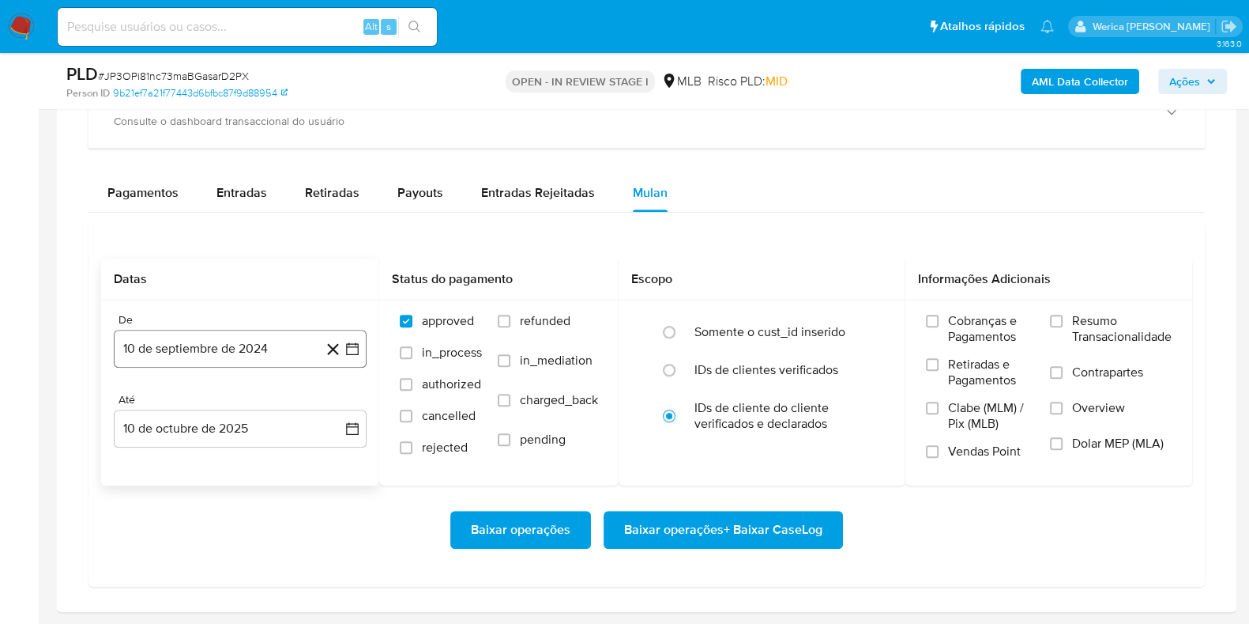
click at [213, 349] on button "10 de septiembre de 2024" at bounding box center [240, 349] width 253 height 38
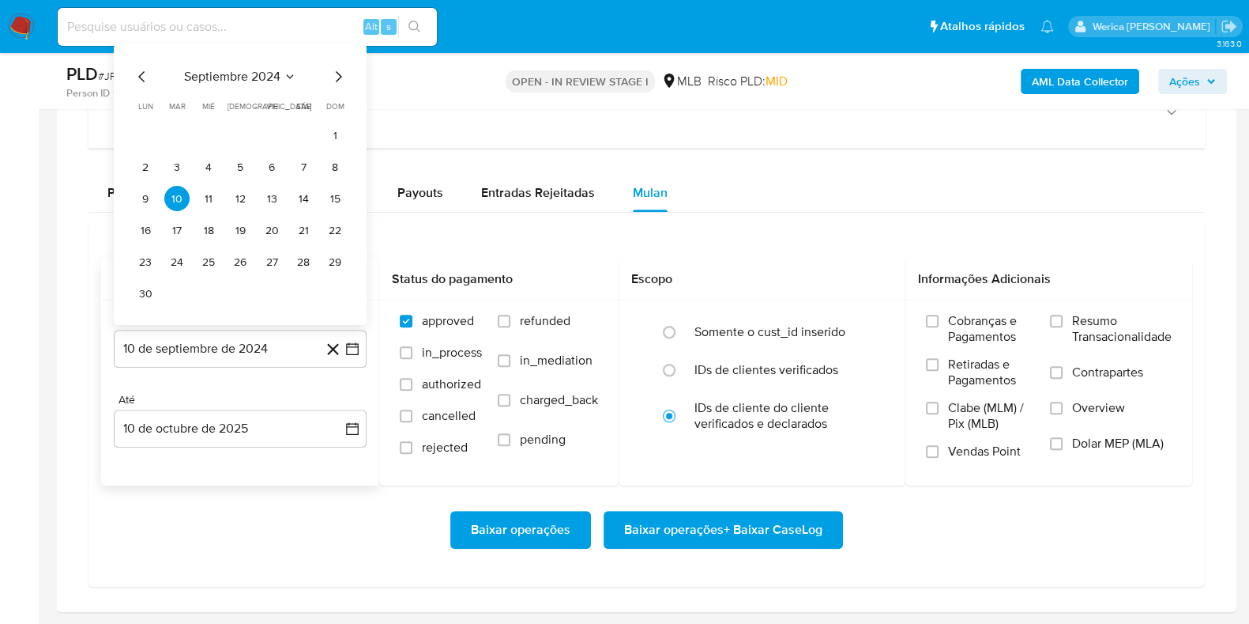
click at [277, 74] on span "septiembre 2024" at bounding box center [232, 77] width 96 height 16
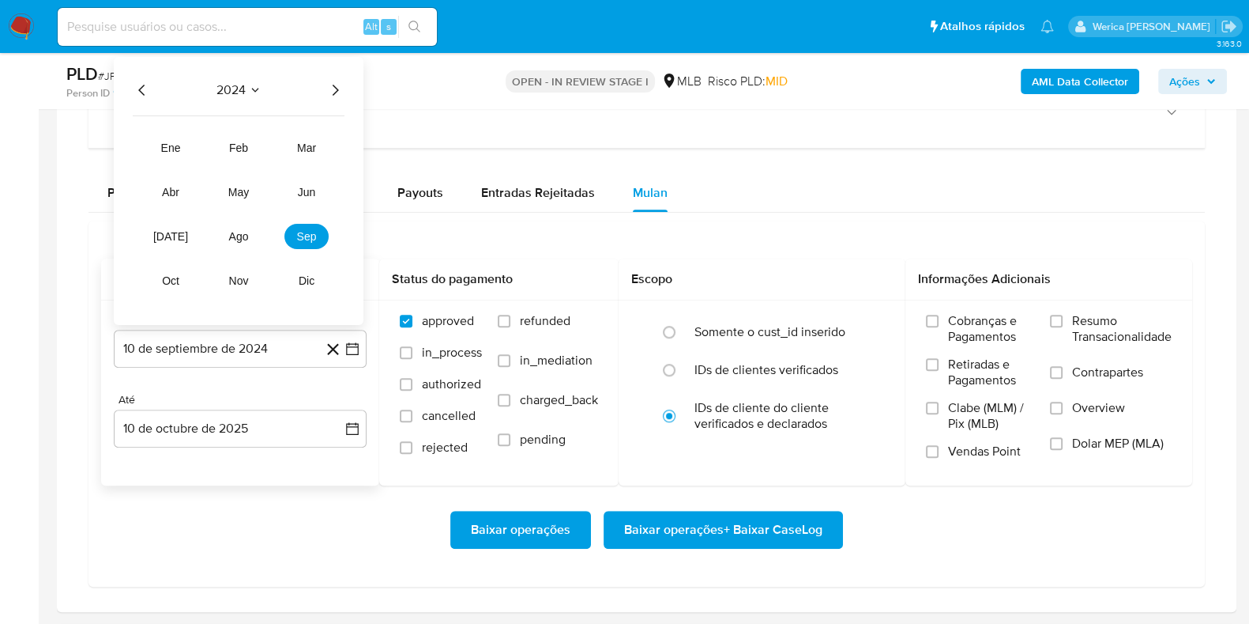
click at [330, 88] on icon "Año siguiente" at bounding box center [335, 90] width 19 height 19
click at [241, 230] on span "ago" at bounding box center [239, 236] width 20 height 13
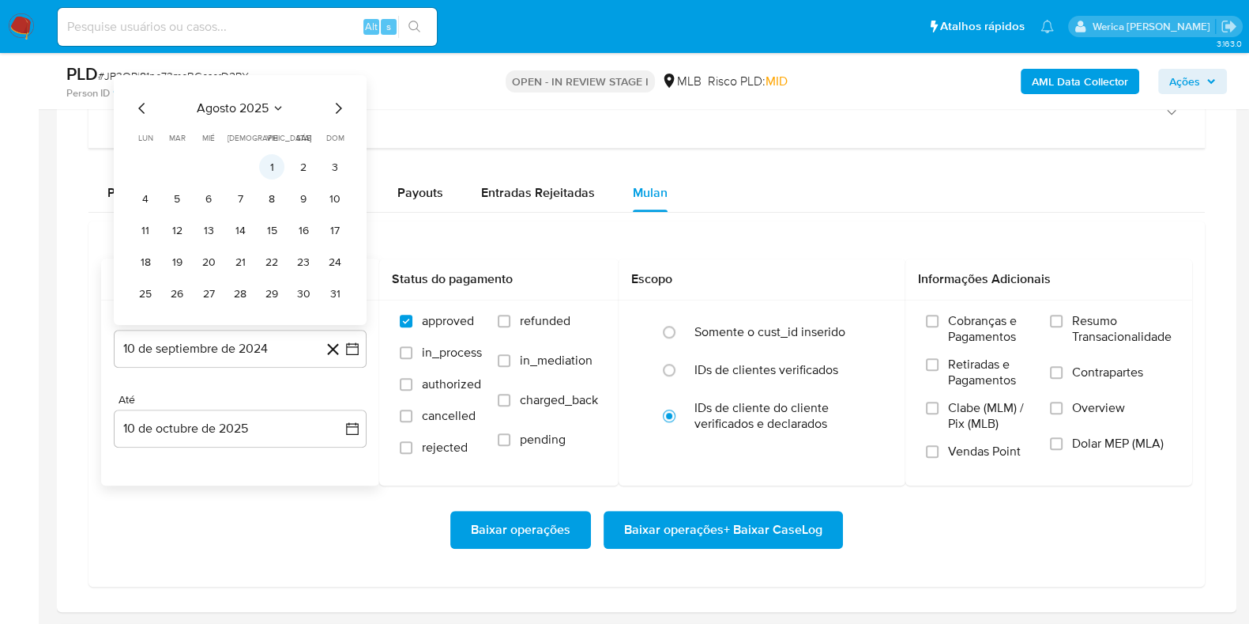
click at [271, 160] on button "1" at bounding box center [271, 166] width 25 height 25
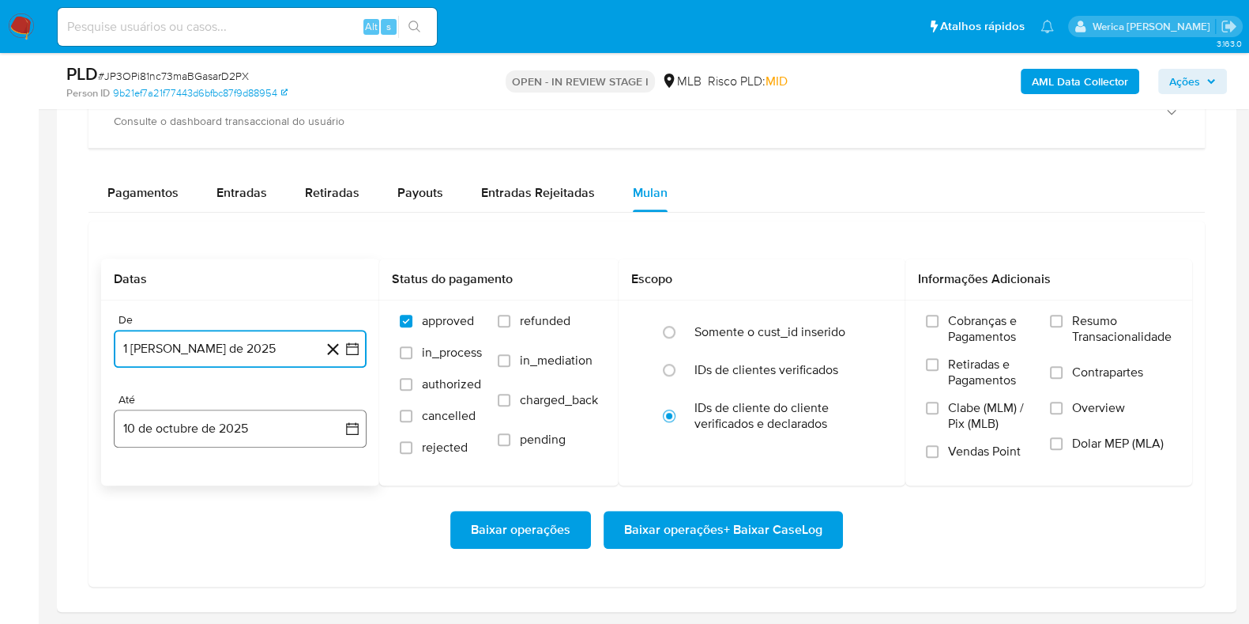
click at [182, 432] on button "10 de octubre de 2025" at bounding box center [240, 428] width 253 height 38
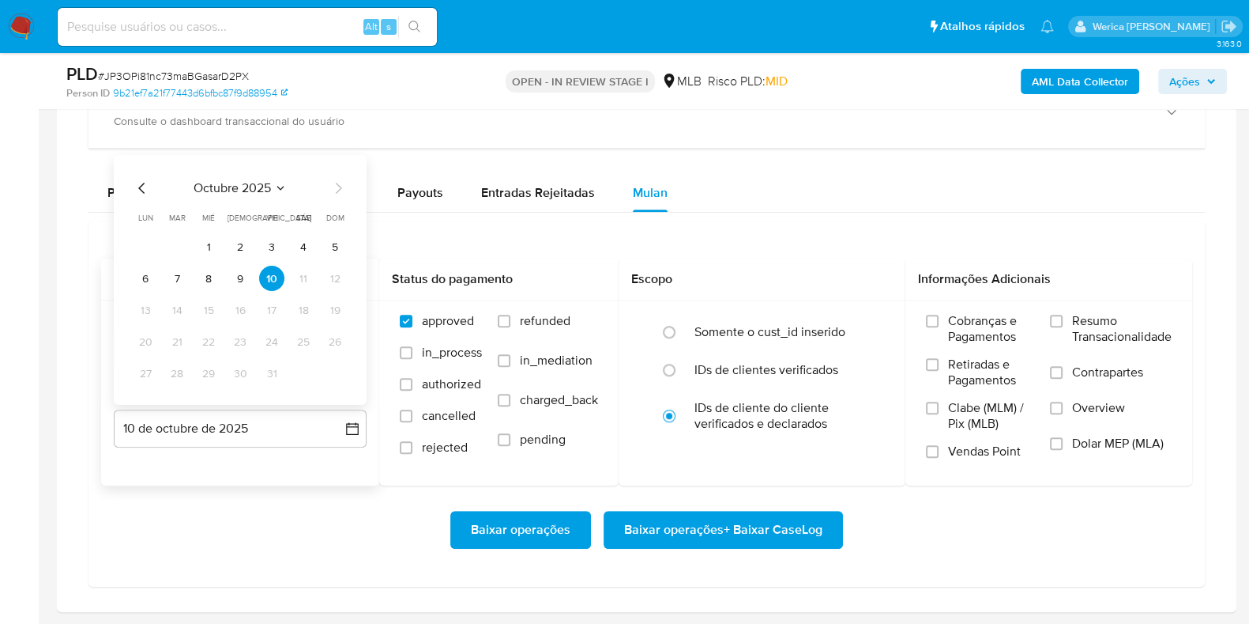
click at [142, 188] on icon "Mes anterior" at bounding box center [142, 188] width 19 height 19
click at [142, 189] on icon "Mes anterior" at bounding box center [142, 188] width 19 height 19
click at [292, 367] on button "30" at bounding box center [303, 372] width 25 height 25
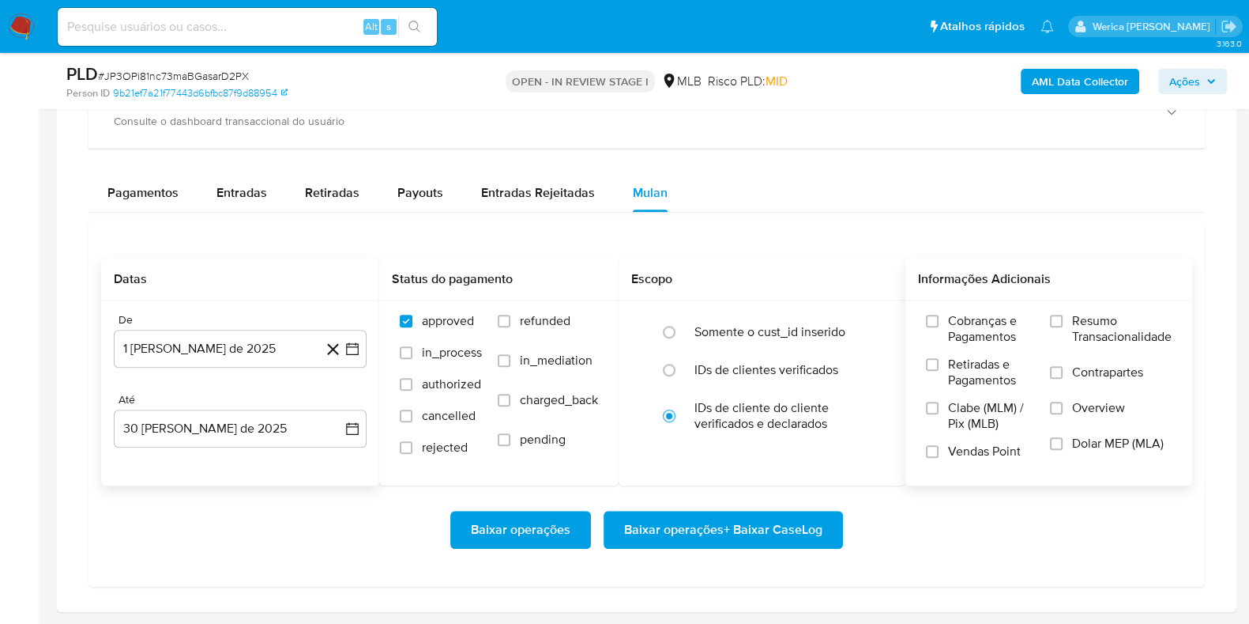
click at [1092, 337] on span "Resumo Transacionalidade" at bounding box center [1122, 329] width 100 height 32
click at [1063, 327] on input "Resumo Transacionalidade" at bounding box center [1056, 321] width 13 height 13
click at [1097, 406] on span "Overview" at bounding box center [1098, 408] width 53 height 16
click at [1063, 406] on input "Overview" at bounding box center [1056, 407] width 13 height 13
click at [831, 519] on button "Baixar operações + Baixar CaseLog" at bounding box center [723, 530] width 239 height 38
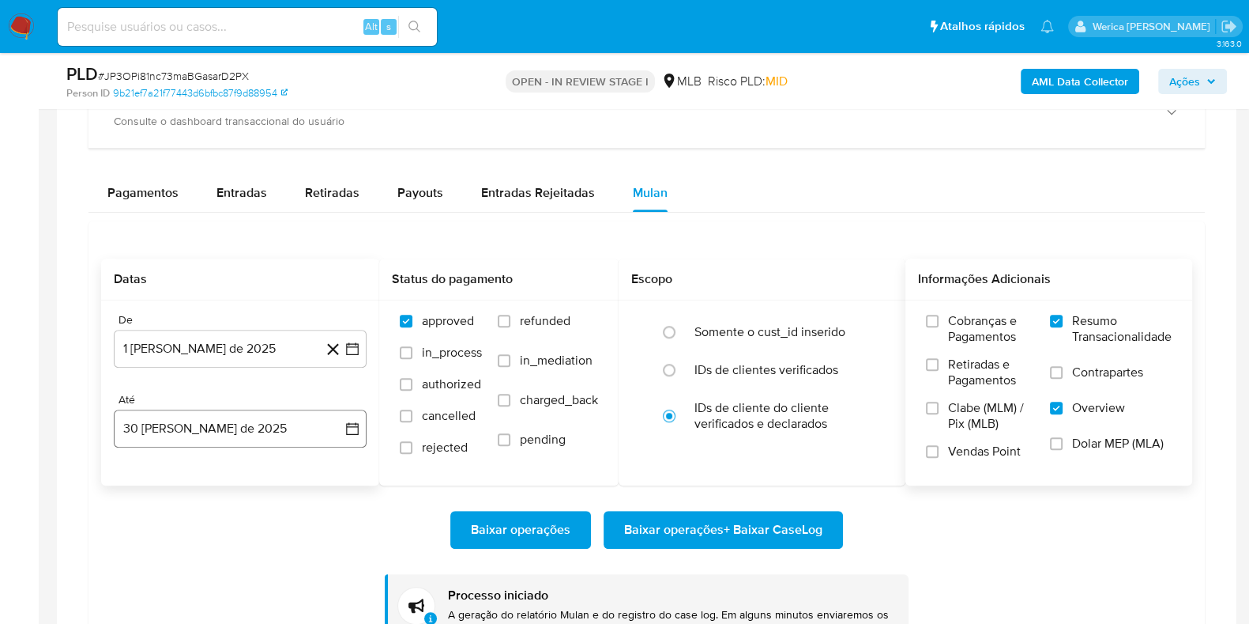
click at [256, 423] on button "30 de agosto de 2025" at bounding box center [240, 428] width 253 height 38
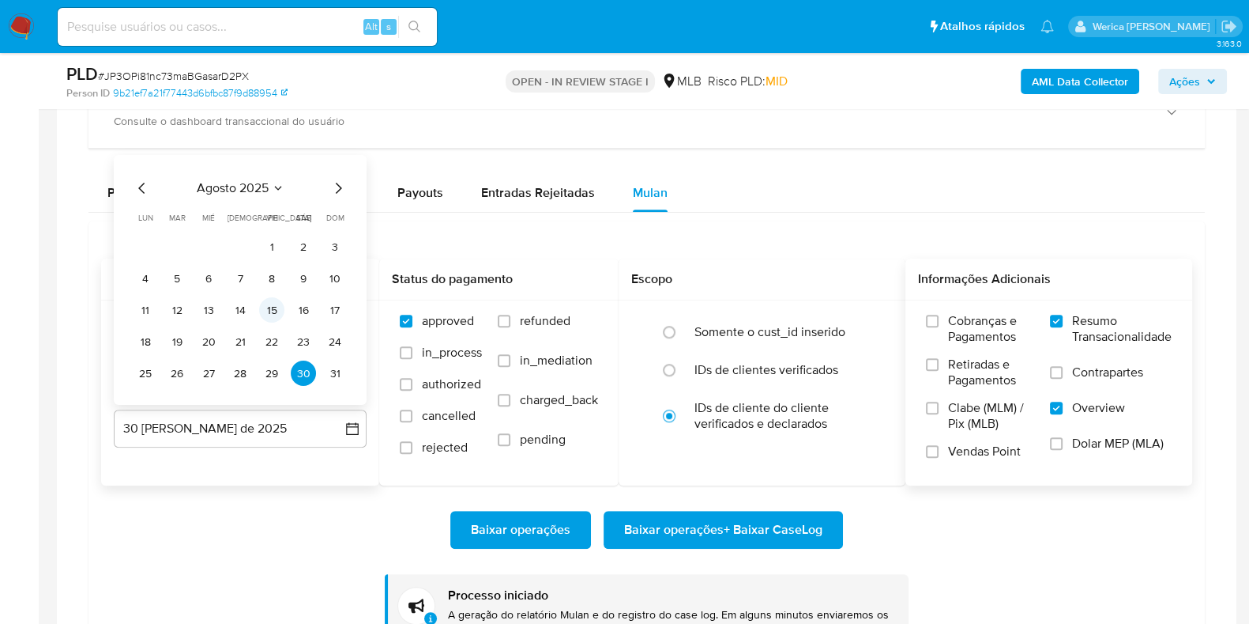
click at [268, 303] on button "15" at bounding box center [271, 309] width 25 height 25
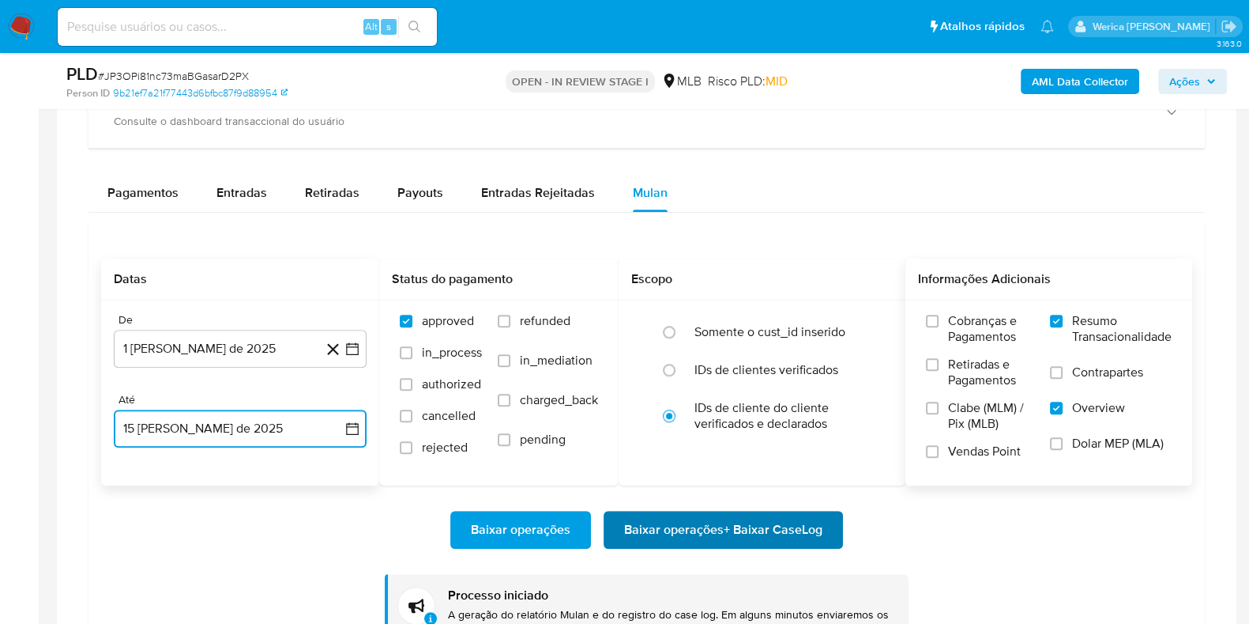
click at [755, 523] on span "Baixar operações + Baixar CaseLog" at bounding box center [723, 529] width 198 height 35
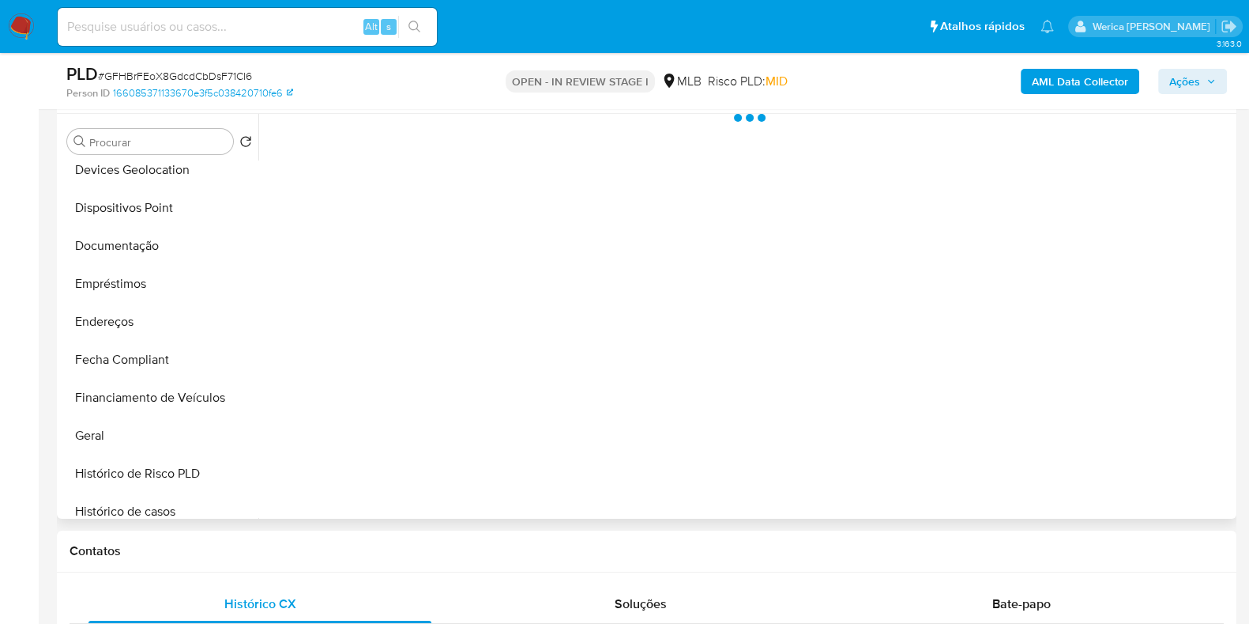
scroll to position [394, 0]
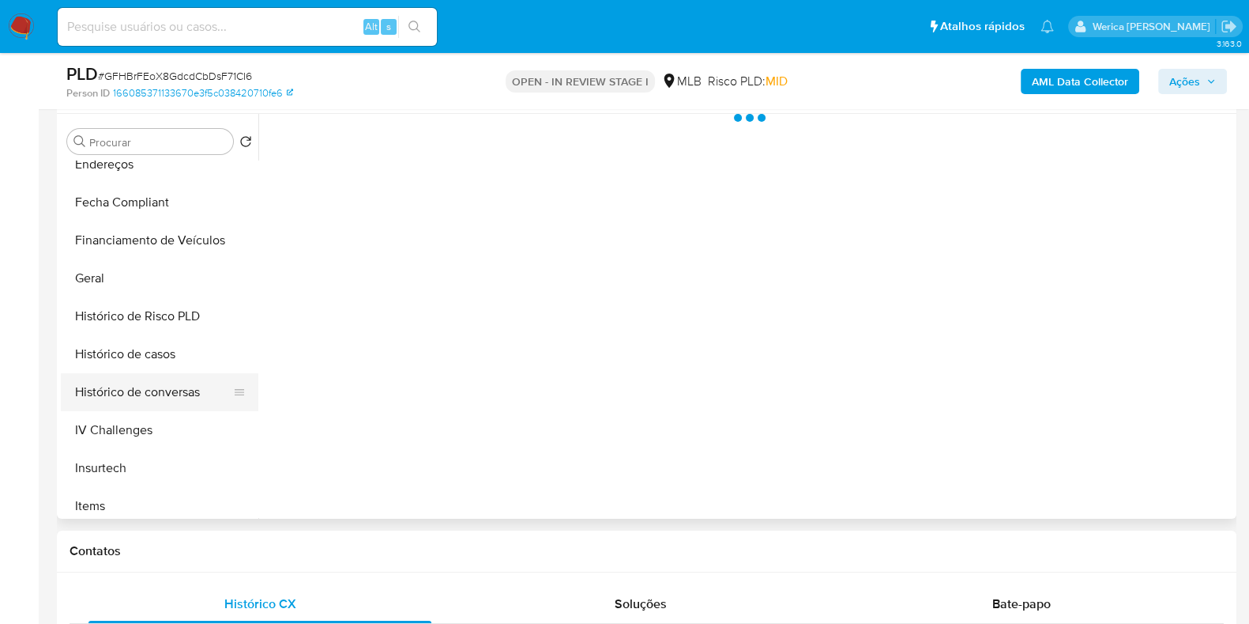
select select "10"
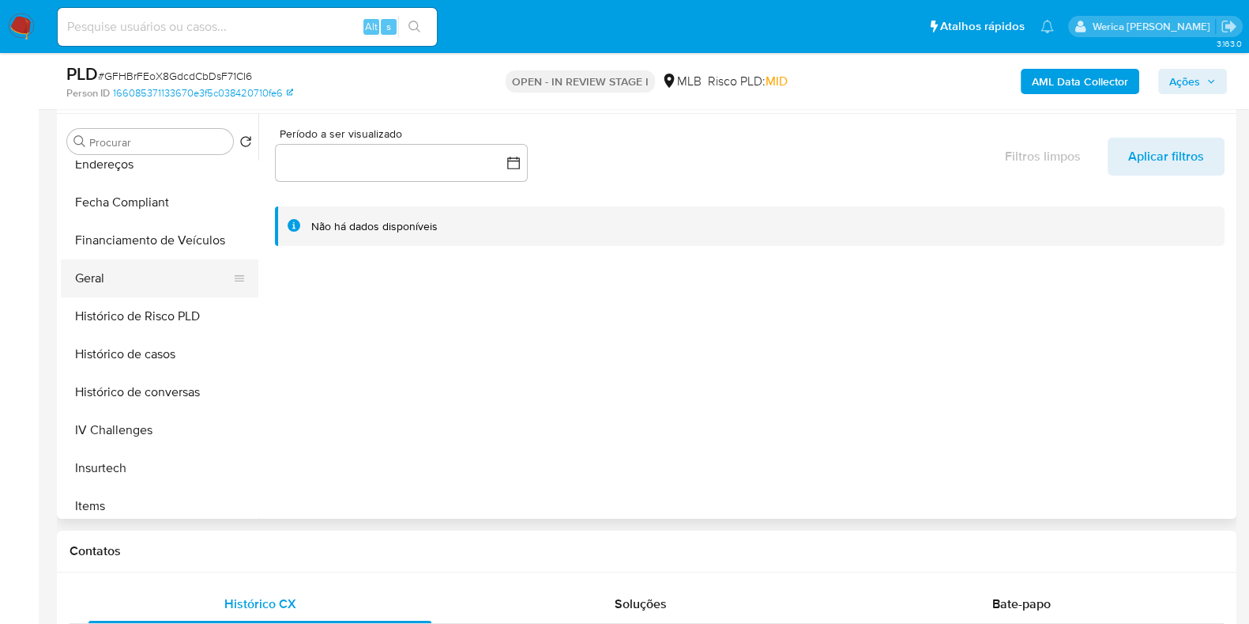
click at [141, 283] on button "Geral" at bounding box center [153, 278] width 185 height 38
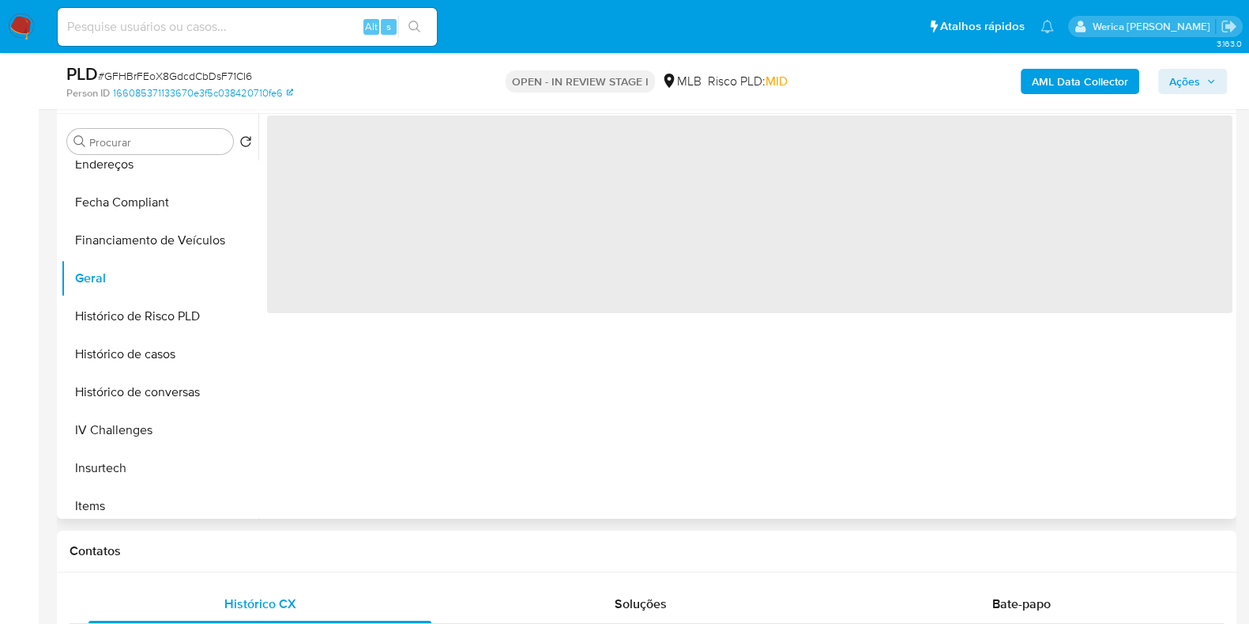
click at [413, 282] on span "‌" at bounding box center [750, 214] width 966 height 198
click at [401, 211] on span "‌" at bounding box center [750, 214] width 966 height 198
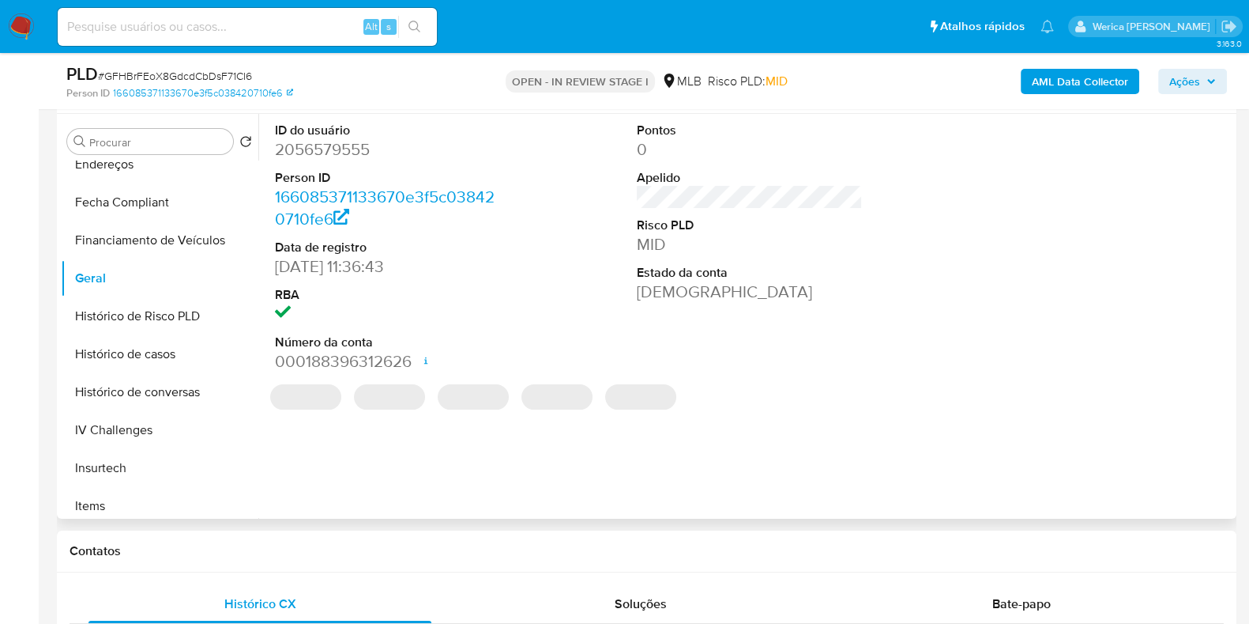
click at [333, 152] on dd "2056579555" at bounding box center [388, 149] width 226 height 22
copy dd "2056579555"
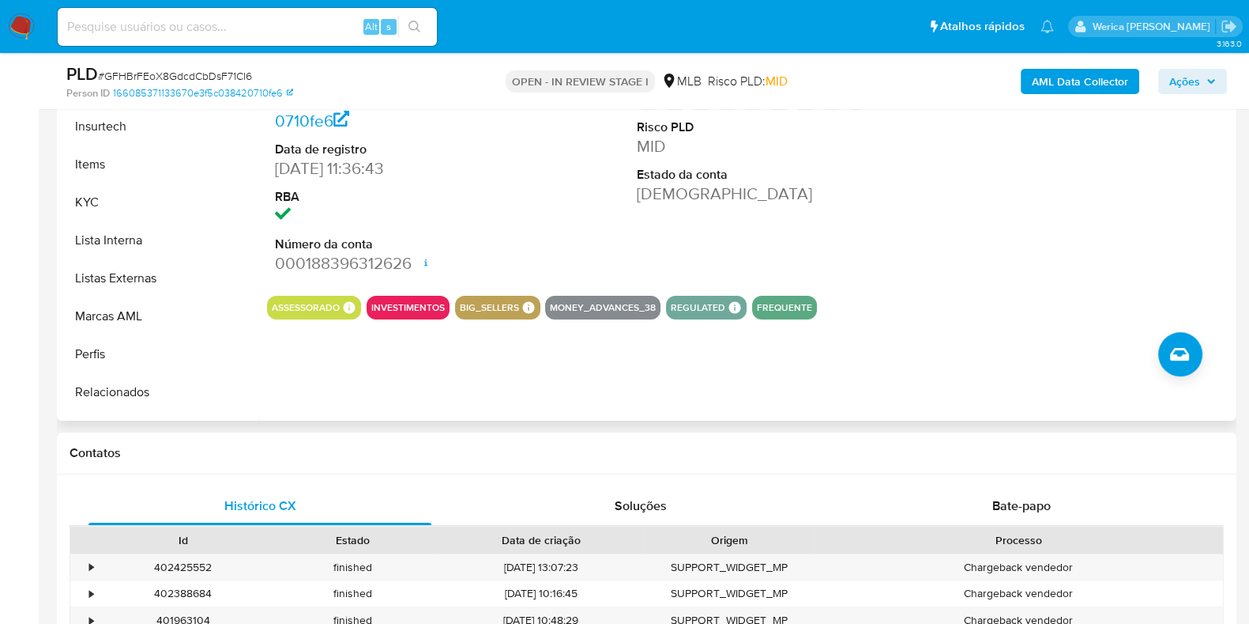
scroll to position [857, 0]
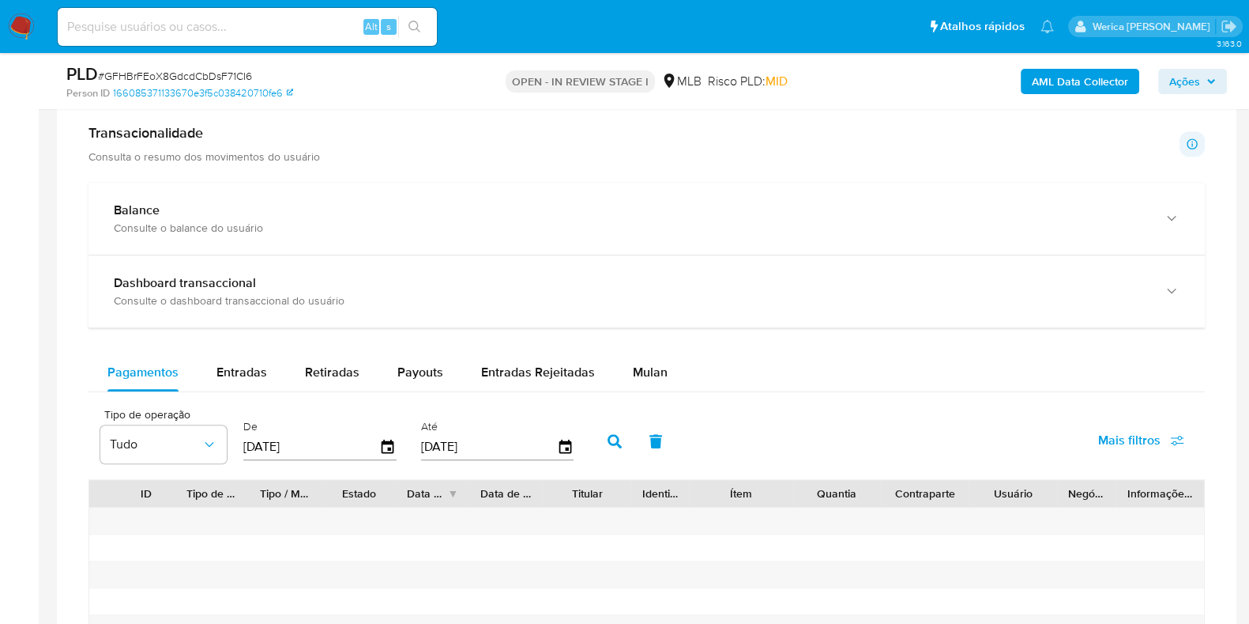
click at [217, 391] on div "Pagamentos Entradas Retiradas Payouts Entradas Rejeitadas Mulan Tipo de operaçã…" at bounding box center [647, 585] width 1117 height 465
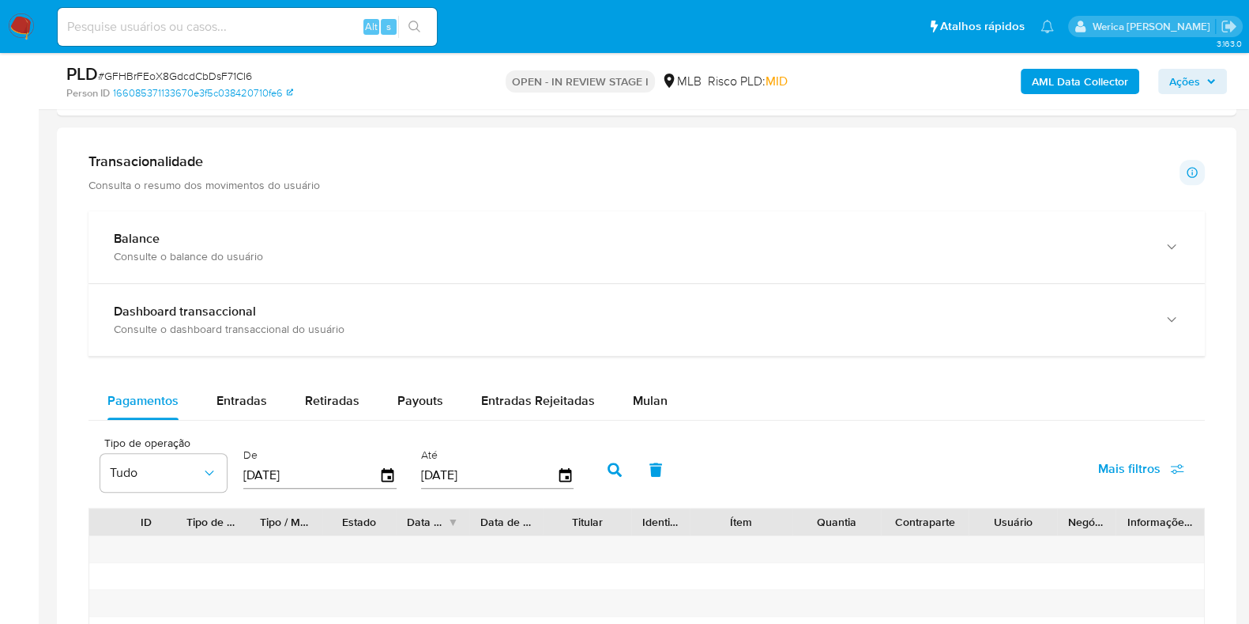
scroll to position [1087, 0]
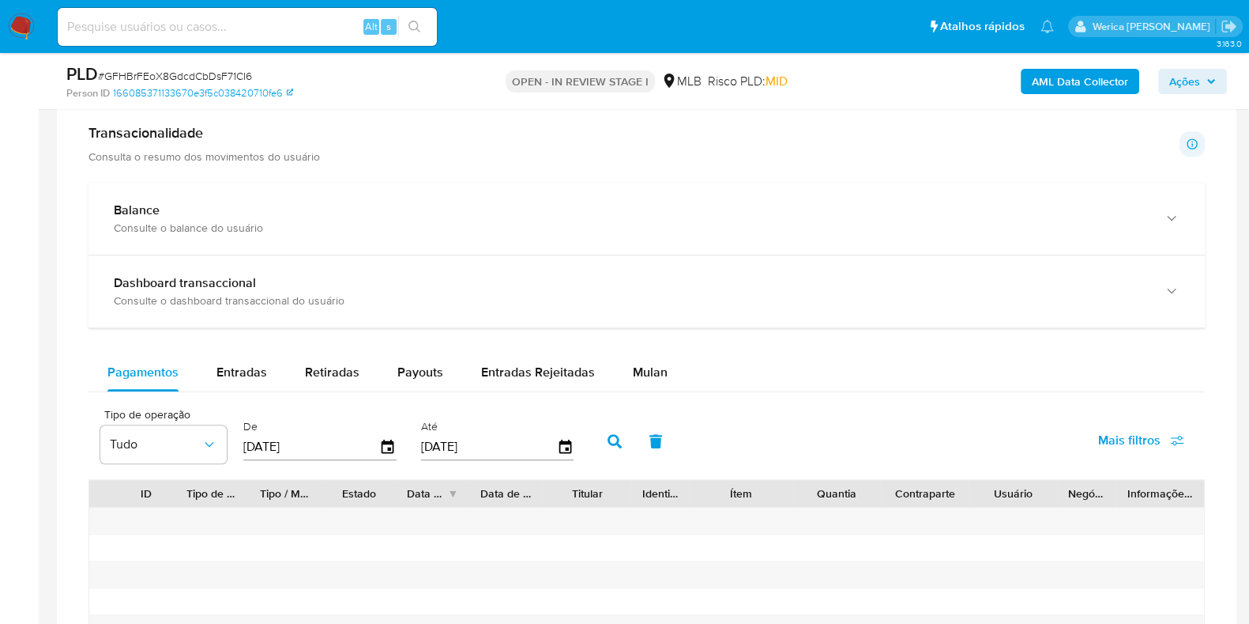
click at [258, 345] on div "Balance Consulte o balance do usuário Dashboard transaccional Consulte o dashbo…" at bounding box center [647, 500] width 1117 height 635
click at [257, 361] on div "Entradas" at bounding box center [242, 372] width 51 height 38
select select "10"
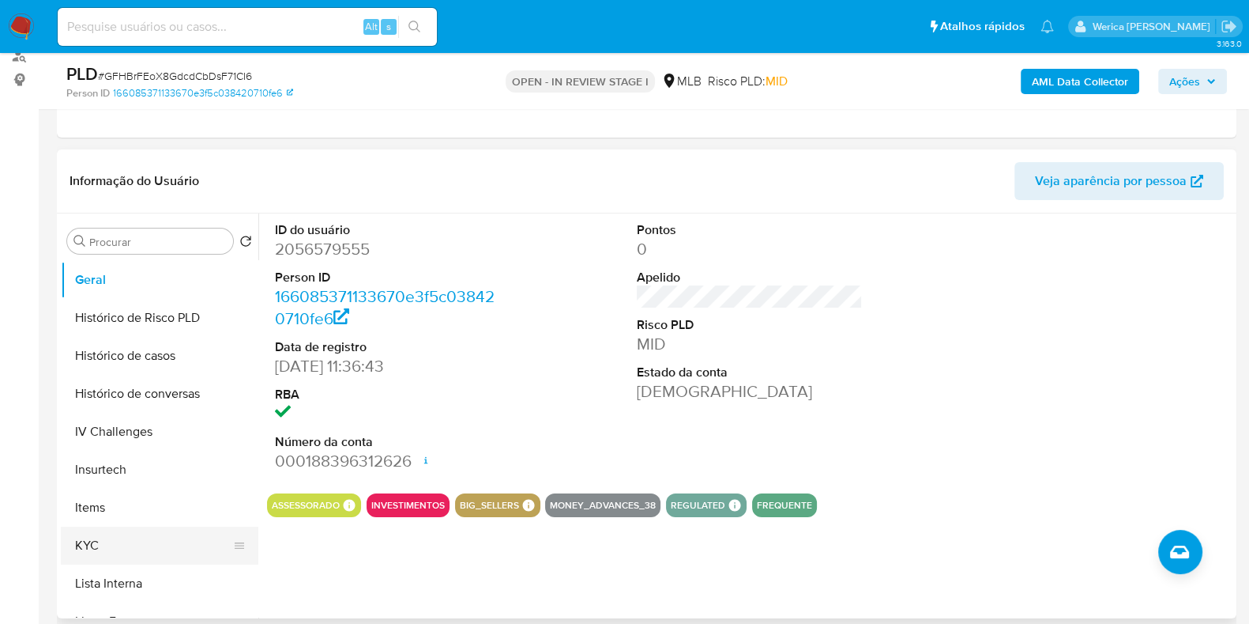
scroll to position [462, 0]
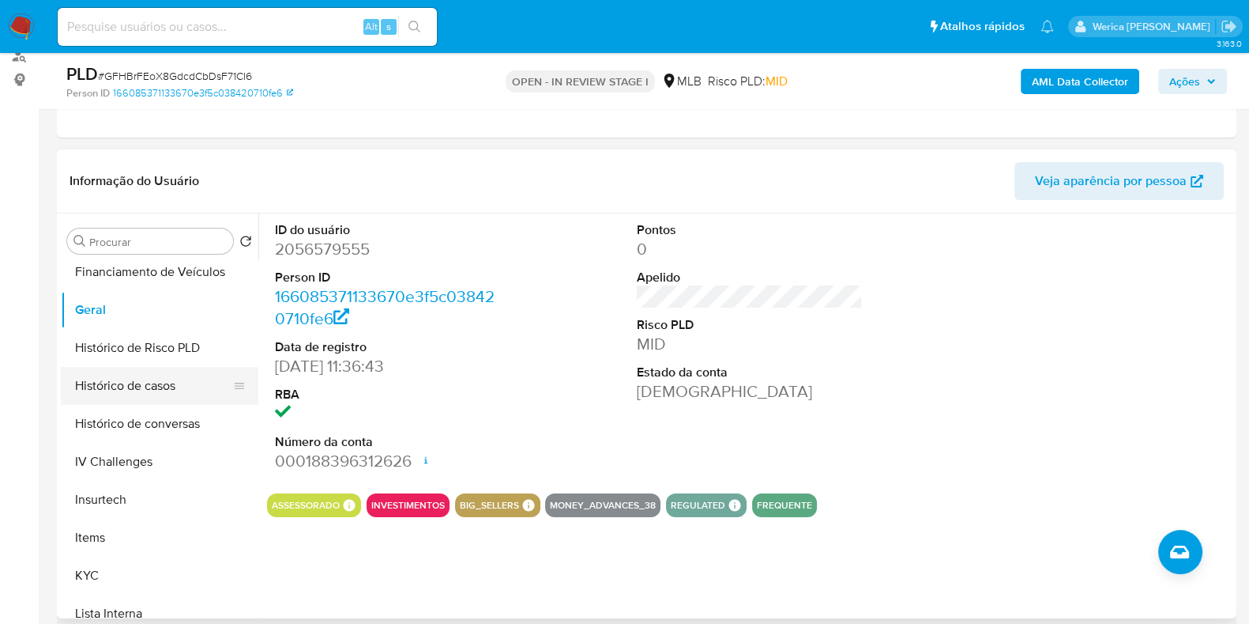
click at [134, 390] on button "Histórico de casos" at bounding box center [153, 386] width 185 height 38
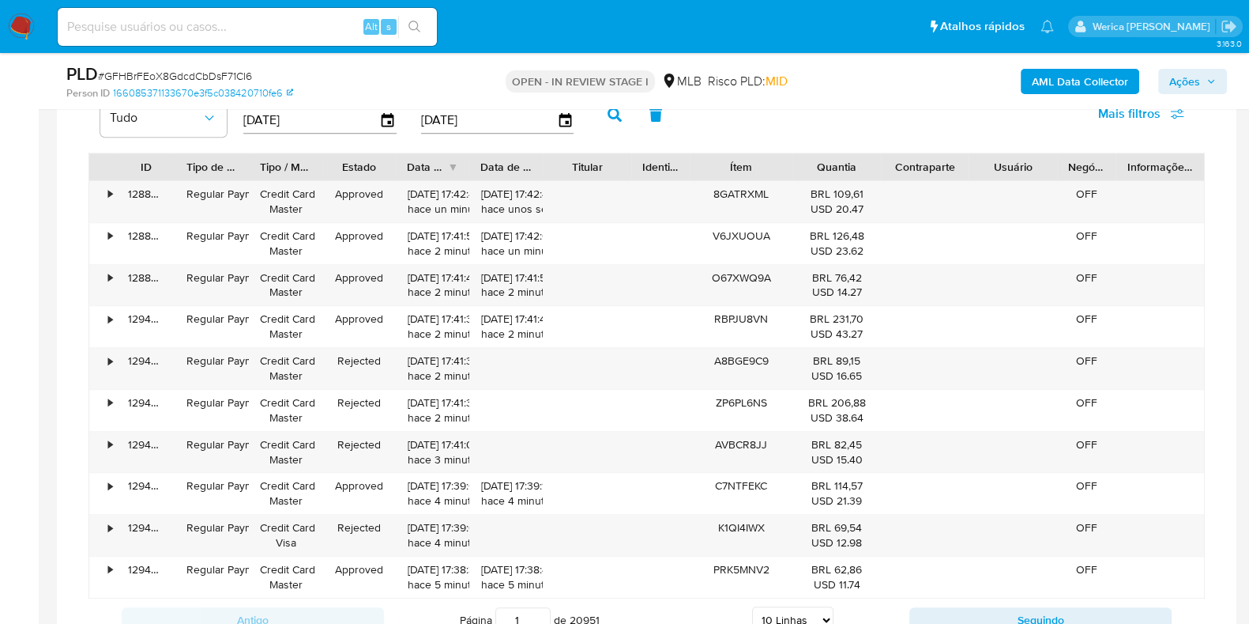
scroll to position [1382, 0]
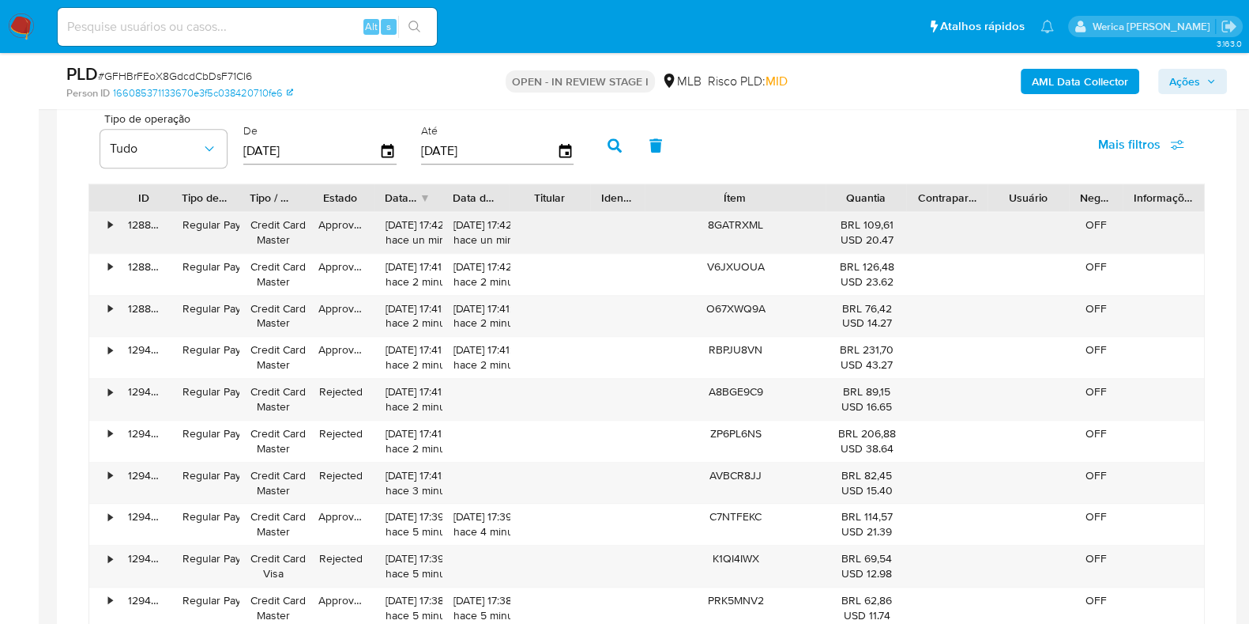
drag, startPoint x: 798, startPoint y: 190, endPoint x: 847, endPoint y: 243, distance: 71.6
click at [847, 243] on div "ID Tipo de operação Tipo / Método Estado Data de criação Data de aprovação Titu…" at bounding box center [647, 406] width 1117 height 446
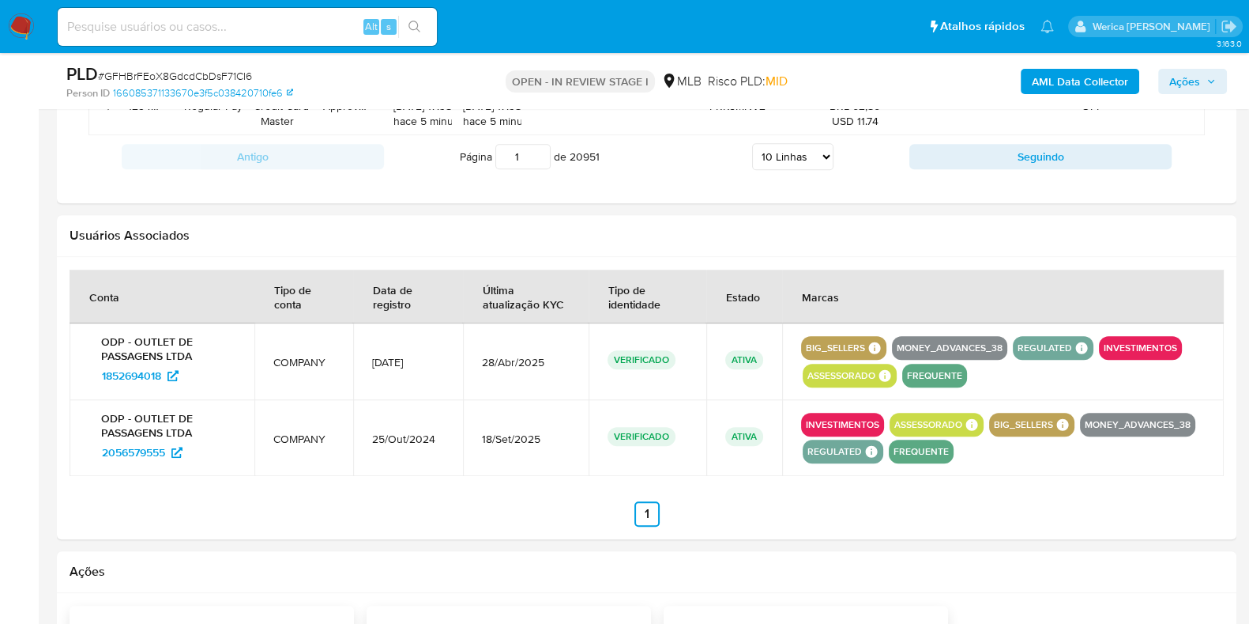
scroll to position [1877, 0]
drag, startPoint x: 96, startPoint y: 333, endPoint x: 205, endPoint y: 345, distance: 110.5
click at [205, 345] on p "ODP - OUTLET DE PASSAGENS LTDA" at bounding box center [162, 347] width 147 height 28
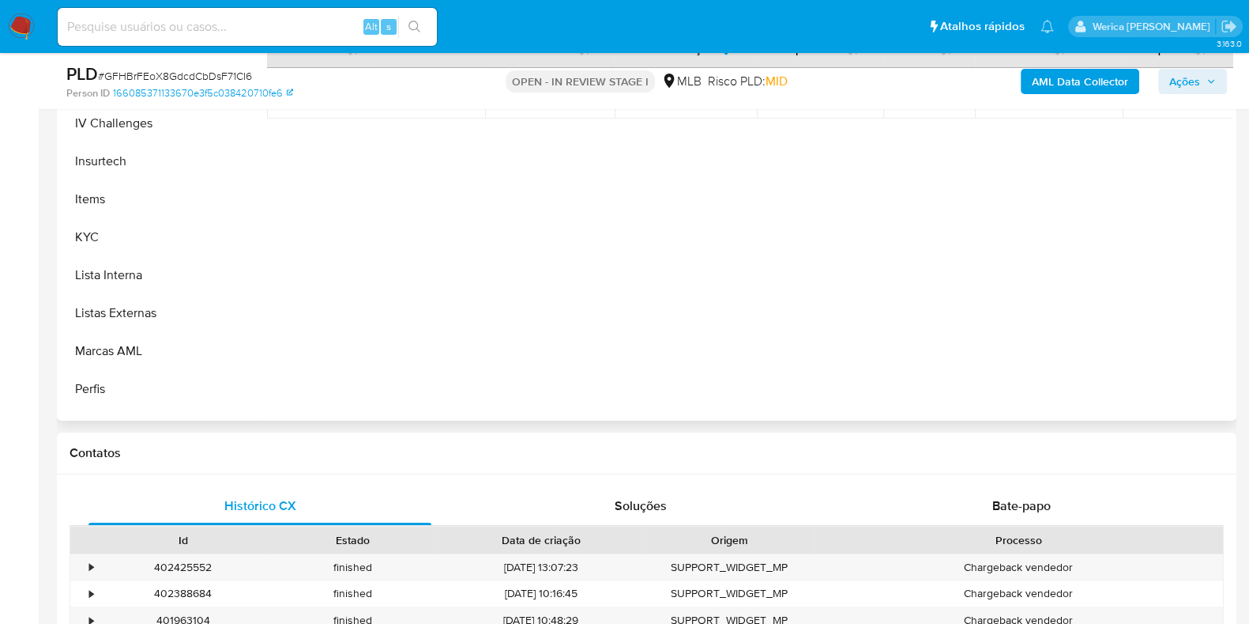
scroll to position [561, 0]
click at [97, 279] on button "KYC" at bounding box center [153, 279] width 185 height 38
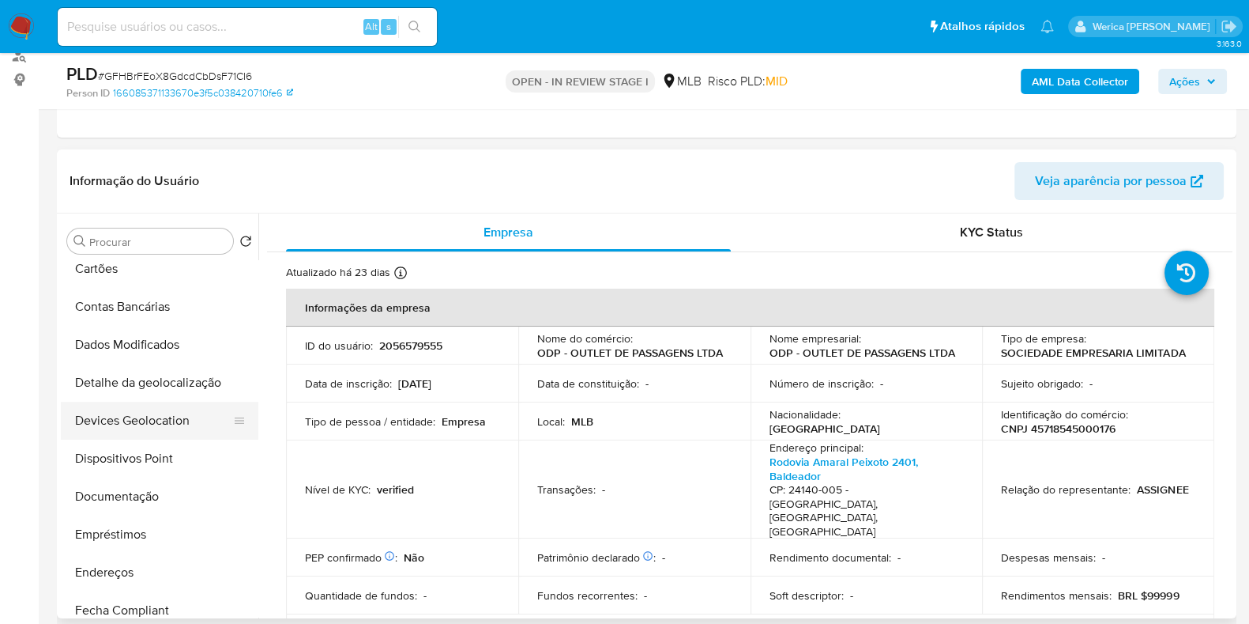
scroll to position [67, 0]
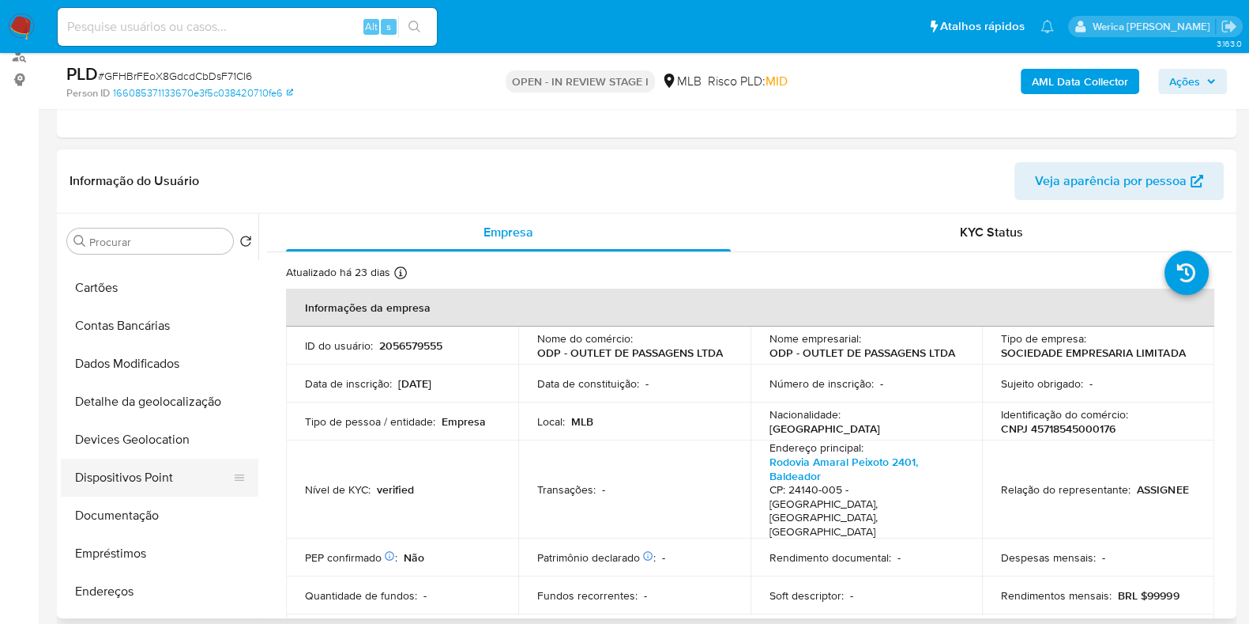
click at [154, 473] on button "Dispositivos Point" at bounding box center [153, 477] width 185 height 38
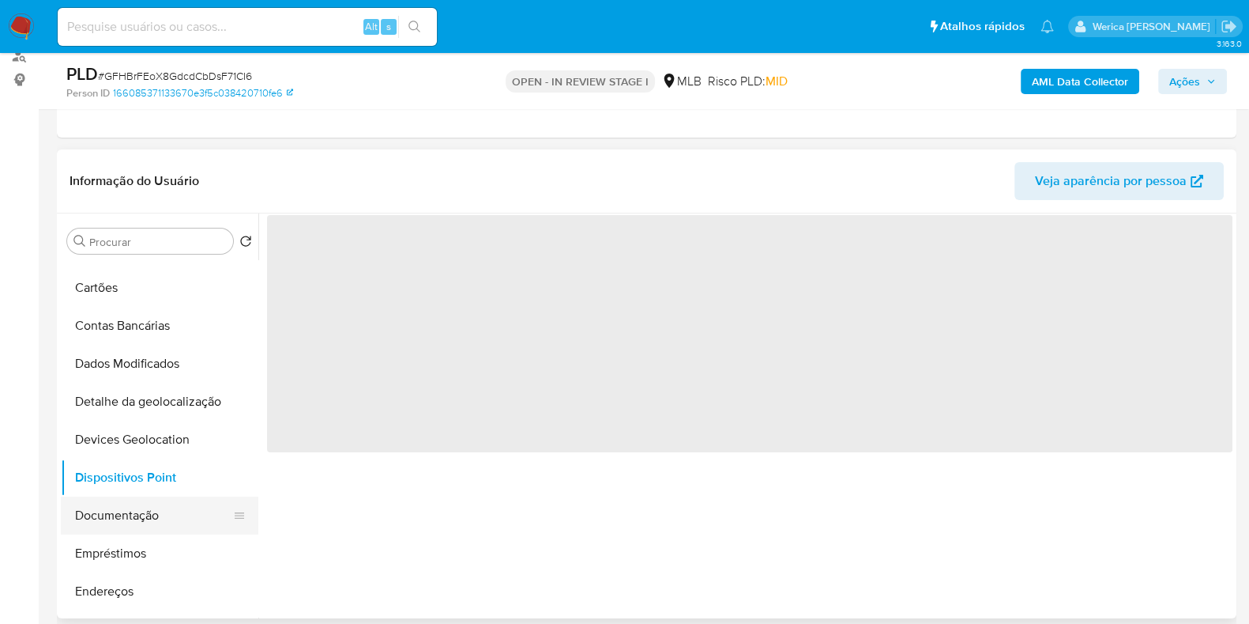
click at [139, 509] on button "Documentação" at bounding box center [153, 515] width 185 height 38
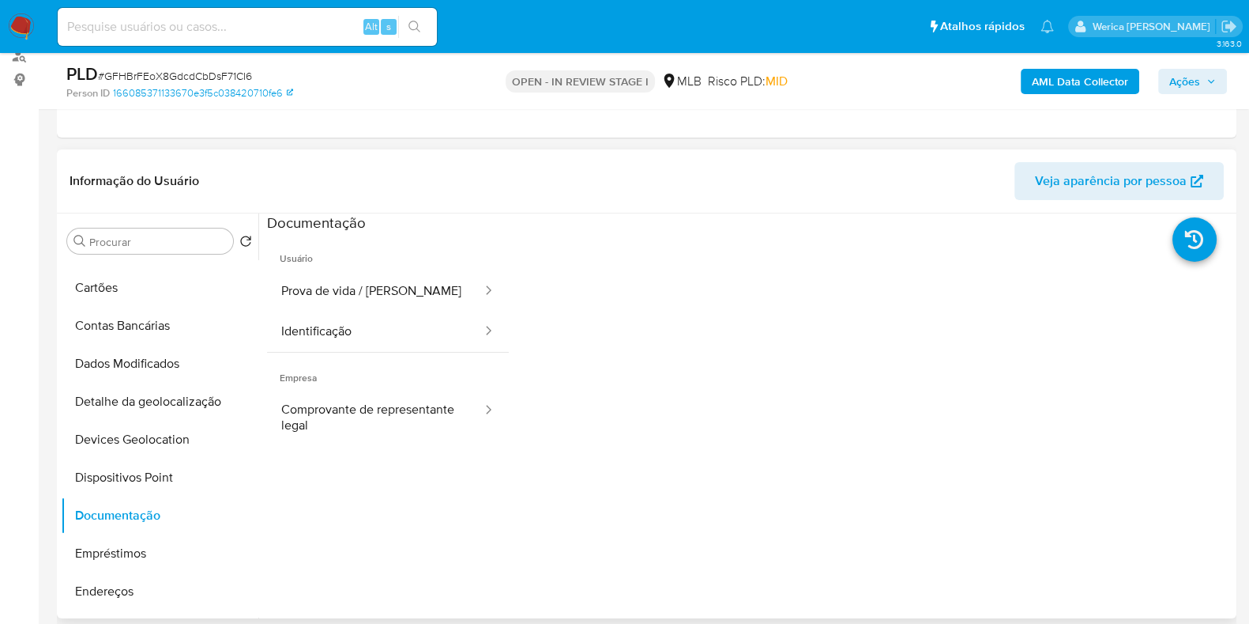
scroll to position [0, 0]
drag, startPoint x: 398, startPoint y: 362, endPoint x: 394, endPoint y: 348, distance: 14.8
click at [395, 360] on span "Empresa" at bounding box center [388, 371] width 242 height 38
click at [389, 336] on button "Identificação" at bounding box center [375, 331] width 217 height 40
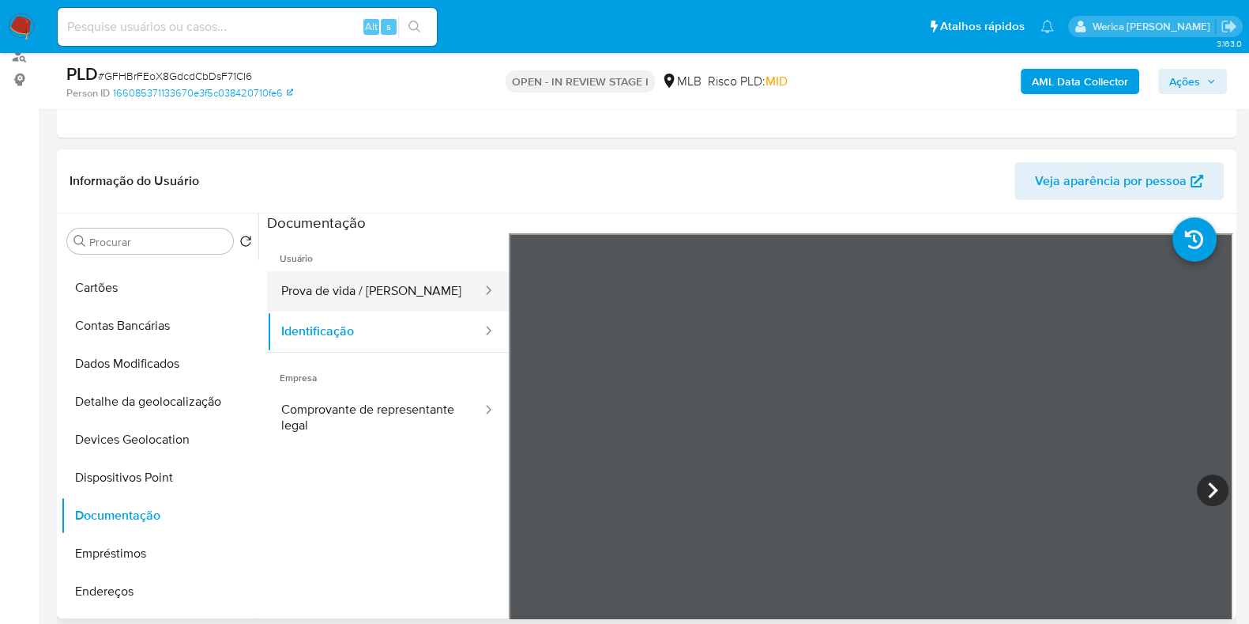
click at [466, 270] on li "Usuário Prova de vida / Selfie Identificação" at bounding box center [388, 292] width 242 height 119
click at [448, 288] on button "Prova de vida / Selfie" at bounding box center [375, 291] width 217 height 40
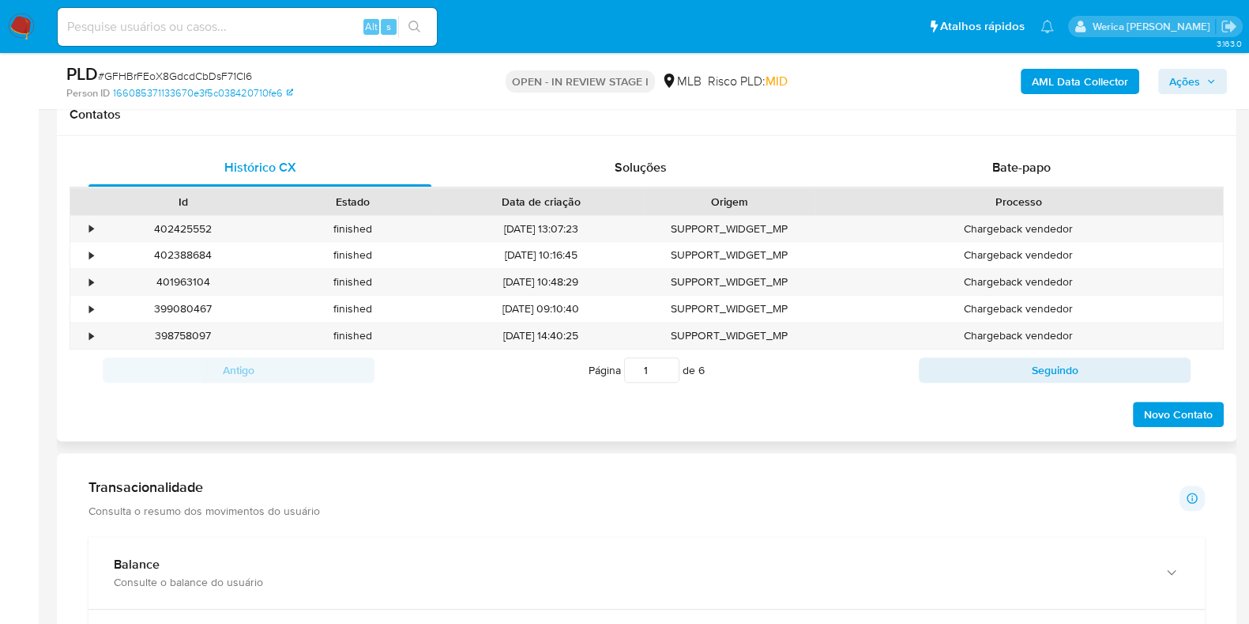
scroll to position [789, 0]
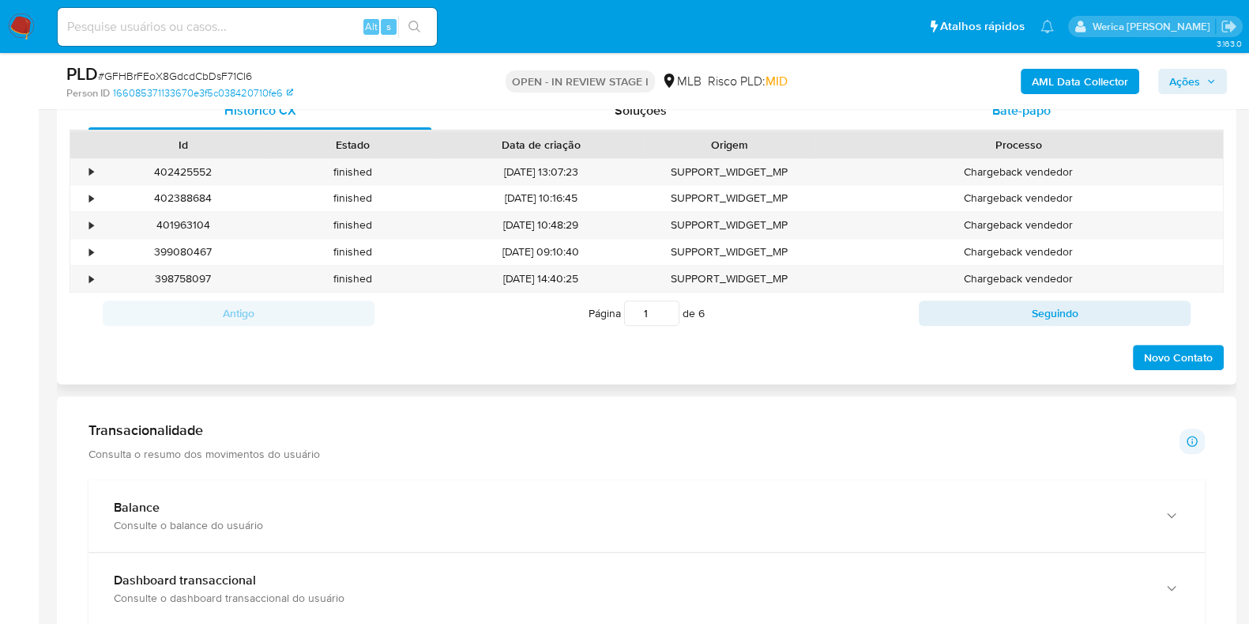
click at [1026, 111] on span "Bate-papo" at bounding box center [1022, 110] width 58 height 18
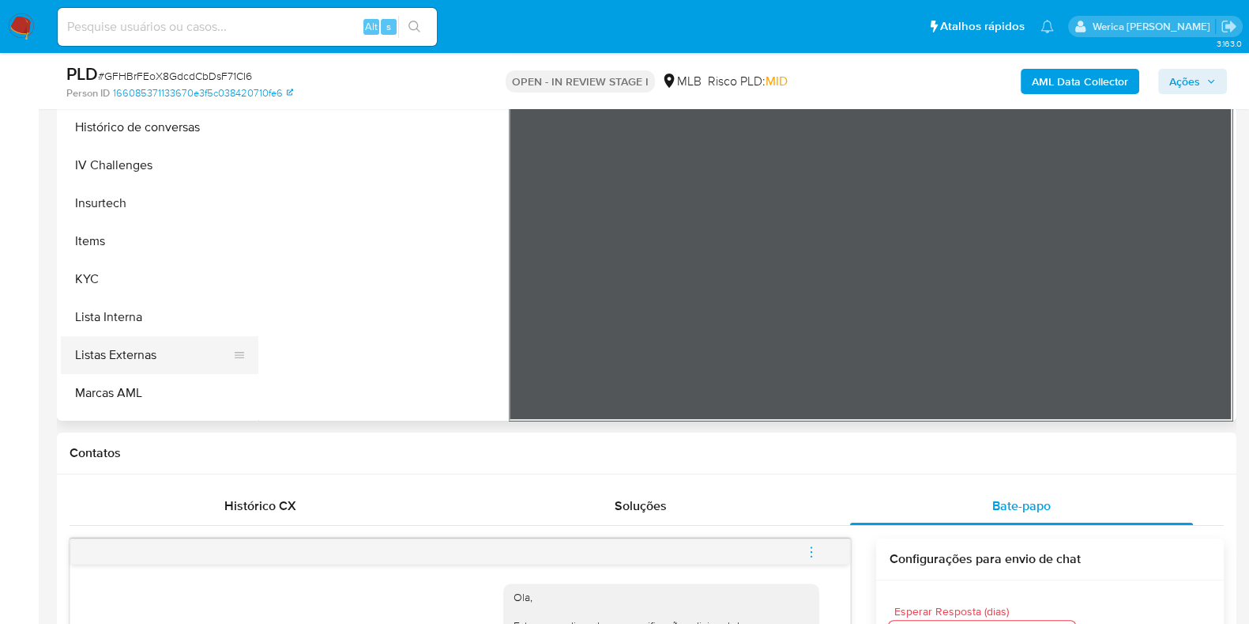
scroll to position [758, 0]
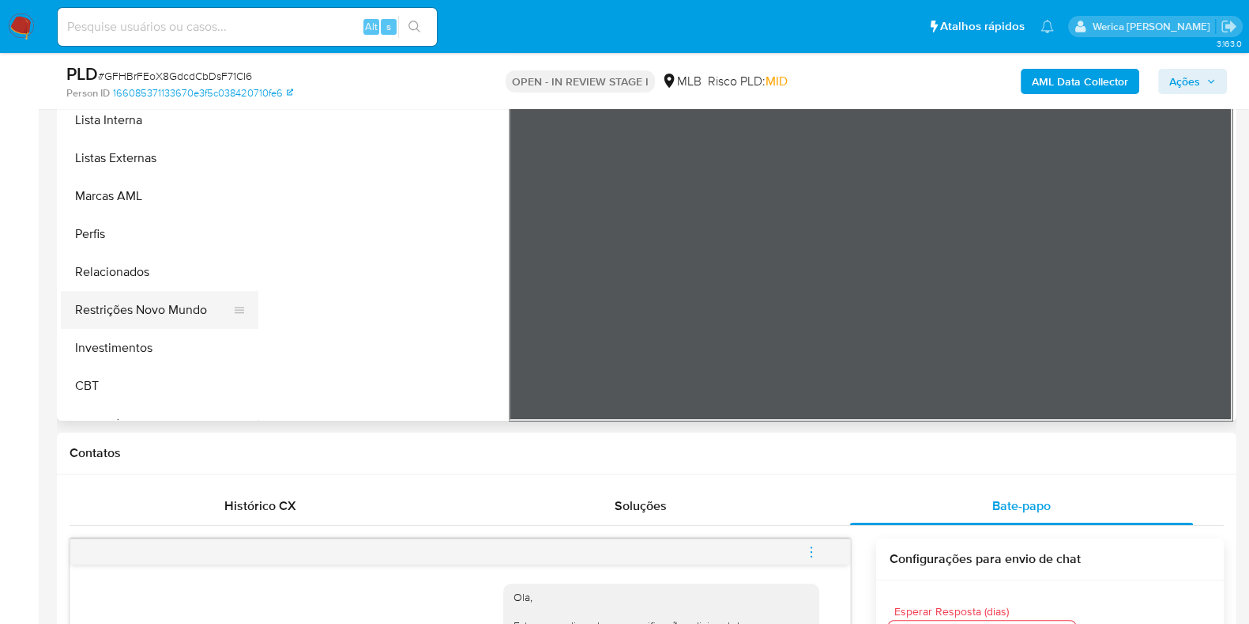
click at [179, 296] on button "Restrições Novo Mundo" at bounding box center [153, 310] width 185 height 38
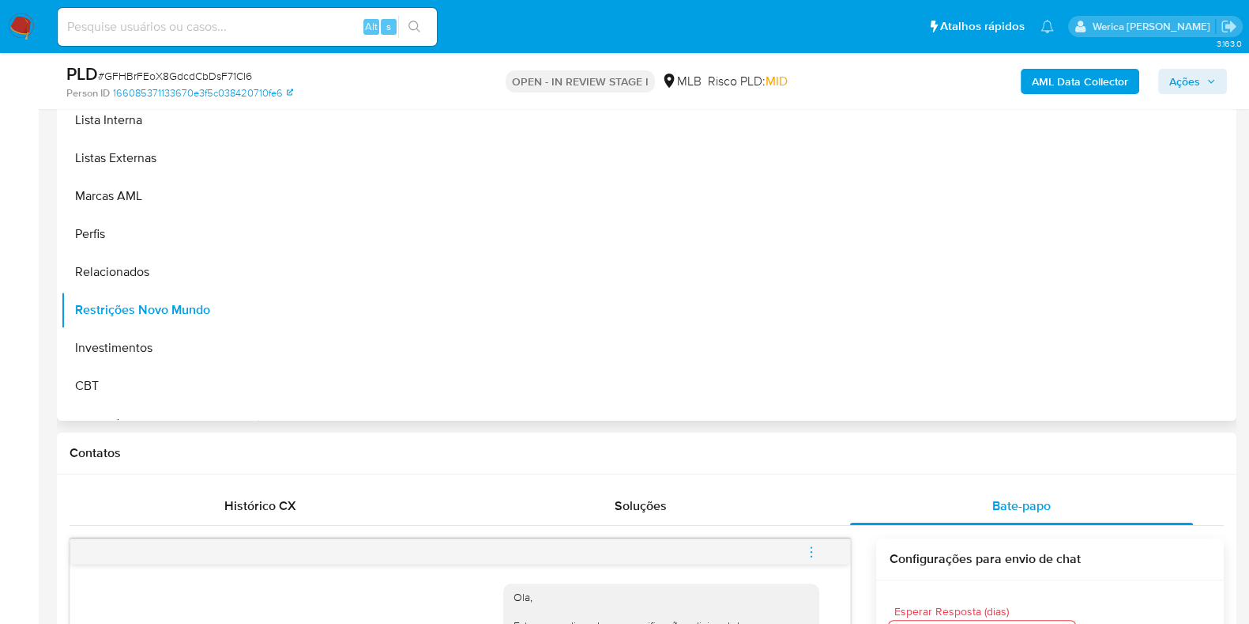
scroll to position [0, 0]
drag, startPoint x: 1247, startPoint y: 154, endPoint x: 1264, endPoint y: 330, distance: 177.0
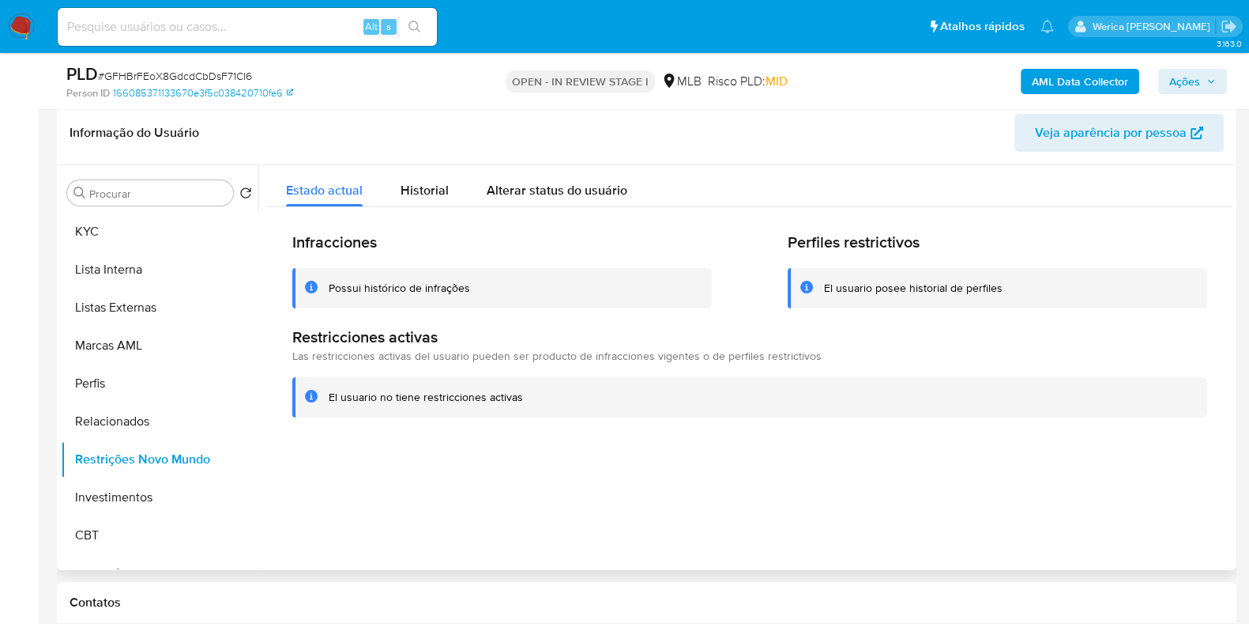
scroll to position [150, 0]
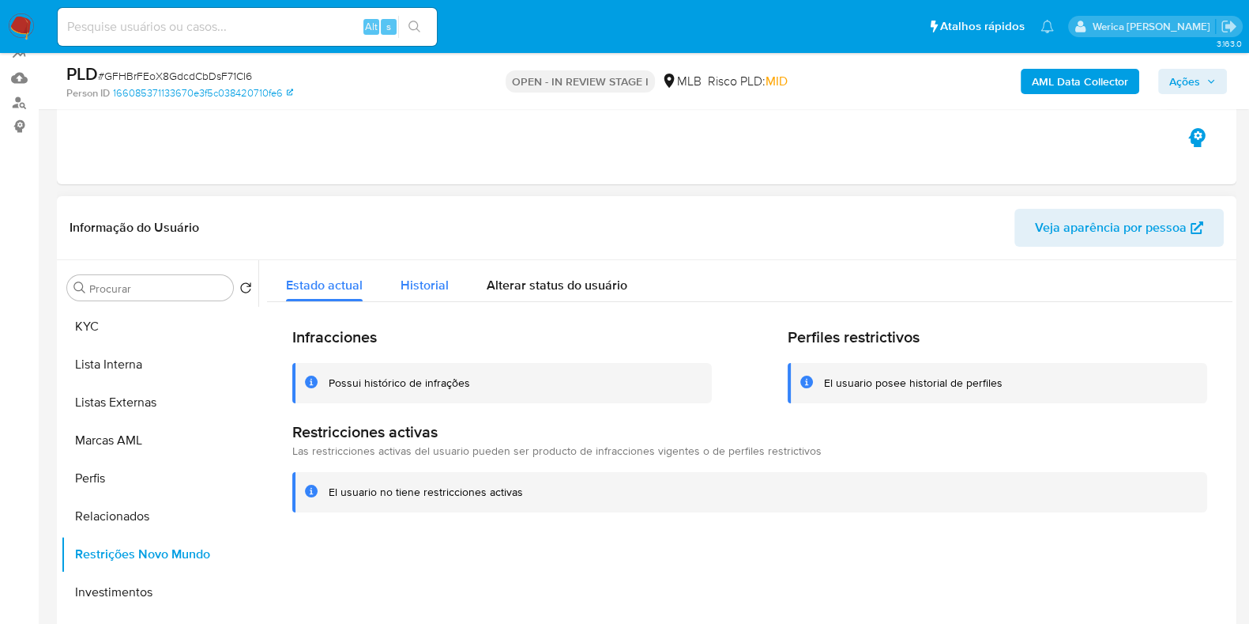
click at [409, 294] on div "Historial" at bounding box center [425, 281] width 48 height 42
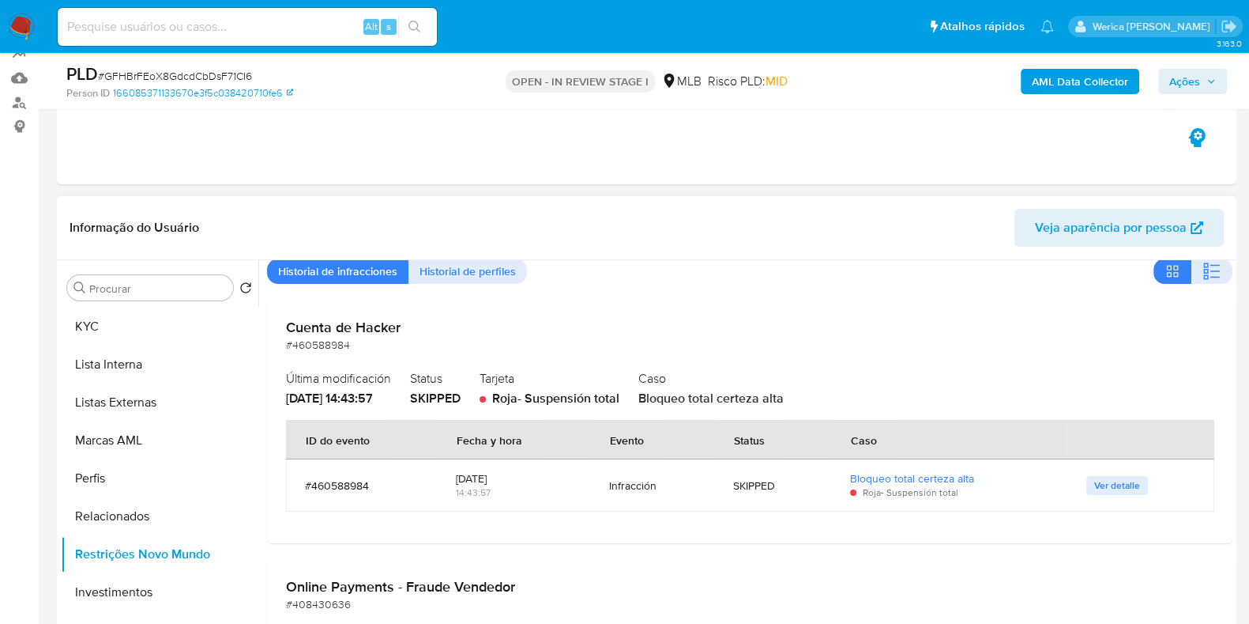
scroll to position [0, 0]
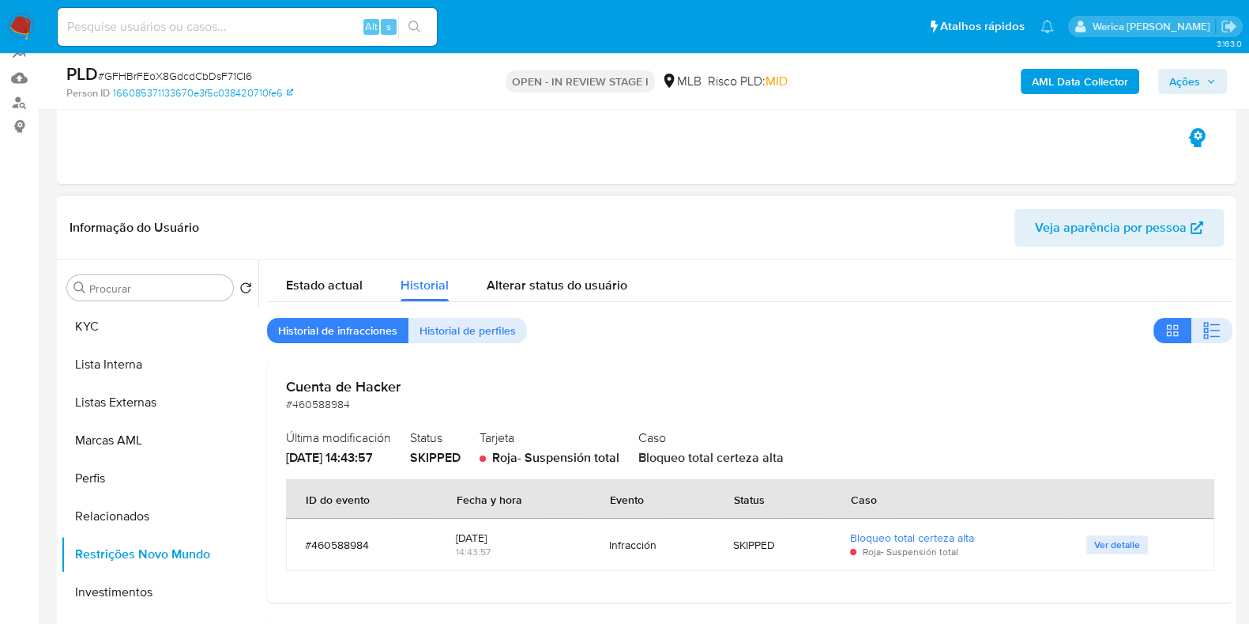
drag, startPoint x: 1212, startPoint y: 335, endPoint x: 1181, endPoint y: 345, distance: 33.2
click at [1210, 335] on icon "button" at bounding box center [1212, 330] width 19 height 19
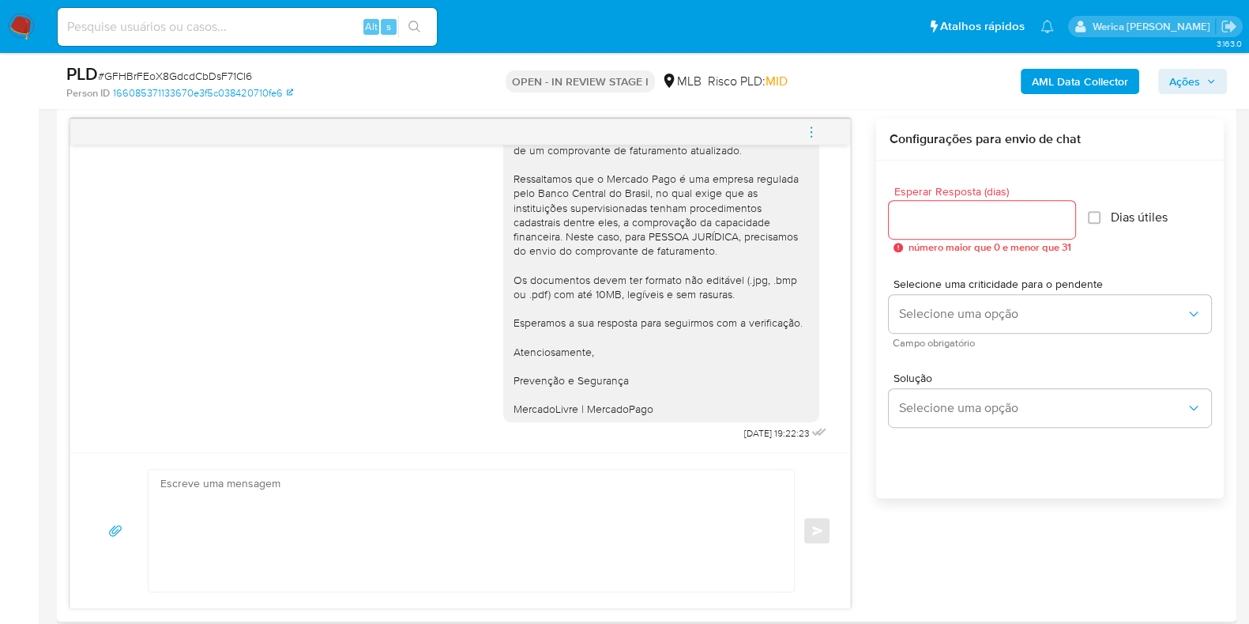
scroll to position [743, 0]
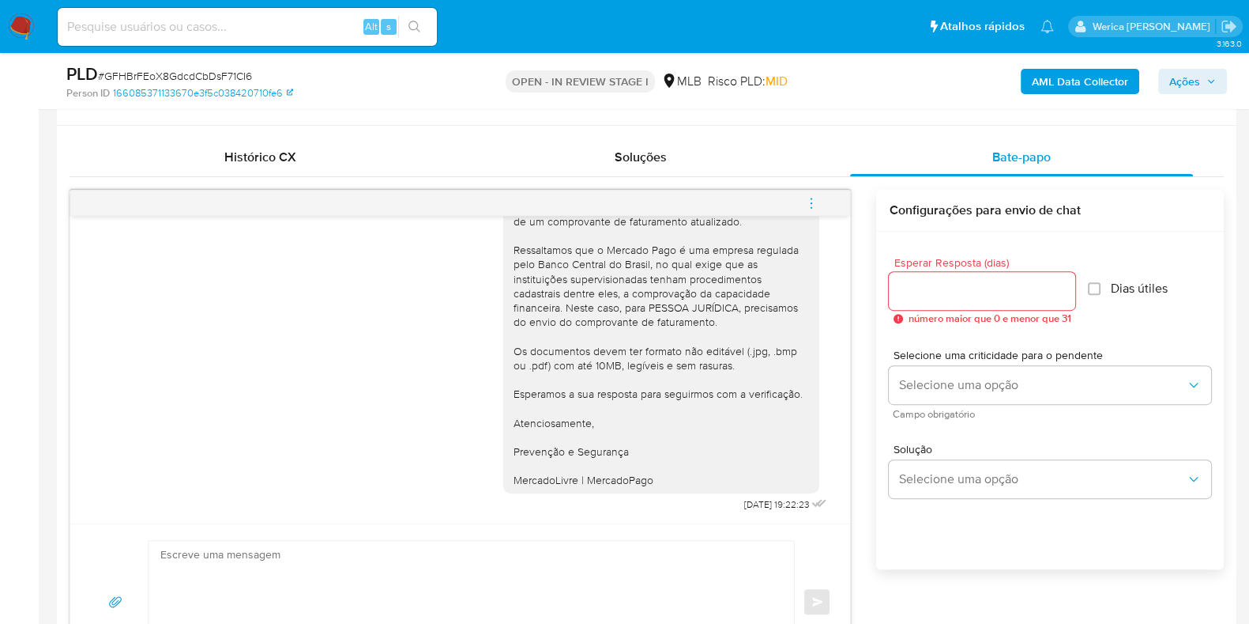
click at [1153, 560] on div "Esperar Resposta (dias) número maior que 0 e menor que 31 Dias útiles Selecione…" at bounding box center [1050, 421] width 348 height 379
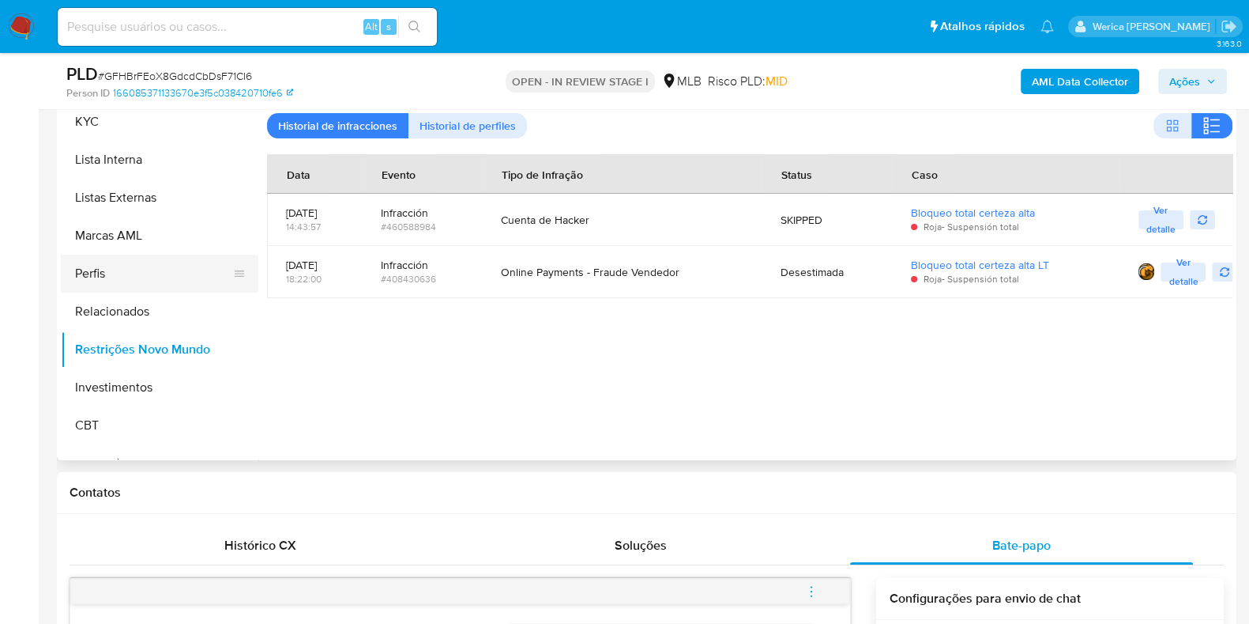
scroll to position [348, 0]
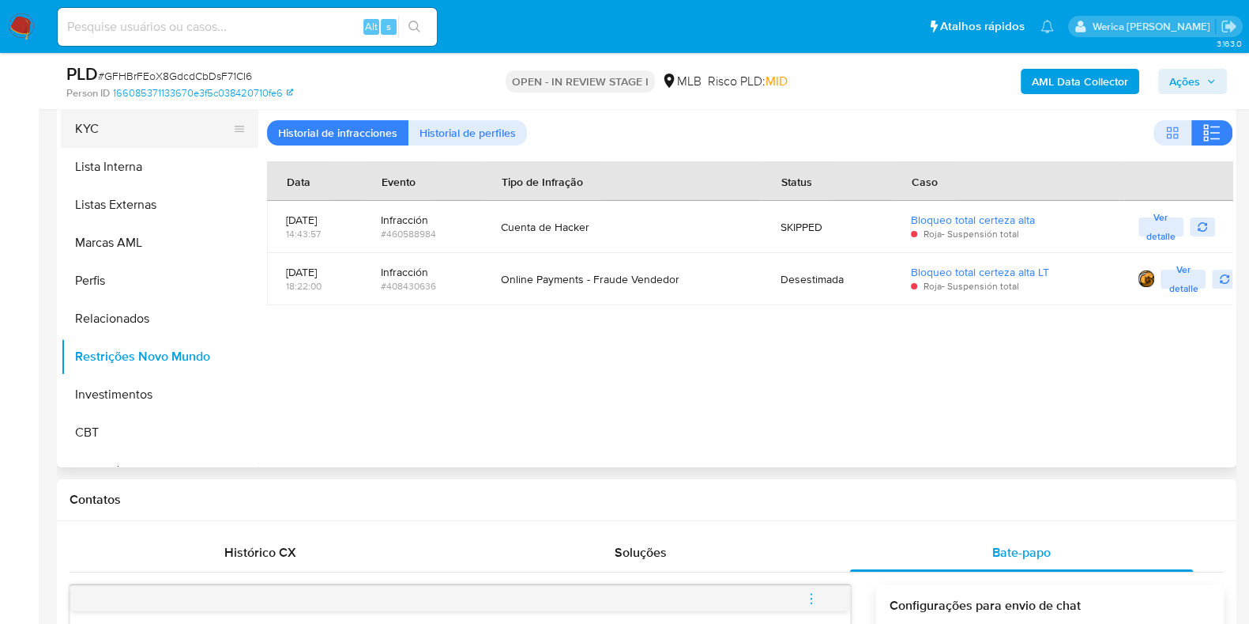
click at [91, 141] on button "KYC" at bounding box center [153, 129] width 185 height 38
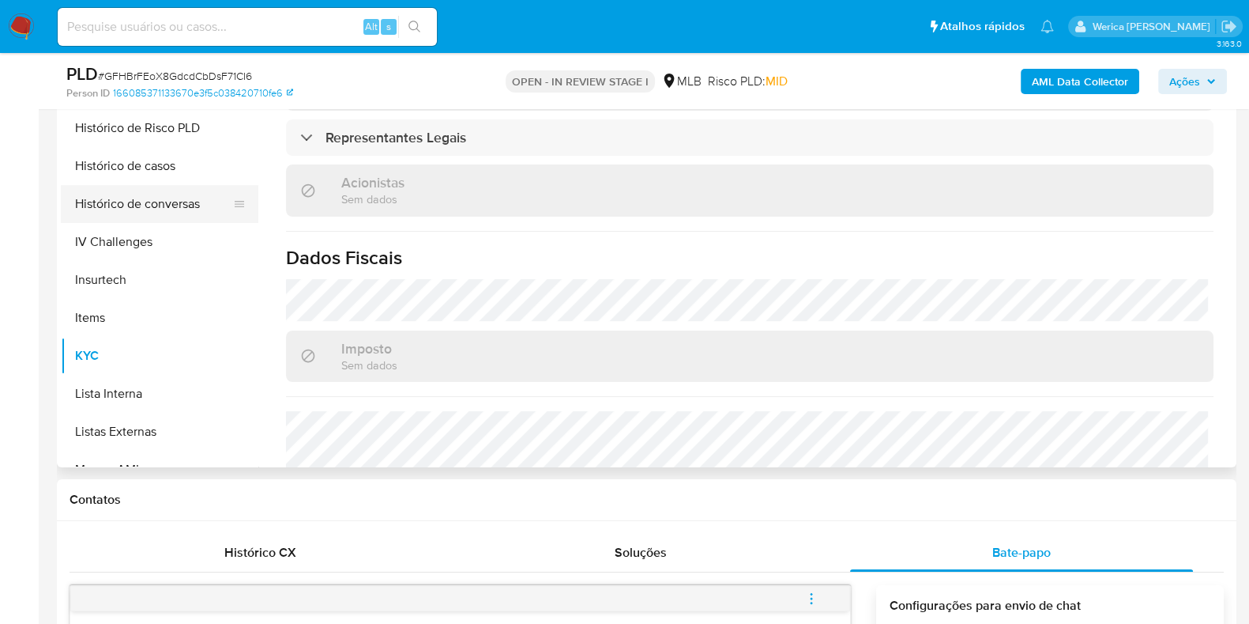
scroll to position [462, 0]
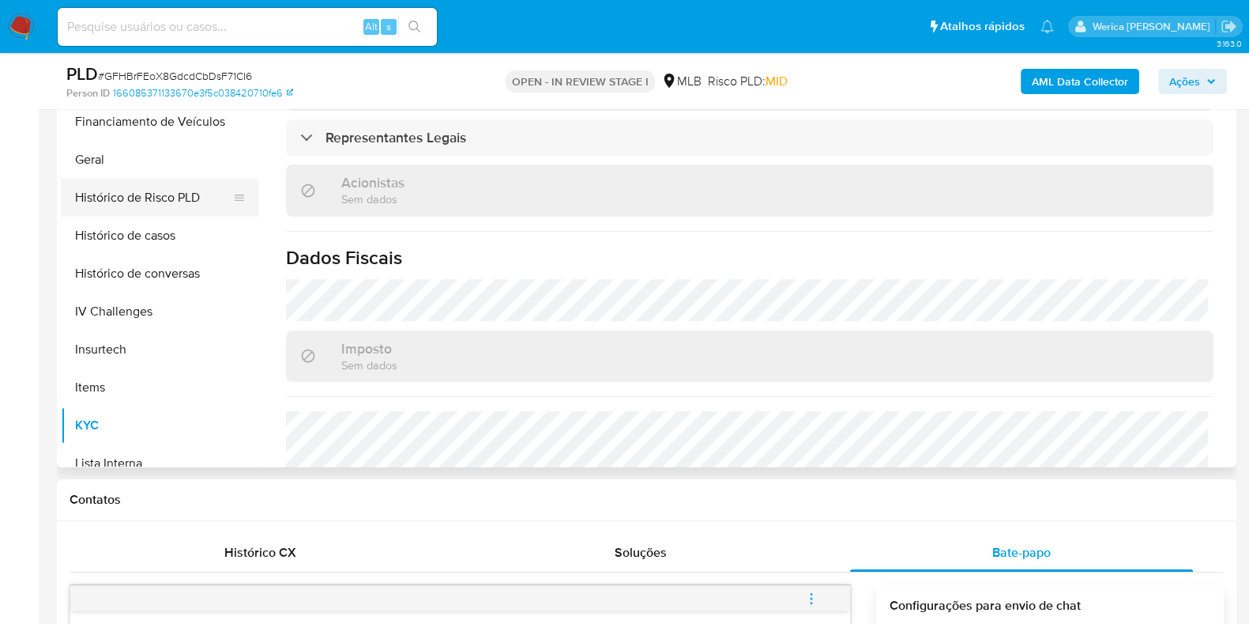
drag, startPoint x: 115, startPoint y: 168, endPoint x: 143, endPoint y: 187, distance: 34.0
click at [115, 169] on button "Geral" at bounding box center [160, 160] width 198 height 38
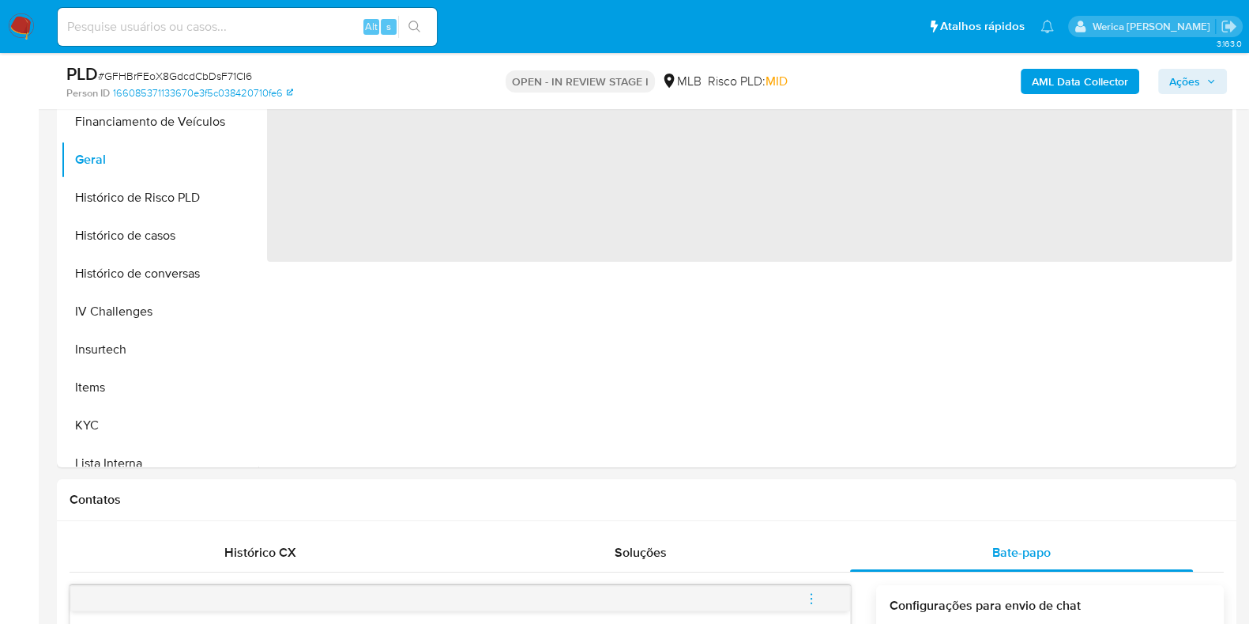
scroll to position [0, 0]
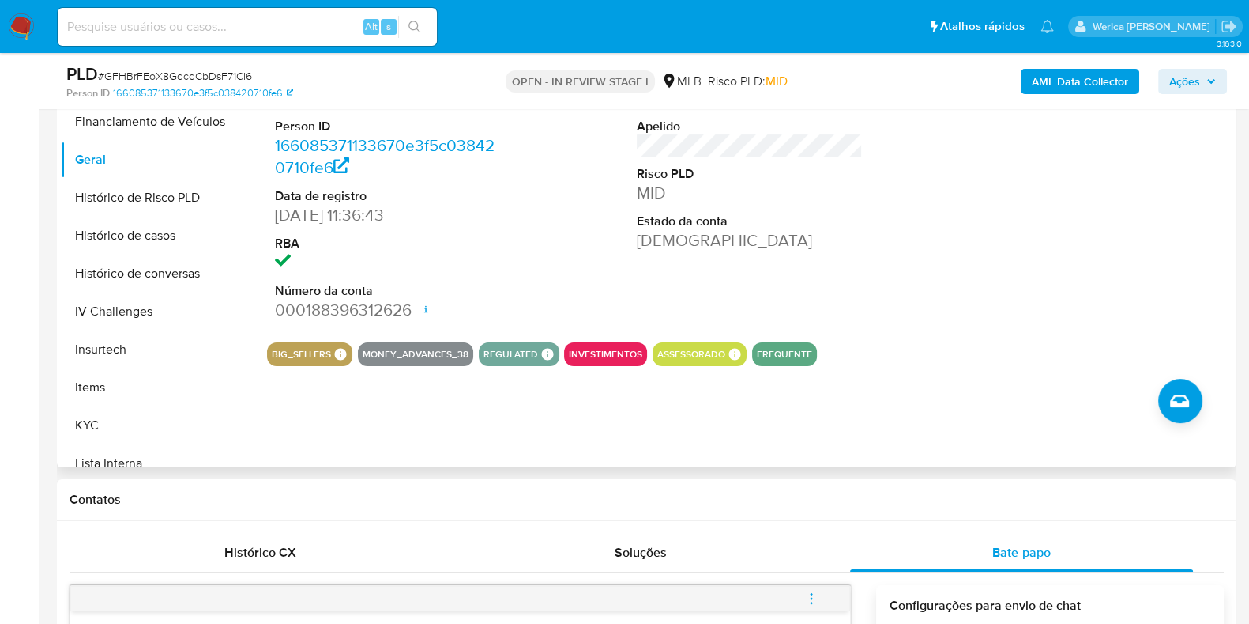
drag, startPoint x: 998, startPoint y: 323, endPoint x: 988, endPoint y: 323, distance: 10.3
click at [996, 323] on div at bounding box center [1113, 195] width 242 height 267
drag, startPoint x: 988, startPoint y: 323, endPoint x: 976, endPoint y: 293, distance: 32.3
click at [992, 323] on div at bounding box center [1113, 195] width 242 height 267
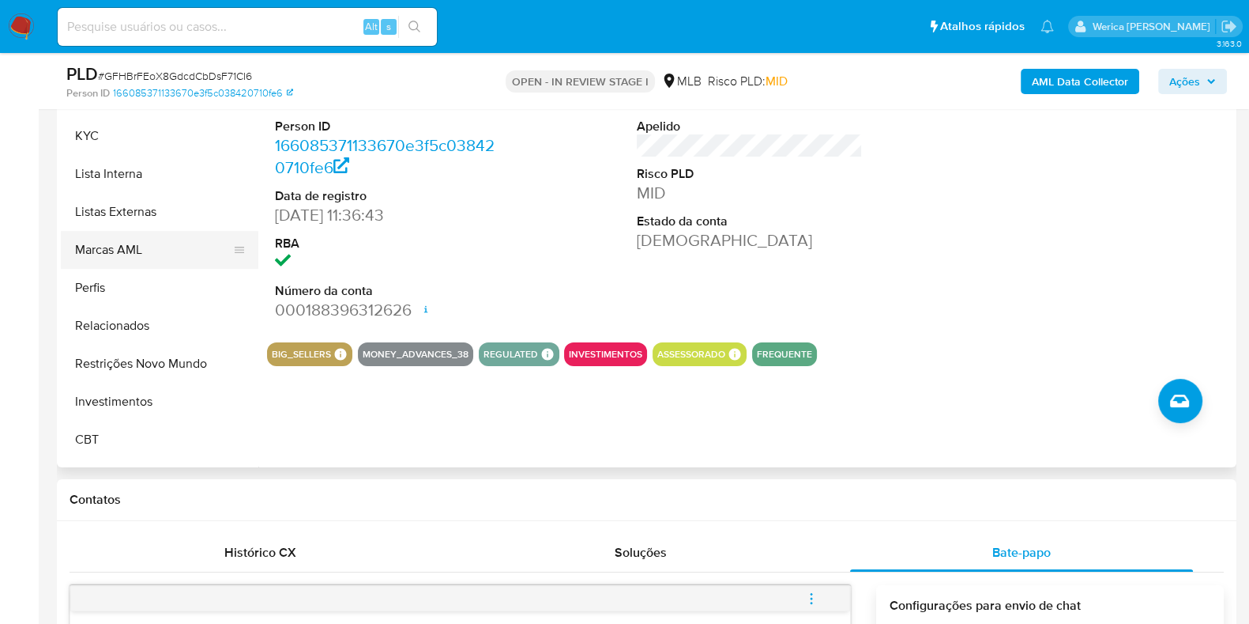
scroll to position [659, 0]
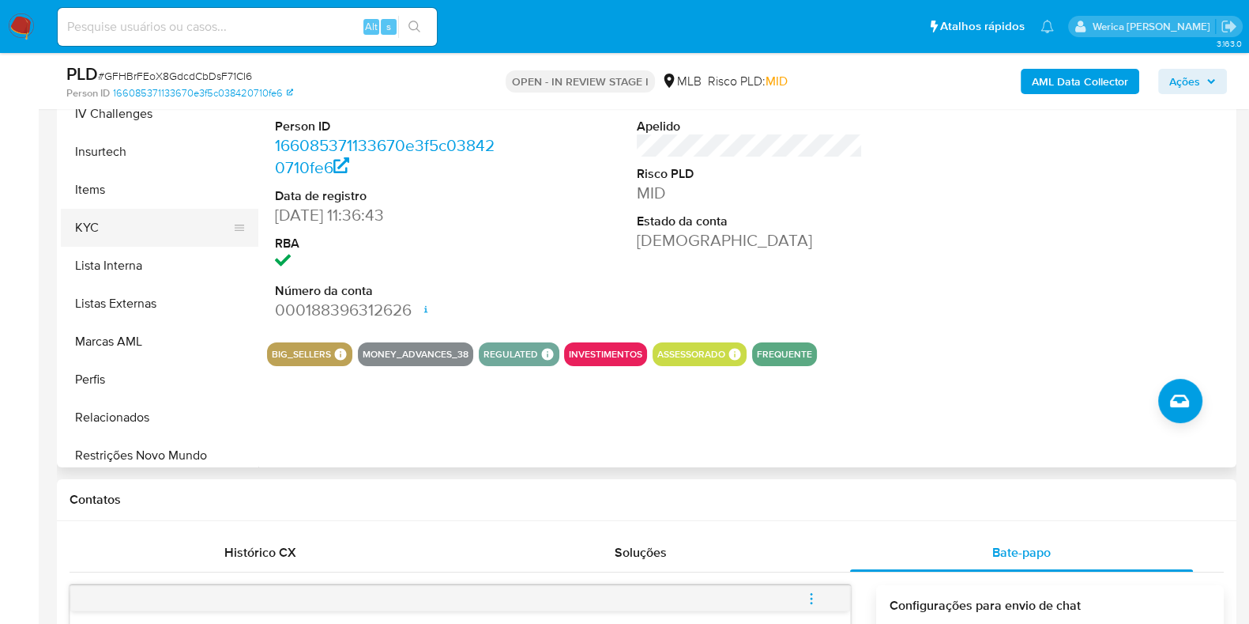
click at [130, 217] on button "KYC" at bounding box center [153, 228] width 185 height 38
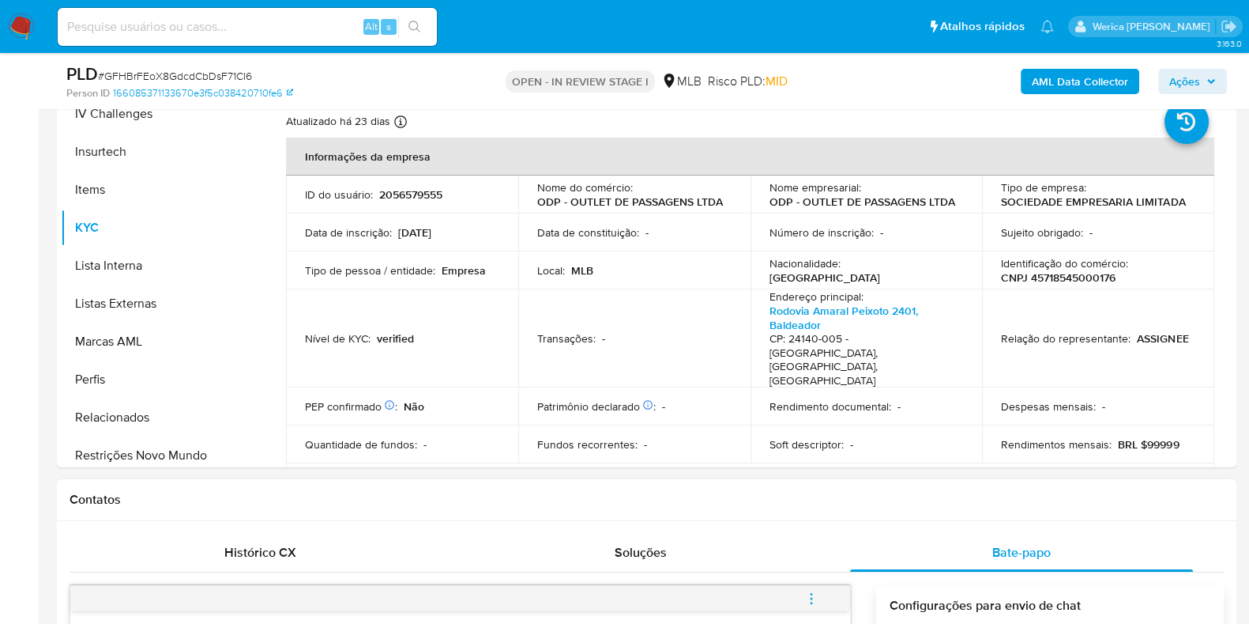
drag, startPoint x: 1138, startPoint y: 560, endPoint x: 1130, endPoint y: 531, distance: 30.3
click at [1140, 555] on div "Bate-papo" at bounding box center [1021, 552] width 343 height 38
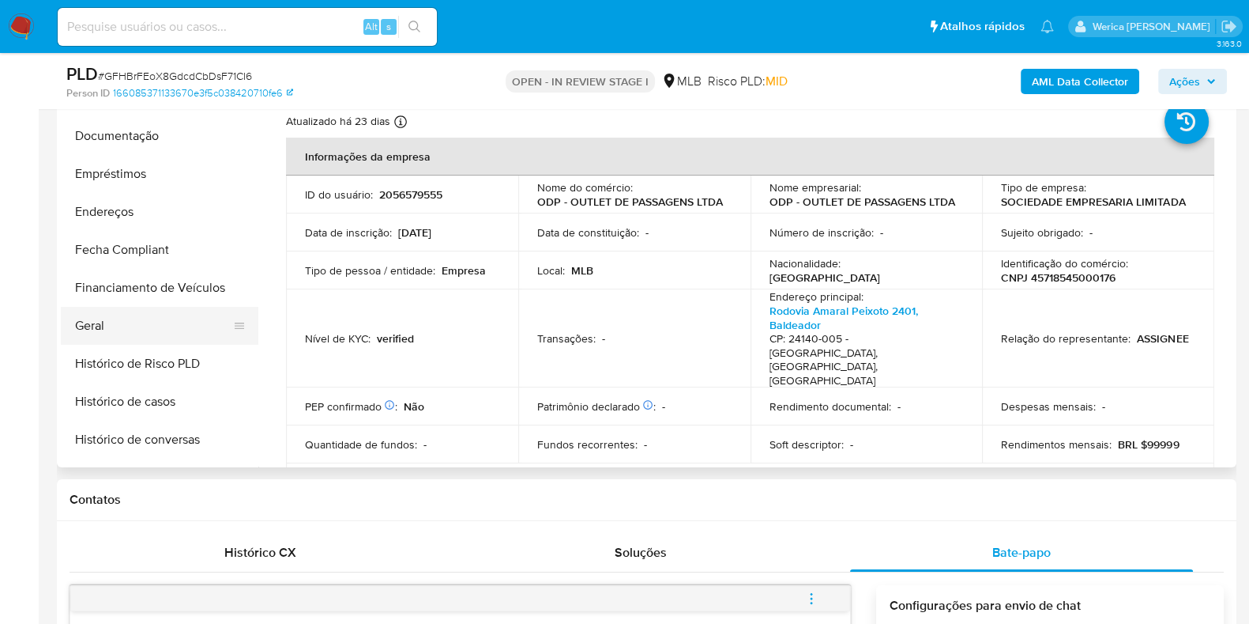
scroll to position [265, 0]
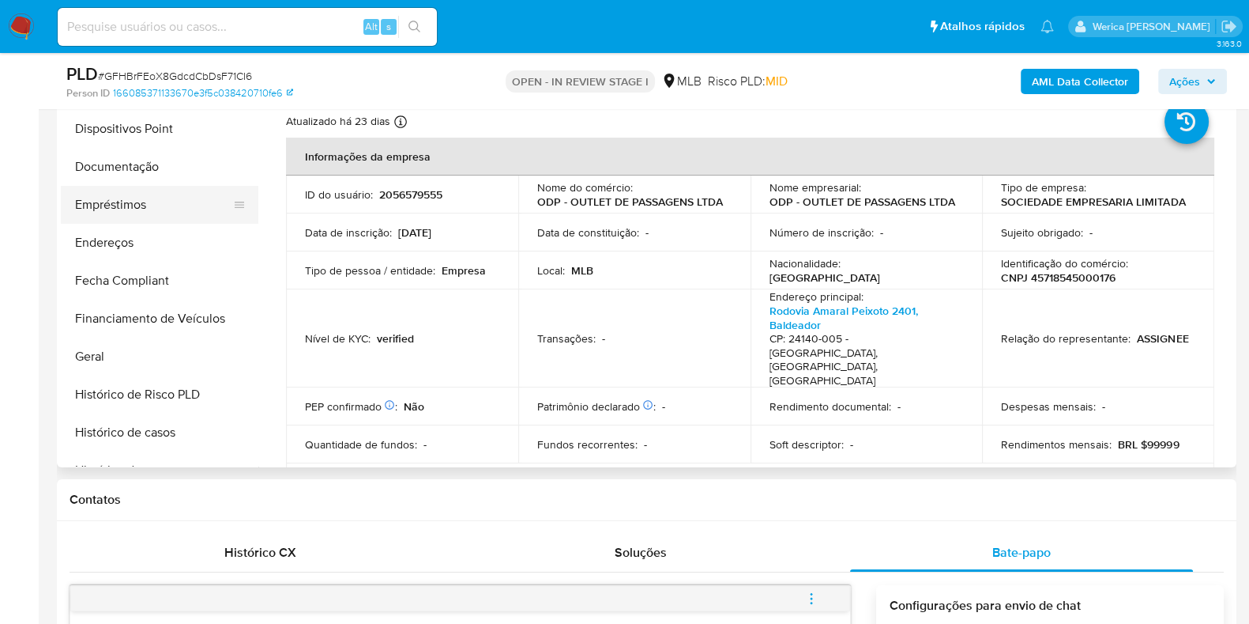
click at [140, 220] on button "Empréstimos" at bounding box center [153, 205] width 185 height 38
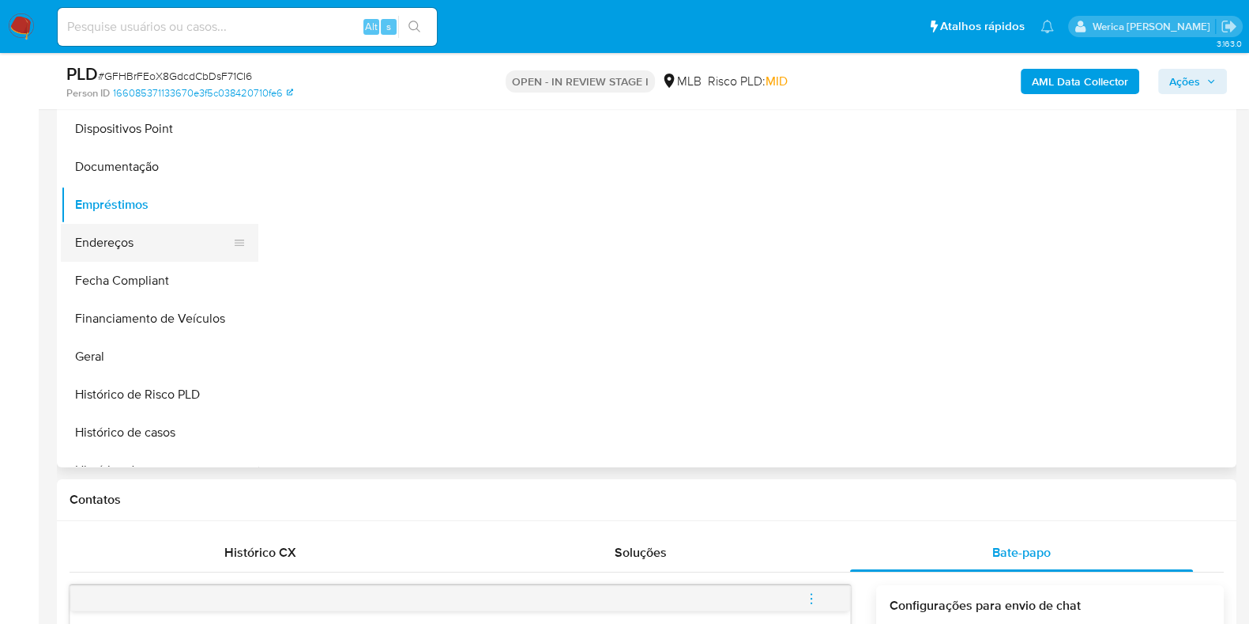
click at [109, 237] on button "Endereços" at bounding box center [153, 243] width 185 height 38
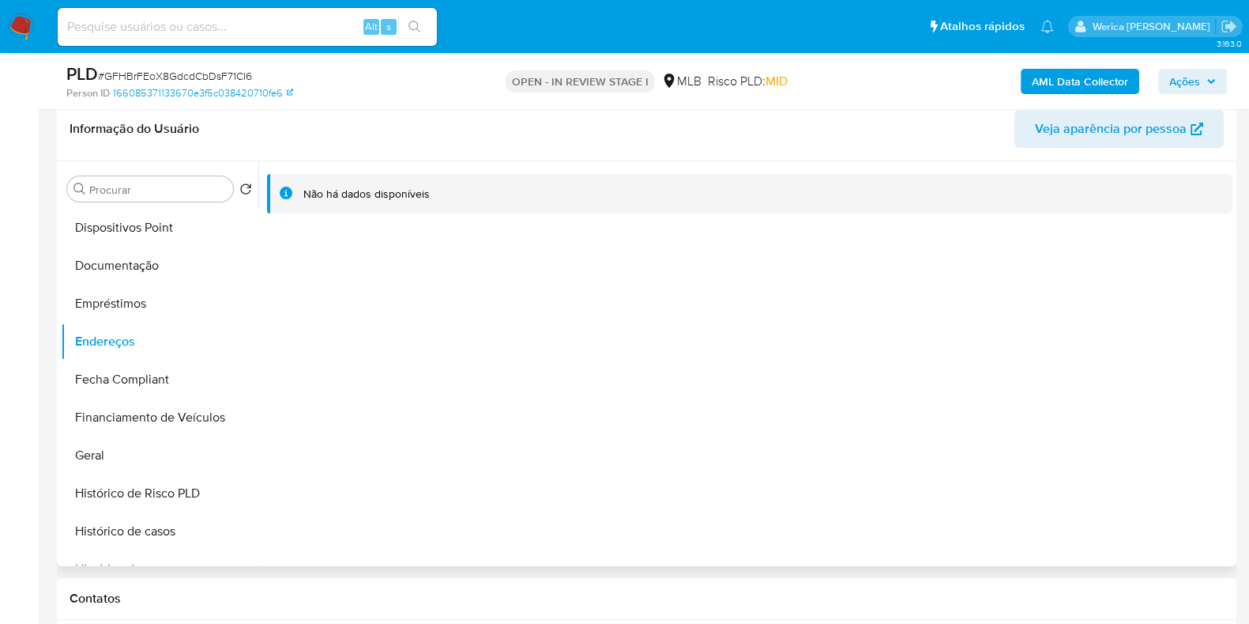
click at [996, 401] on div "Não há dados disponíveis" at bounding box center [745, 363] width 974 height 405
click at [992, 401] on div "Não há dados disponíveis" at bounding box center [745, 363] width 974 height 405
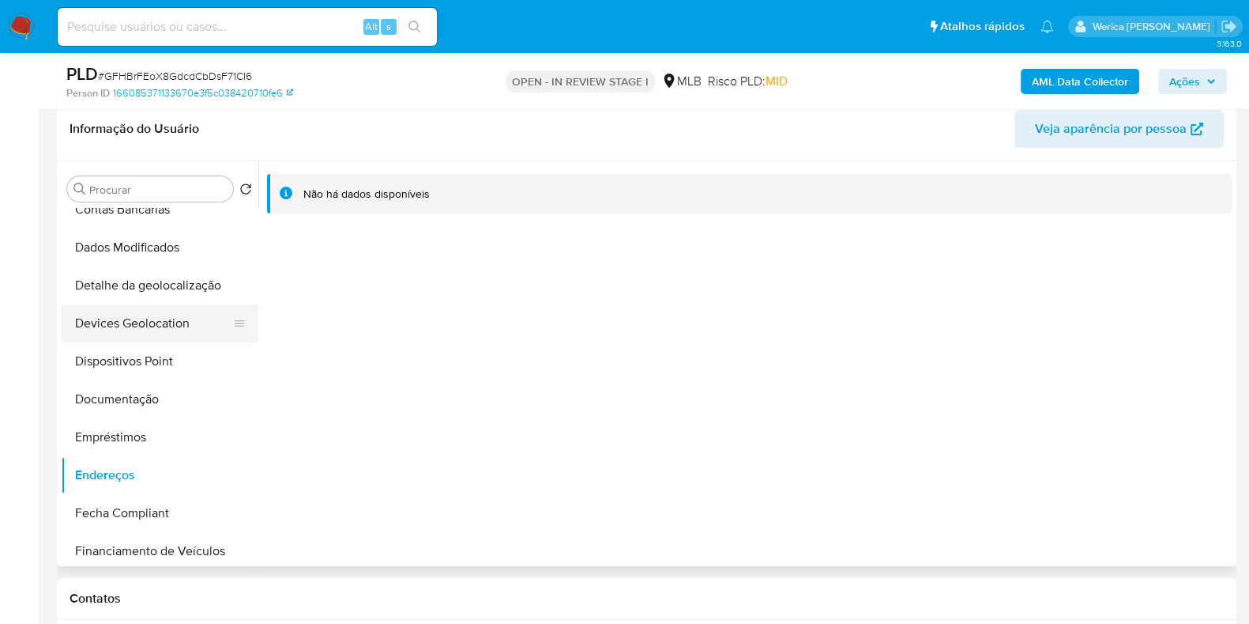
scroll to position [67, 0]
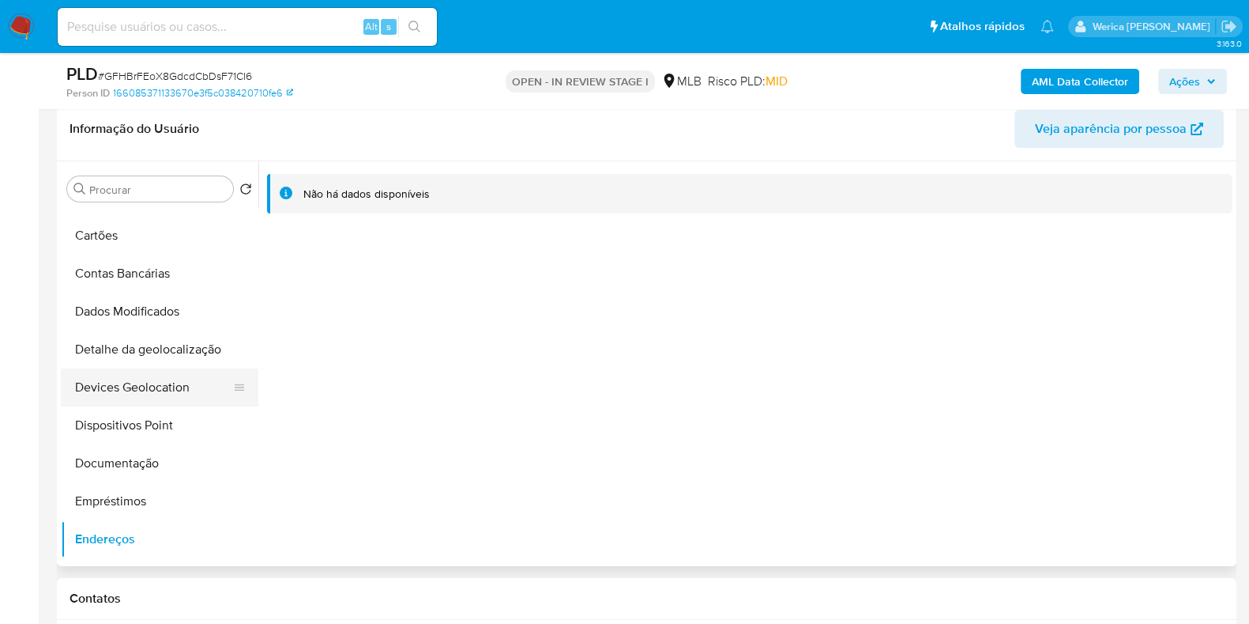
click at [186, 395] on button "Devices Geolocation" at bounding box center [153, 387] width 185 height 38
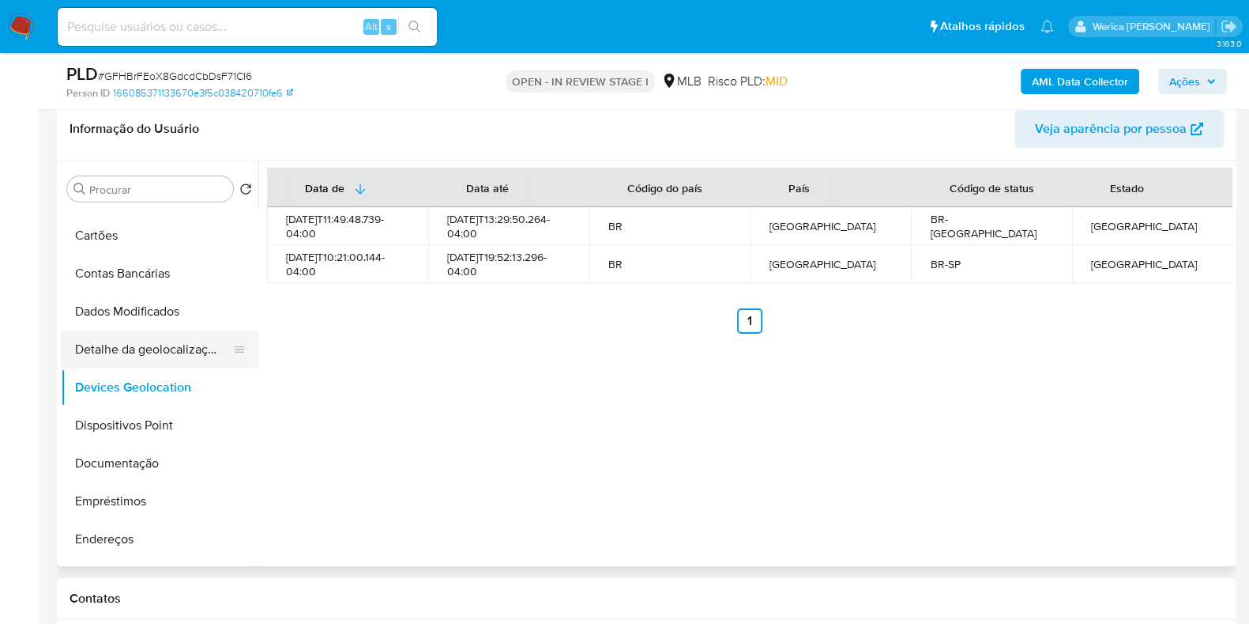
click at [146, 353] on button "Detalhe da geolocalização" at bounding box center [153, 349] width 185 height 38
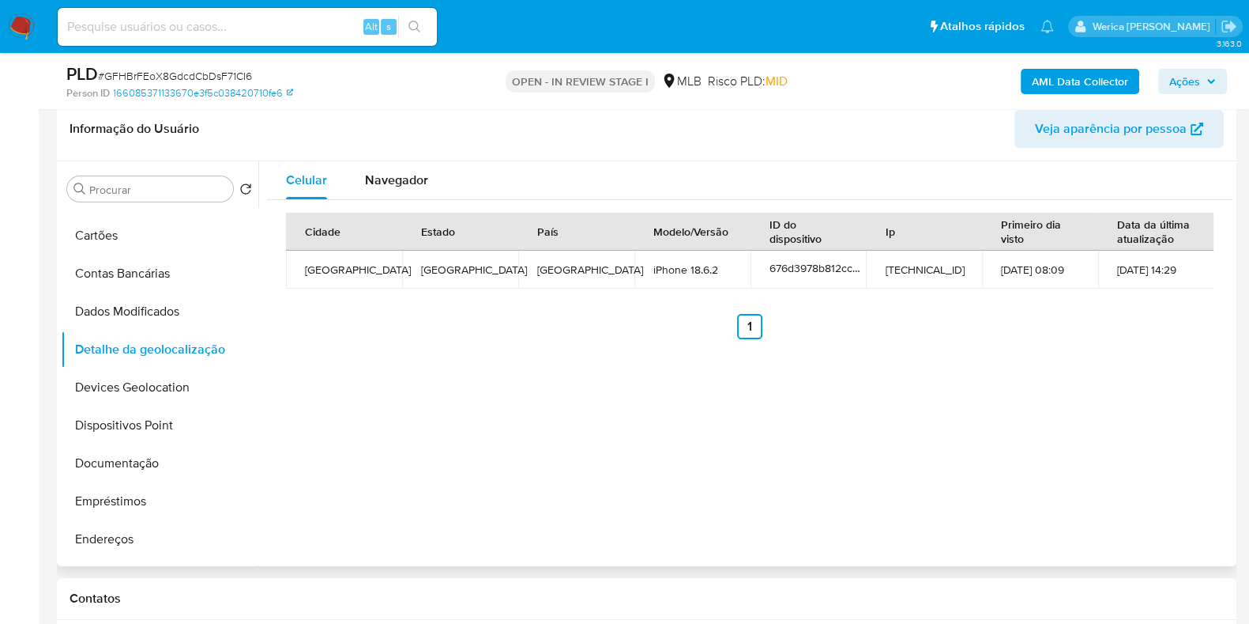
click at [1083, 454] on div "Celular Navegador Cidade Estado País Modelo/Versão ID do dispositivo Ip Primeir…" at bounding box center [745, 363] width 974 height 405
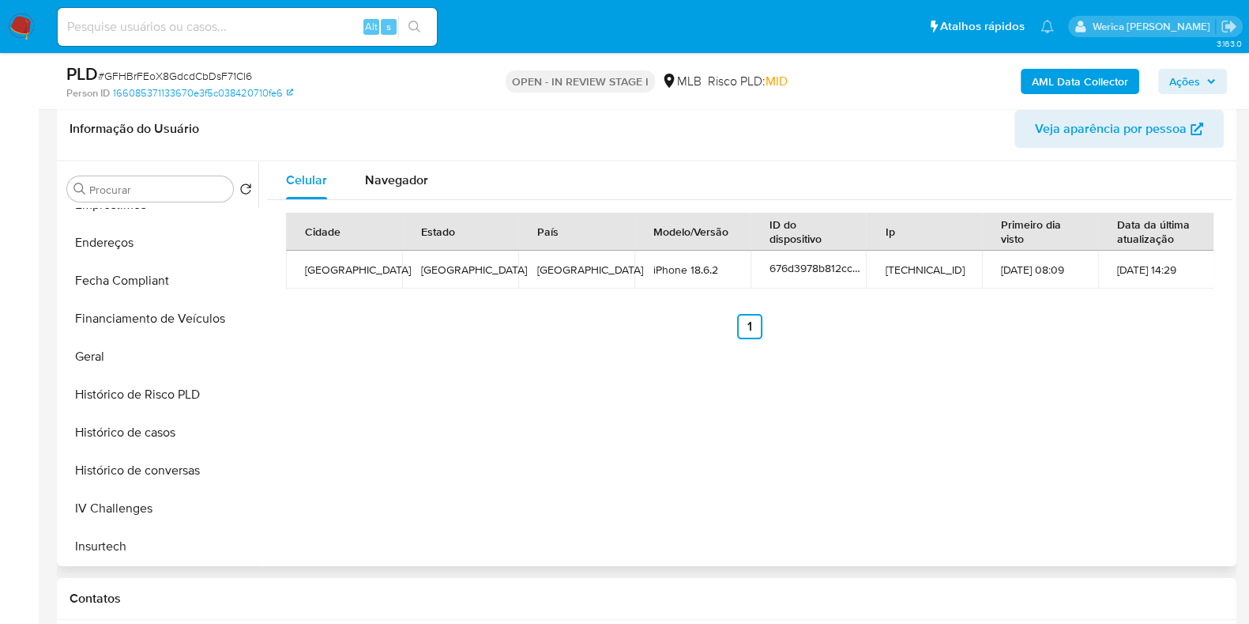
scroll to position [758, 0]
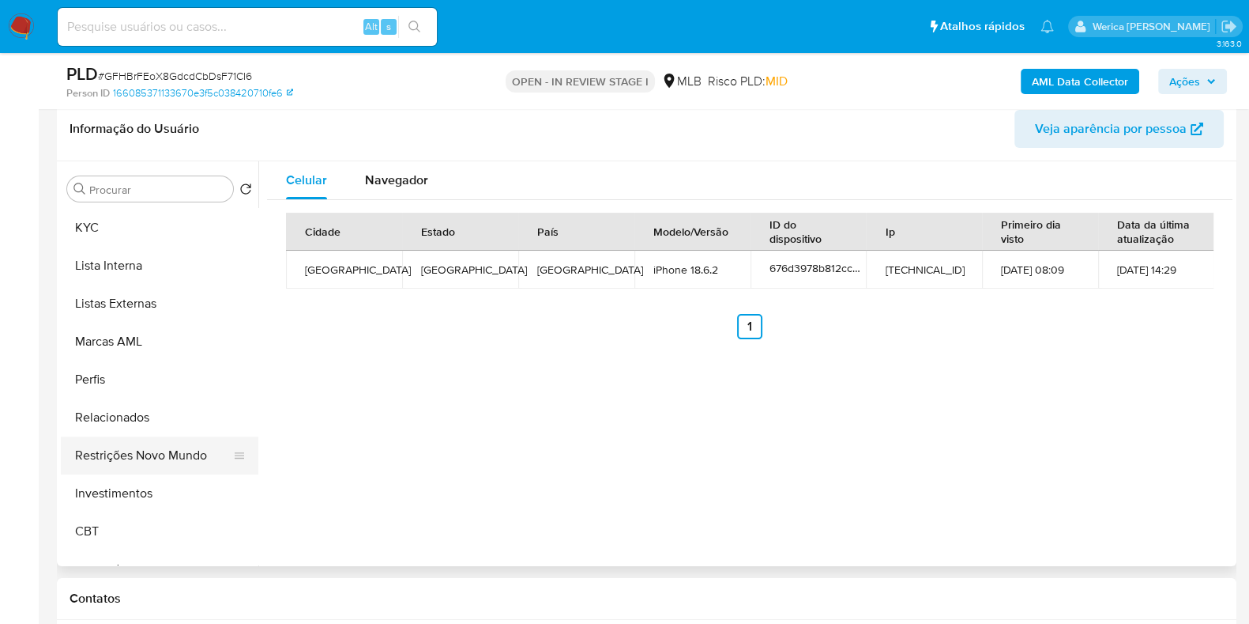
click at [139, 458] on button "Restrições Novo Mundo" at bounding box center [153, 455] width 185 height 38
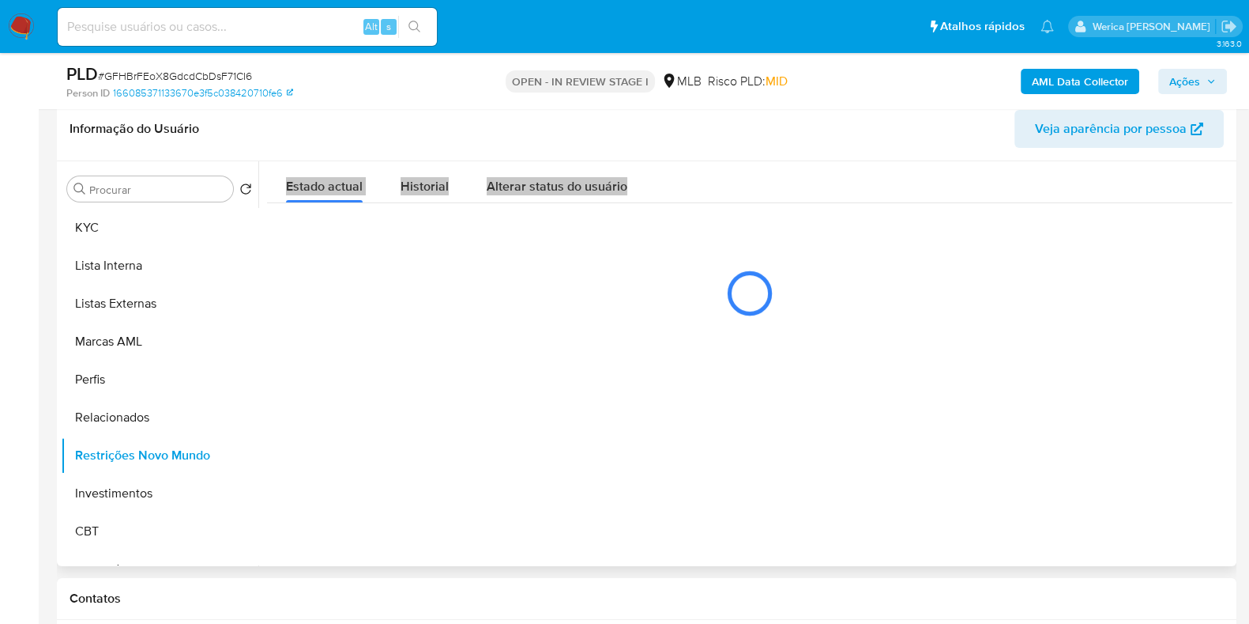
click at [404, 323] on div at bounding box center [750, 293] width 966 height 79
click at [415, 156] on div "Informação do Usuário Veja aparência por pessoa" at bounding box center [647, 129] width 1180 height 64
click at [418, 181] on span "Historial" at bounding box center [425, 186] width 48 height 18
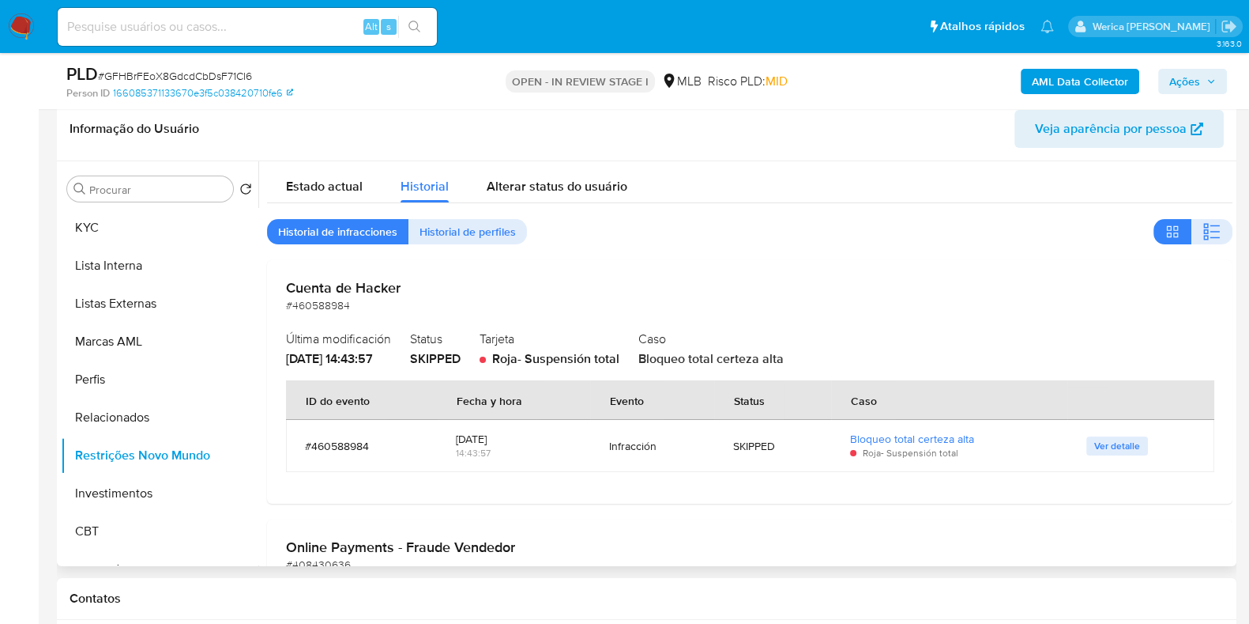
drag, startPoint x: 886, startPoint y: 175, endPoint x: 910, endPoint y: 172, distance: 24.7
click at [889, 175] on div "Estado actual Historial Alterar status do usuário" at bounding box center [750, 182] width 966 height 42
click at [1226, 227] on div at bounding box center [745, 363] width 974 height 405
click at [1217, 237] on button "button" at bounding box center [1212, 231] width 41 height 25
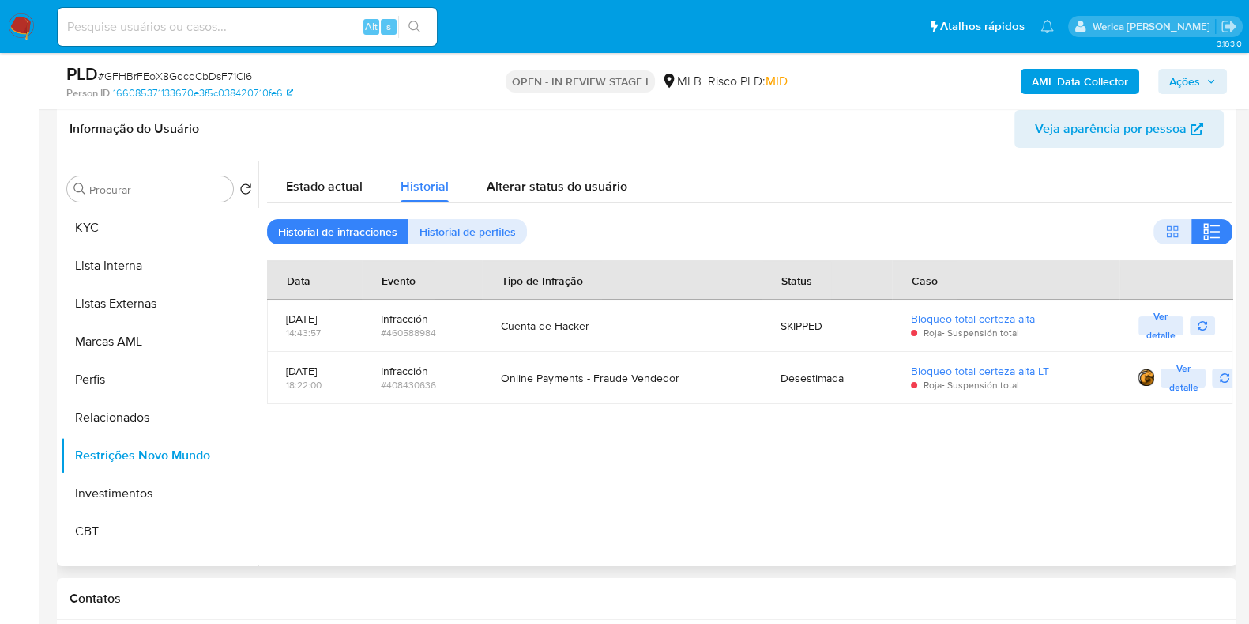
click at [1043, 464] on div at bounding box center [745, 363] width 974 height 405
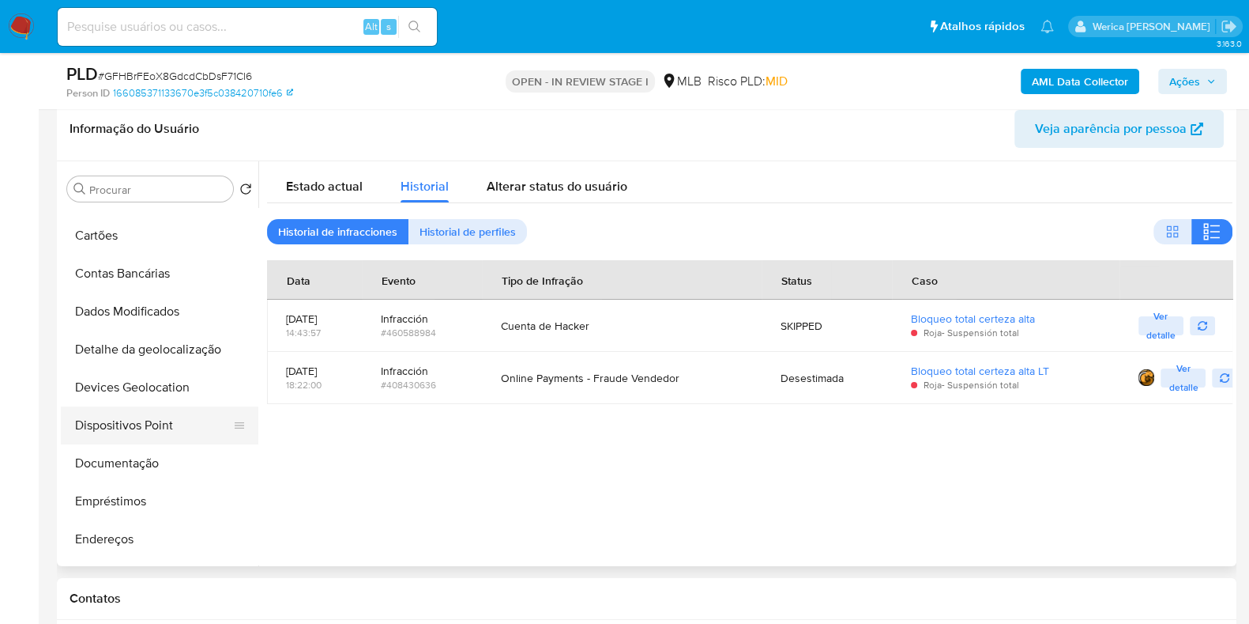
click at [110, 410] on button "Dispositivos Point" at bounding box center [153, 425] width 185 height 38
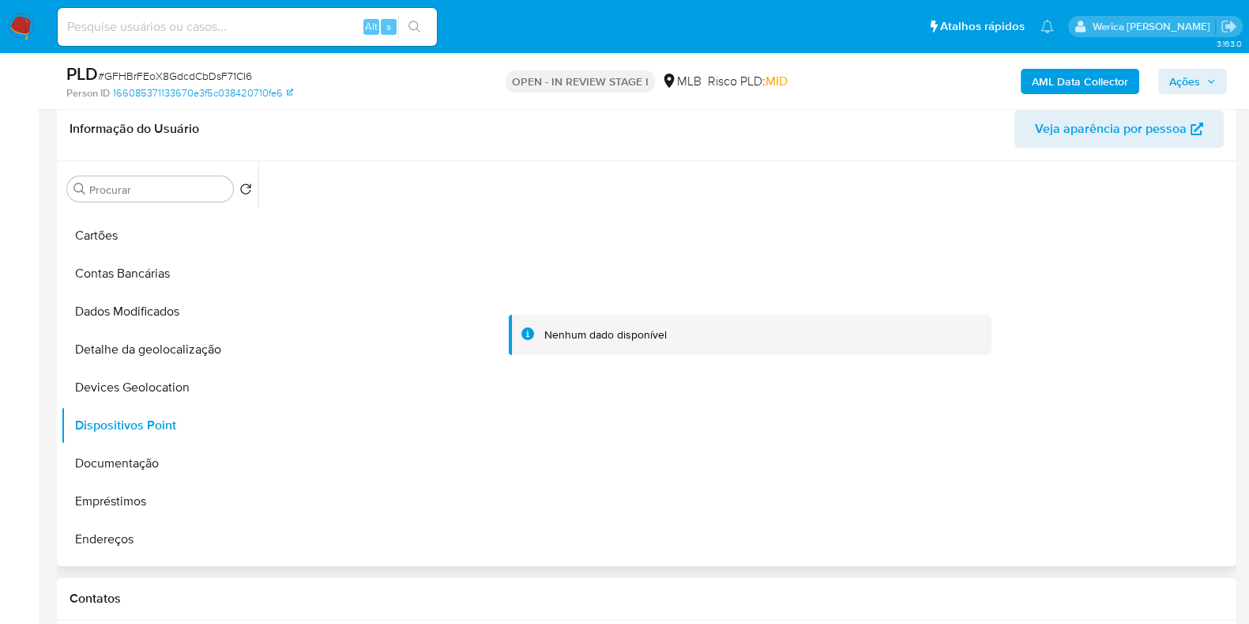
click at [1025, 392] on div at bounding box center [750, 335] width 966 height 348
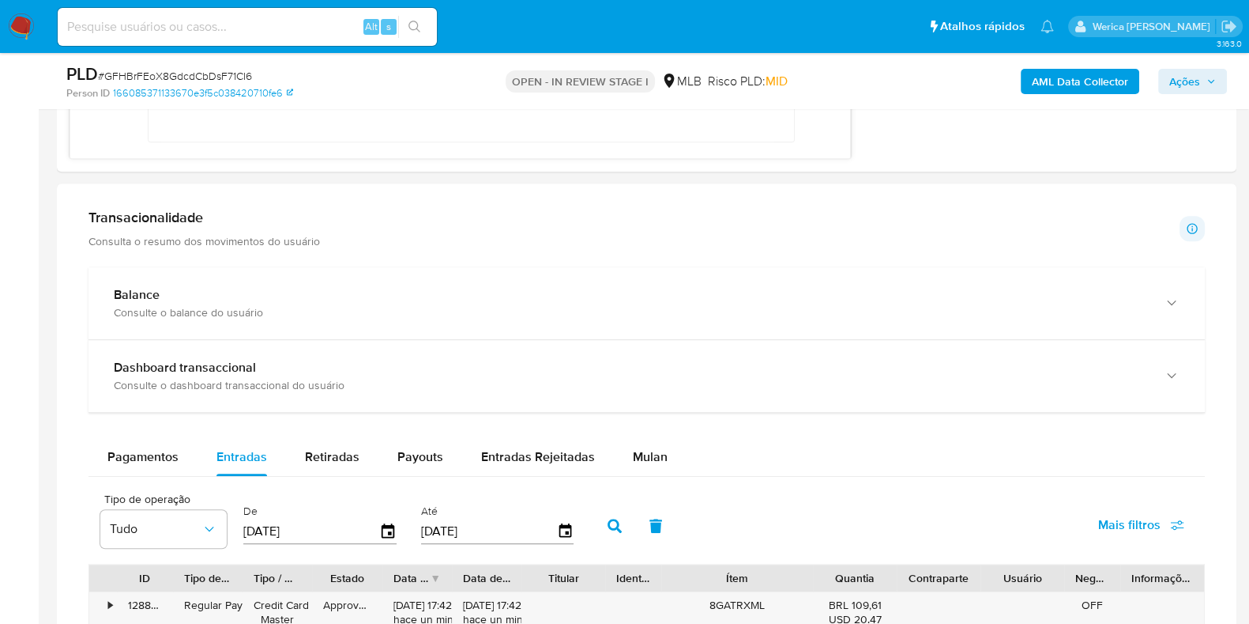
scroll to position [1336, 0]
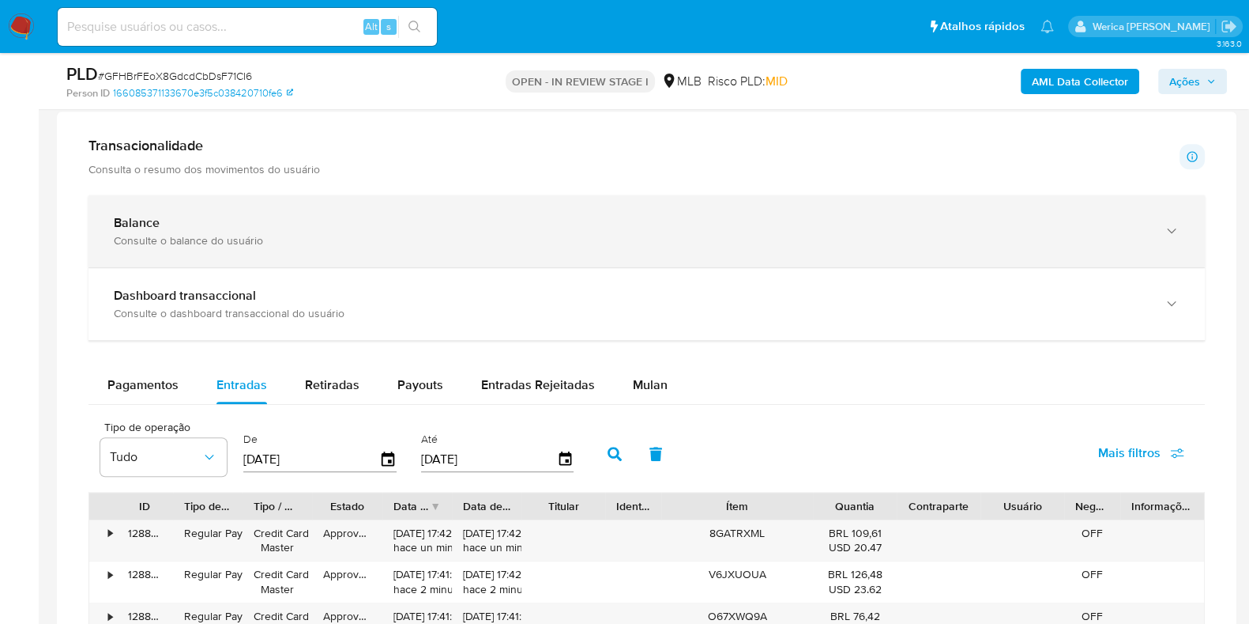
click at [262, 223] on div "Balance" at bounding box center [631, 223] width 1034 height 16
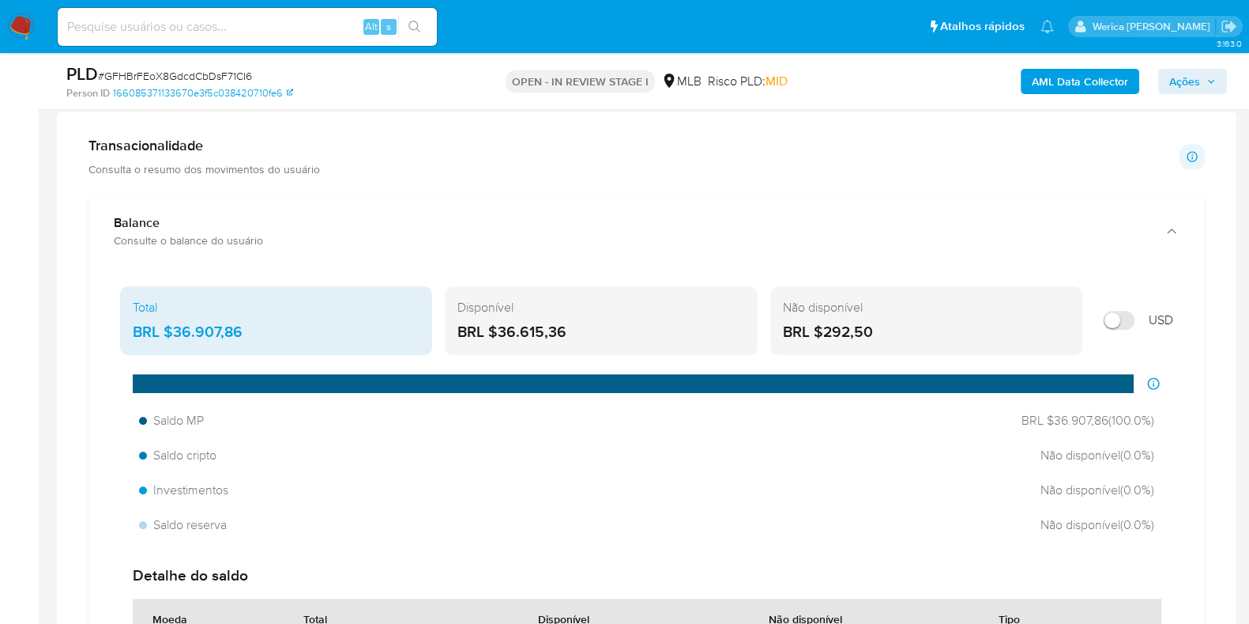
drag, startPoint x: 178, startPoint y: 329, endPoint x: 238, endPoint y: 332, distance: 60.1
click at [238, 332] on div "BRL $36.907,86" at bounding box center [276, 332] width 287 height 21
drag, startPoint x: 174, startPoint y: 327, endPoint x: 272, endPoint y: 326, distance: 98.0
click at [268, 330] on div "BRL $36.907,86" at bounding box center [276, 332] width 287 height 21
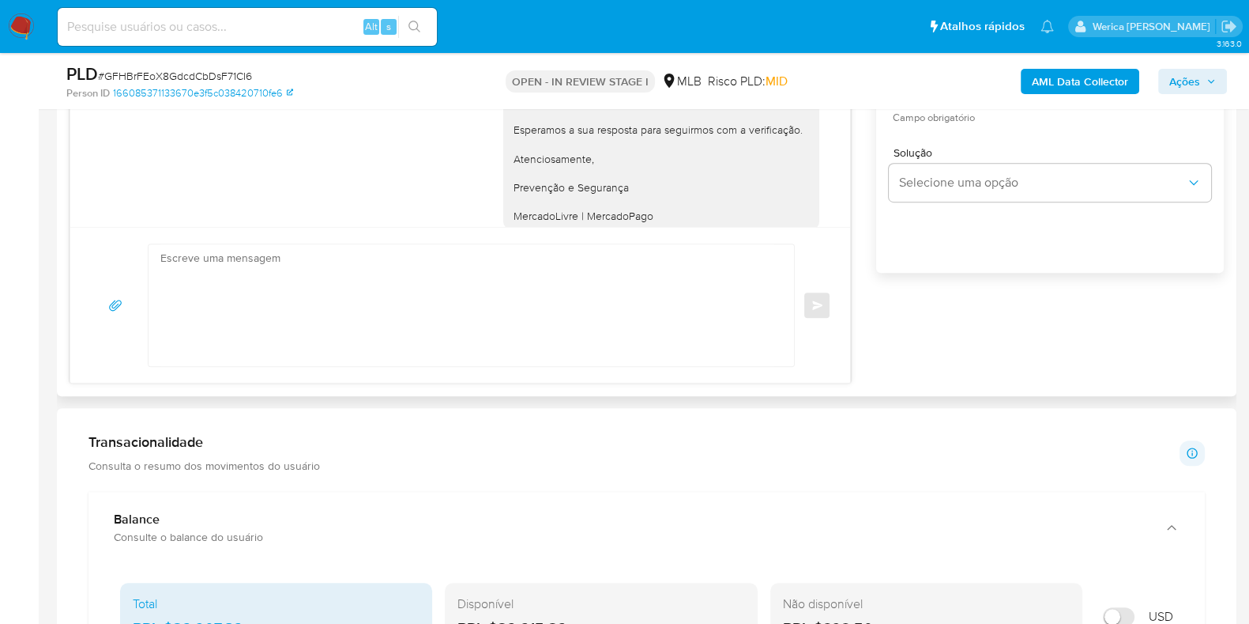
scroll to position [127, 0]
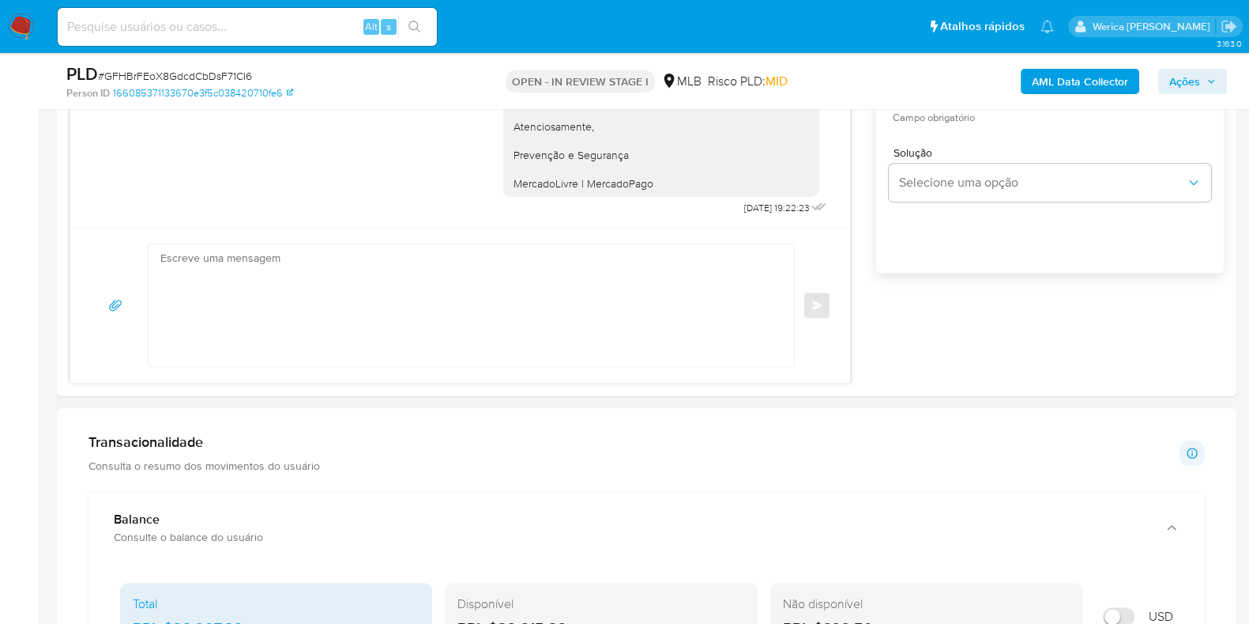
click at [1034, 78] on button "AML Data Collector" at bounding box center [1080, 81] width 119 height 25
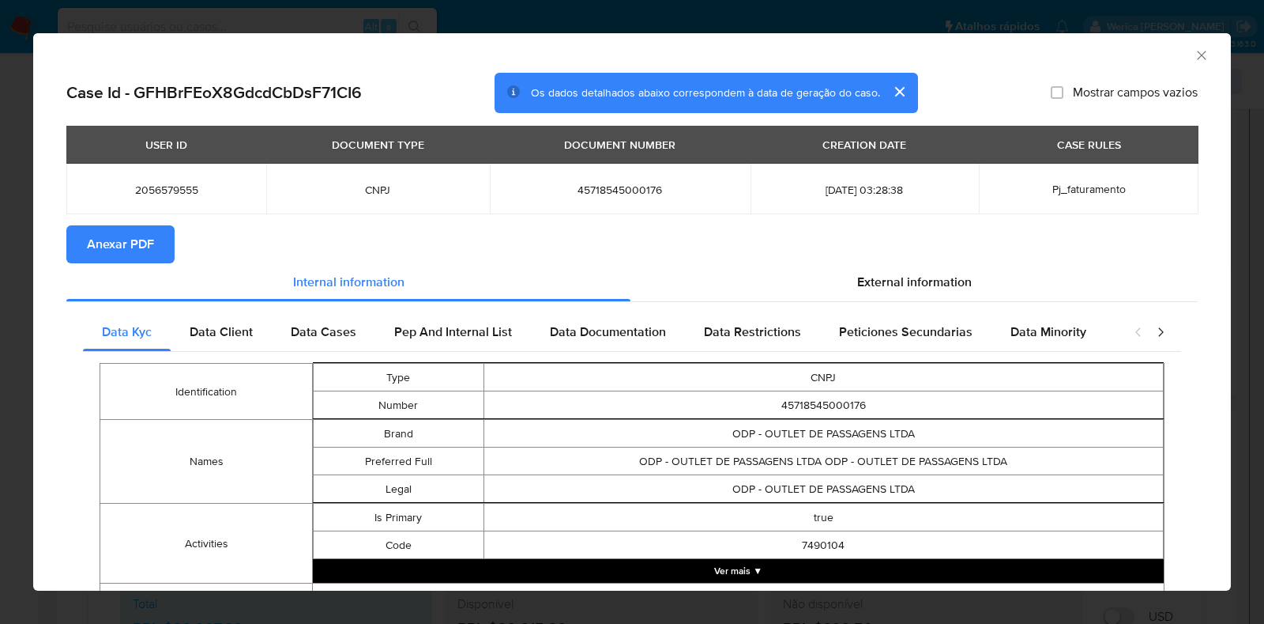
click at [137, 243] on span "Anexar PDF" at bounding box center [120, 244] width 67 height 35
click at [1197, 57] on icon "Fechar a janela" at bounding box center [1201, 55] width 9 height 9
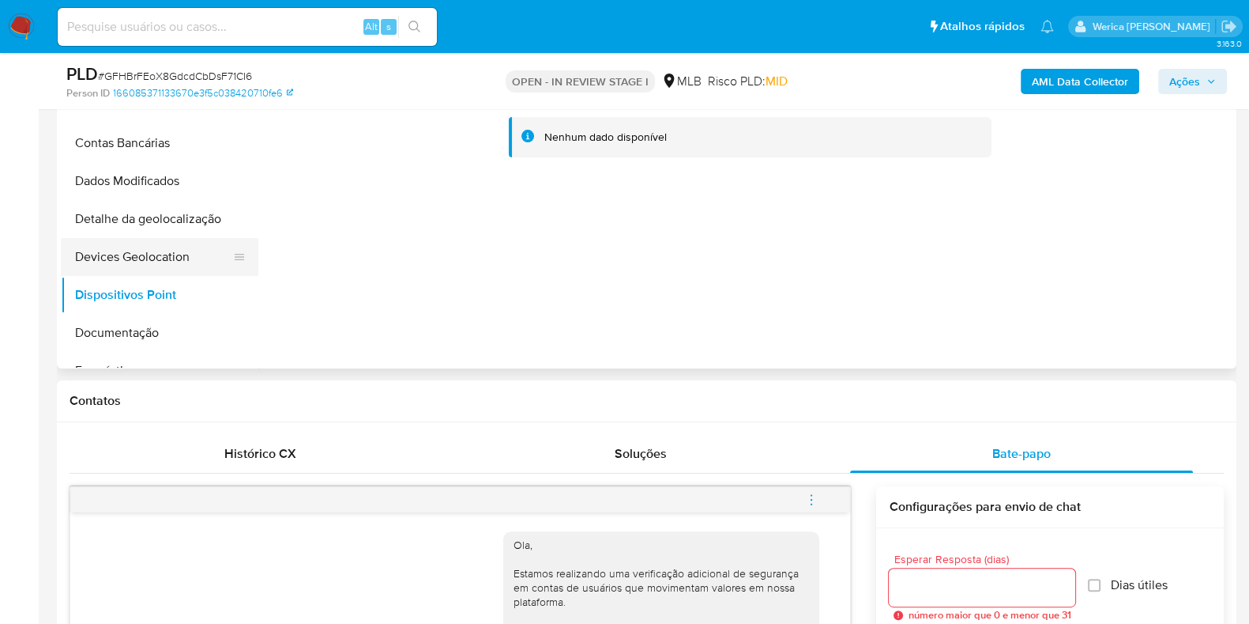
scroll to position [150, 0]
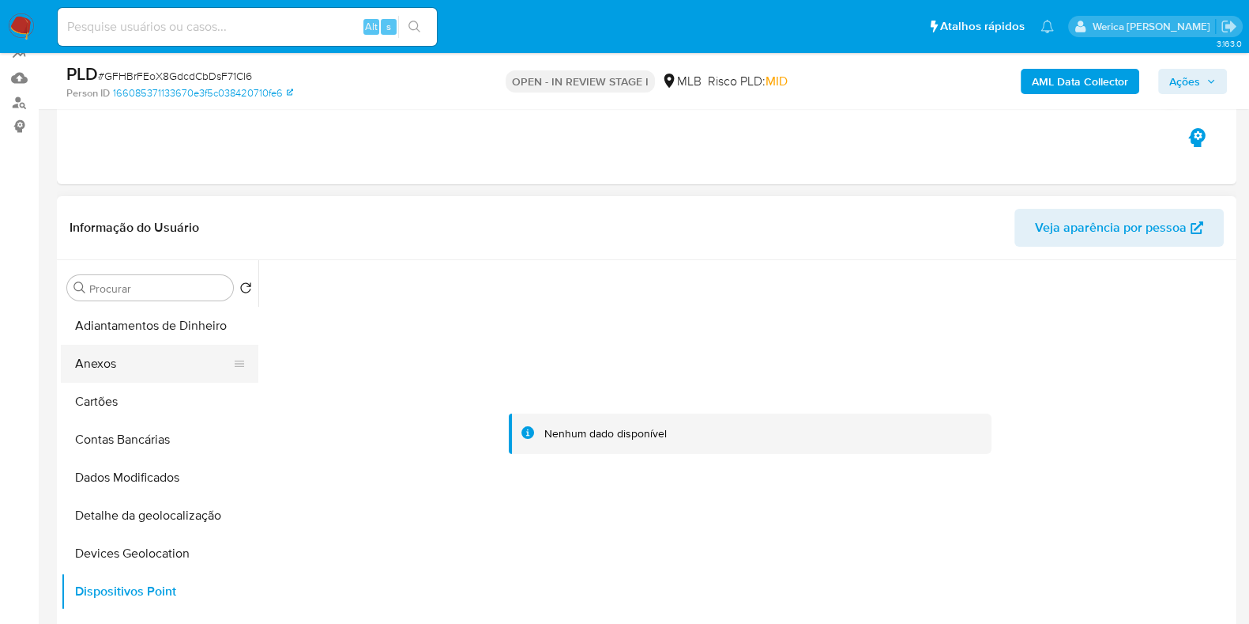
click at [130, 365] on button "Anexos" at bounding box center [153, 364] width 185 height 38
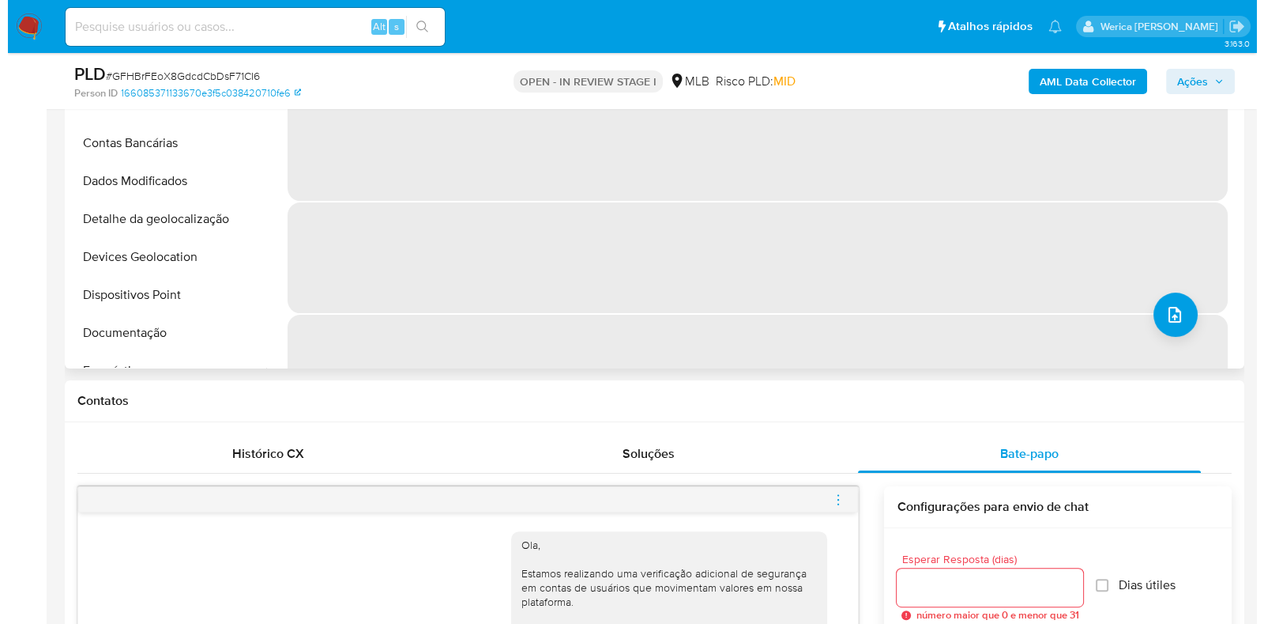
scroll to position [348, 0]
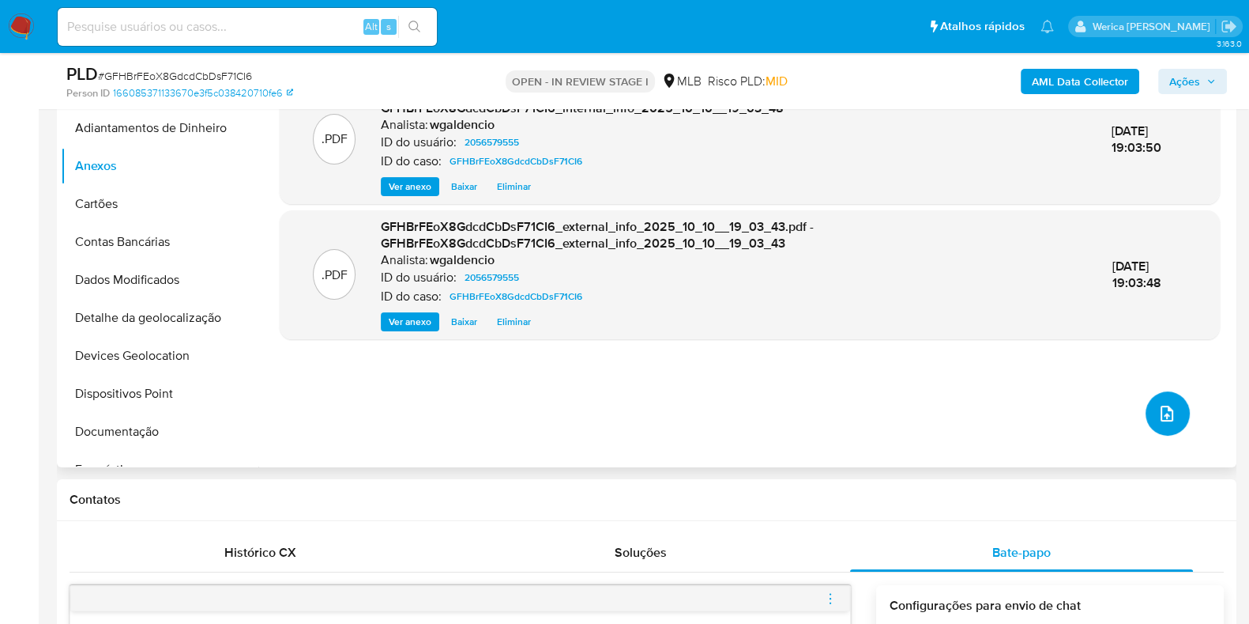
click at [1168, 415] on icon "upload-file" at bounding box center [1167, 413] width 19 height 19
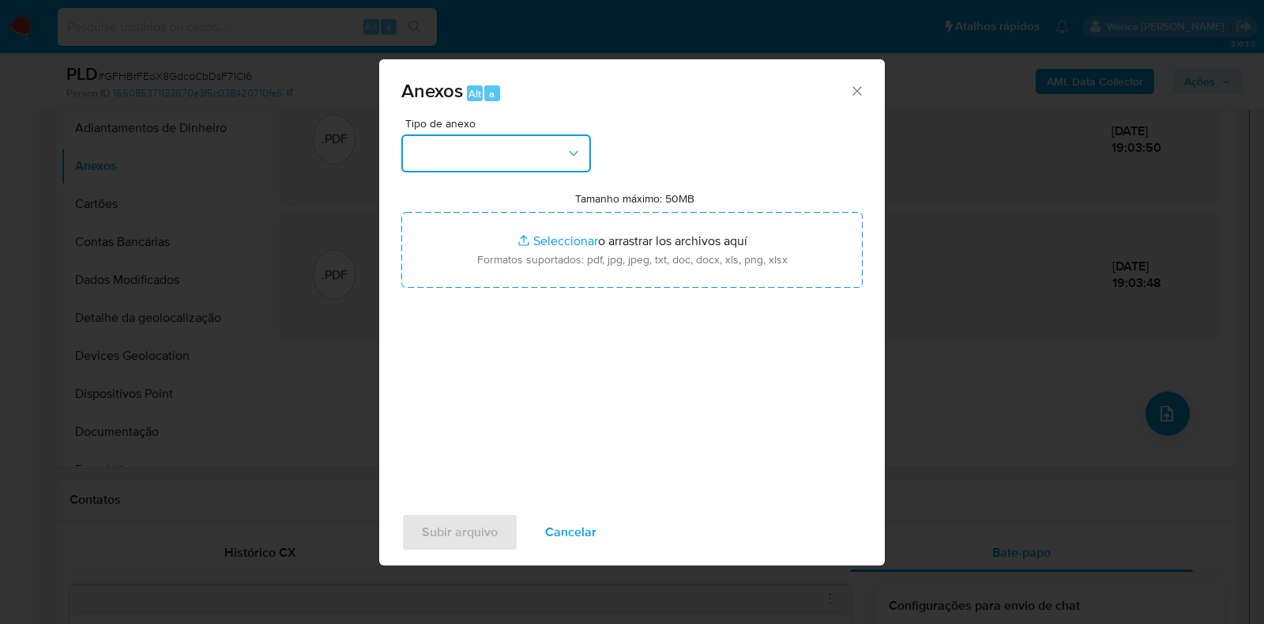
click at [482, 156] on button "button" at bounding box center [496, 153] width 190 height 38
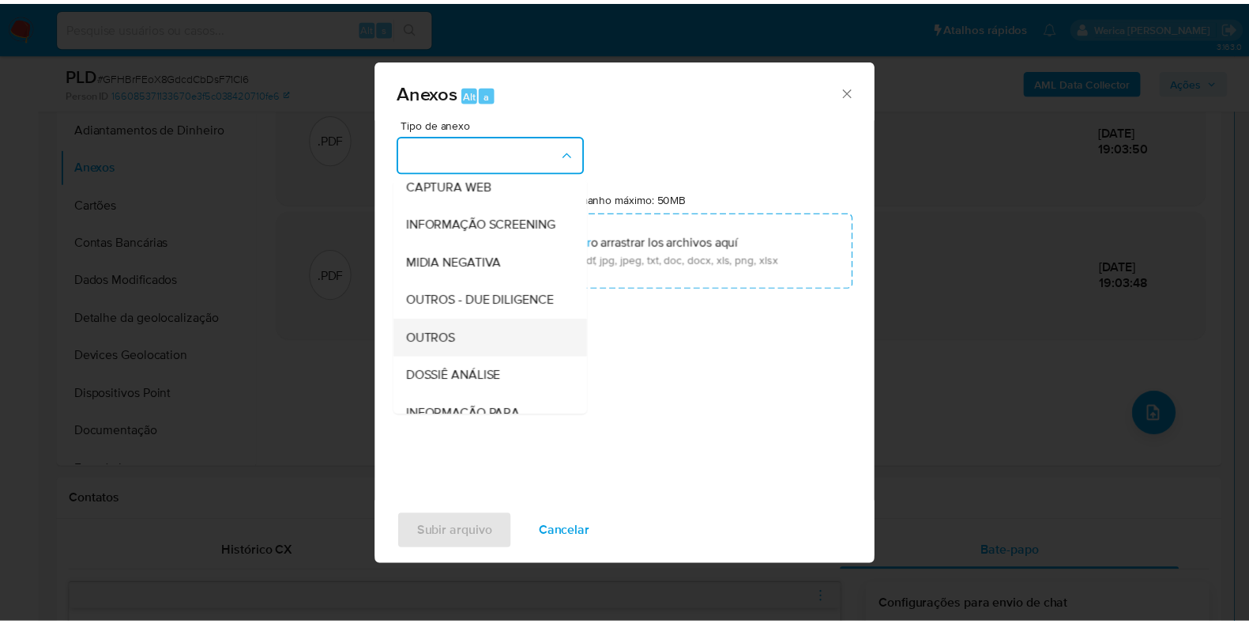
scroll to position [243, 0]
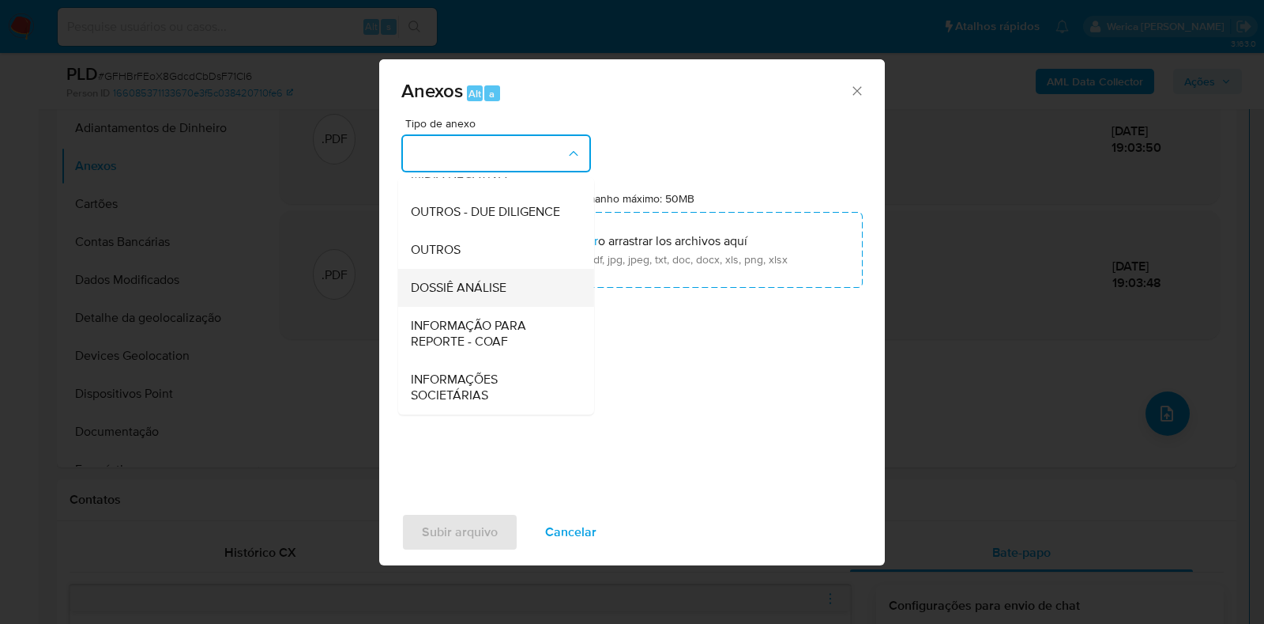
click at [492, 281] on span "DOSSIÊ ANÁLISE" at bounding box center [459, 288] width 96 height 16
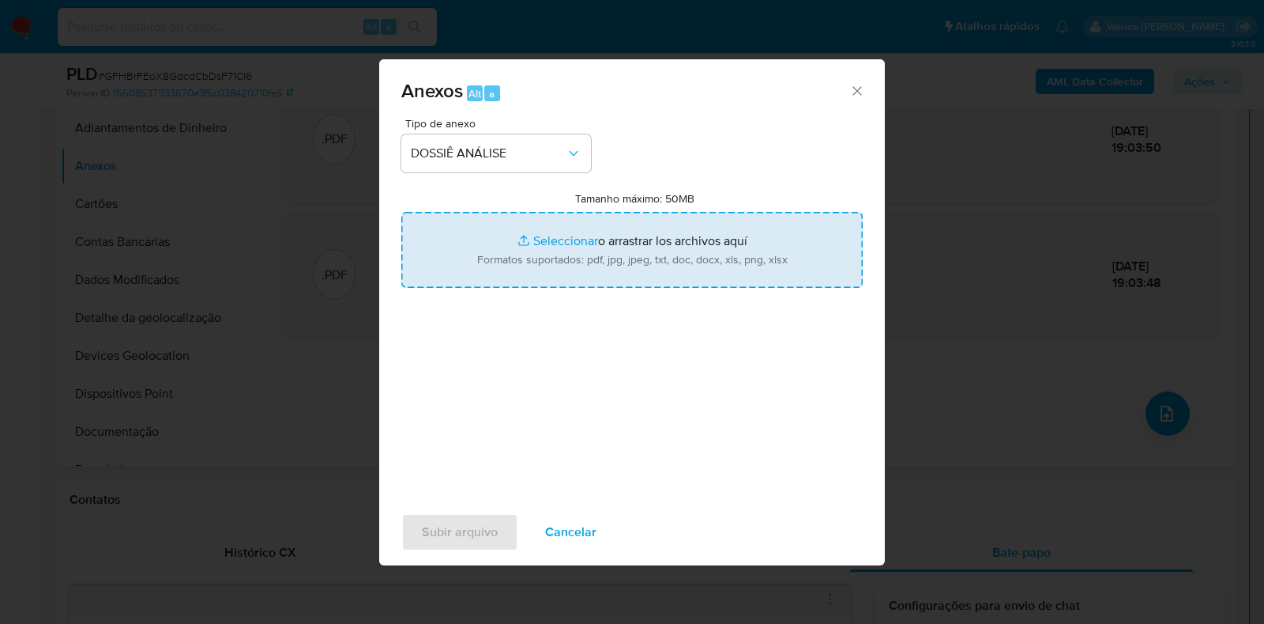
click at [577, 251] on input "Tamanho máximo: 50MB Seleccionar archivos" at bounding box center [632, 250] width 462 height 76
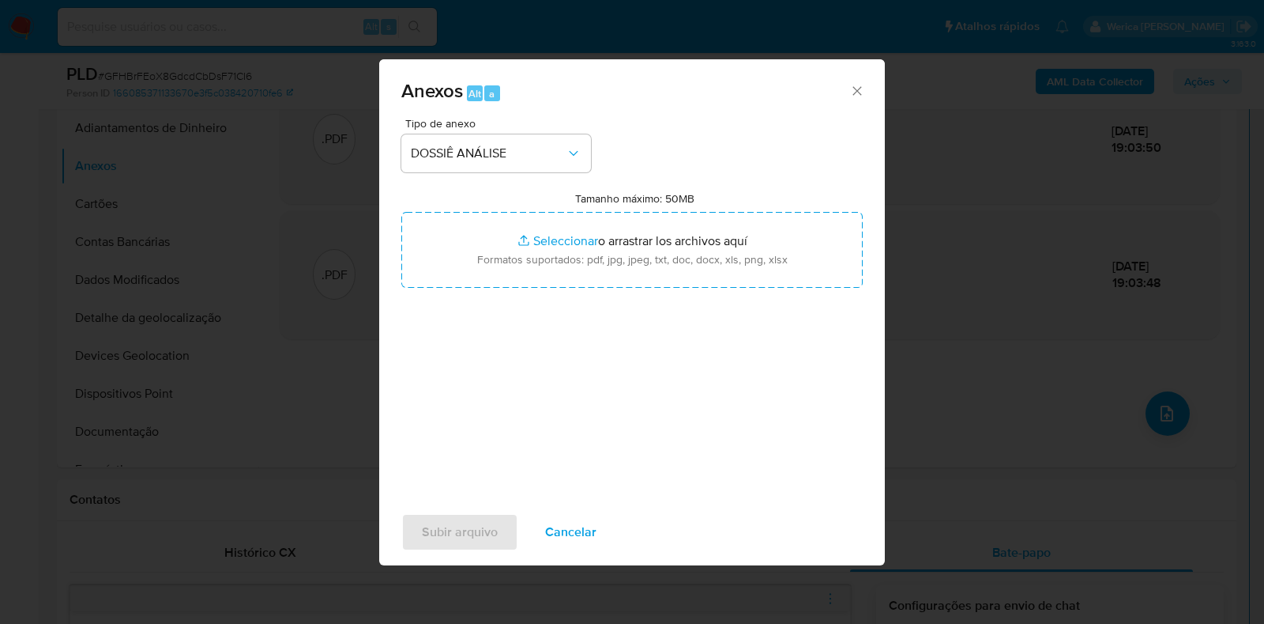
click at [581, 527] on span "Cancelar" at bounding box center [570, 531] width 51 height 35
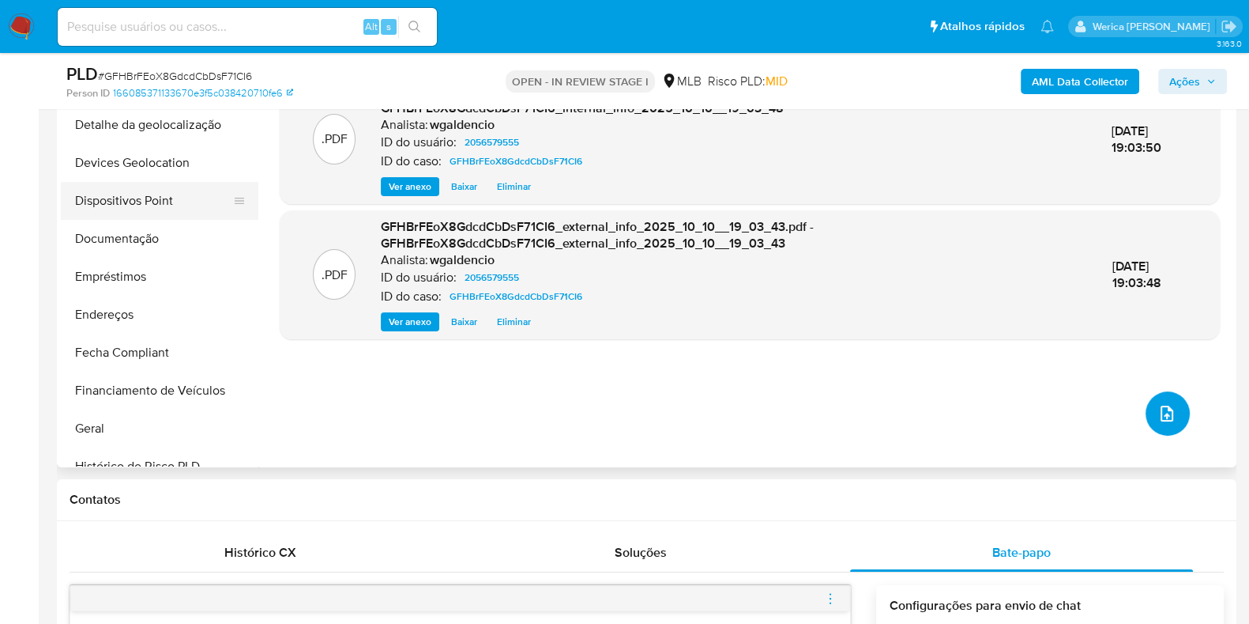
scroll to position [197, 0]
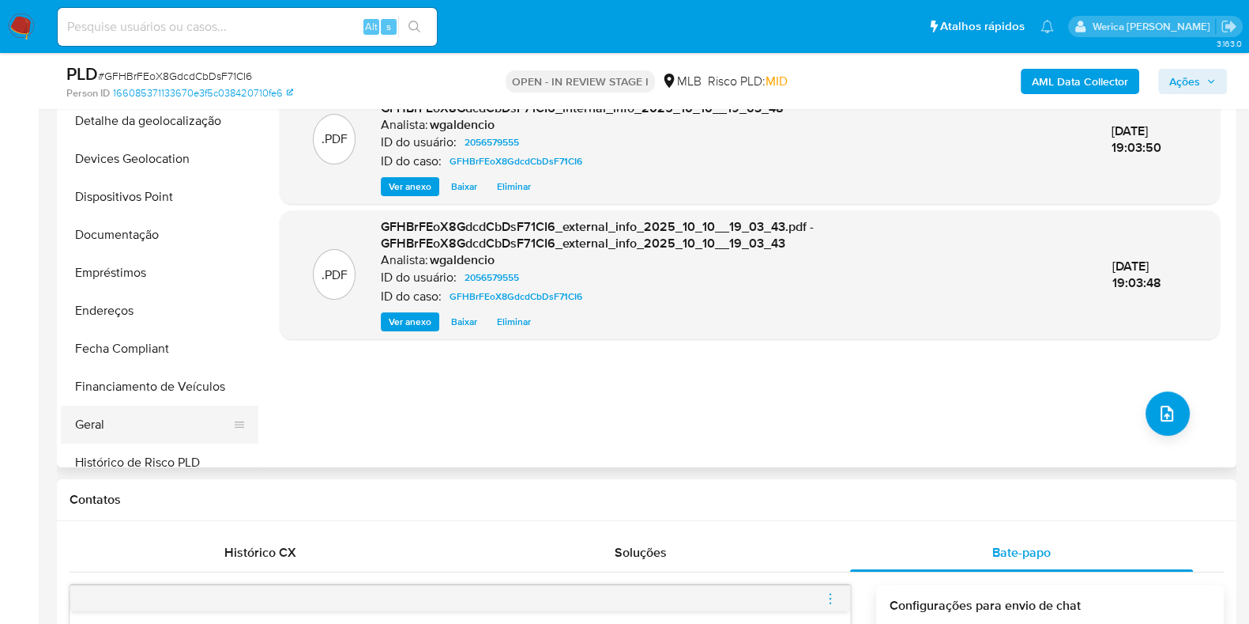
click at [134, 424] on button "Geral" at bounding box center [153, 424] width 185 height 38
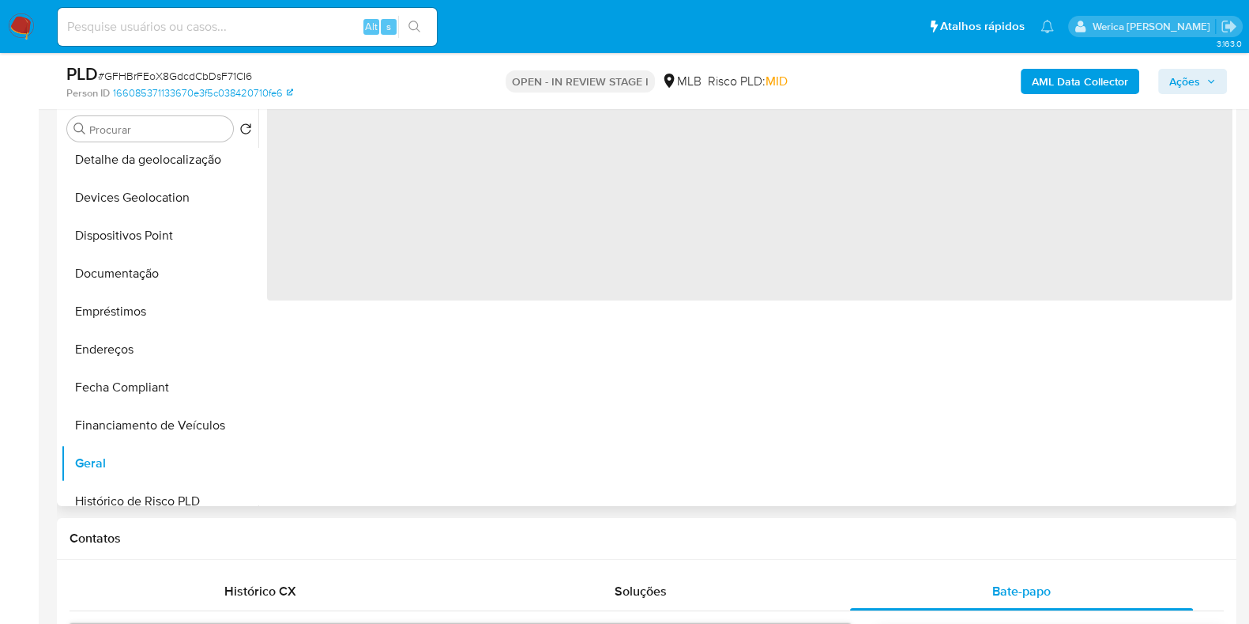
scroll to position [249, 0]
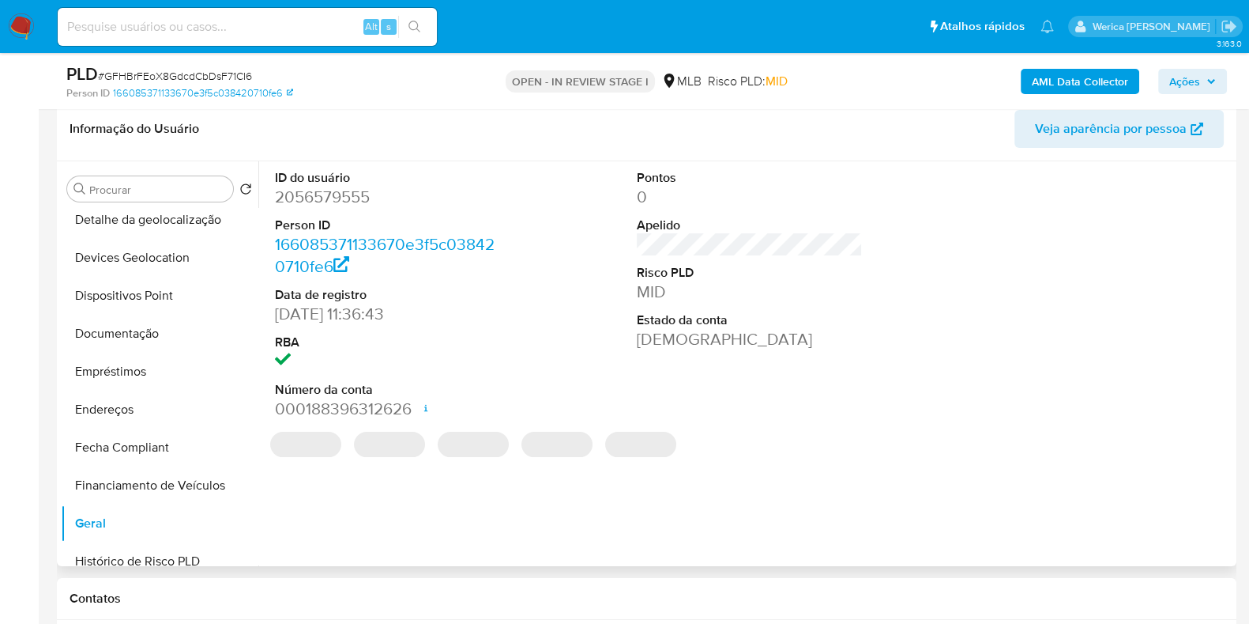
click at [340, 194] on dd "2056579555" at bounding box center [388, 197] width 226 height 22
copy dd "2056579555"
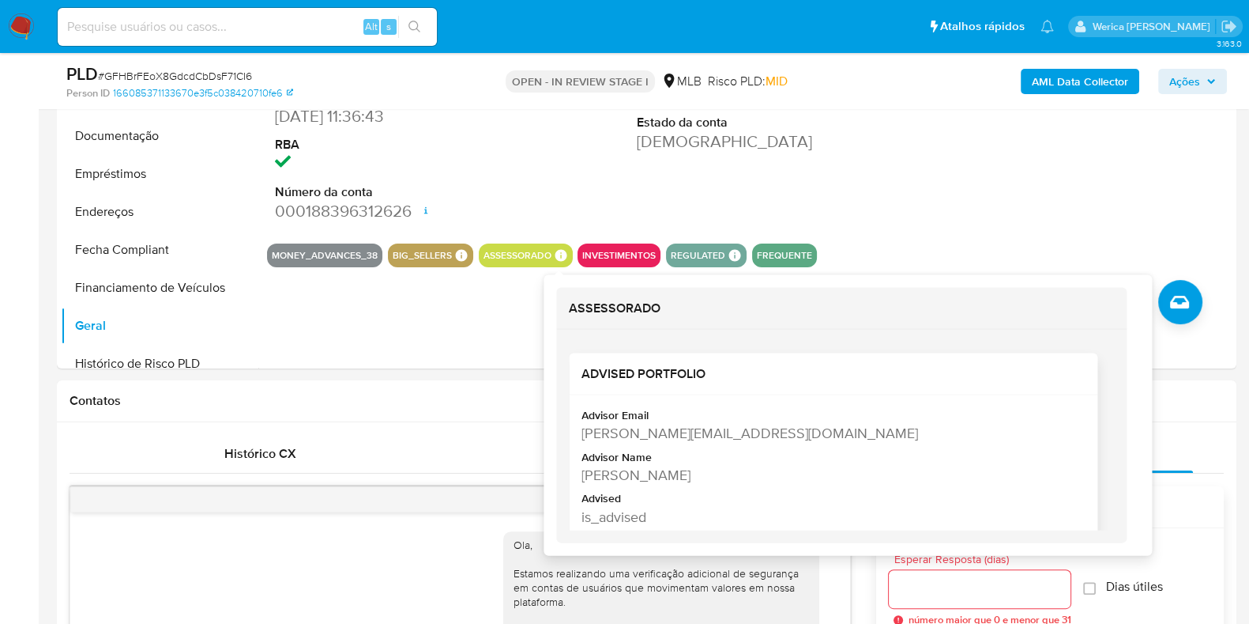
scroll to position [446, 0]
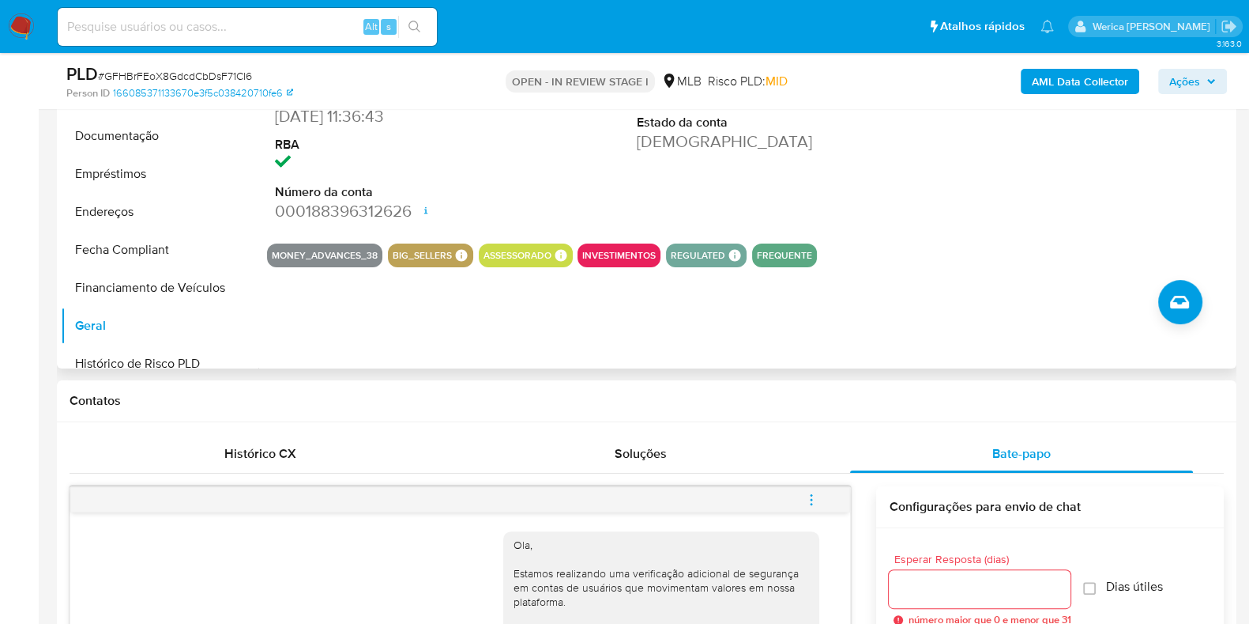
click at [983, 171] on div "ID do usuário 2056579555 Person ID 166085371133670e3f5c038420710fe6 Data de reg…" at bounding box center [750, 97] width 966 height 267
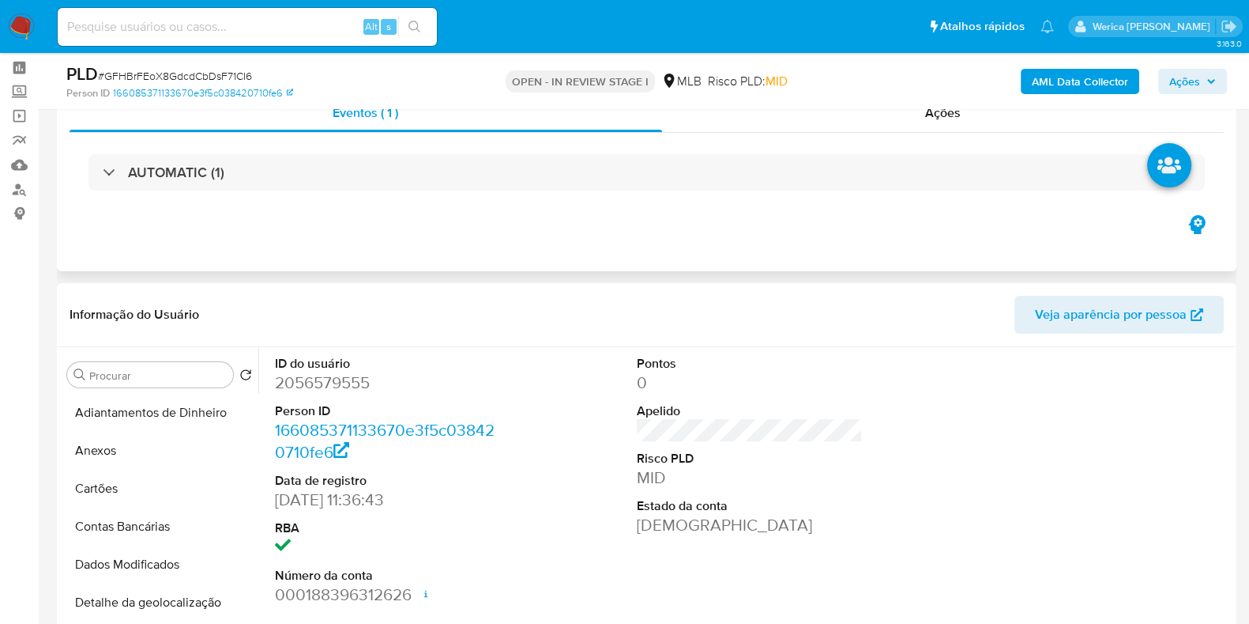
scroll to position [51, 0]
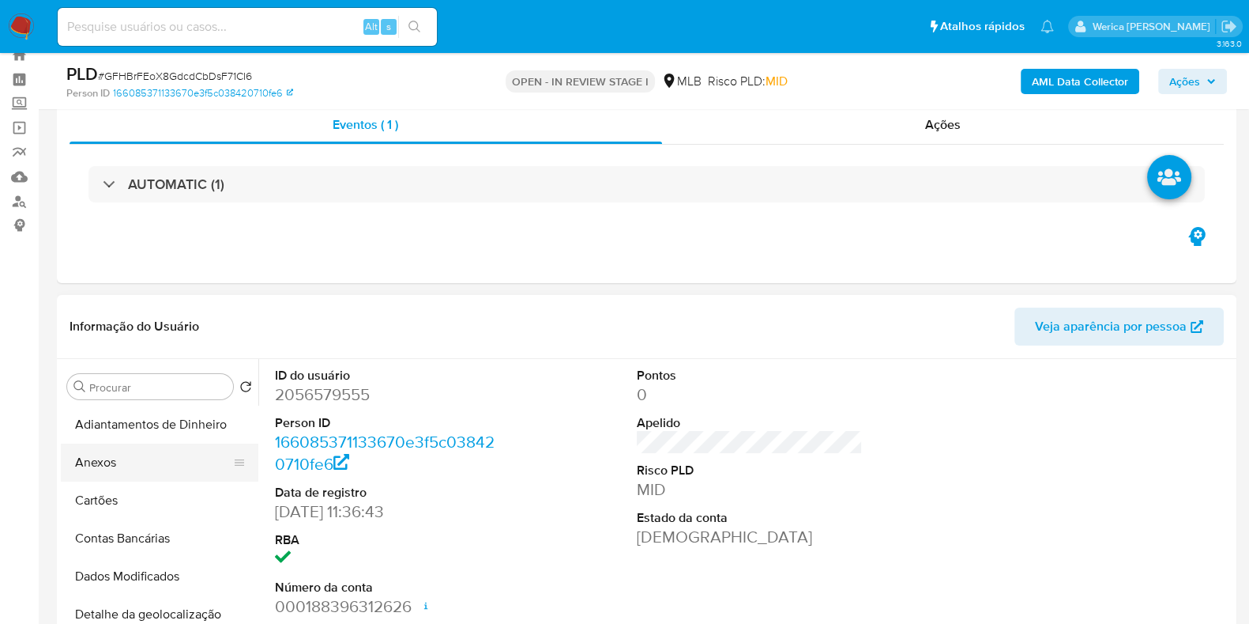
drag, startPoint x: 130, startPoint y: 459, endPoint x: 154, endPoint y: 459, distance: 24.5
click at [130, 459] on button "Anexos" at bounding box center [153, 462] width 185 height 38
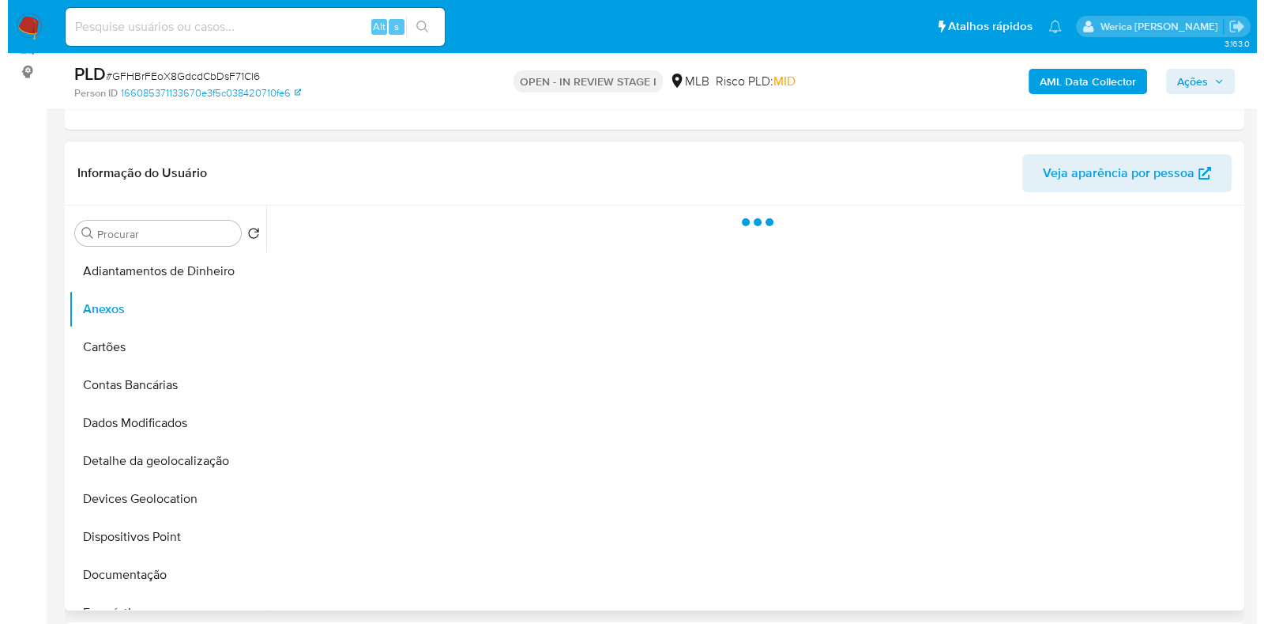
scroll to position [249, 0]
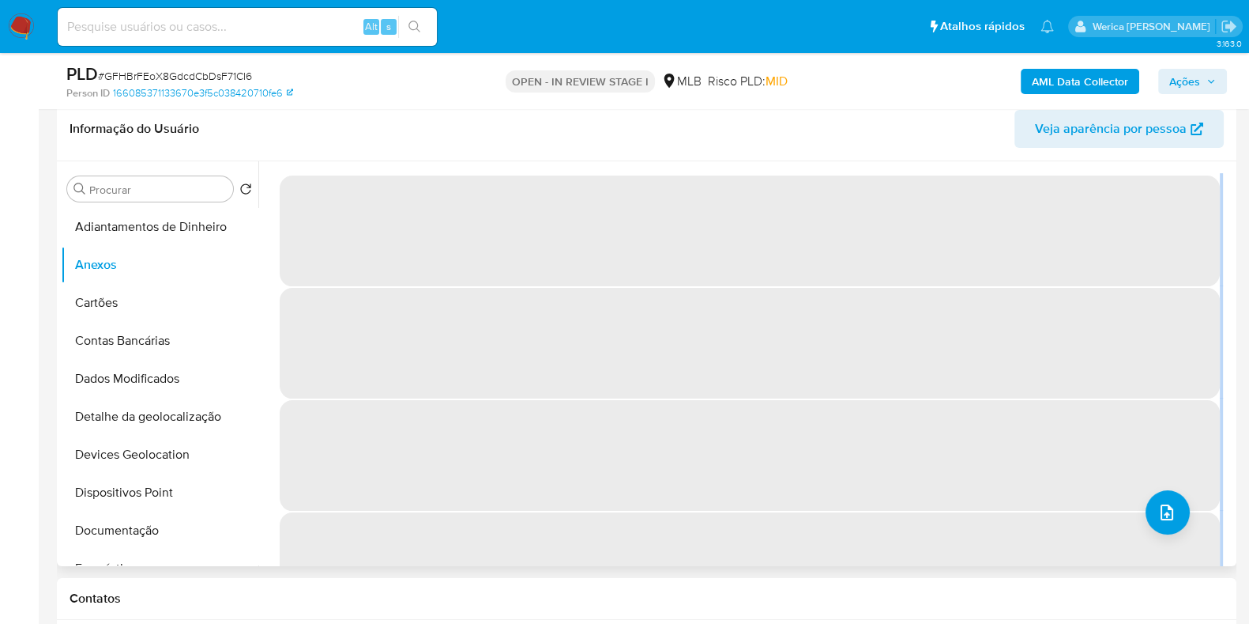
click at [1170, 503] on div "‌ ‌ ‌ ‌" at bounding box center [745, 363] width 974 height 405
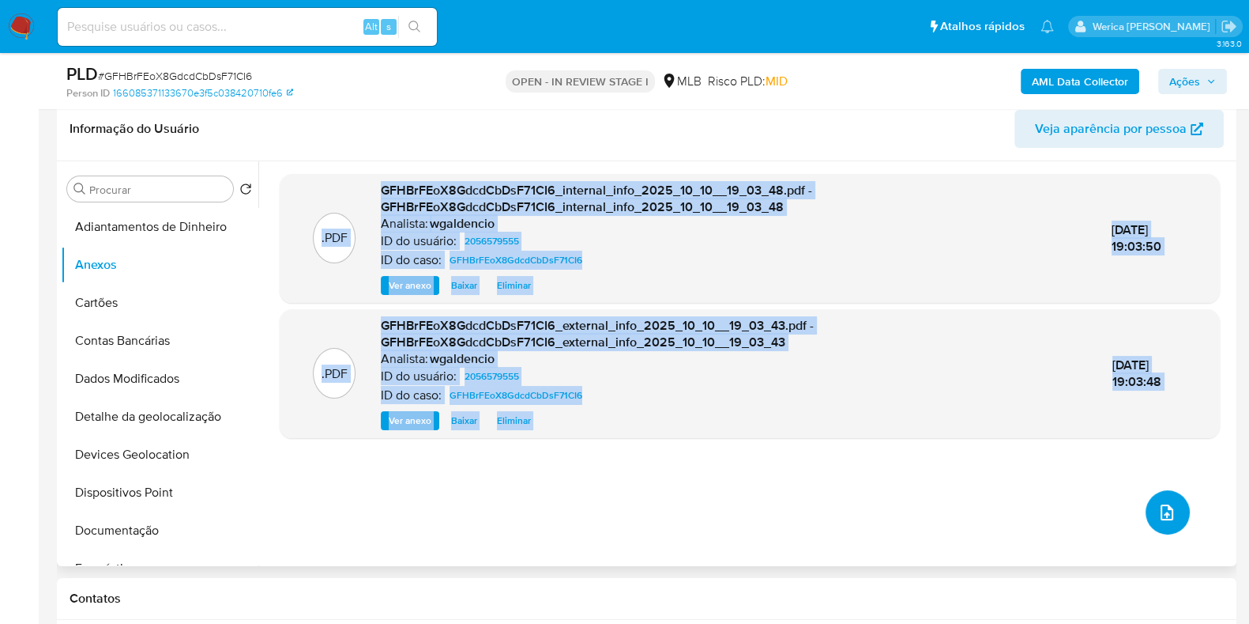
click at [1146, 519] on button "upload-file" at bounding box center [1168, 512] width 44 height 44
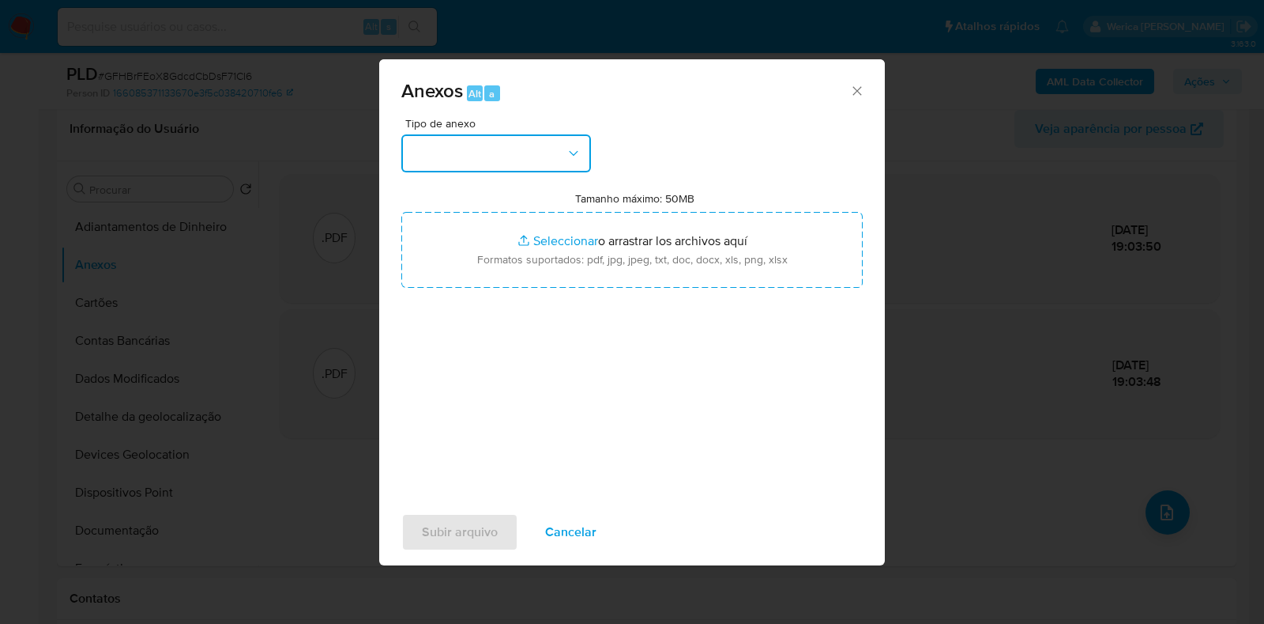
click at [453, 160] on button "button" at bounding box center [496, 153] width 190 height 38
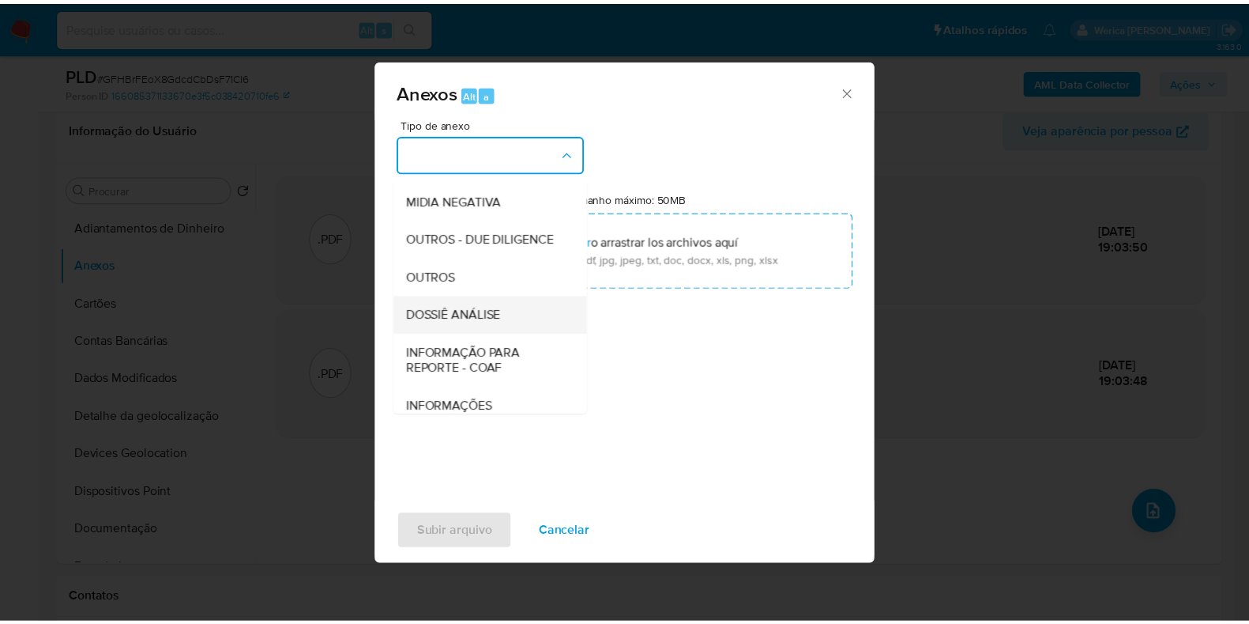
scroll to position [243, 0]
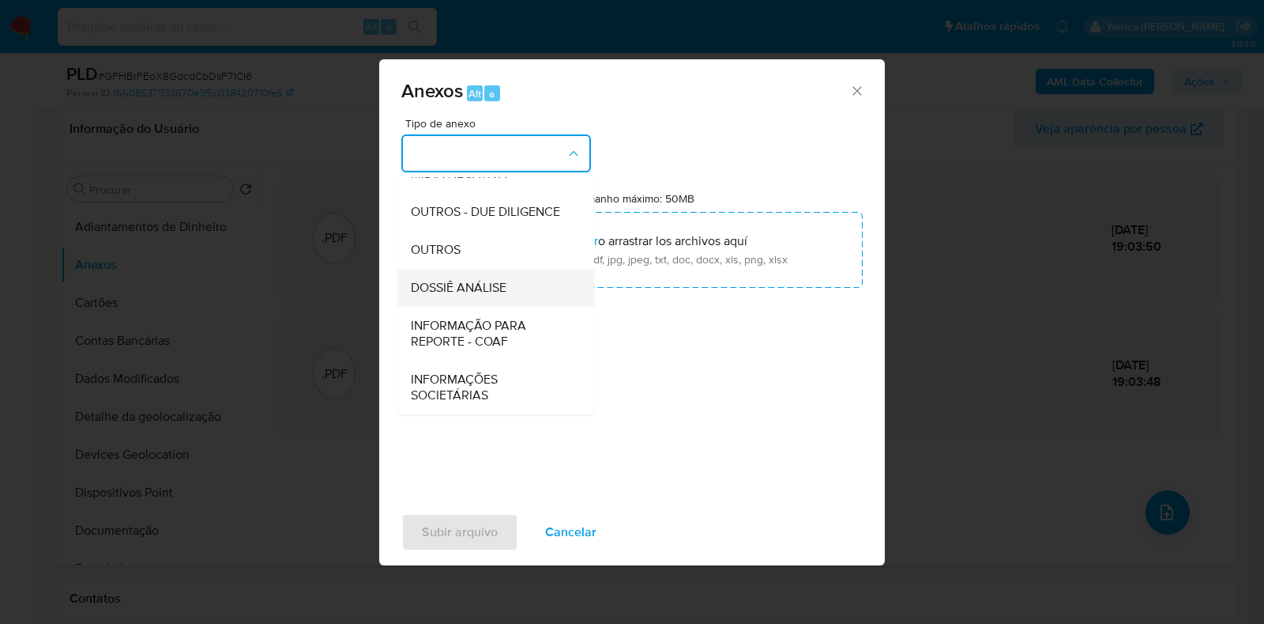
click at [474, 290] on span "DOSSIÊ ANÁLISE" at bounding box center [459, 288] width 96 height 16
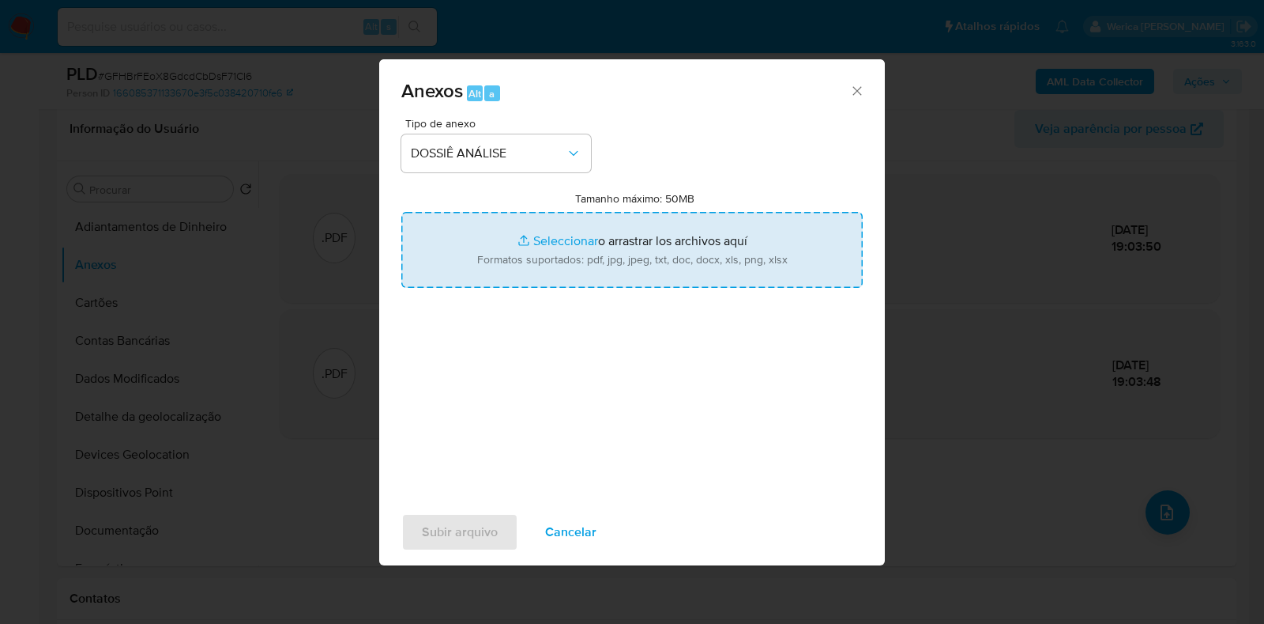
click at [613, 253] on input "Tamanho máximo: 50MB Seleccionar archivos" at bounding box center [632, 250] width 462 height 76
type input "C:\fakepath\SAR - XXXXX - CNPJ 45718545000176 - ODP - OUTLET DE PASSAGENS LTDA …"
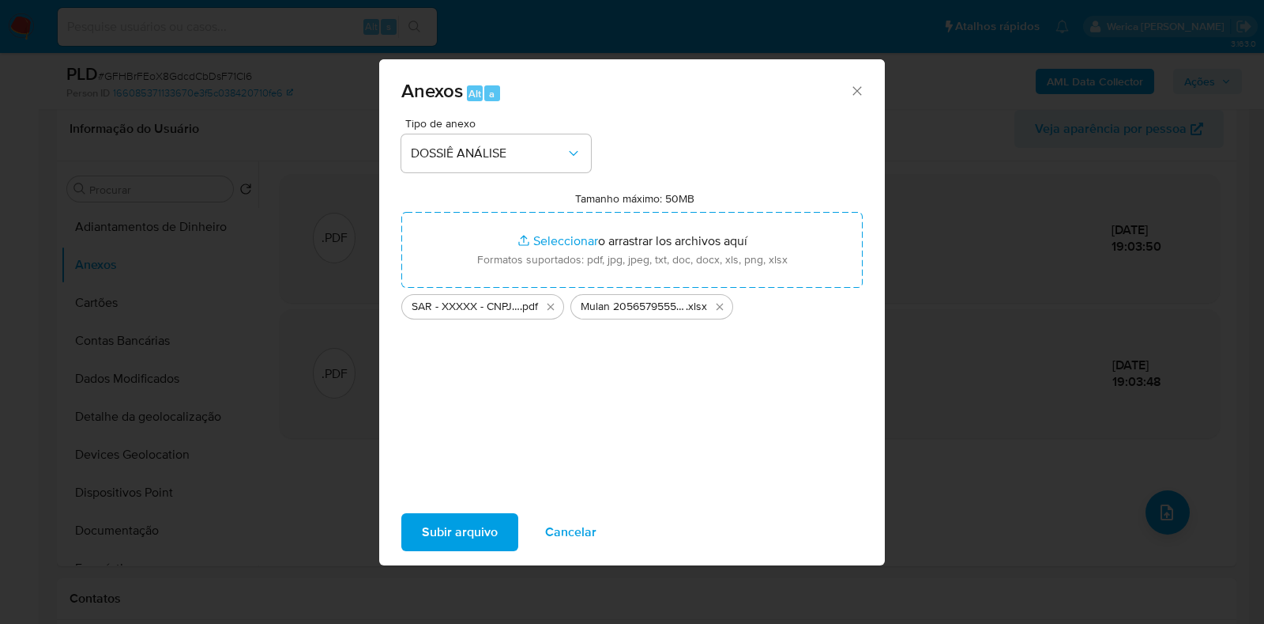
click at [461, 542] on span "Subir arquivo" at bounding box center [460, 531] width 76 height 35
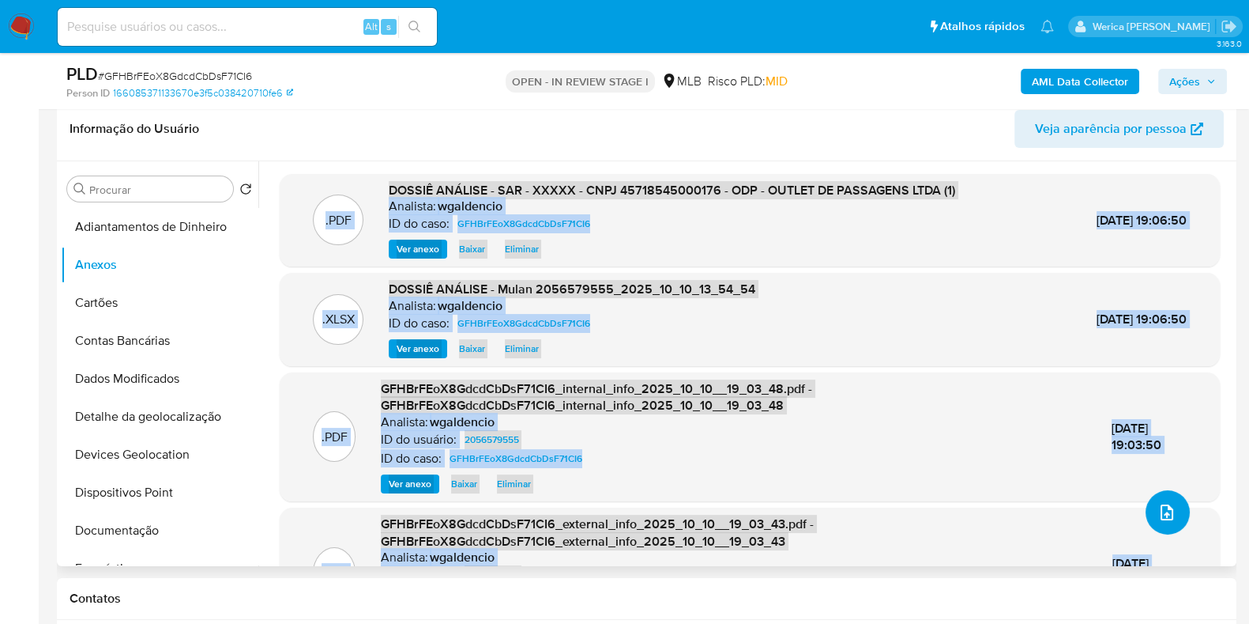
scroll to position [0, 0]
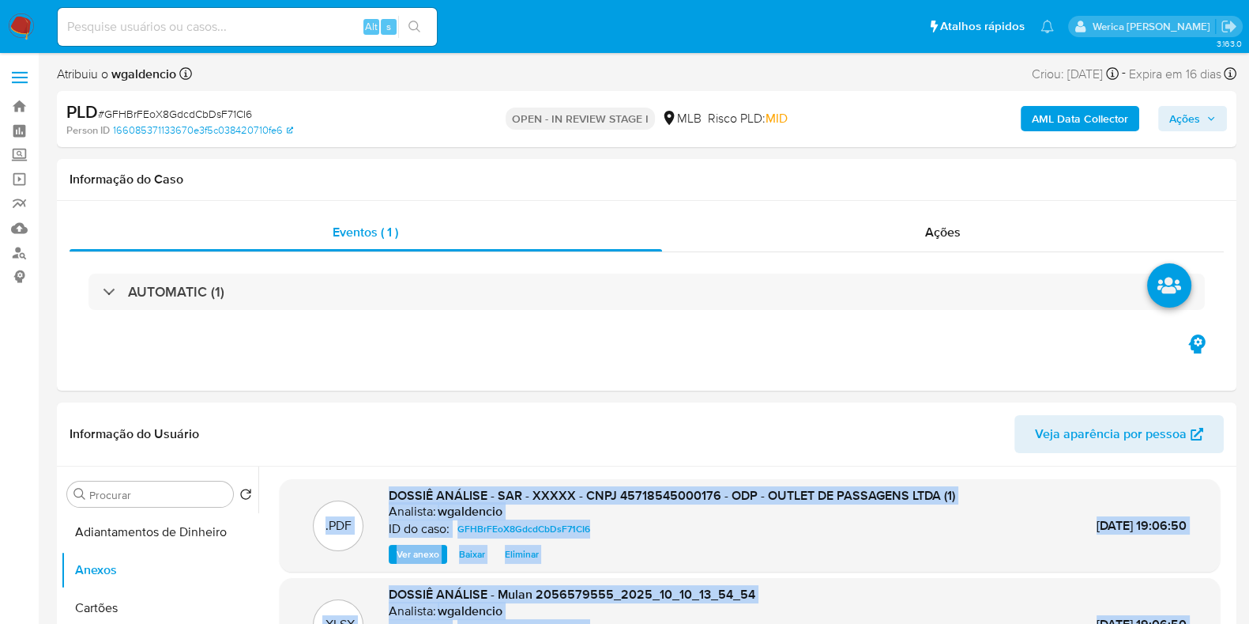
click at [1168, 107] on button "Ações" at bounding box center [1193, 118] width 69 height 25
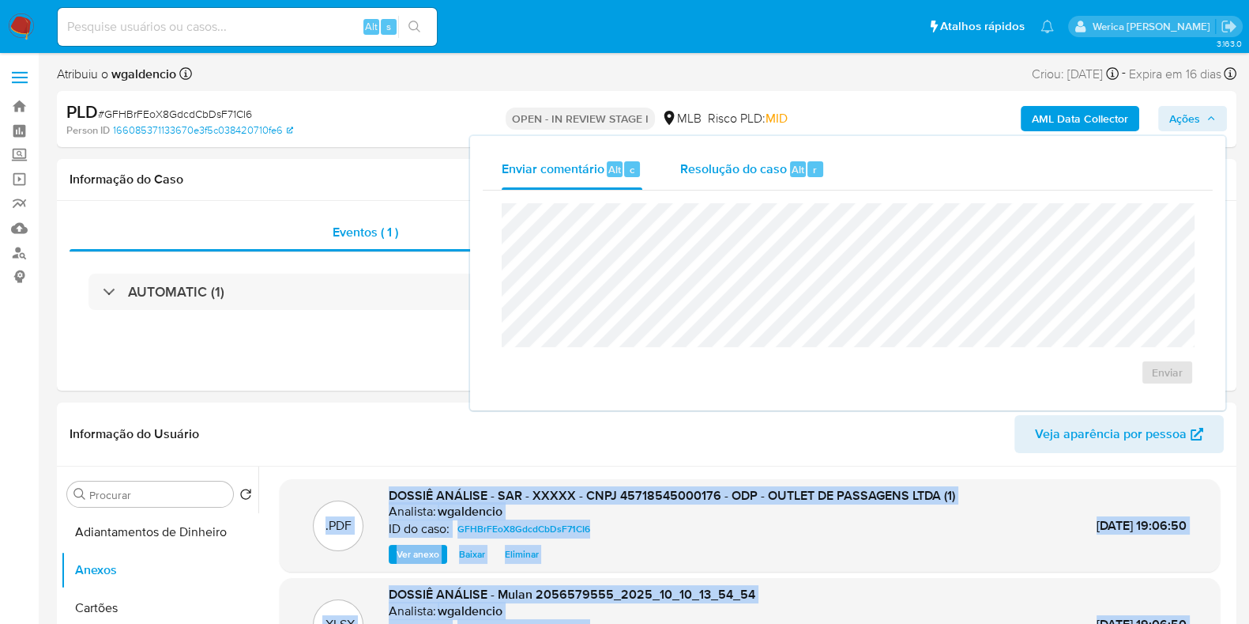
click at [812, 186] on div "Resolução do caso Alt r" at bounding box center [752, 169] width 145 height 41
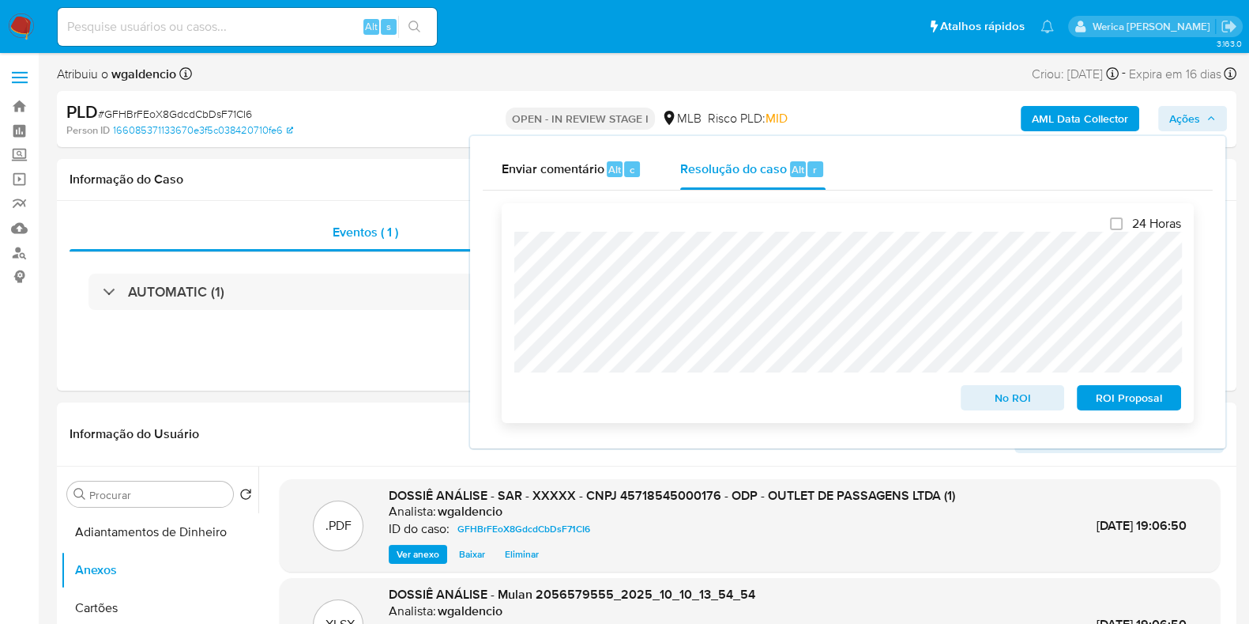
click at [1122, 397] on span "ROI Proposal" at bounding box center [1129, 397] width 82 height 22
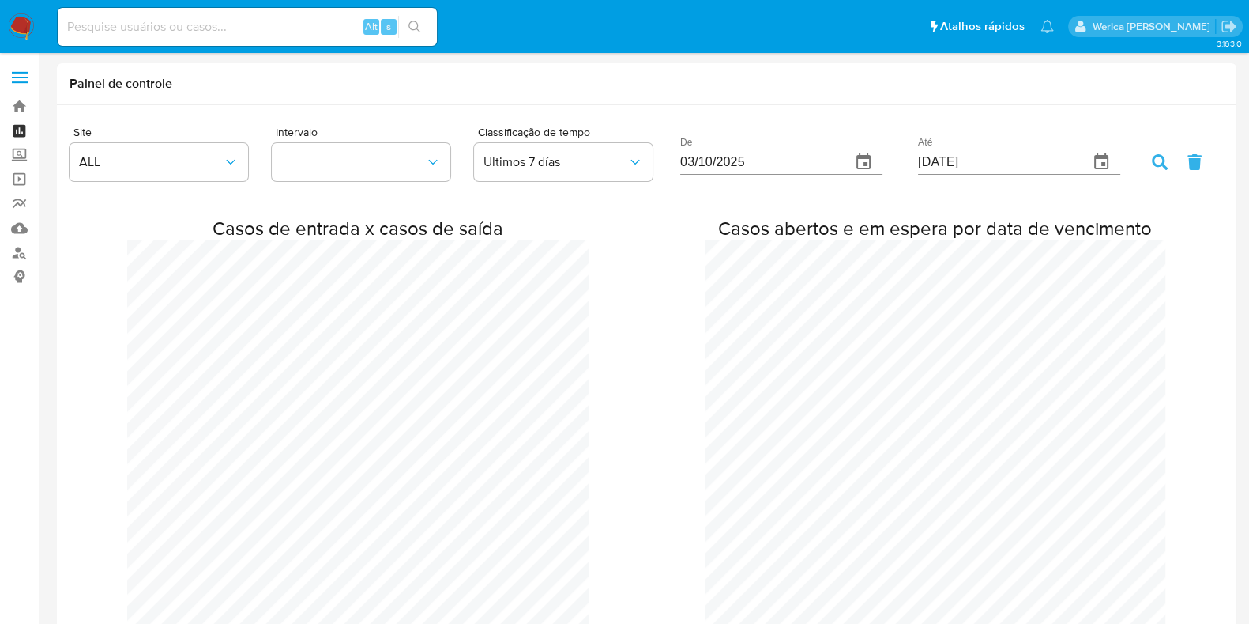
click at [22, 126] on link "Painel" at bounding box center [94, 131] width 188 height 24
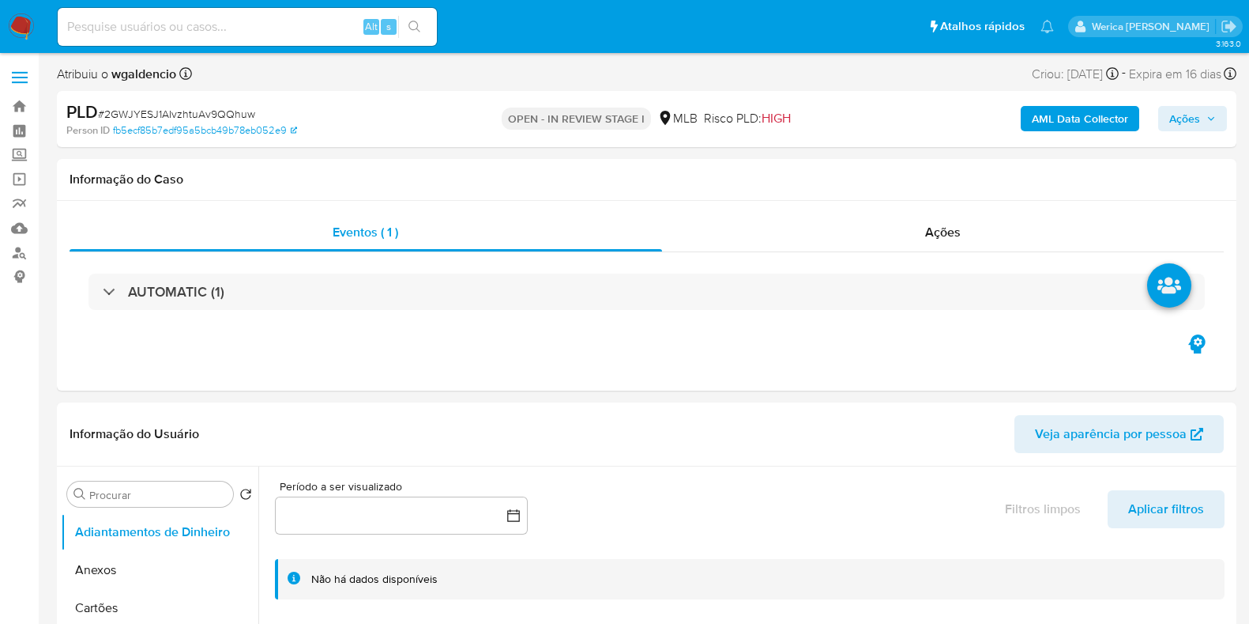
select select "10"
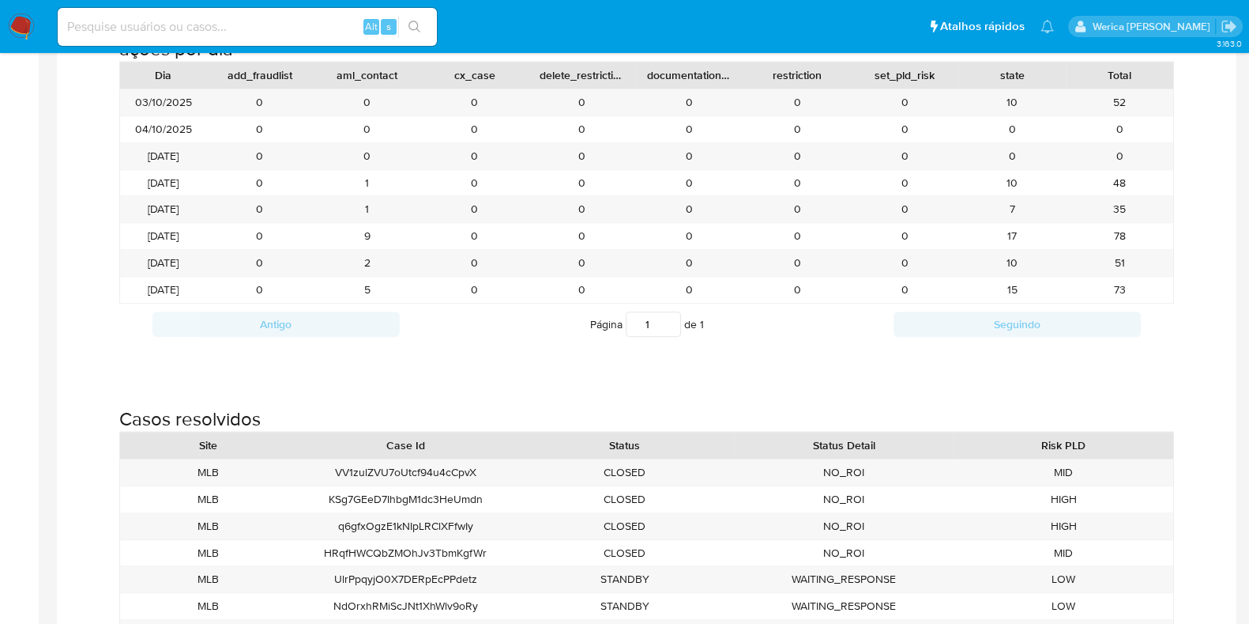
scroll to position [1679, 0]
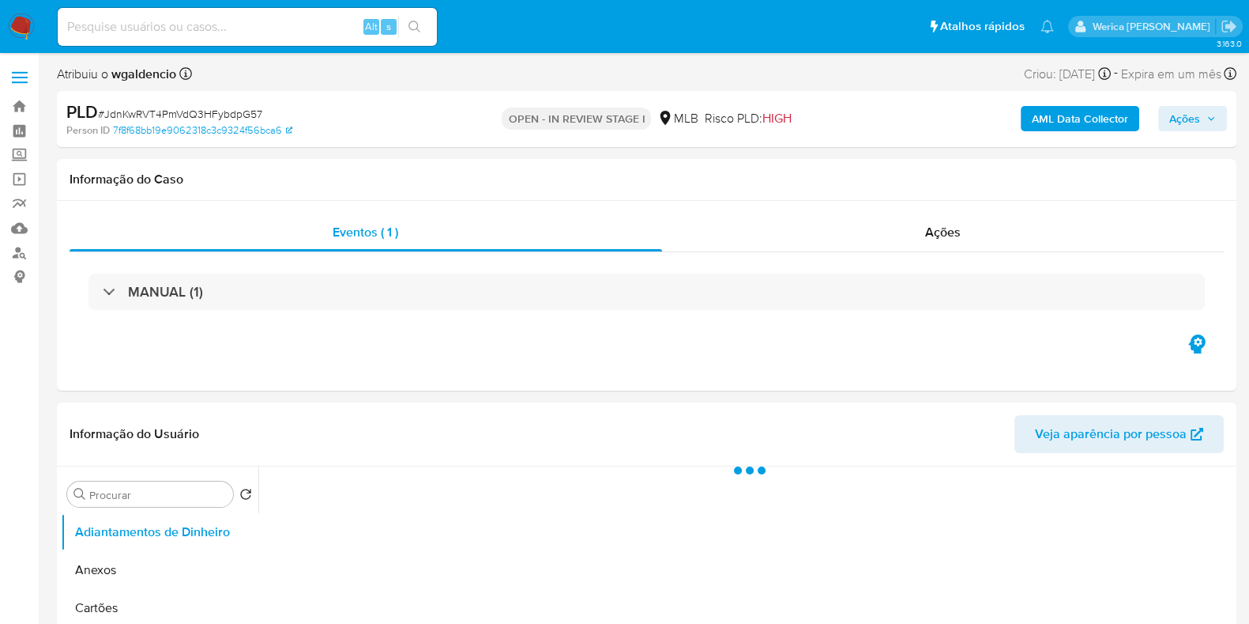
select select "10"
